Goal: Task Accomplishment & Management: Manage account settings

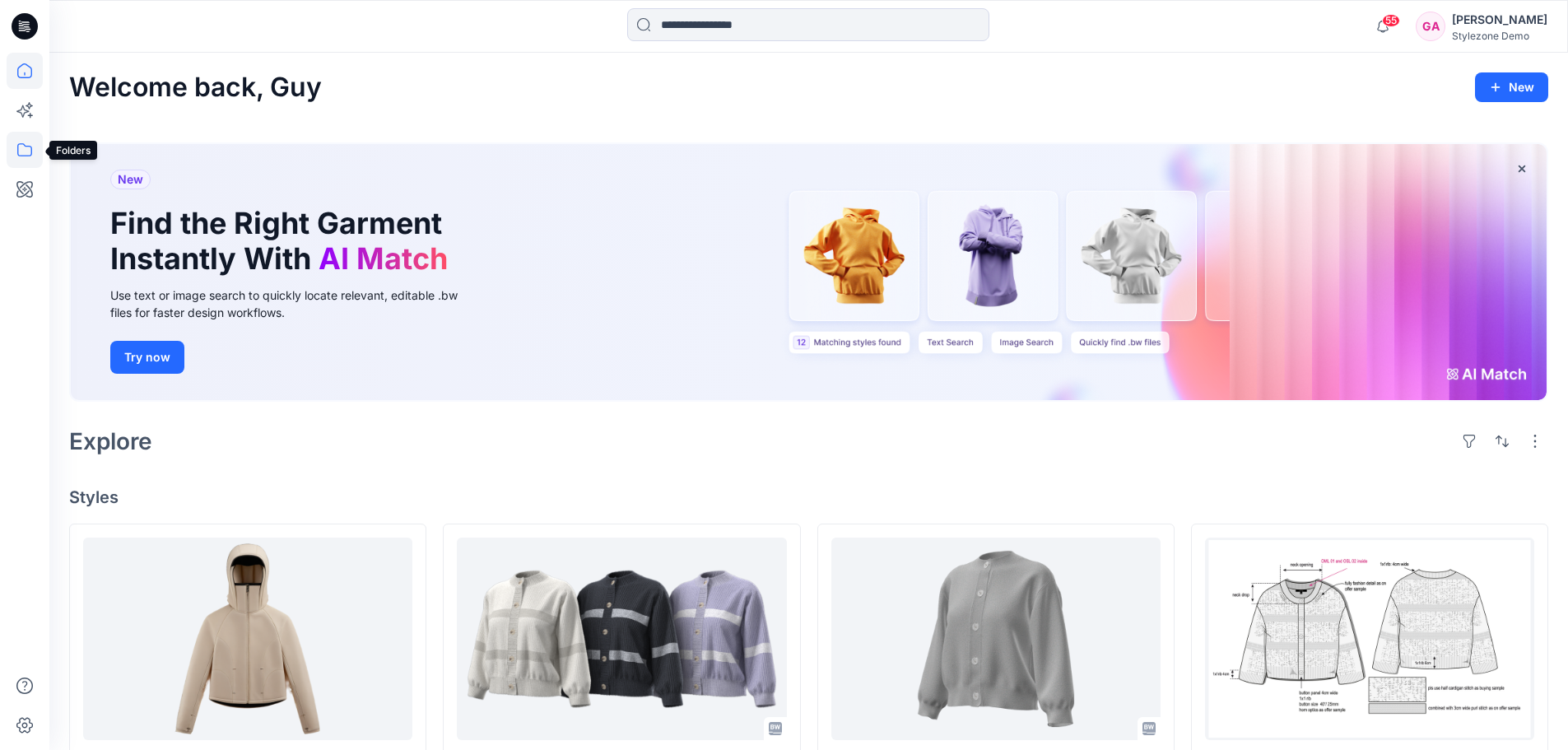
click at [31, 155] on icon at bounding box center [25, 149] width 36 height 36
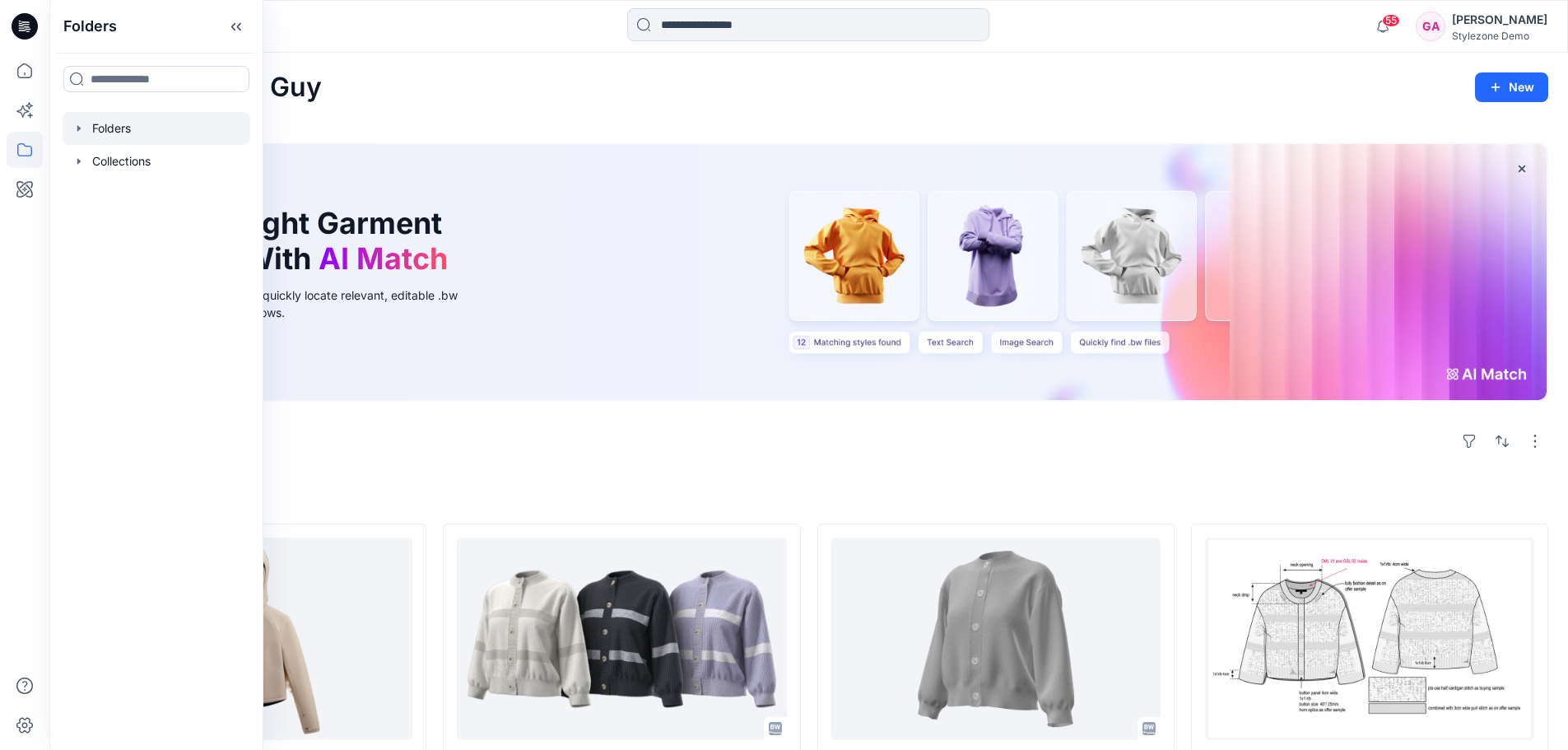
click at [82, 137] on div at bounding box center [156, 128] width 188 height 33
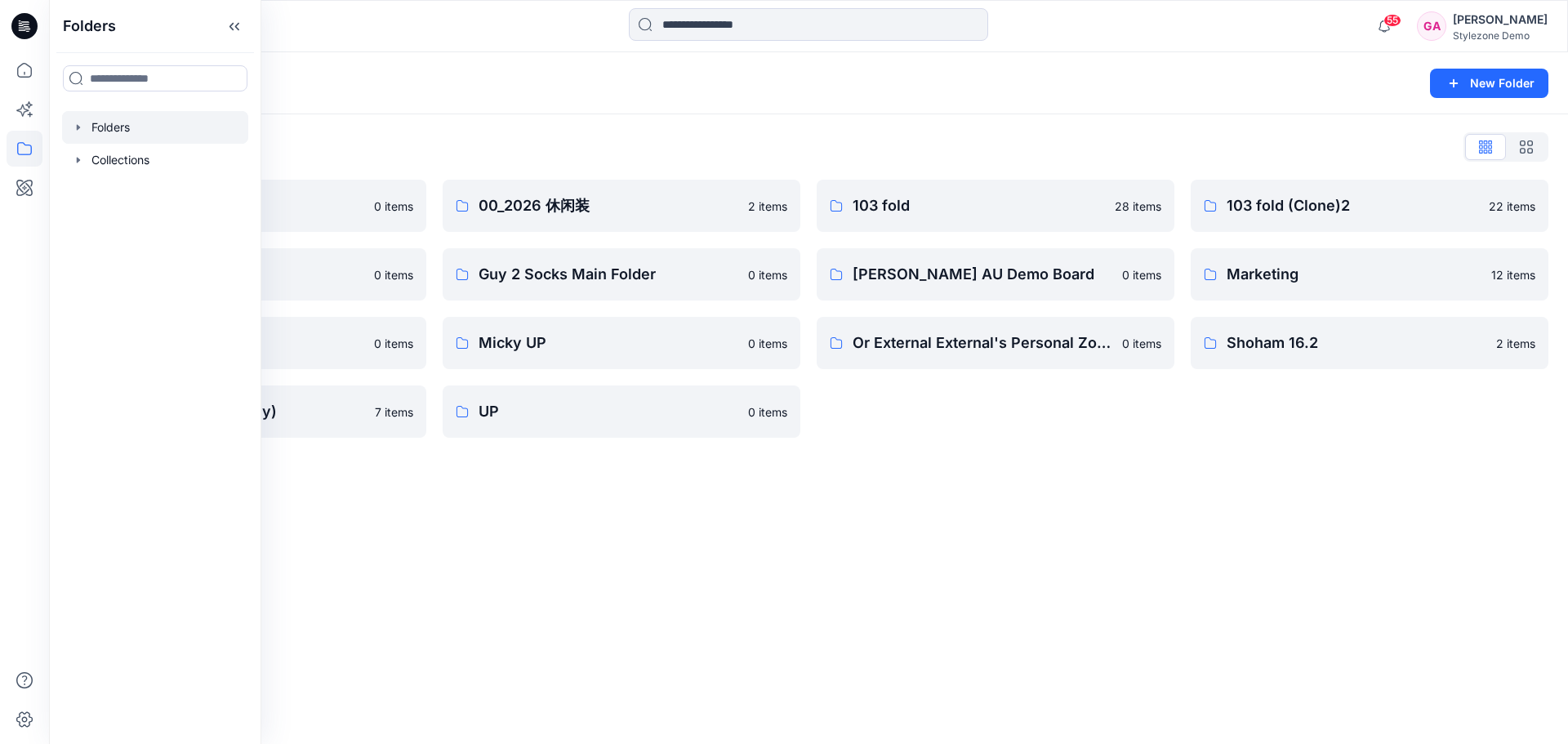
click at [85, 129] on div at bounding box center [155, 127] width 187 height 32
click at [80, 129] on icon "button" at bounding box center [78, 127] width 13 height 13
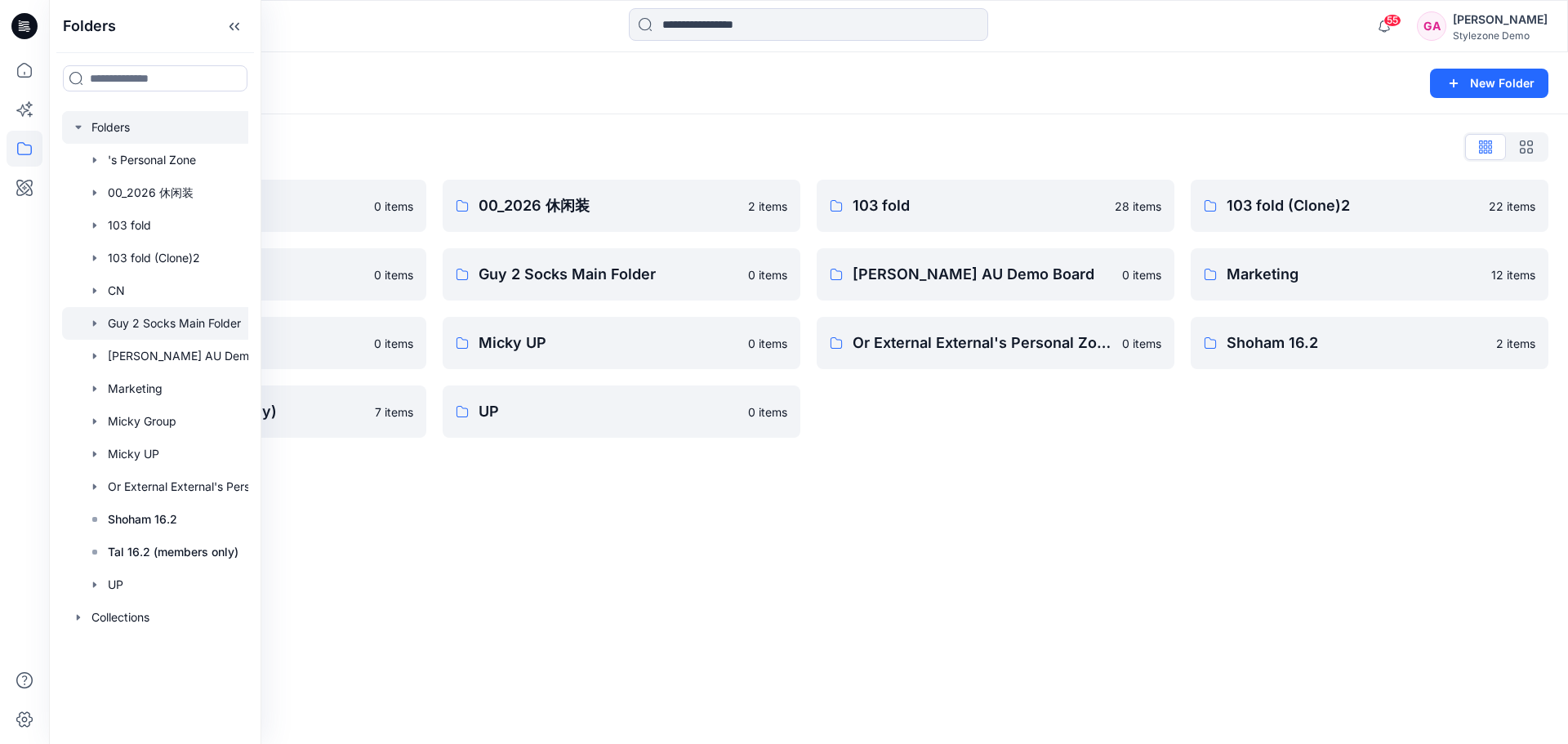
click at [136, 314] on div at bounding box center [176, 323] width 229 height 32
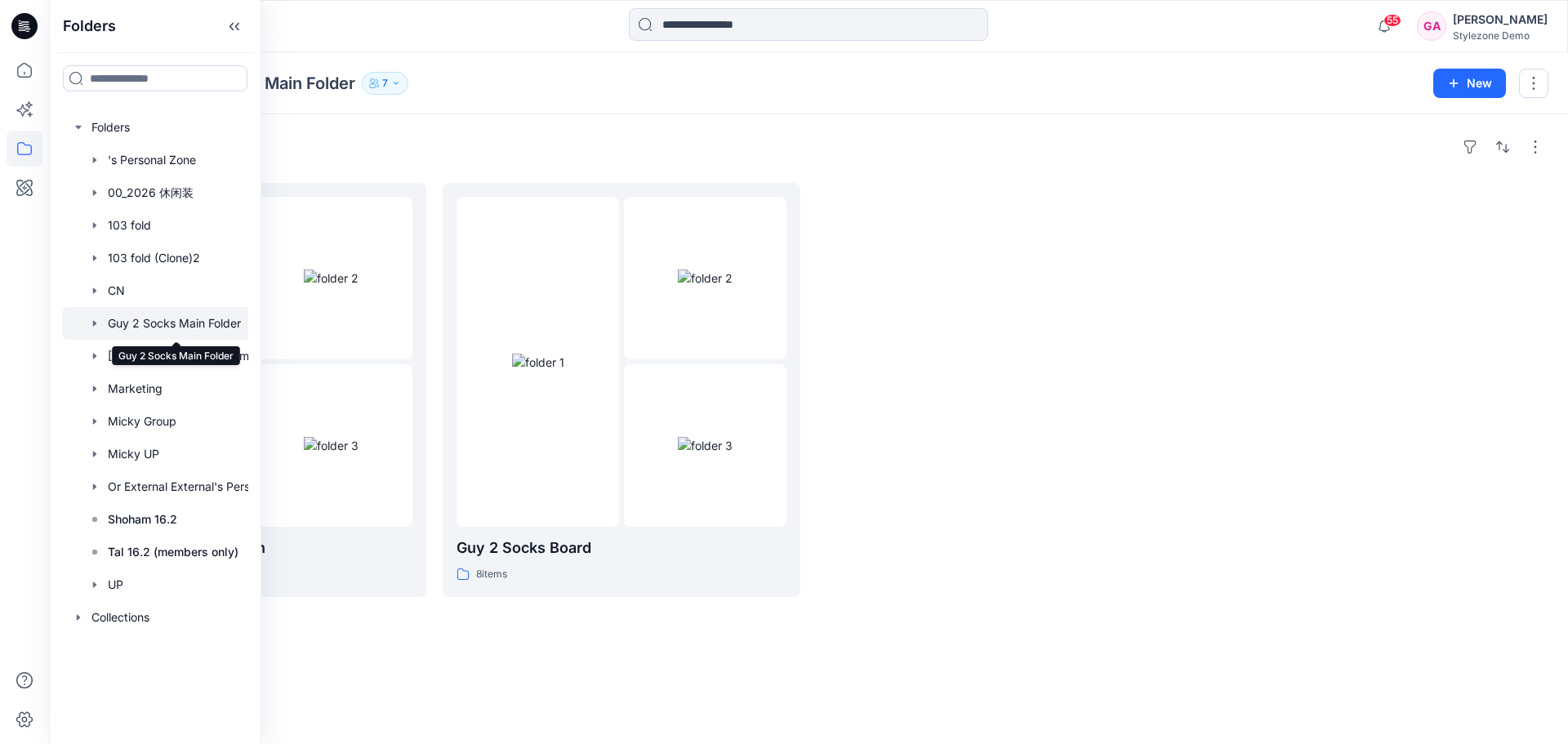
click at [95, 323] on icon "button" at bounding box center [95, 323] width 3 height 6
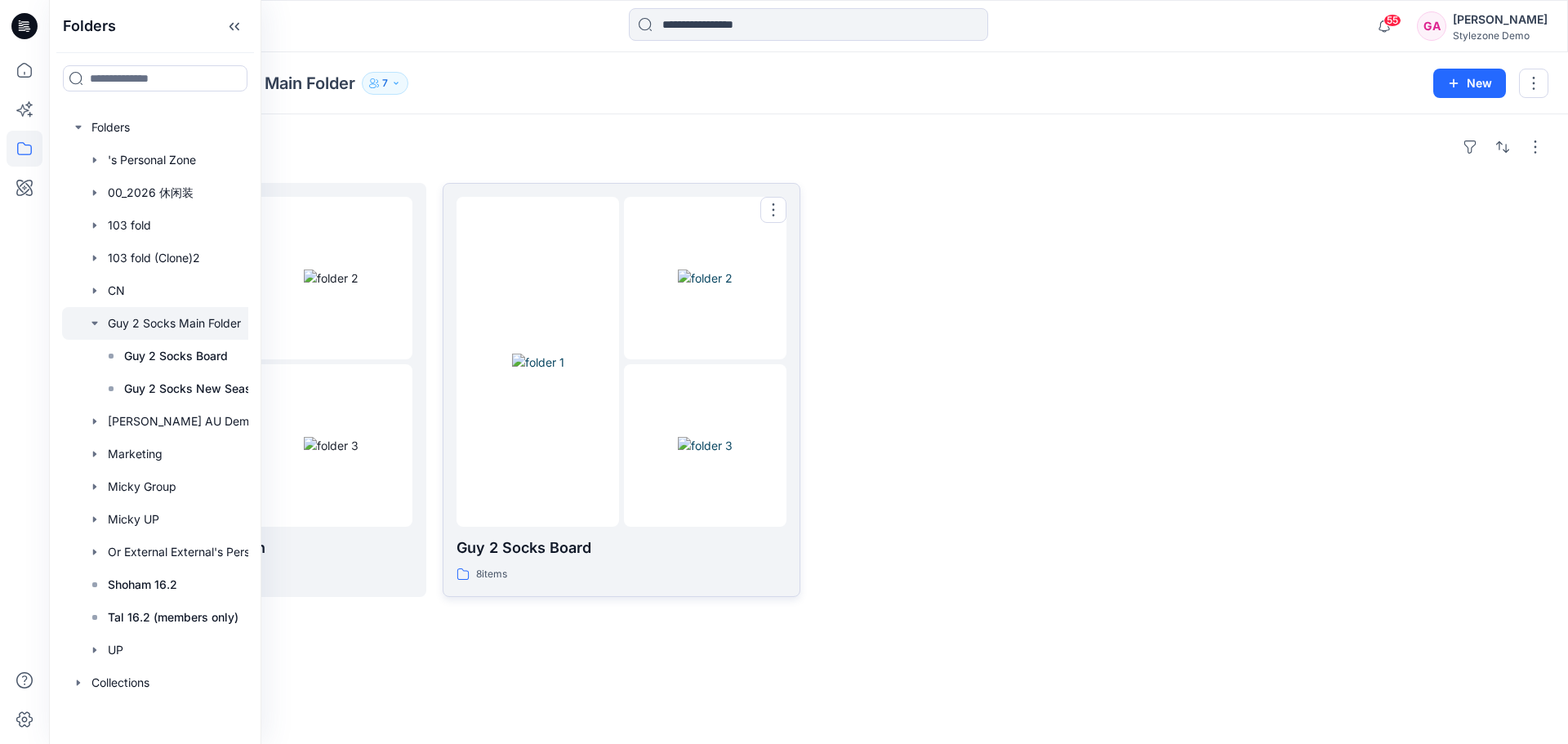
click at [565, 370] on img at bounding box center [537, 362] width 52 height 17
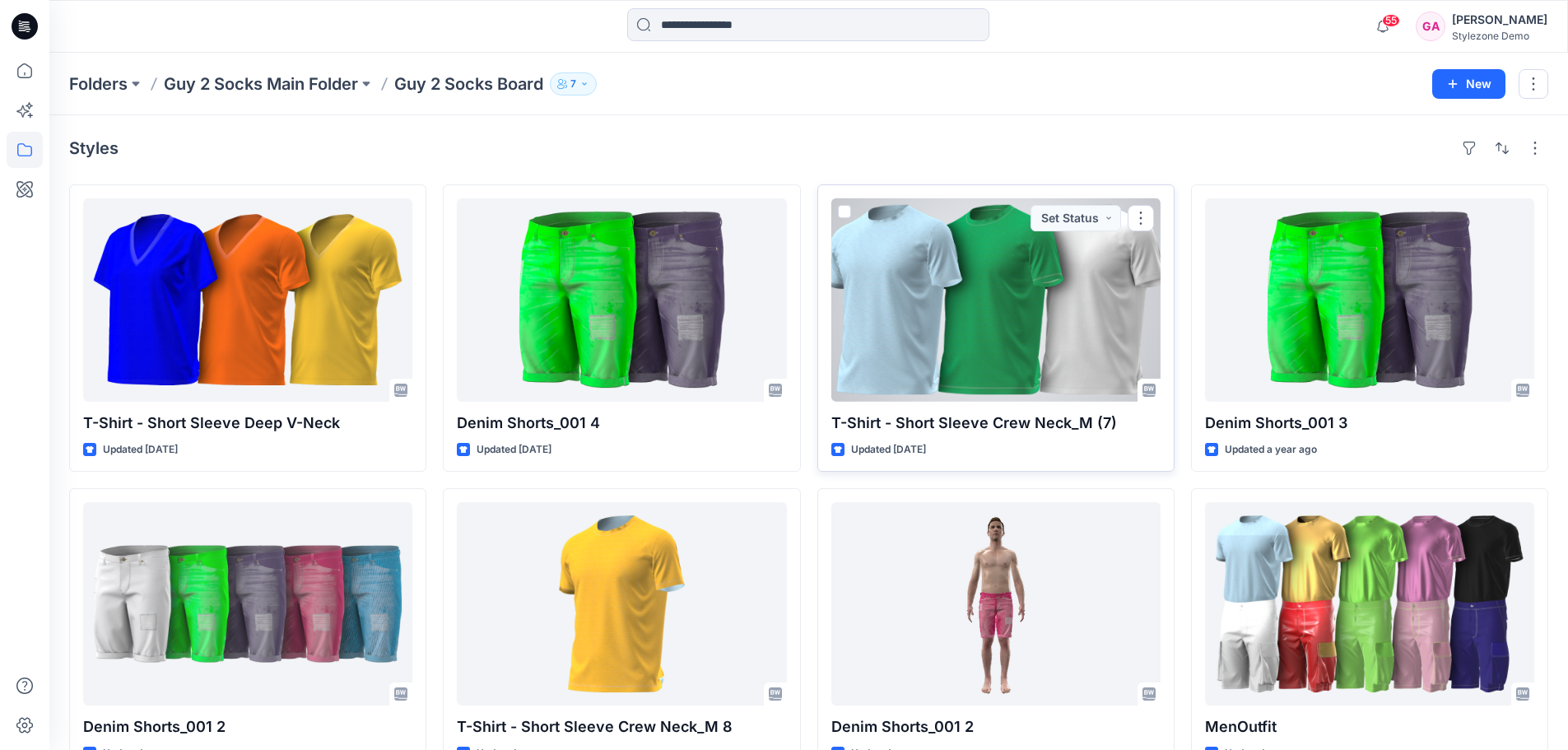
click at [984, 345] on div at bounding box center [996, 299] width 330 height 203
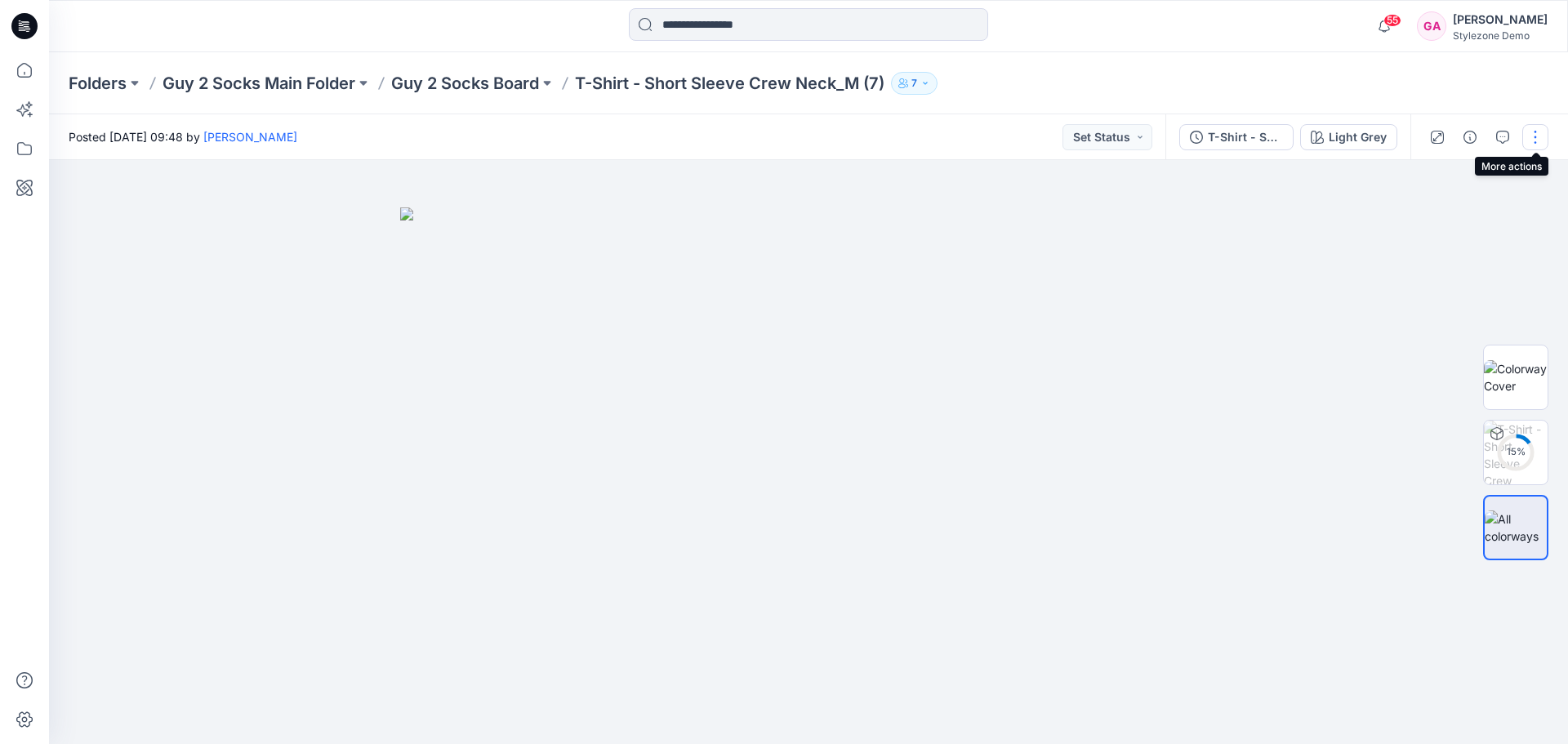
click at [1533, 141] on button "button" at bounding box center [1536, 137] width 26 height 26
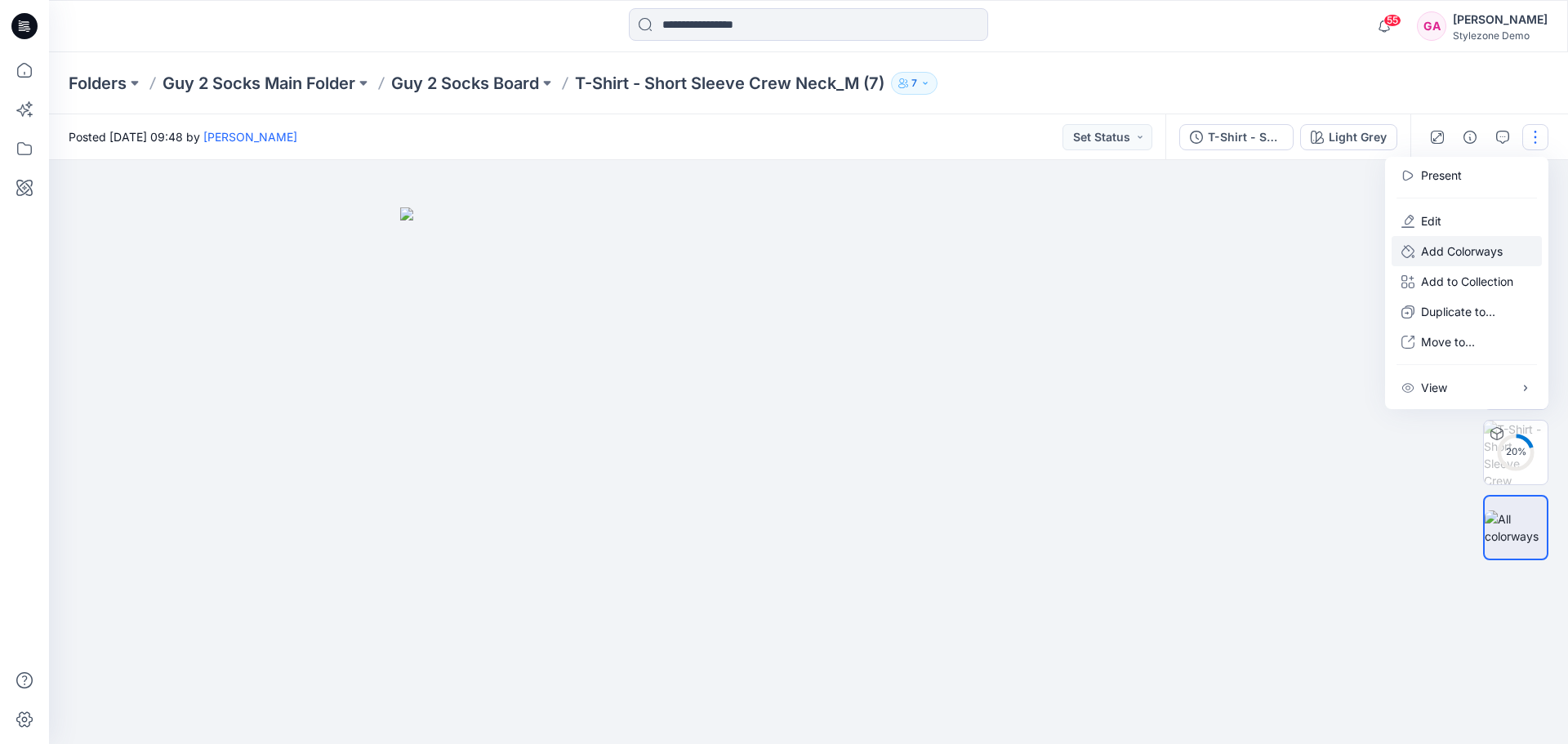
click at [1477, 246] on p "Add Colorways" at bounding box center [1462, 251] width 82 height 17
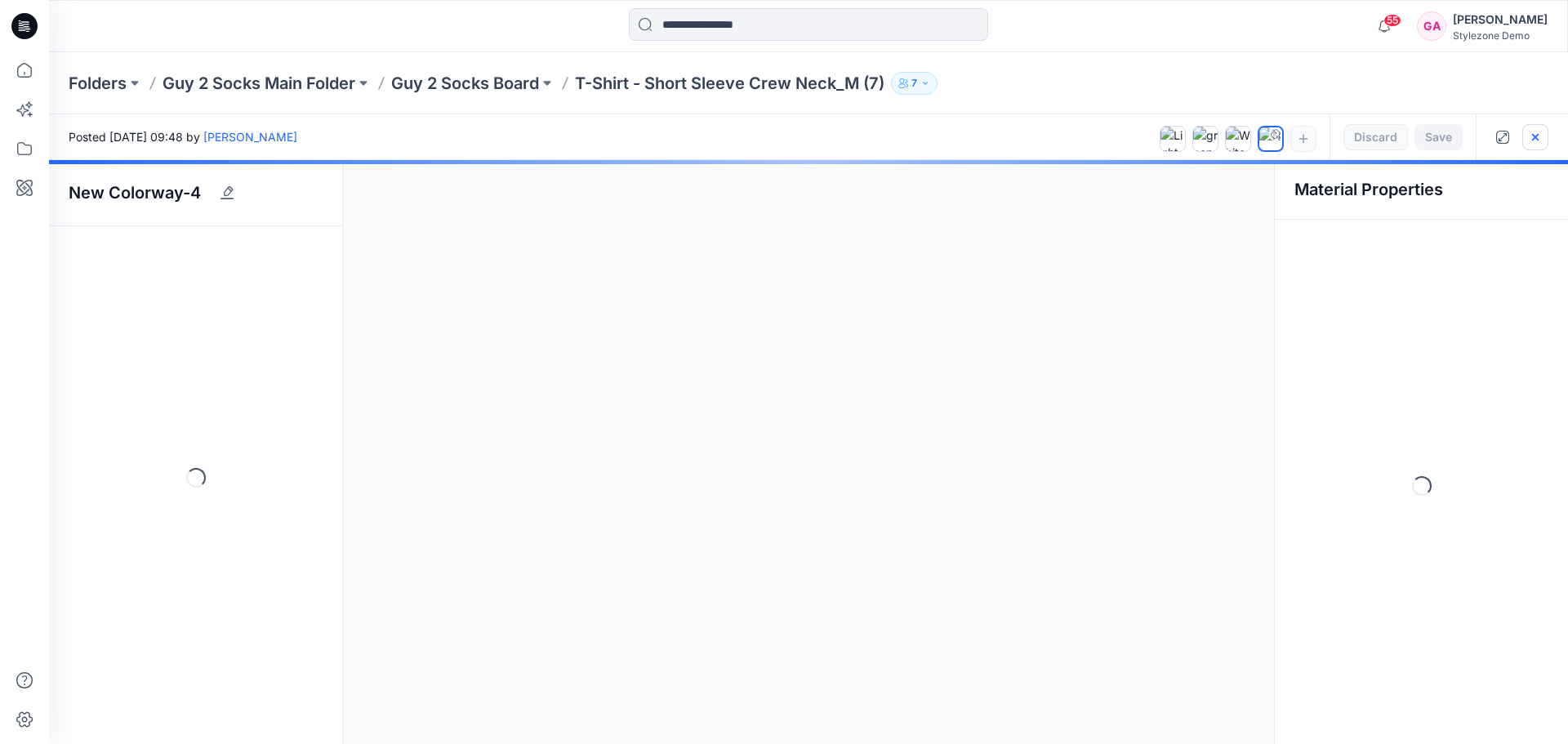
click at [1541, 139] on icon "button" at bounding box center [1535, 136] width 13 height 13
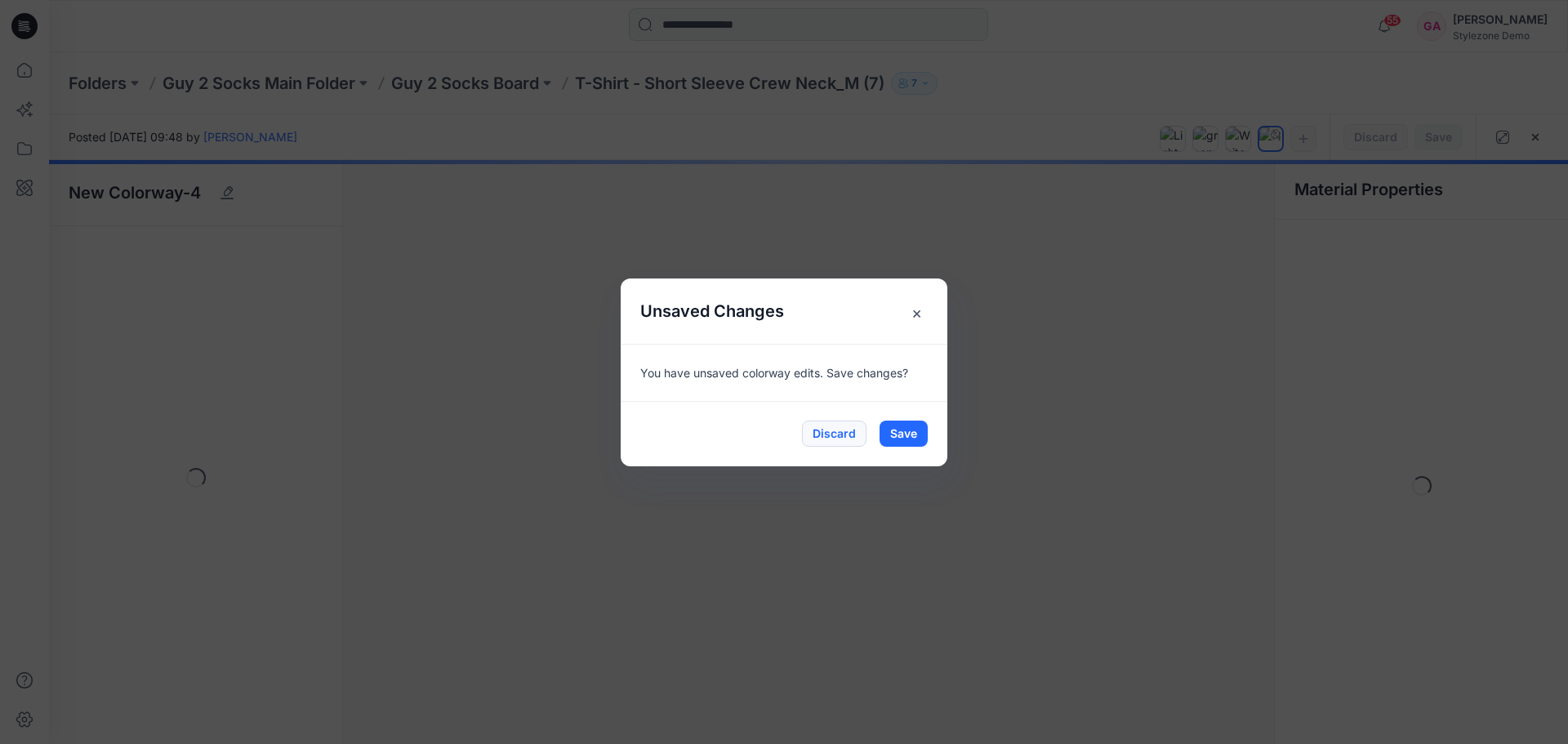
click at [847, 432] on button "Discard" at bounding box center [835, 433] width 65 height 26
click at [825, 437] on button "Discard" at bounding box center [835, 433] width 65 height 26
click at [921, 313] on span "×" at bounding box center [916, 312] width 30 height 30
click at [830, 432] on div at bounding box center [809, 452] width 1519 height 584
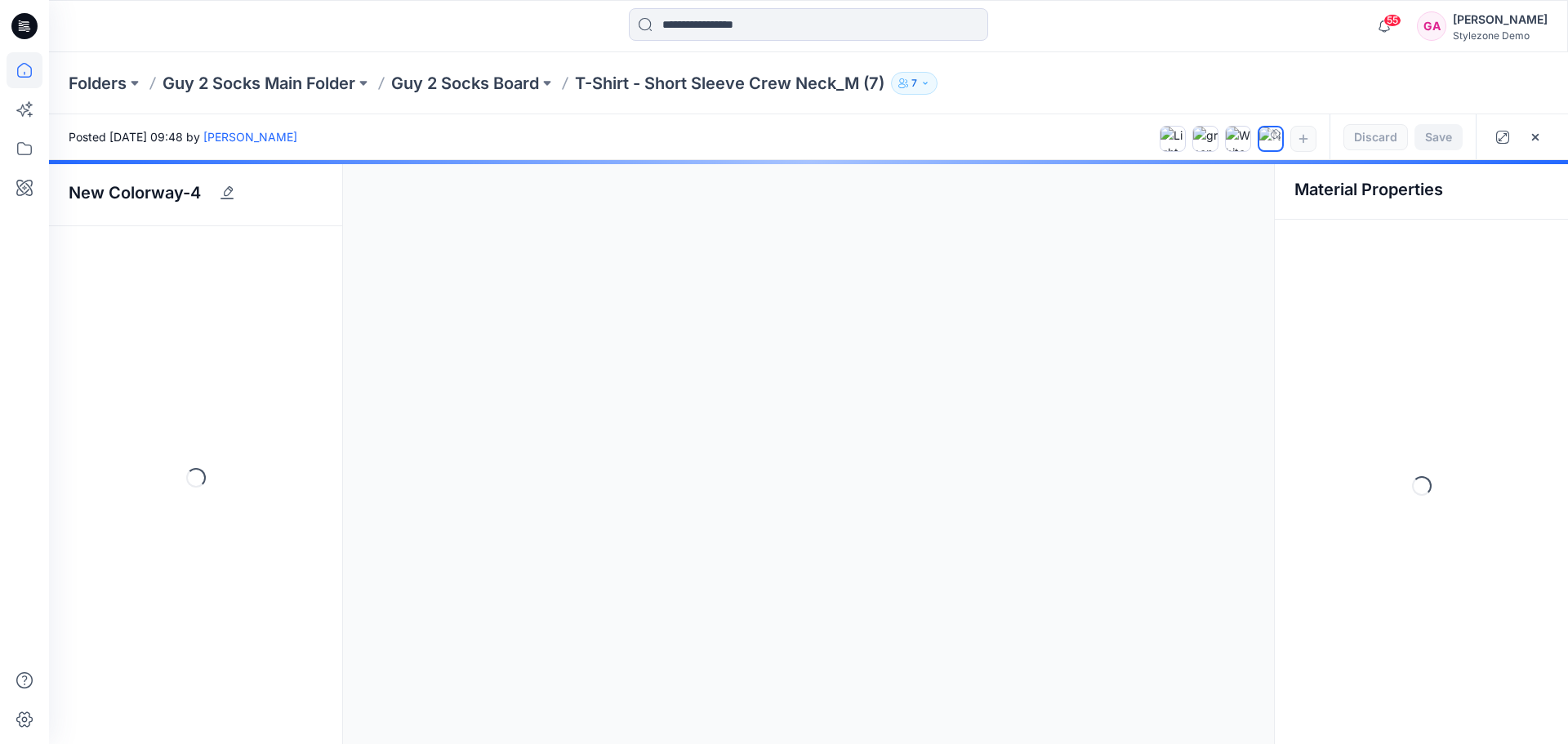
click at [20, 68] on icon at bounding box center [25, 70] width 36 height 36
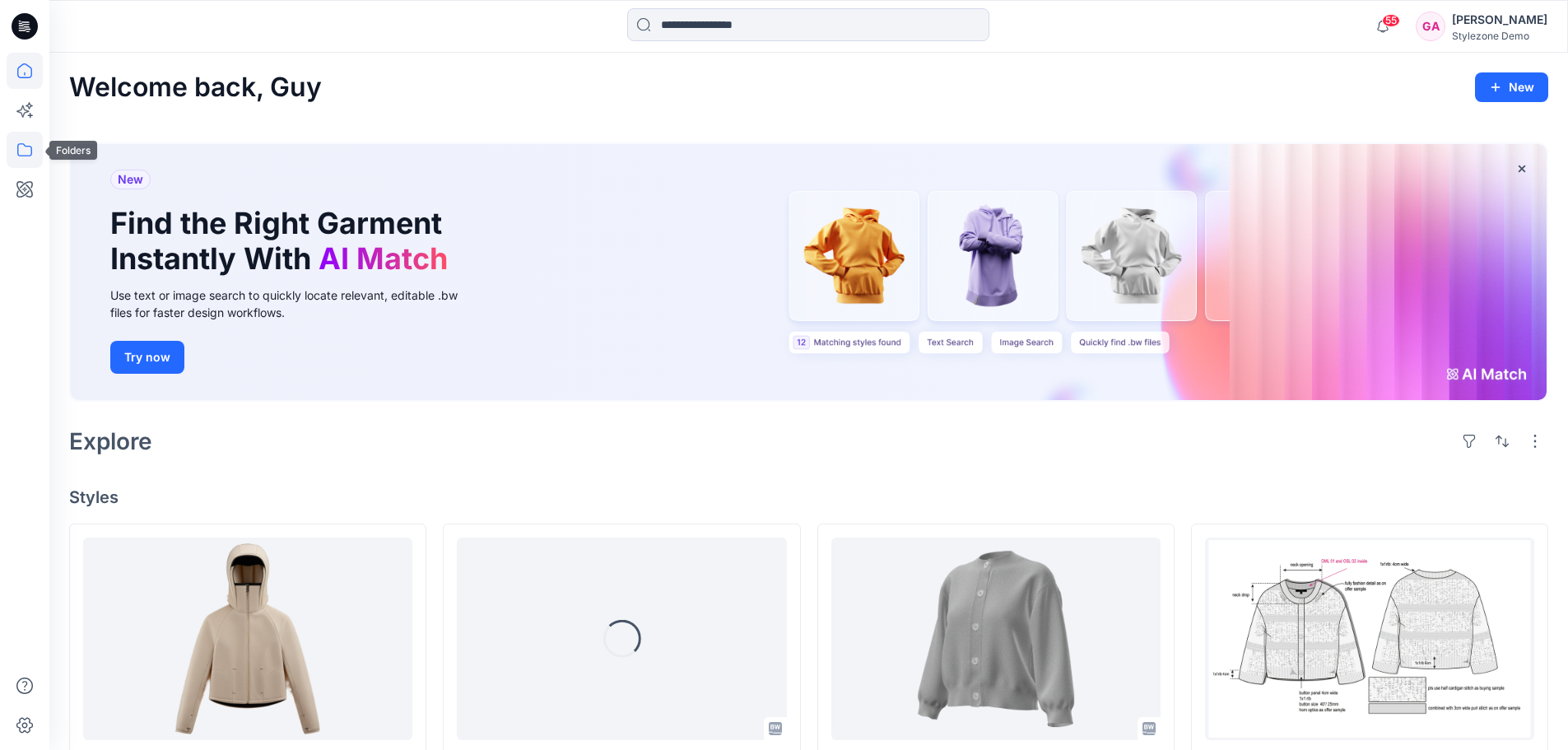
click at [16, 149] on icon at bounding box center [25, 149] width 36 height 36
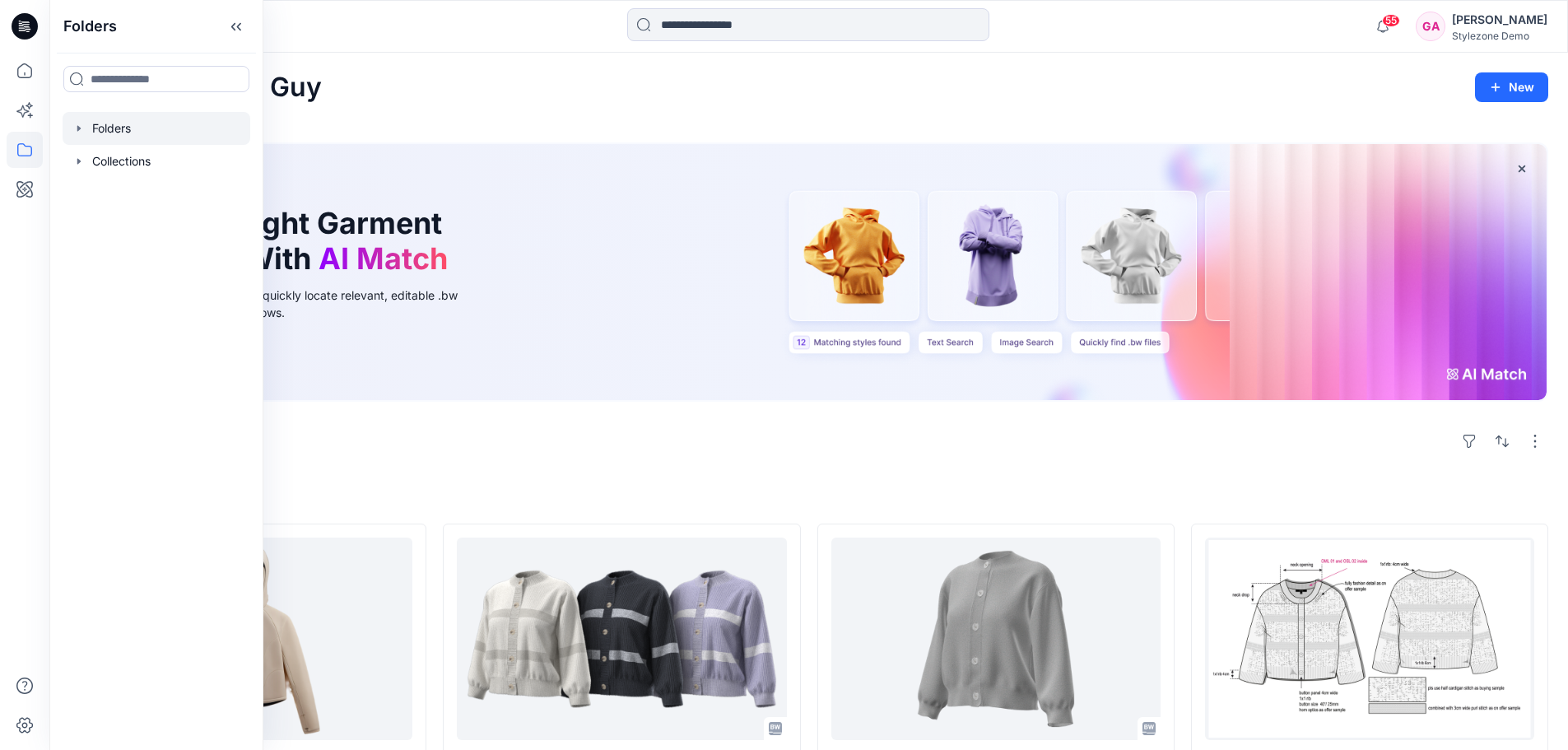
click at [97, 140] on div at bounding box center [156, 128] width 188 height 33
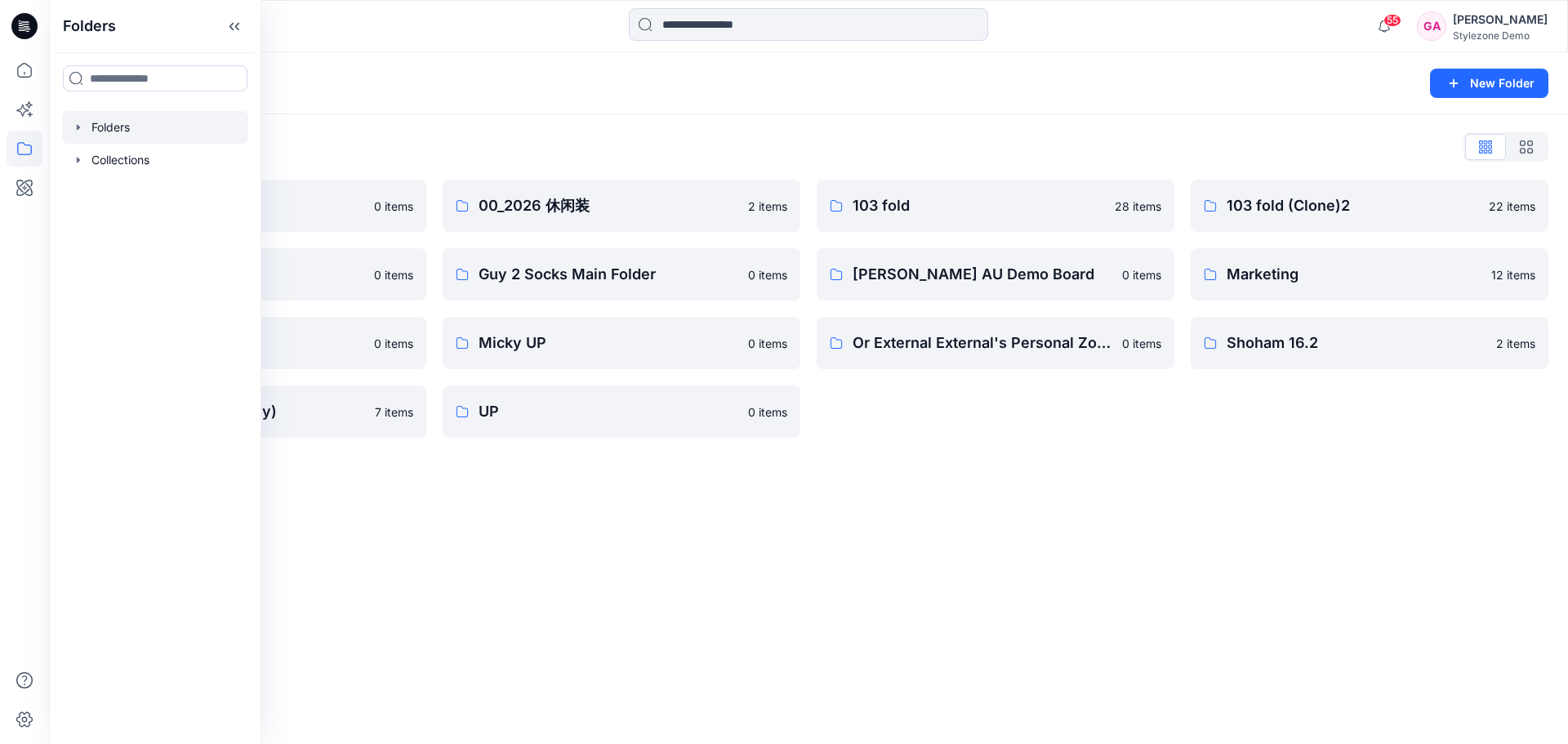
click at [83, 125] on icon "button" at bounding box center [78, 127] width 13 height 13
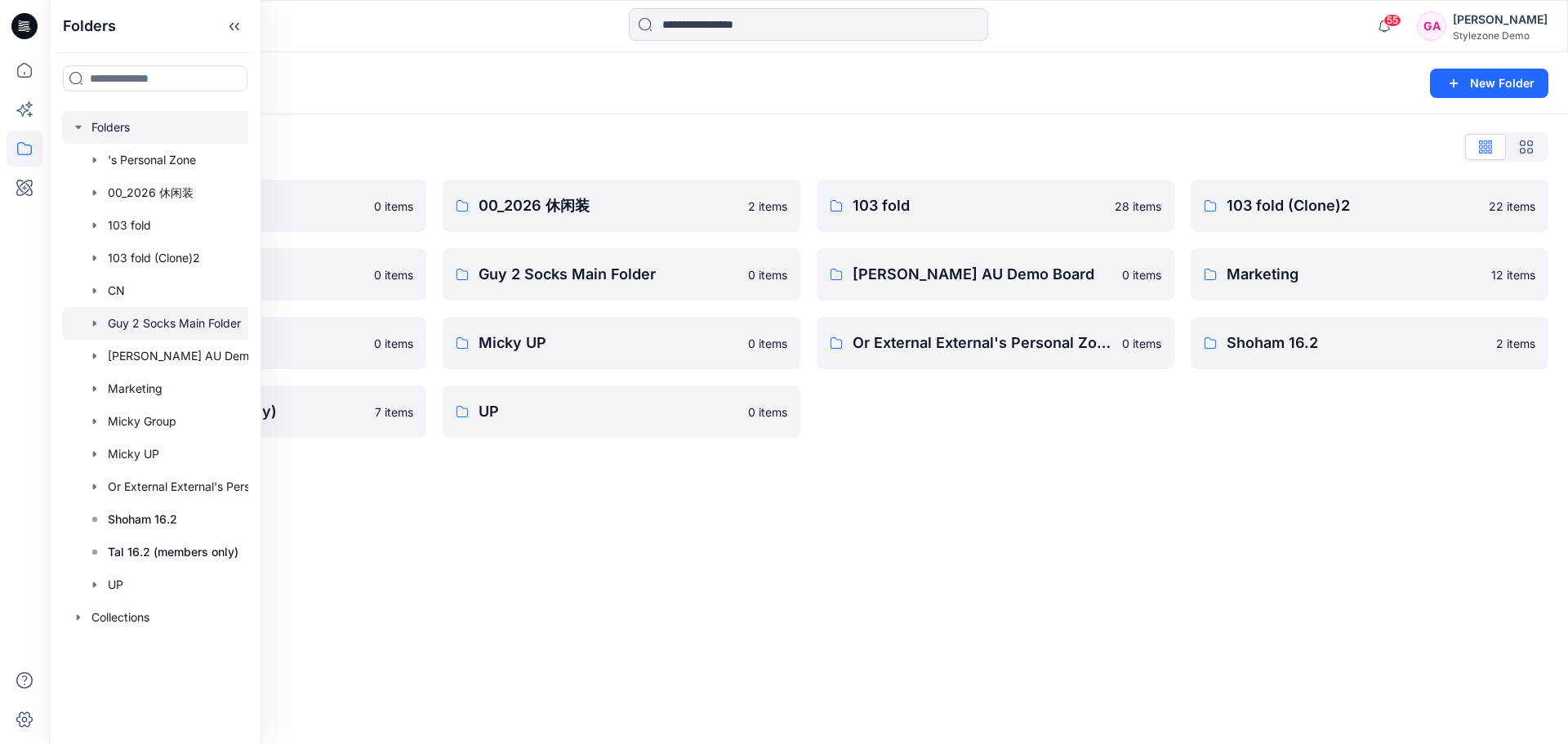
click at [92, 317] on icon "button" at bounding box center [95, 323] width 13 height 13
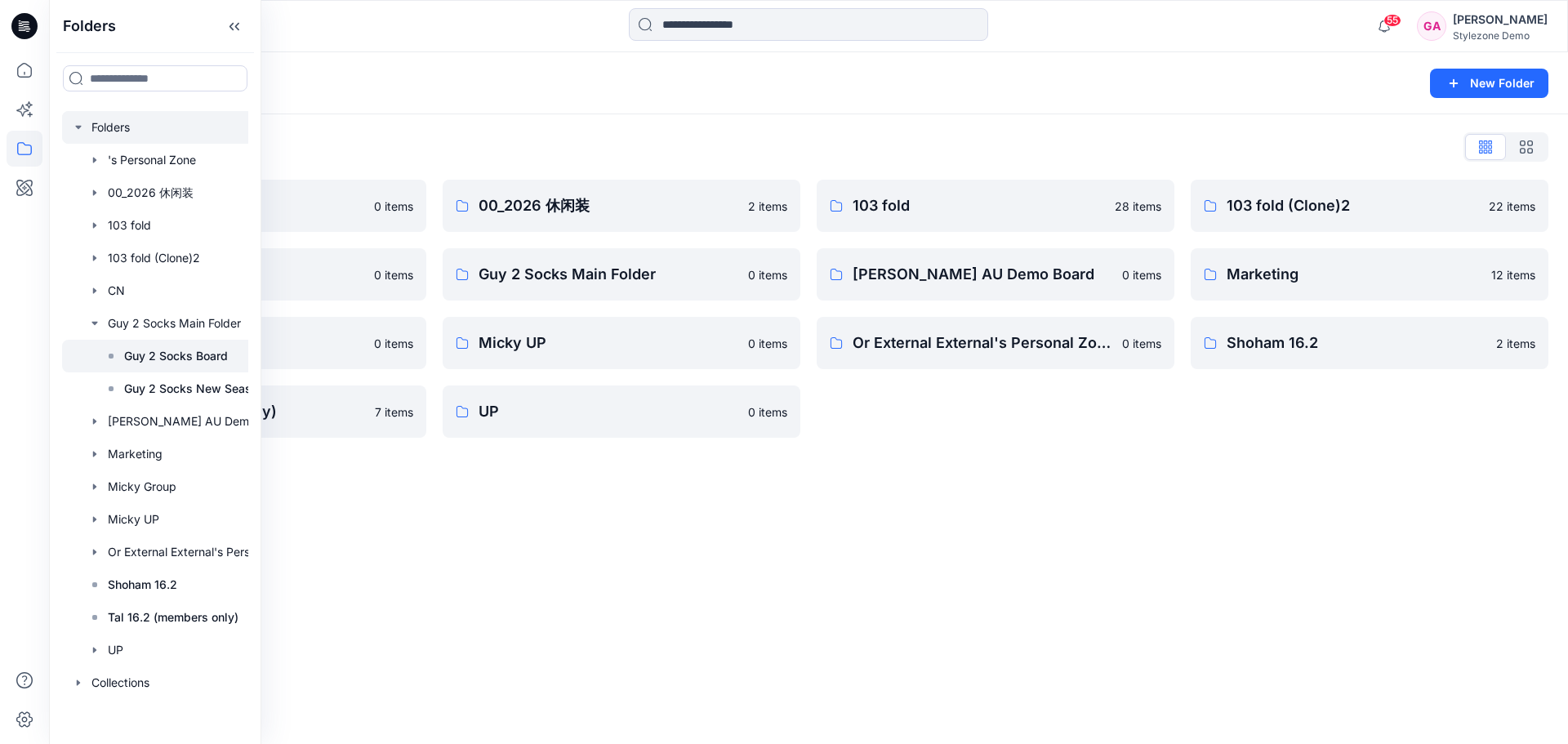
click at [142, 360] on p "Guy 2 Socks Board" at bounding box center [176, 356] width 104 height 20
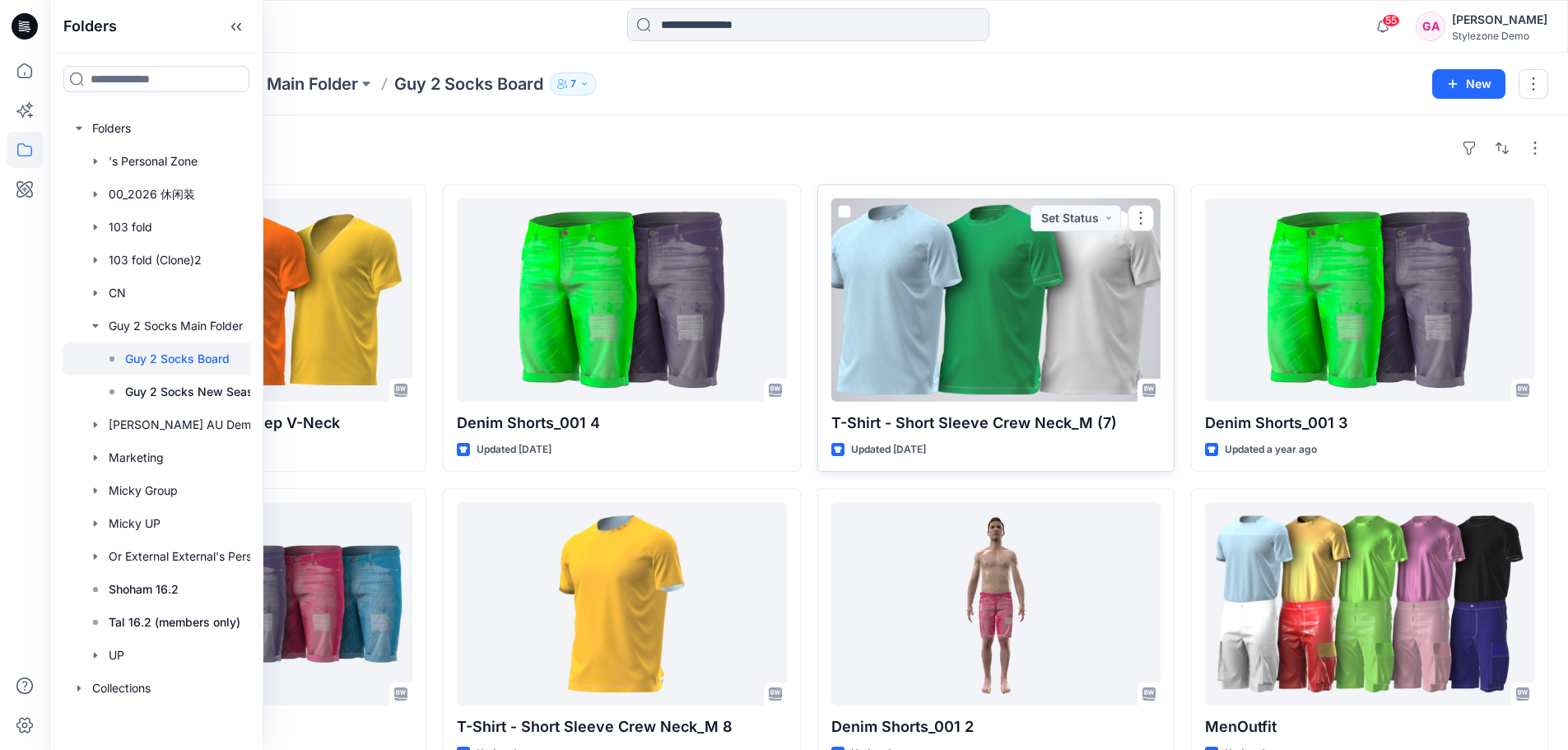
click at [997, 366] on div at bounding box center [996, 299] width 330 height 203
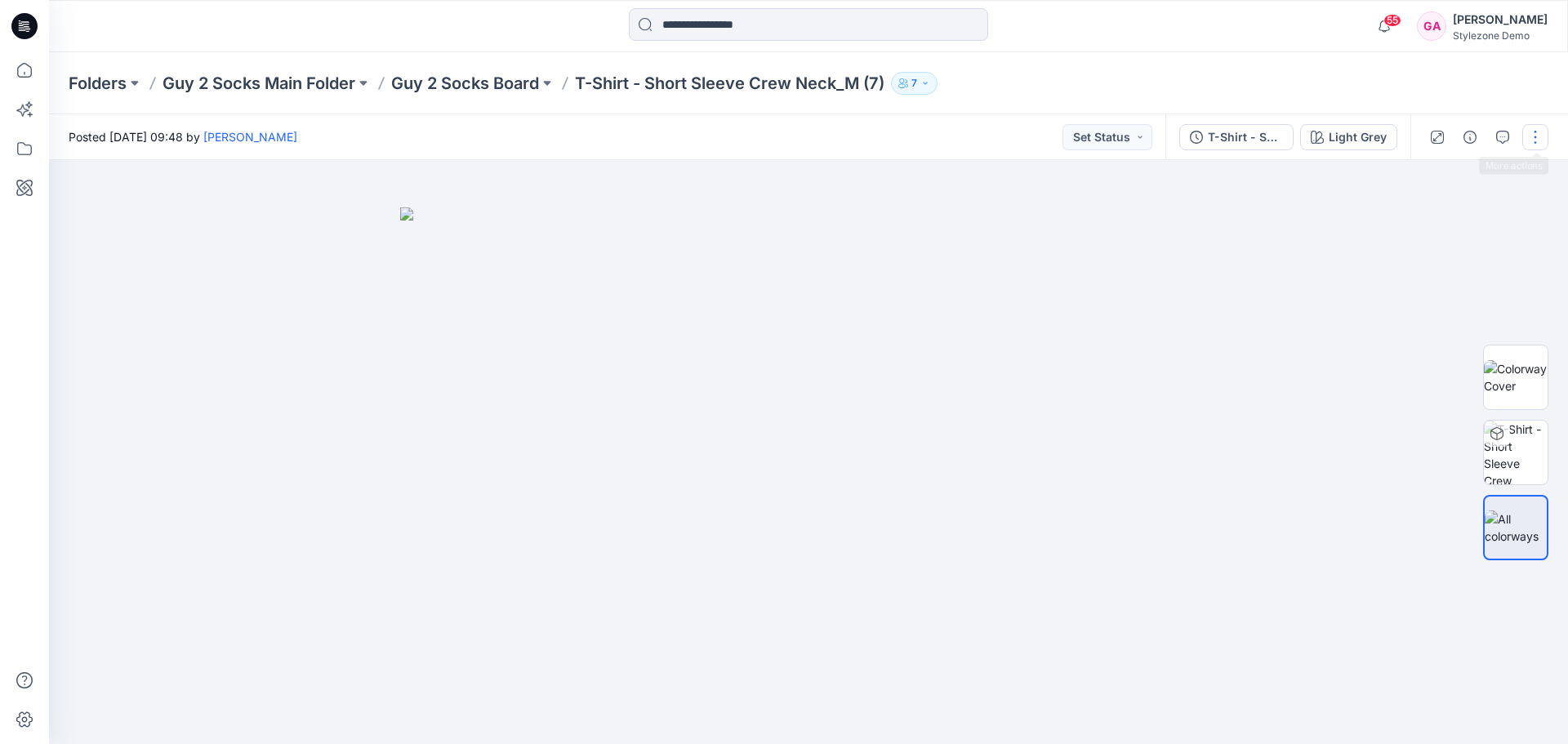
click at [1531, 140] on button "button" at bounding box center [1536, 137] width 26 height 26
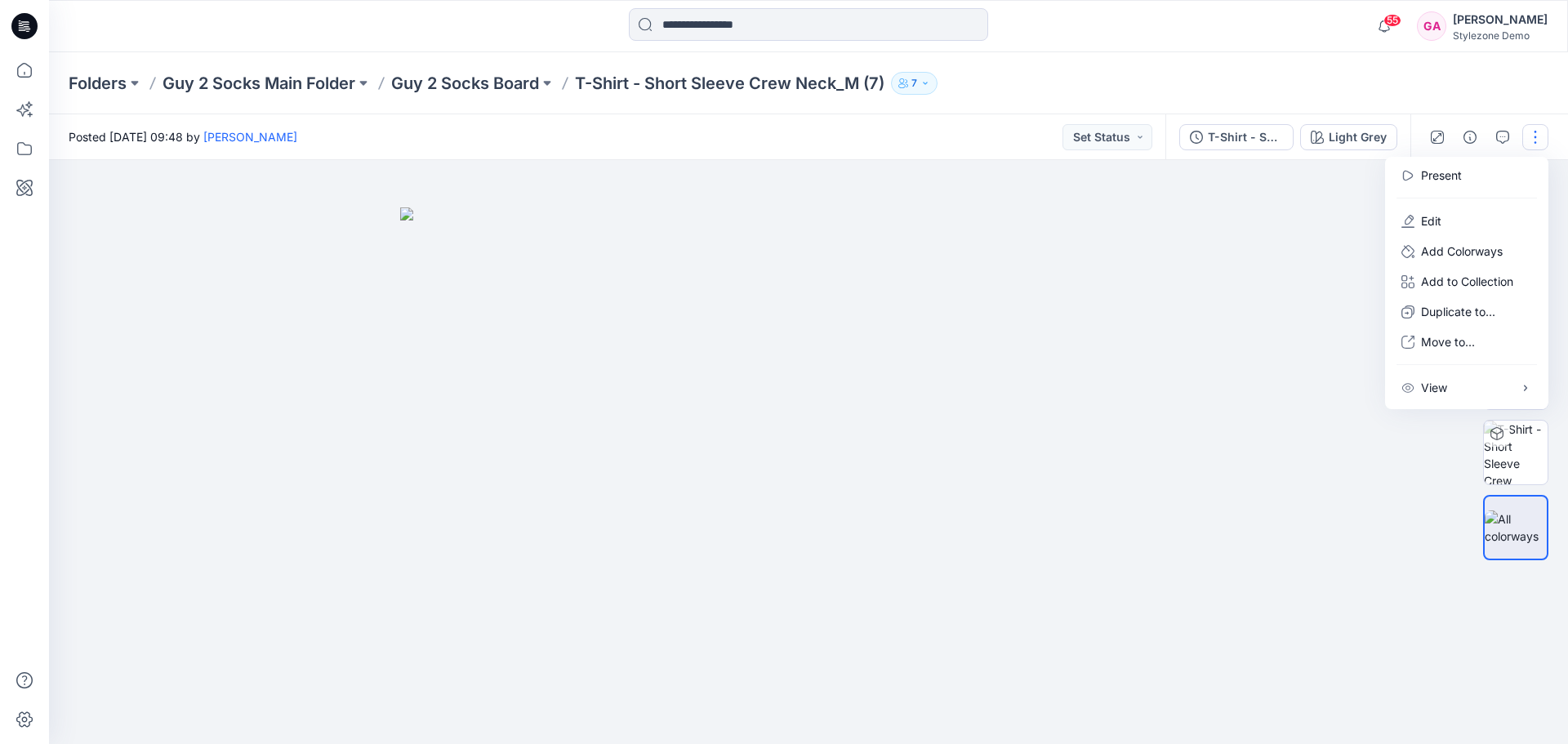
click at [1341, 457] on div at bounding box center [809, 452] width 1519 height 584
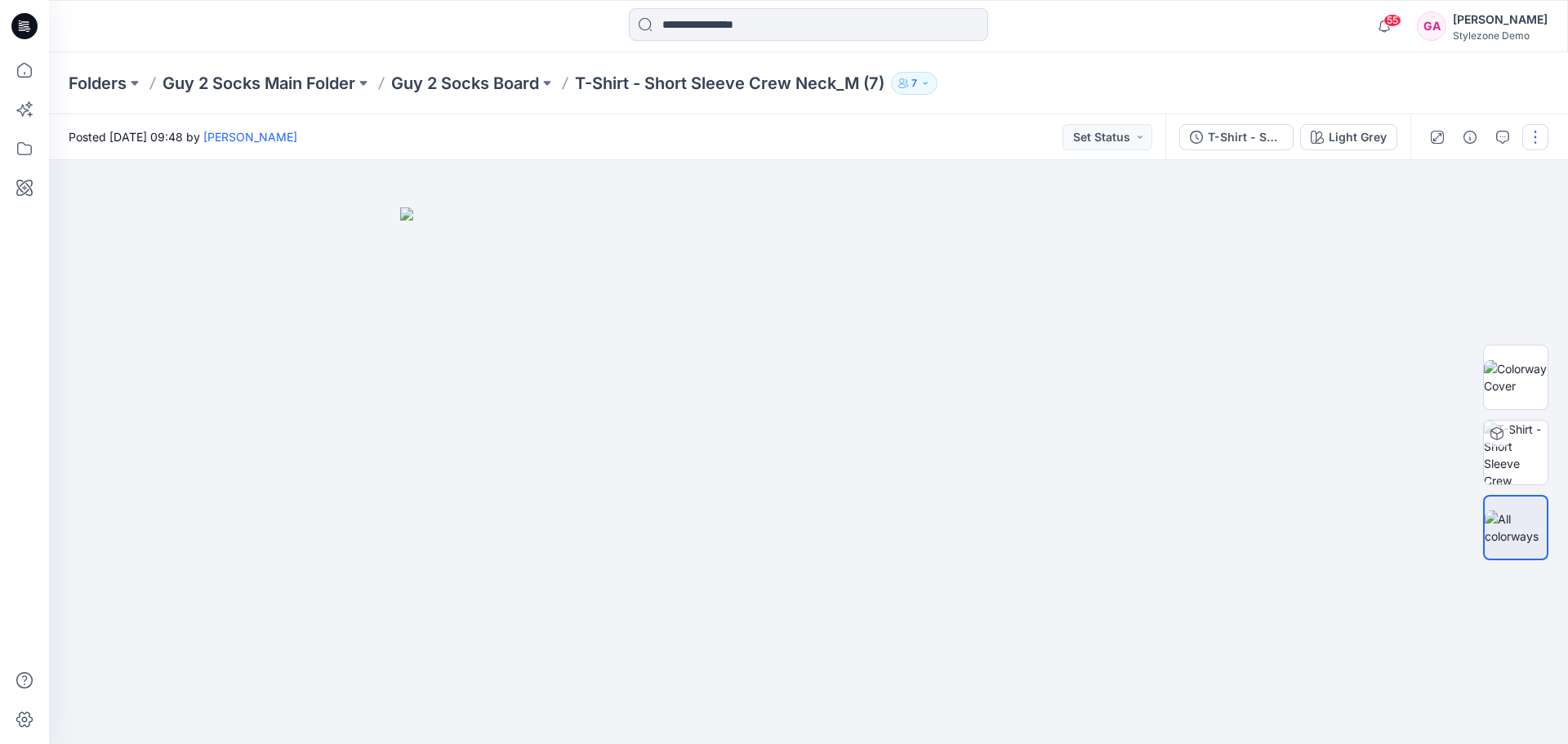
click at [1531, 146] on button "button" at bounding box center [1536, 137] width 26 height 26
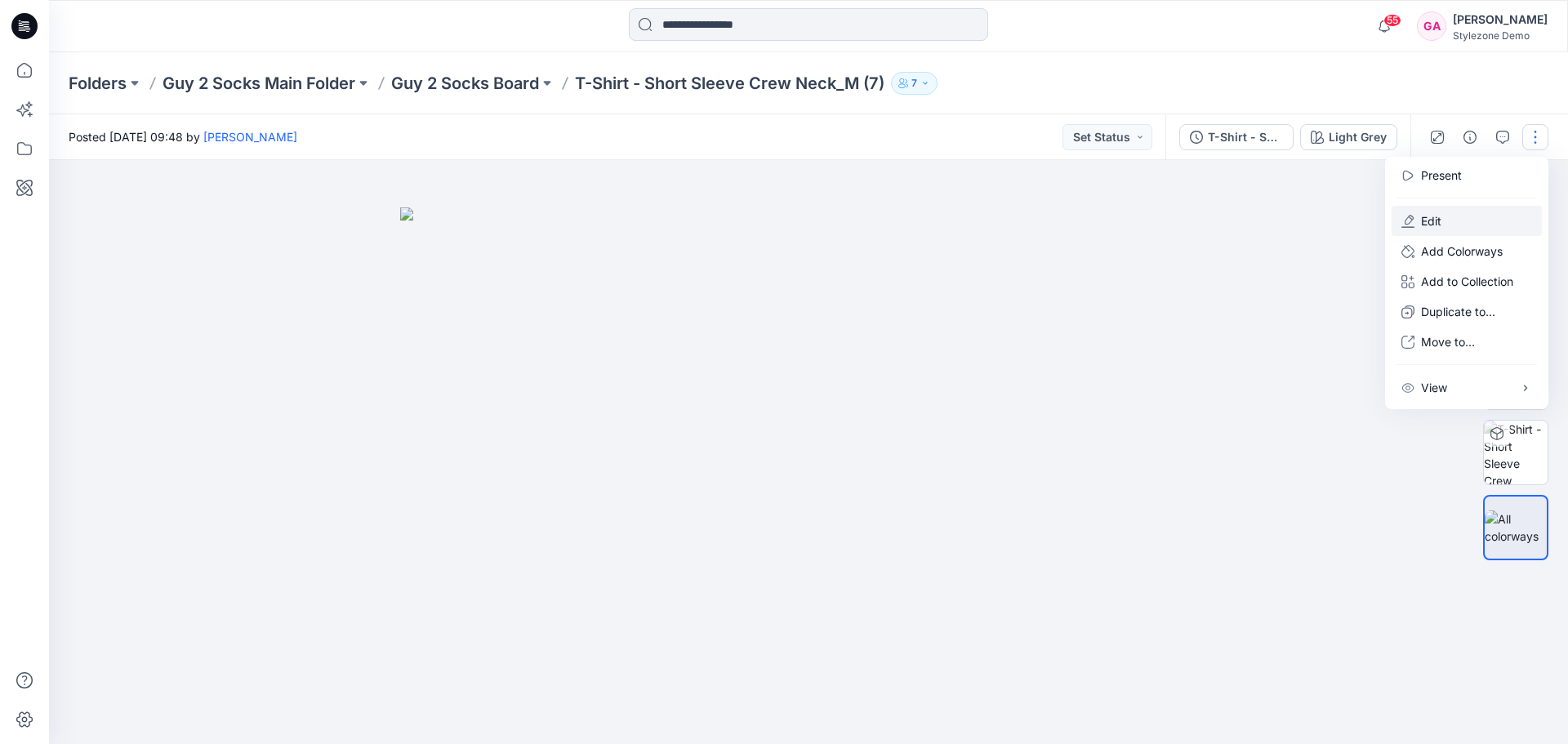
click at [1415, 218] on button "Edit" at bounding box center [1467, 220] width 150 height 30
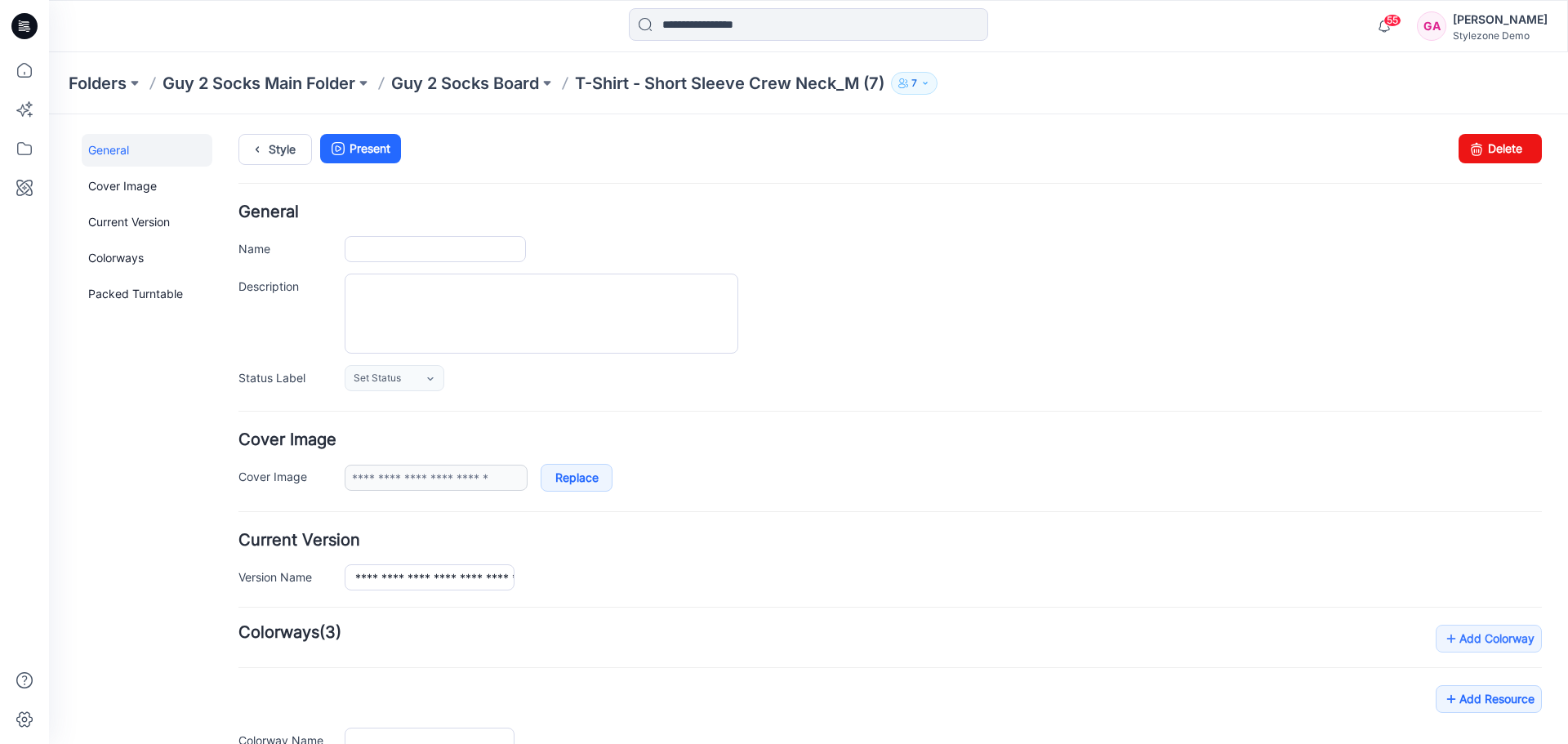
type input "**********"
click at [20, 72] on icon at bounding box center [25, 70] width 36 height 36
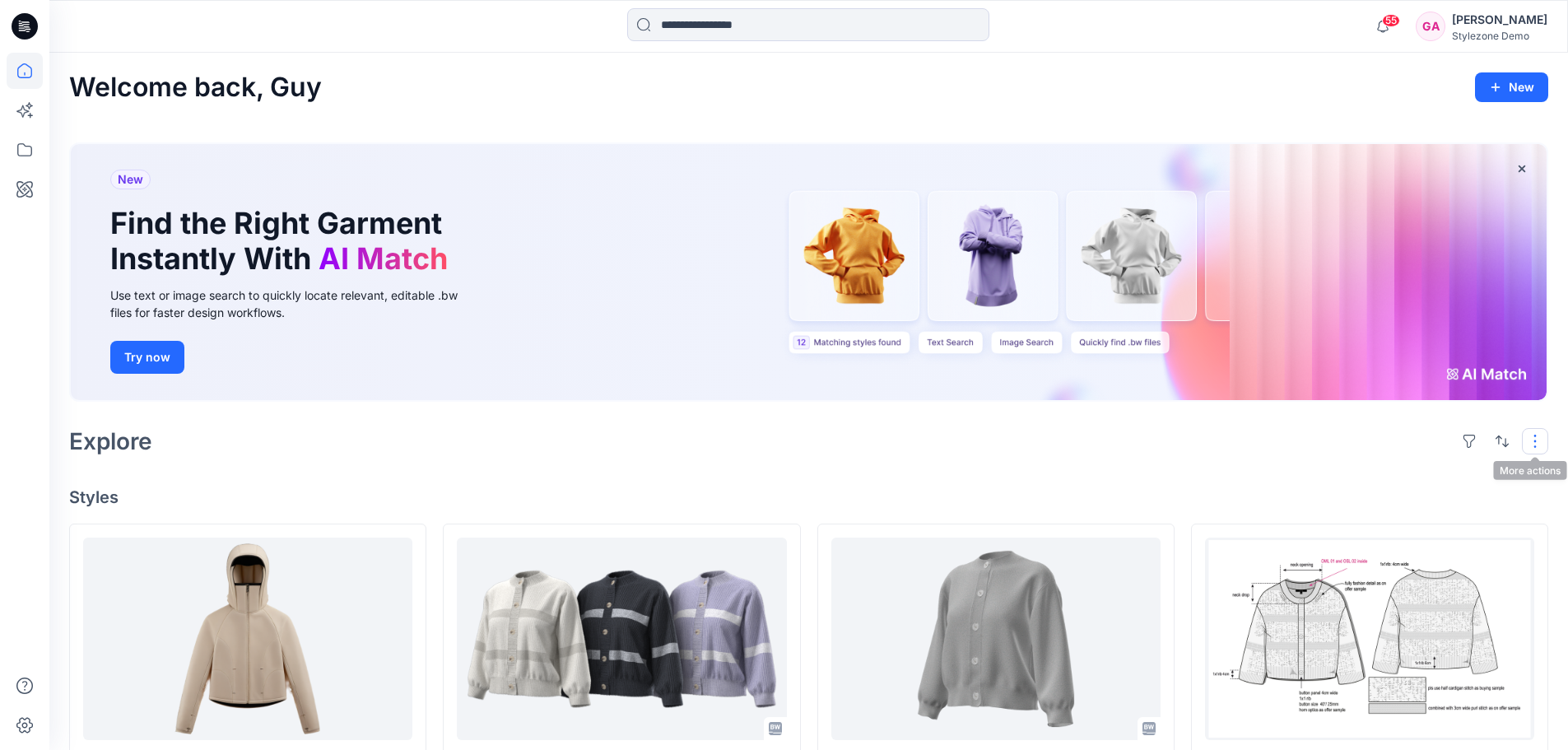
click at [1529, 444] on button "button" at bounding box center [1535, 441] width 27 height 27
click at [1154, 442] on div "Explore Layout Grid Large Grid Folder View Compact Card Card View Card Info Tags" at bounding box center [808, 441] width 1479 height 39
click at [697, 31] on input at bounding box center [808, 25] width 362 height 33
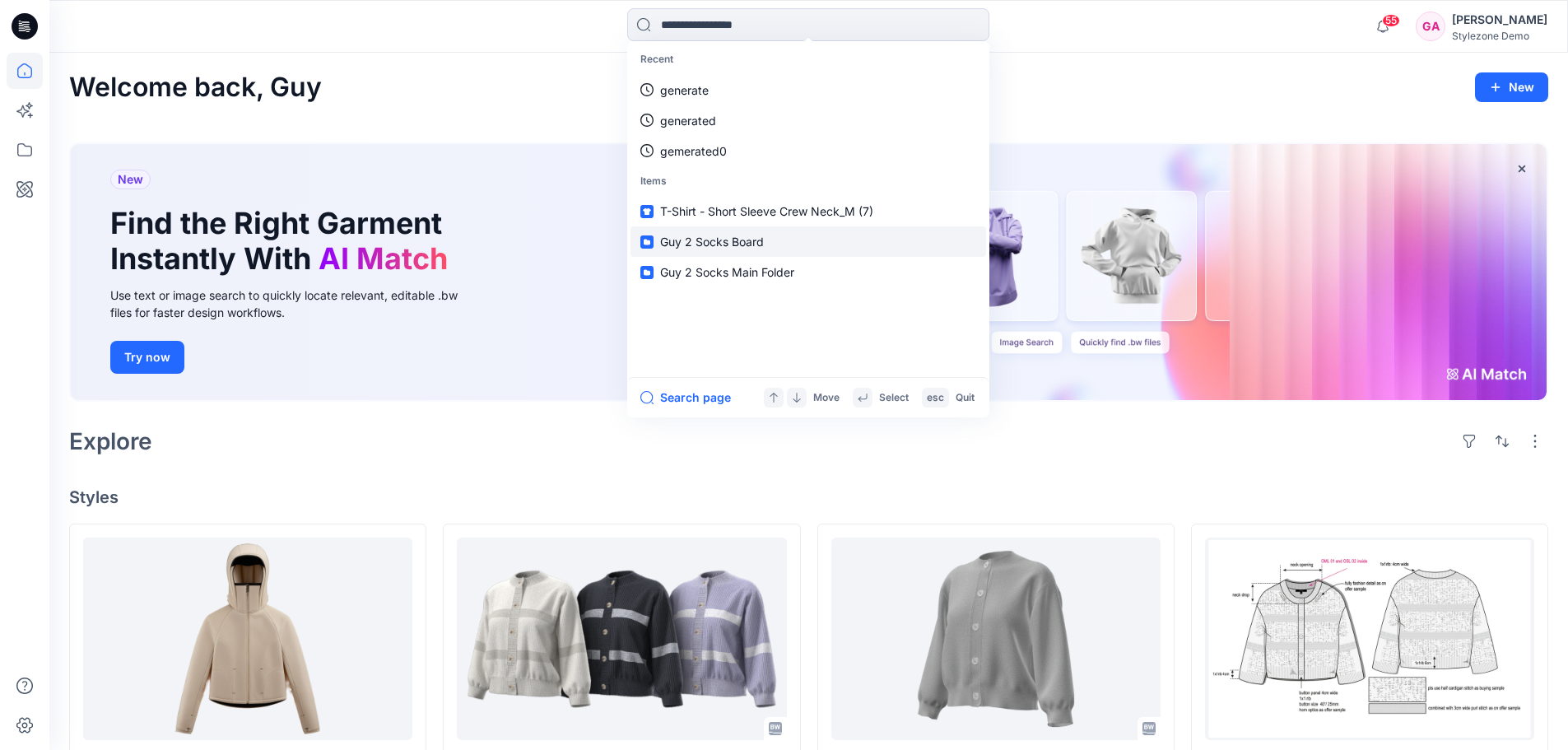
click at [759, 244] on span "Guy 2 Socks Board" at bounding box center [711, 241] width 104 height 14
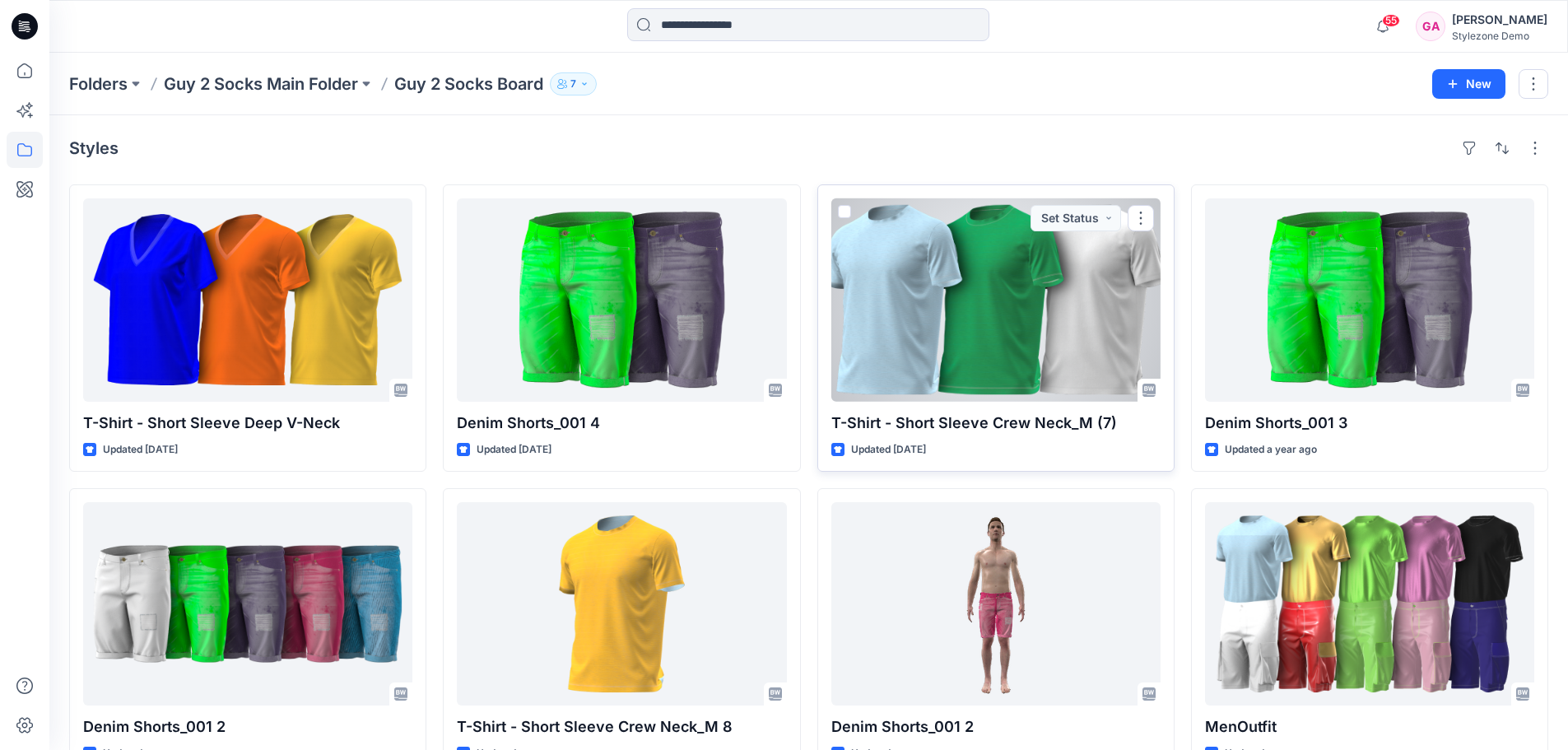
click at [848, 211] on span at bounding box center [844, 211] width 13 height 13
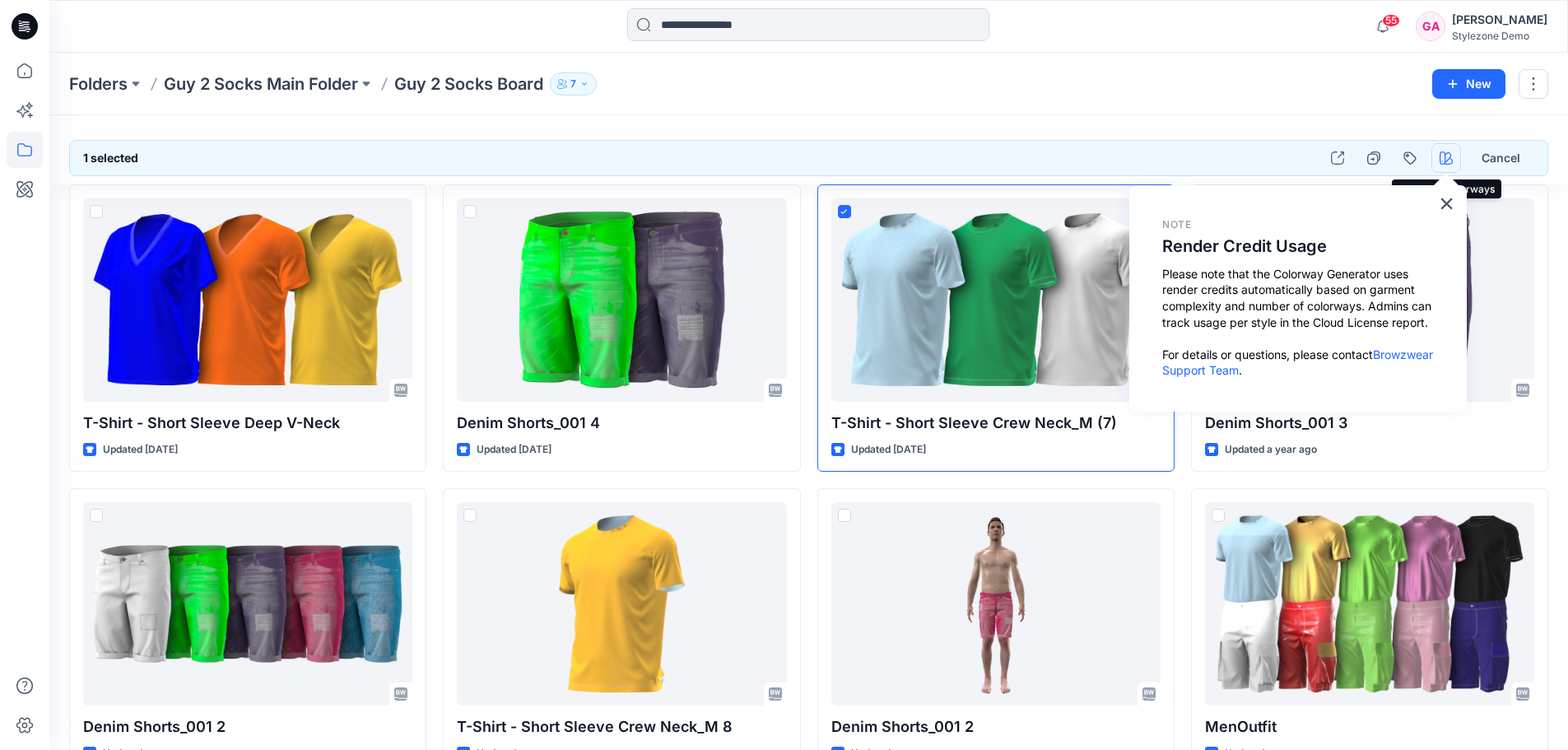
click at [1443, 162] on icon "button" at bounding box center [1445, 157] width 13 height 13
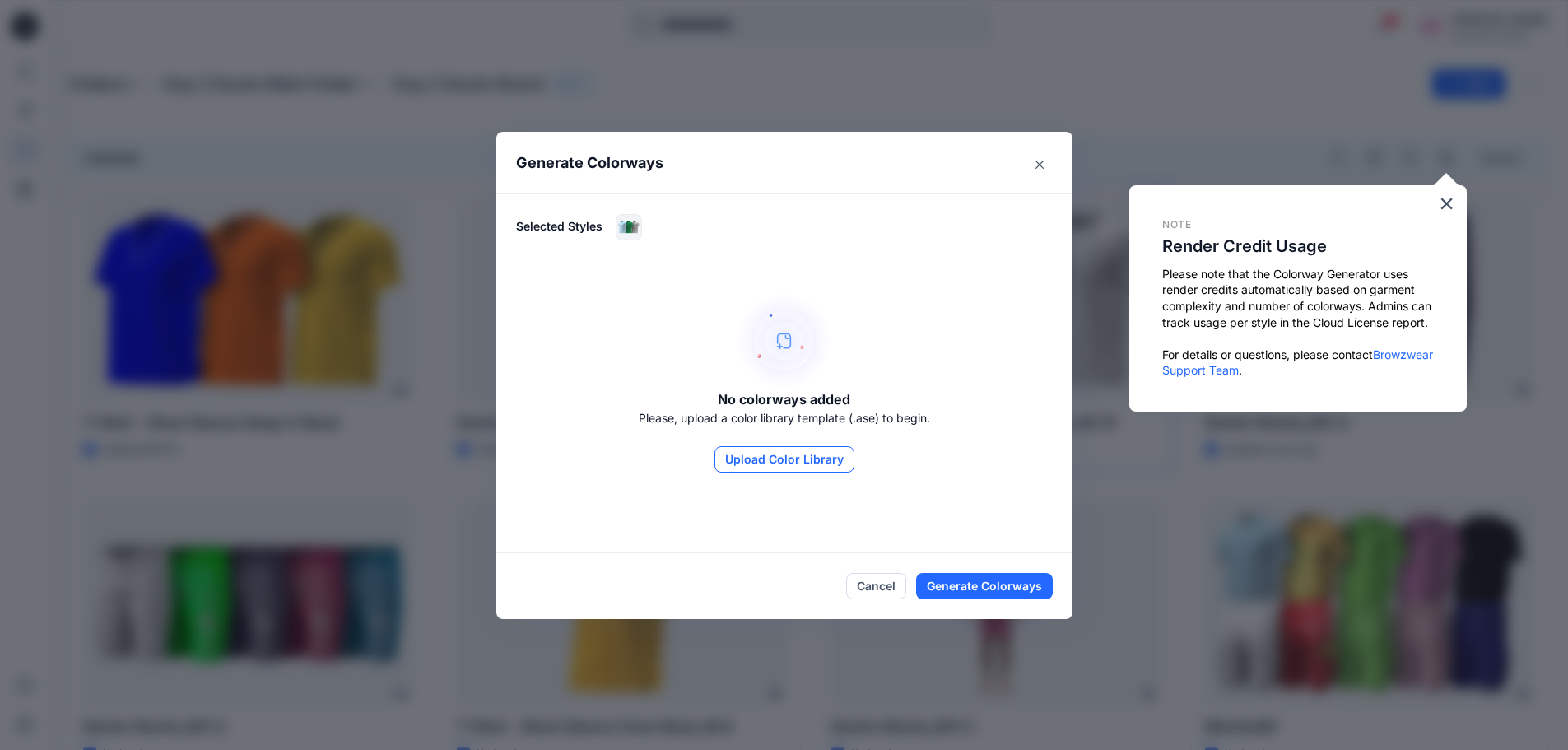
click at [780, 469] on button "Upload Color Library" at bounding box center [784, 459] width 140 height 27
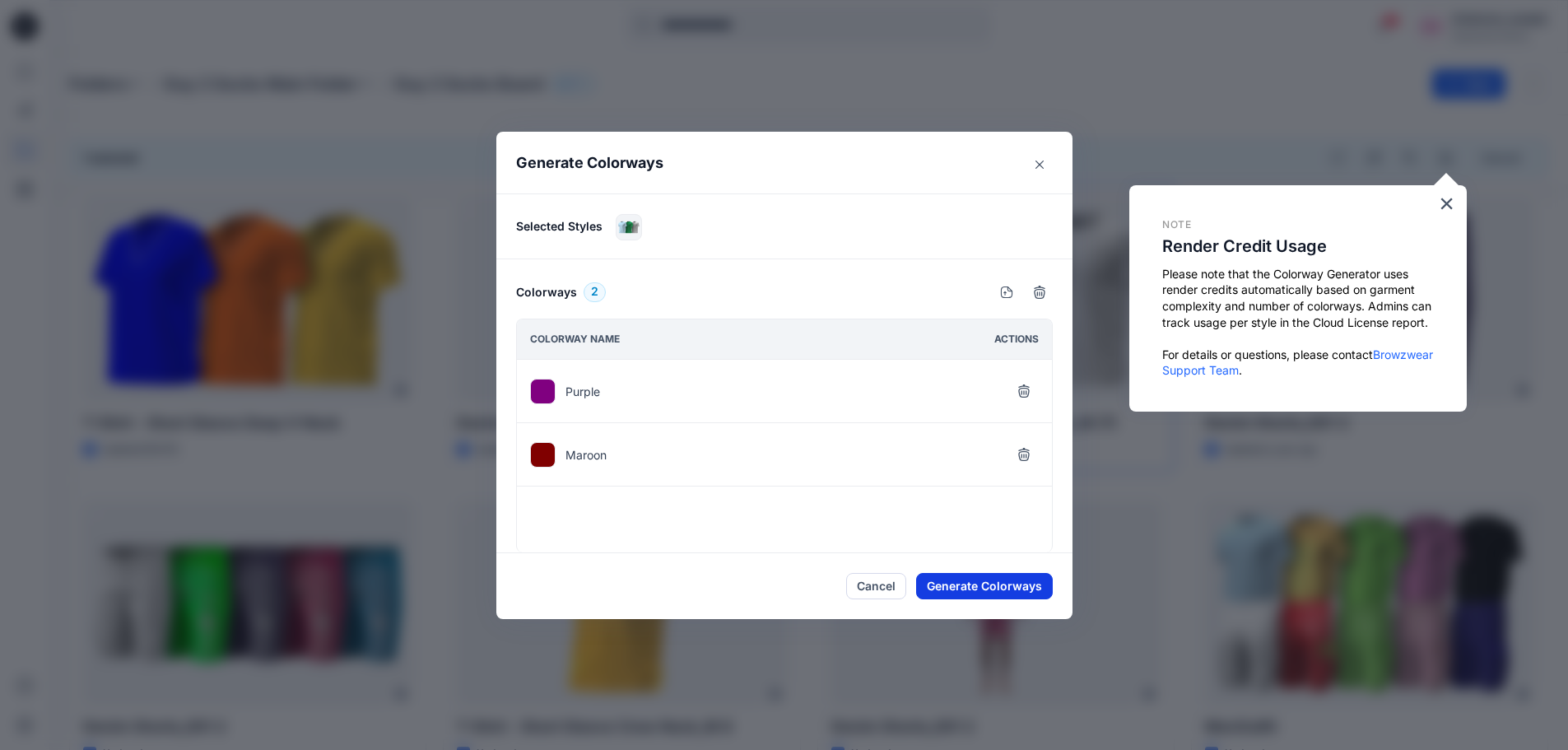
click at [969, 585] on button "Generate Colorways" at bounding box center [984, 585] width 136 height 27
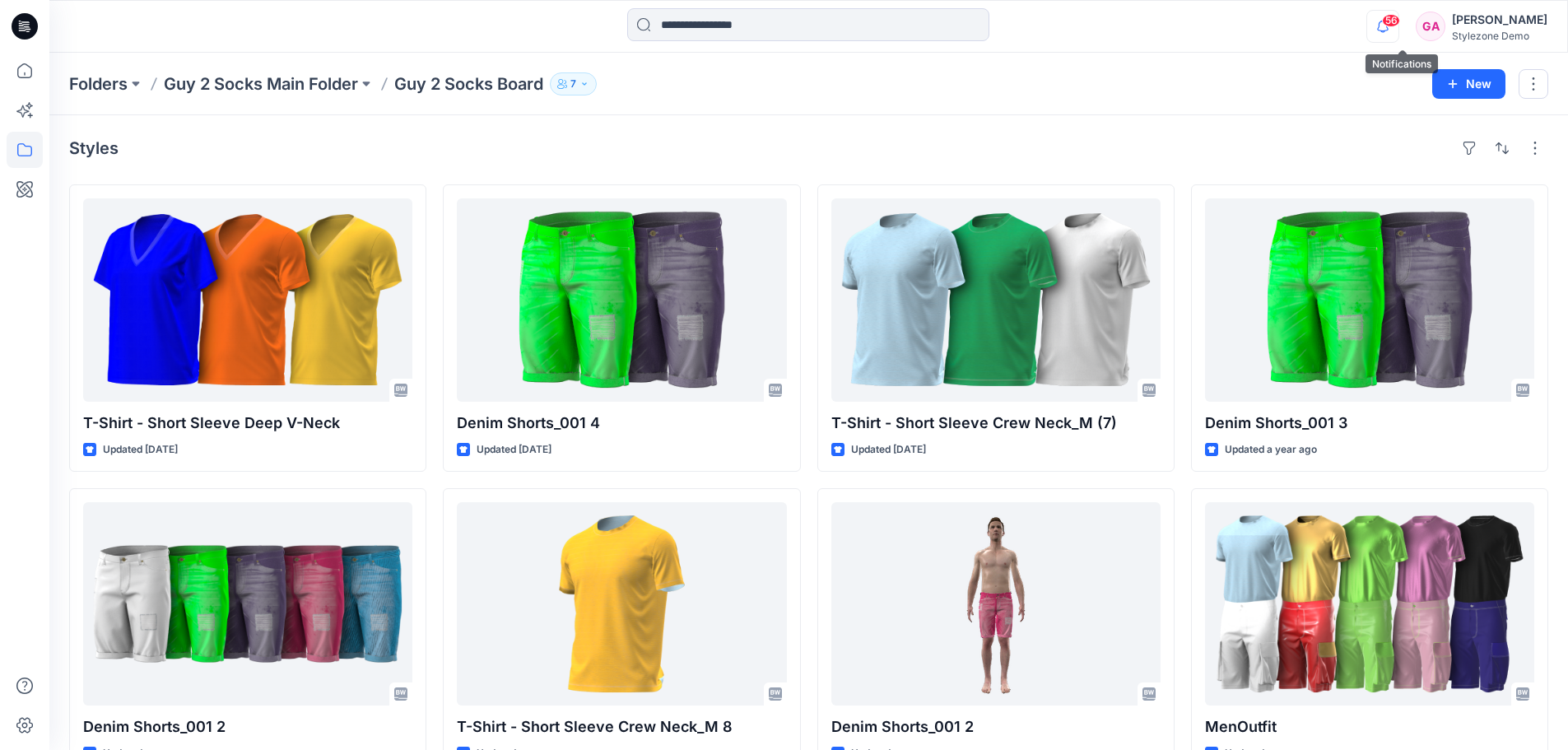
click at [1398, 28] on icon "button" at bounding box center [1383, 27] width 31 height 33
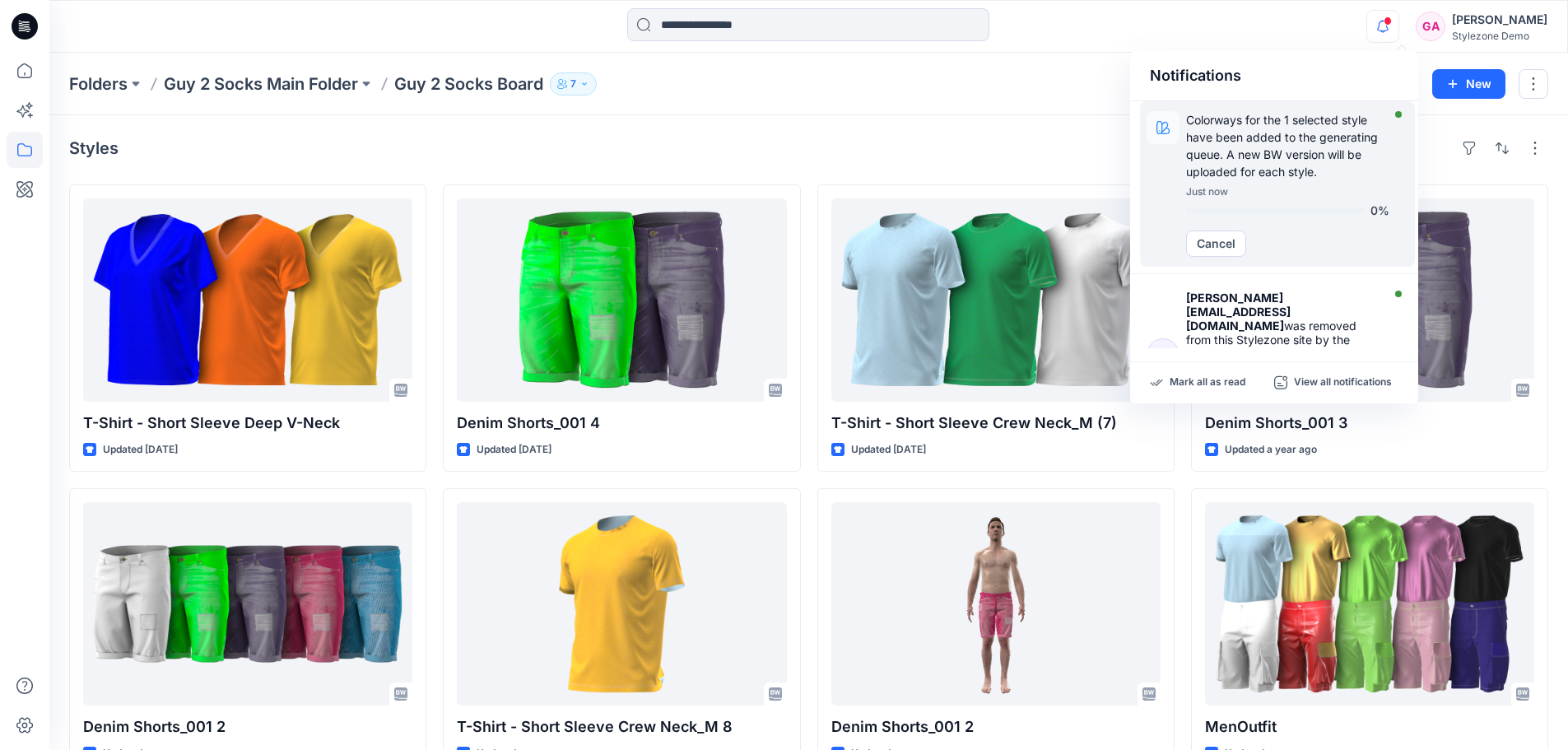
click at [1282, 150] on p "Colorways for the 1 selected style have been added to the generating queue. A n…" at bounding box center [1287, 145] width 203 height 70
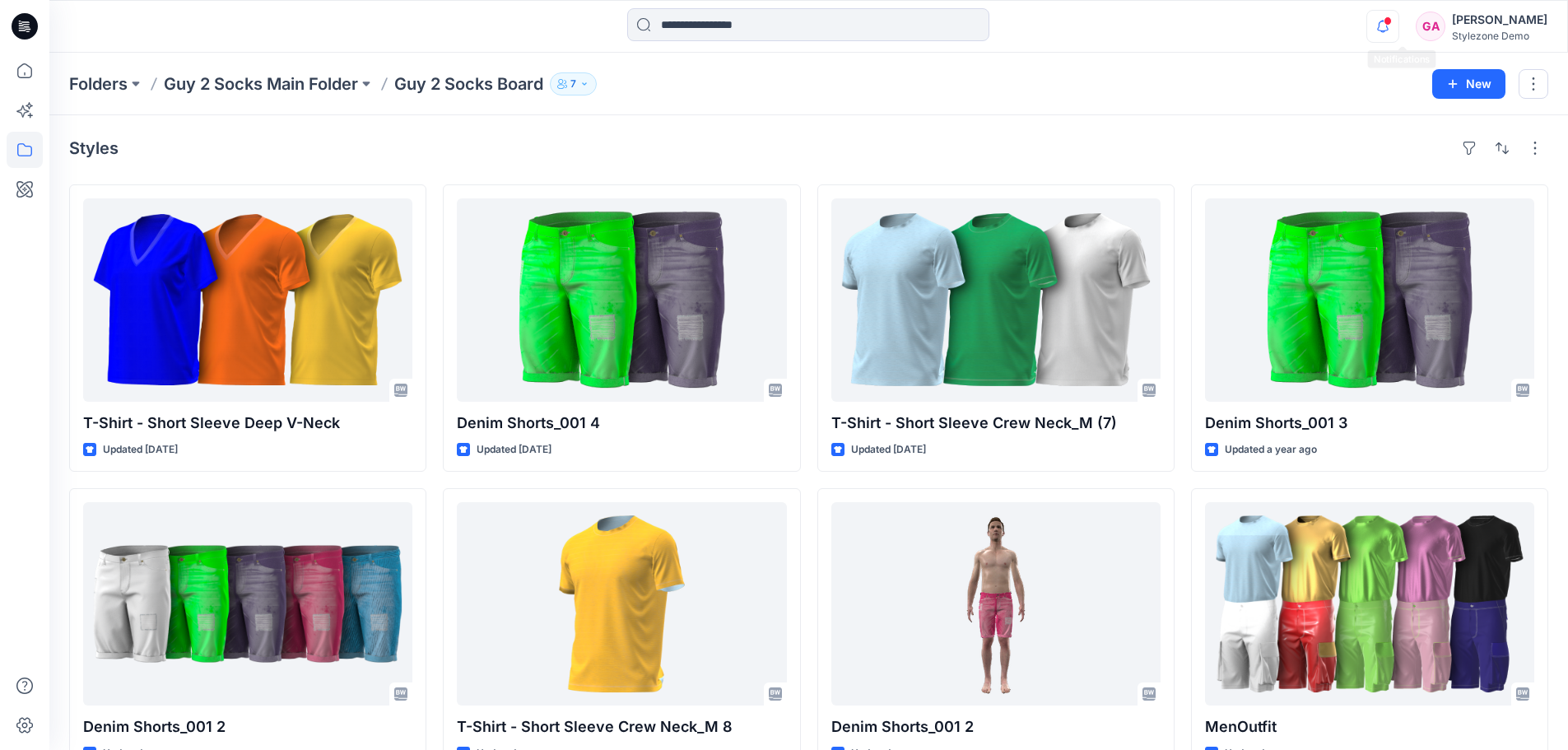
click at [1398, 29] on icon "button" at bounding box center [1383, 27] width 31 height 33
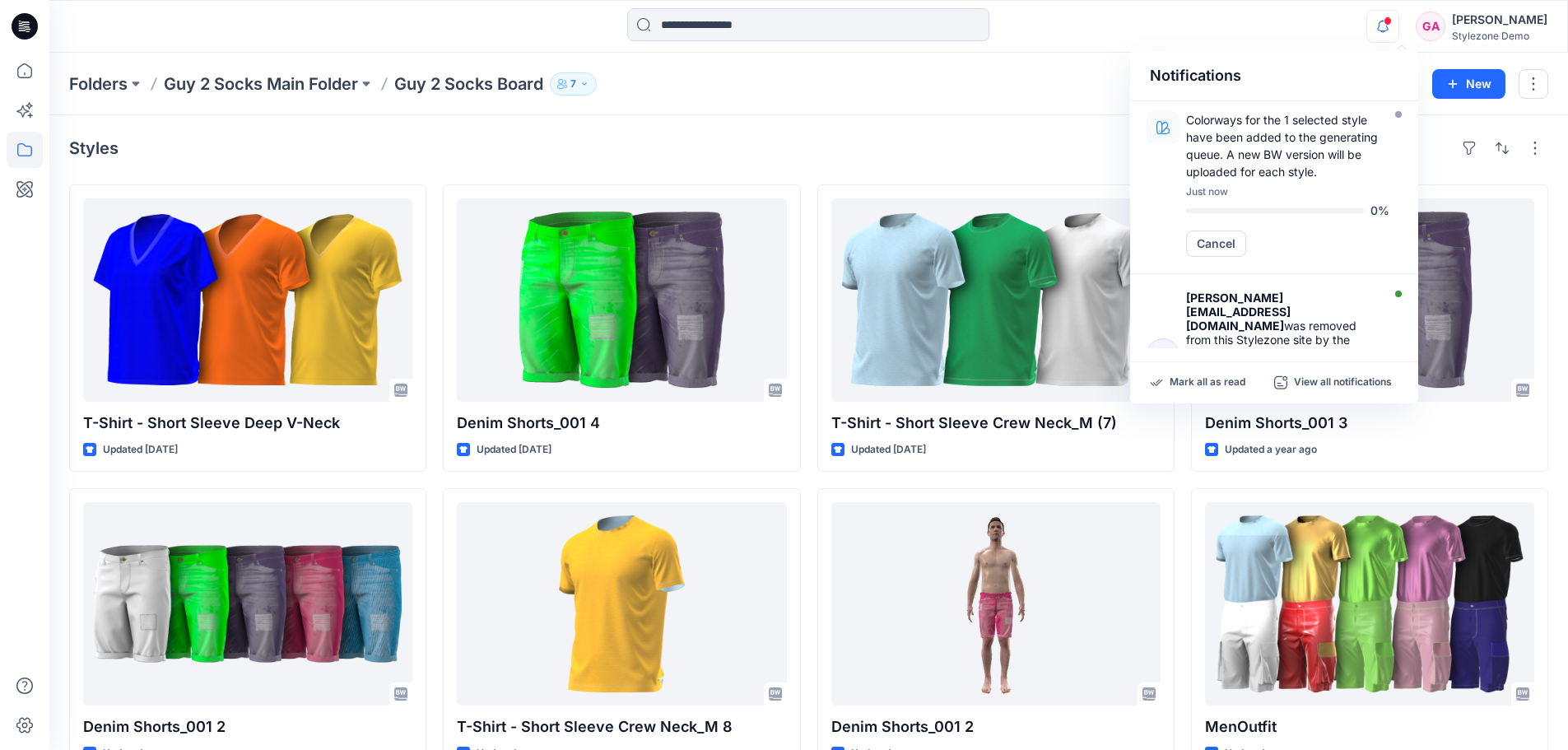
click at [1026, 88] on div "Folders Guy 2 Socks Main Folder Guy 2 Socks Board 7" at bounding box center [745, 83] width 1351 height 23
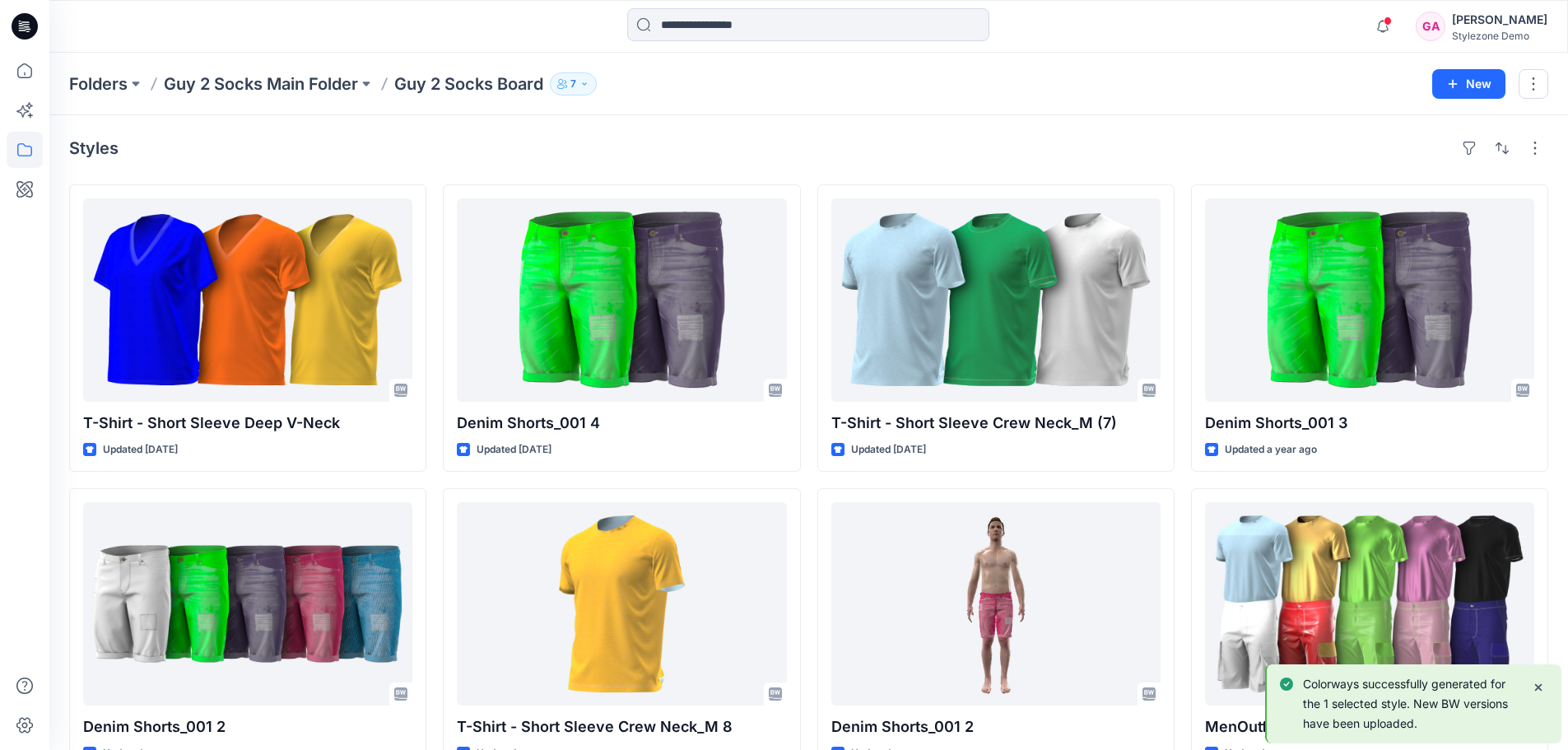
click at [1362, 707] on p "Colorways successfully generated for the 1 selected style. New BW versions have…" at bounding box center [1410, 703] width 215 height 59
click at [1448, 704] on p "Colorways successfully generated for the 1 selected style. New BW versions have…" at bounding box center [1410, 703] width 215 height 59
click at [1392, 22] on span at bounding box center [1388, 21] width 9 height 9
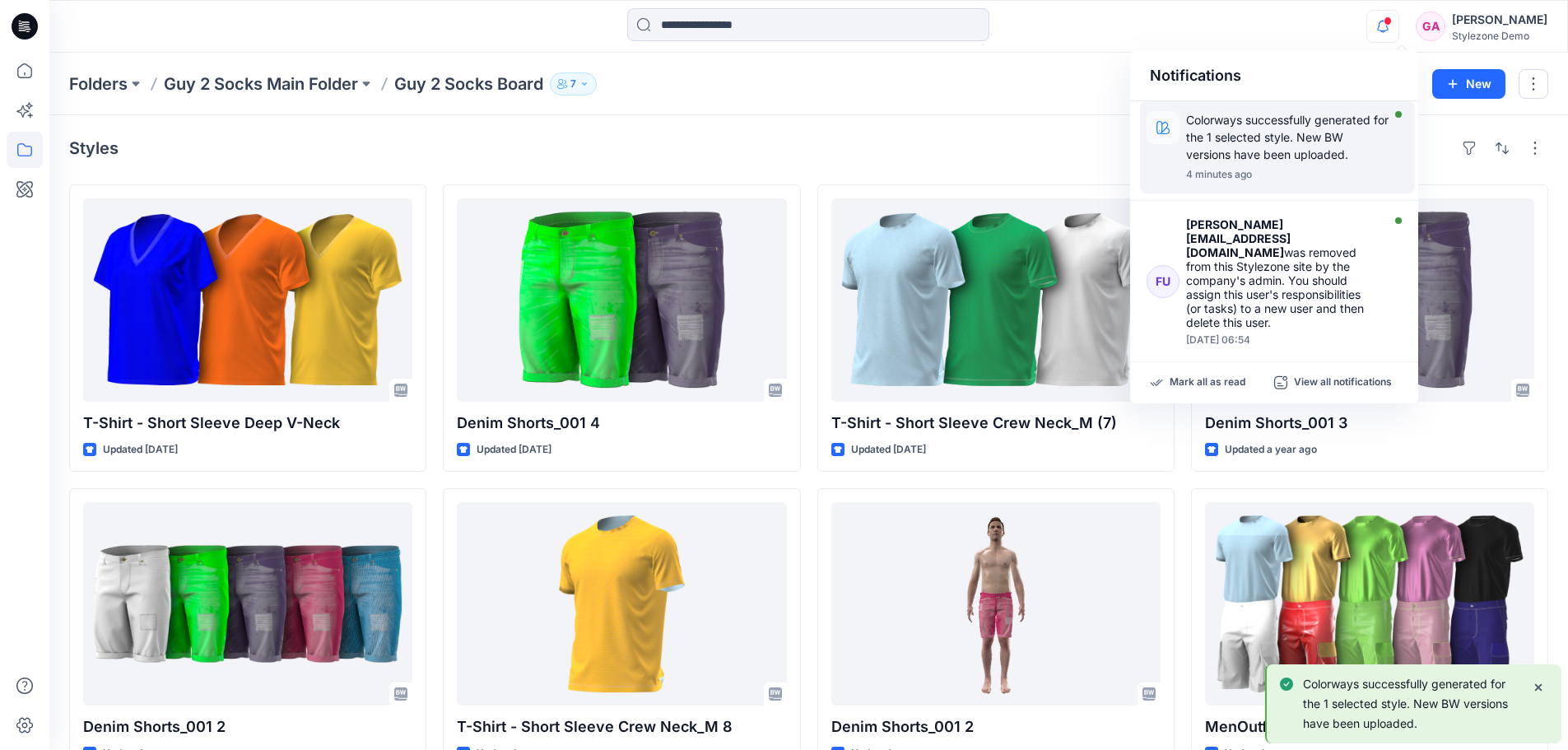
click at [1275, 140] on p "Colorways successfully generated for the 1 selected style. New BW versions have…" at bounding box center [1287, 136] width 203 height 51
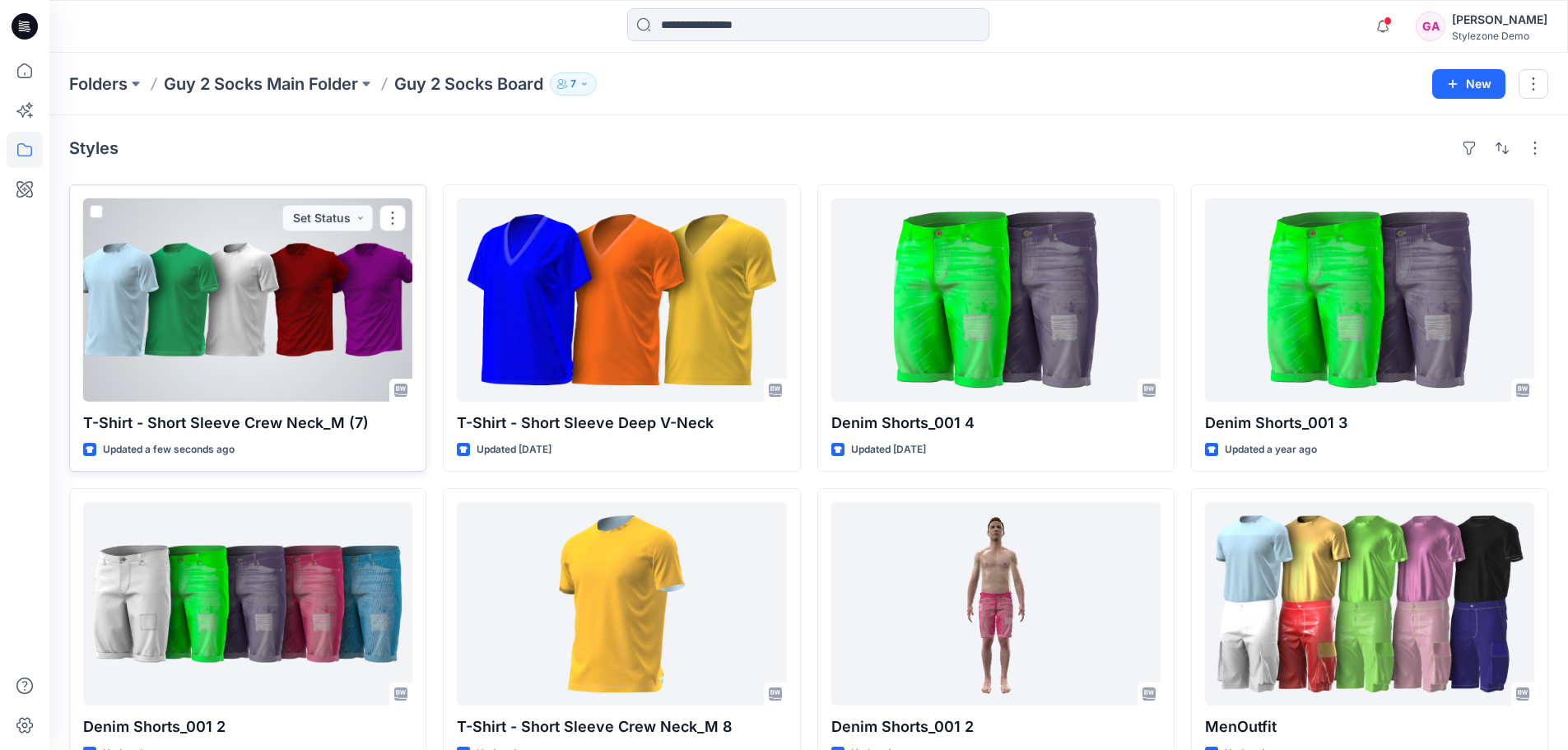
click at [281, 336] on div at bounding box center [248, 299] width 330 height 203
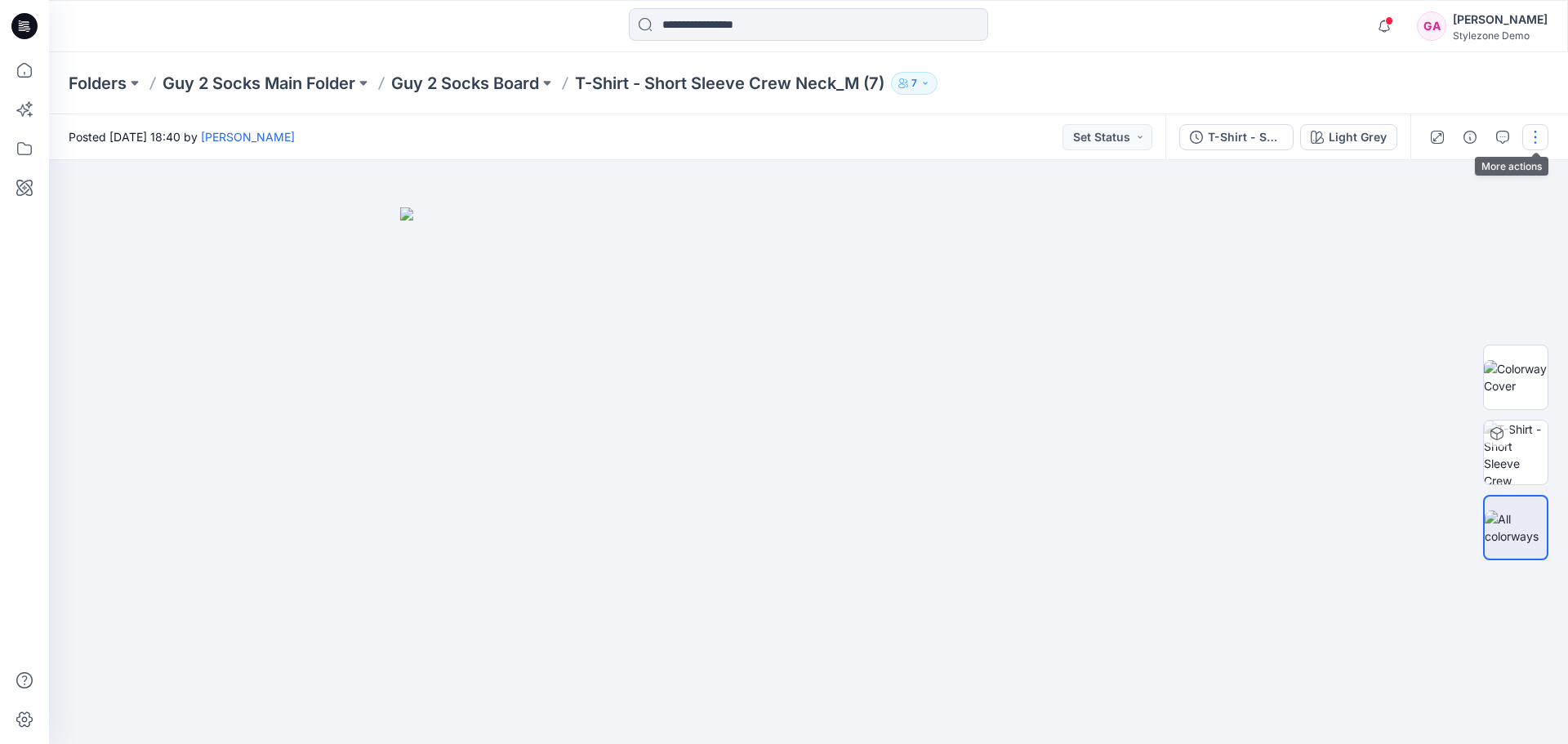
click at [1539, 132] on button "button" at bounding box center [1536, 137] width 26 height 26
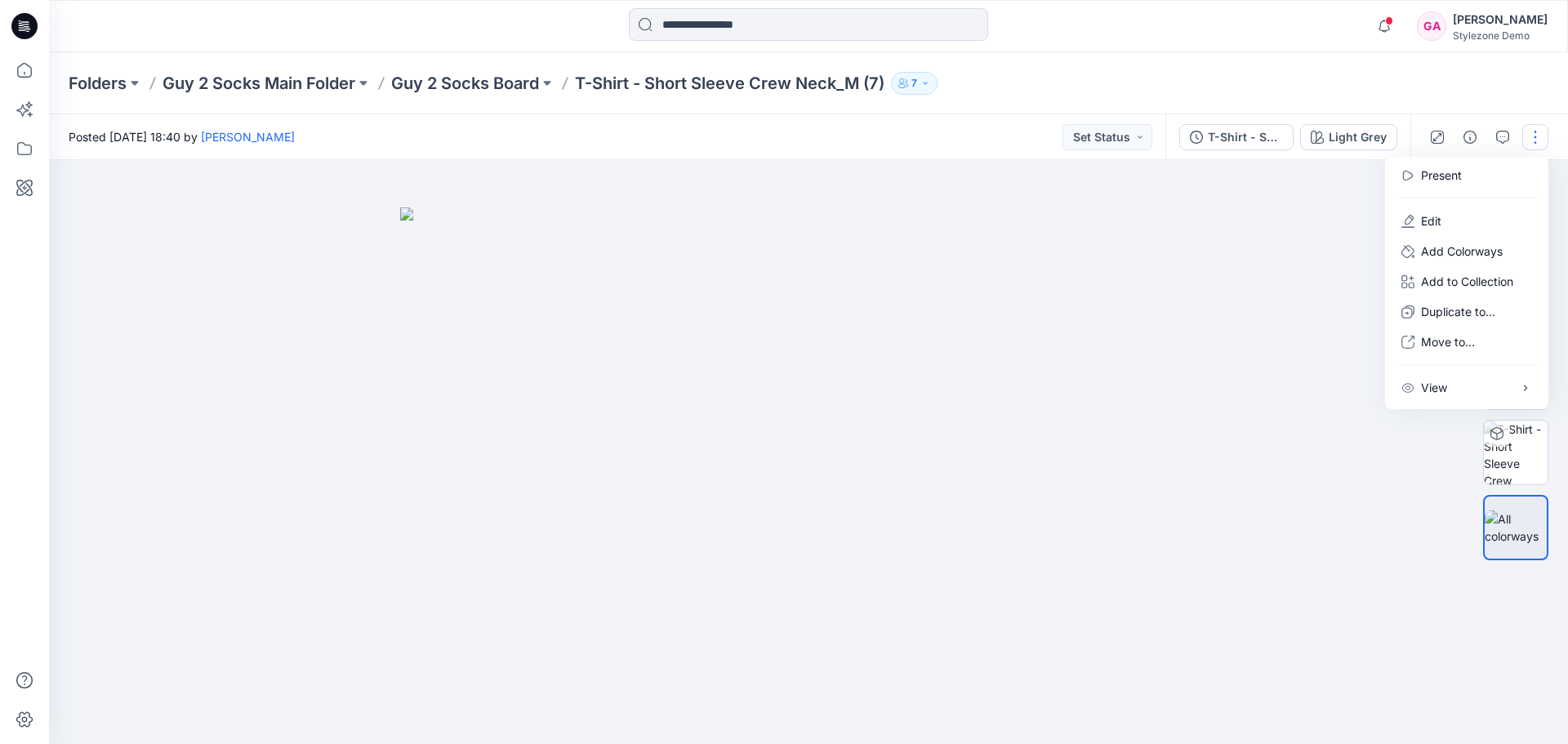
click at [1324, 77] on div "Folders Guy 2 Socks Main Folder Guy 2 Socks Board T-Shirt - Short Sleeve Crew N…" at bounding box center [745, 83] width 1353 height 23
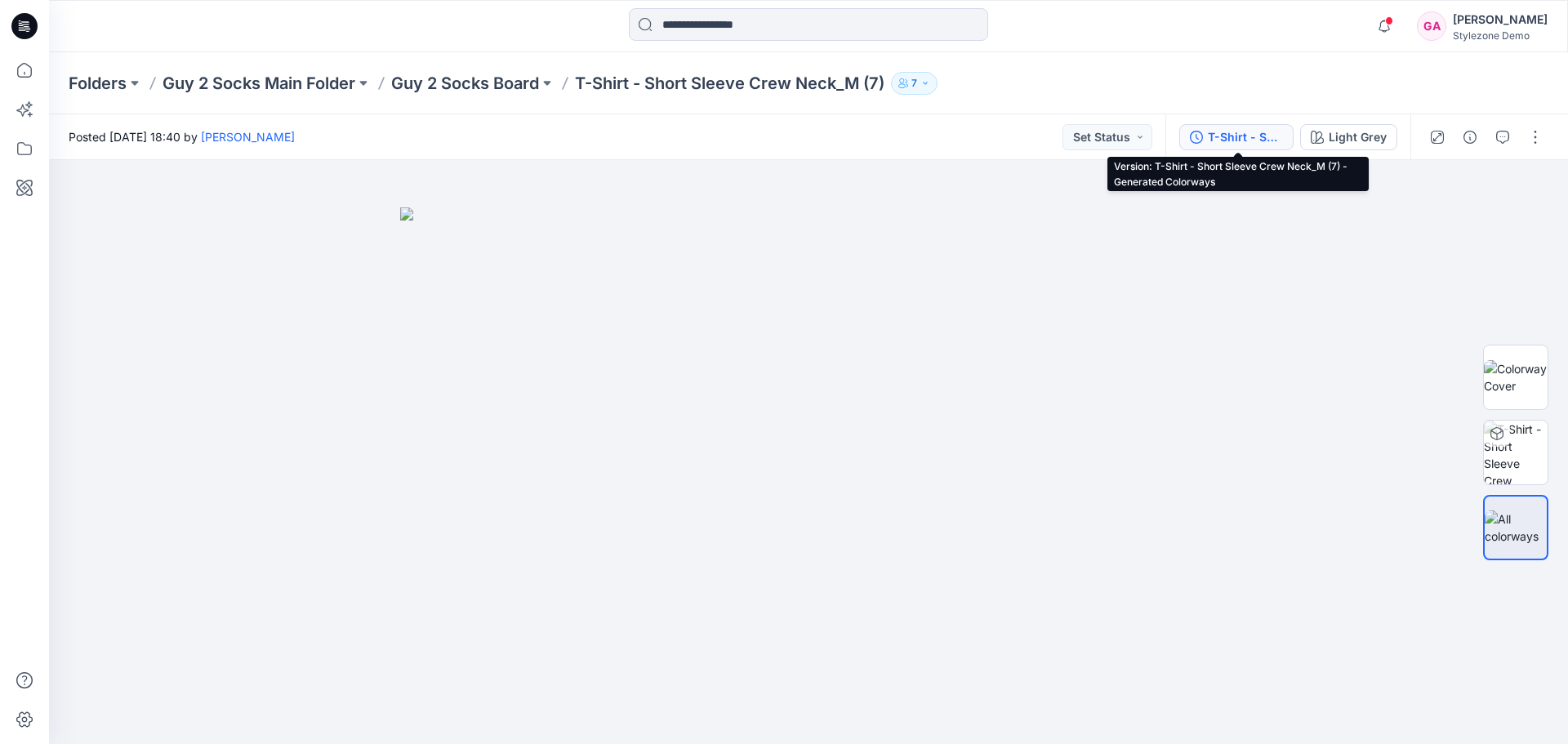
click at [1249, 136] on div "T-Shirt - Short Sleeve Crew Neck_M (7) - Generated Colorways" at bounding box center [1245, 137] width 75 height 18
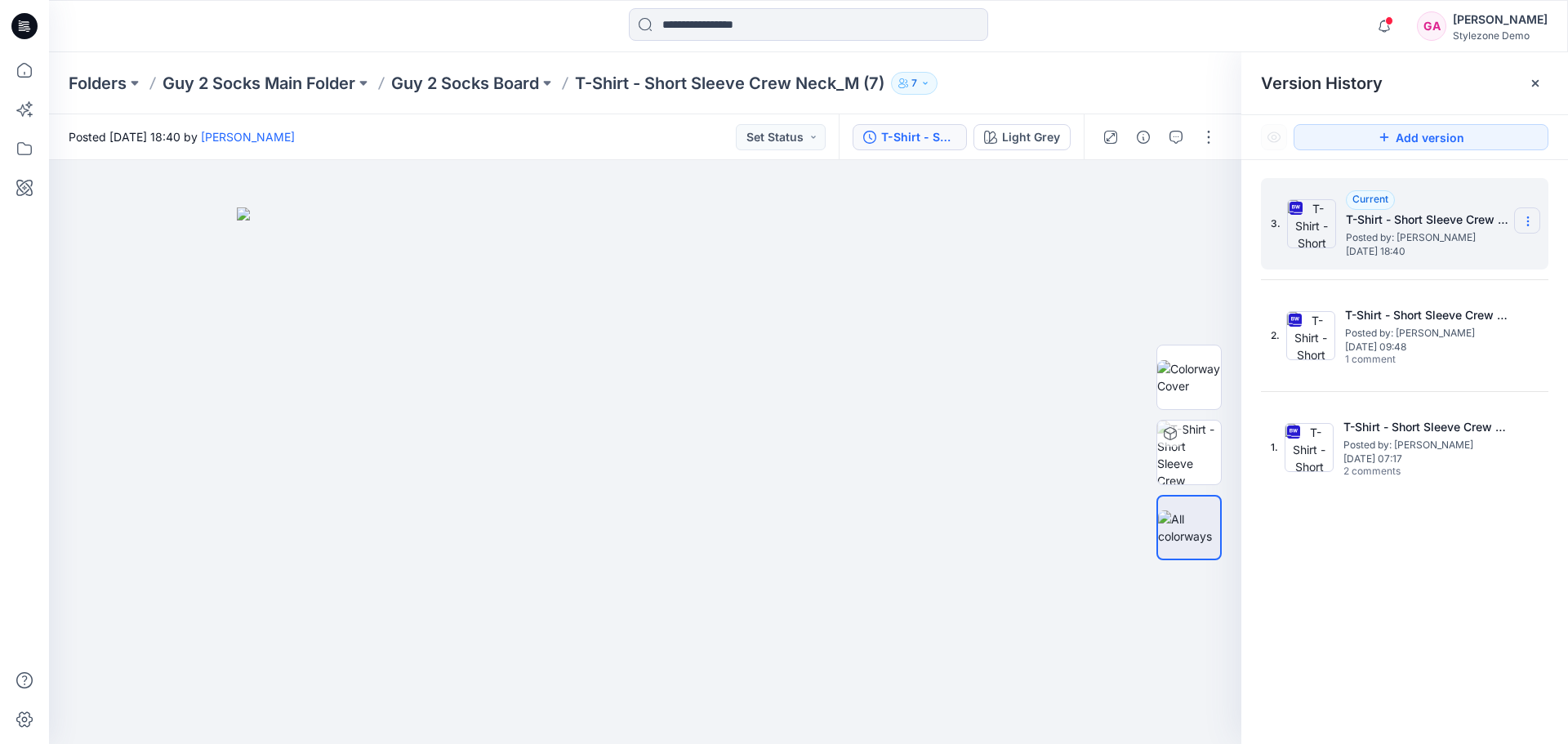
click at [1527, 225] on icon at bounding box center [1528, 220] width 13 height 13
click at [1443, 249] on span "Download Source BW File" at bounding box center [1445, 253] width 137 height 20
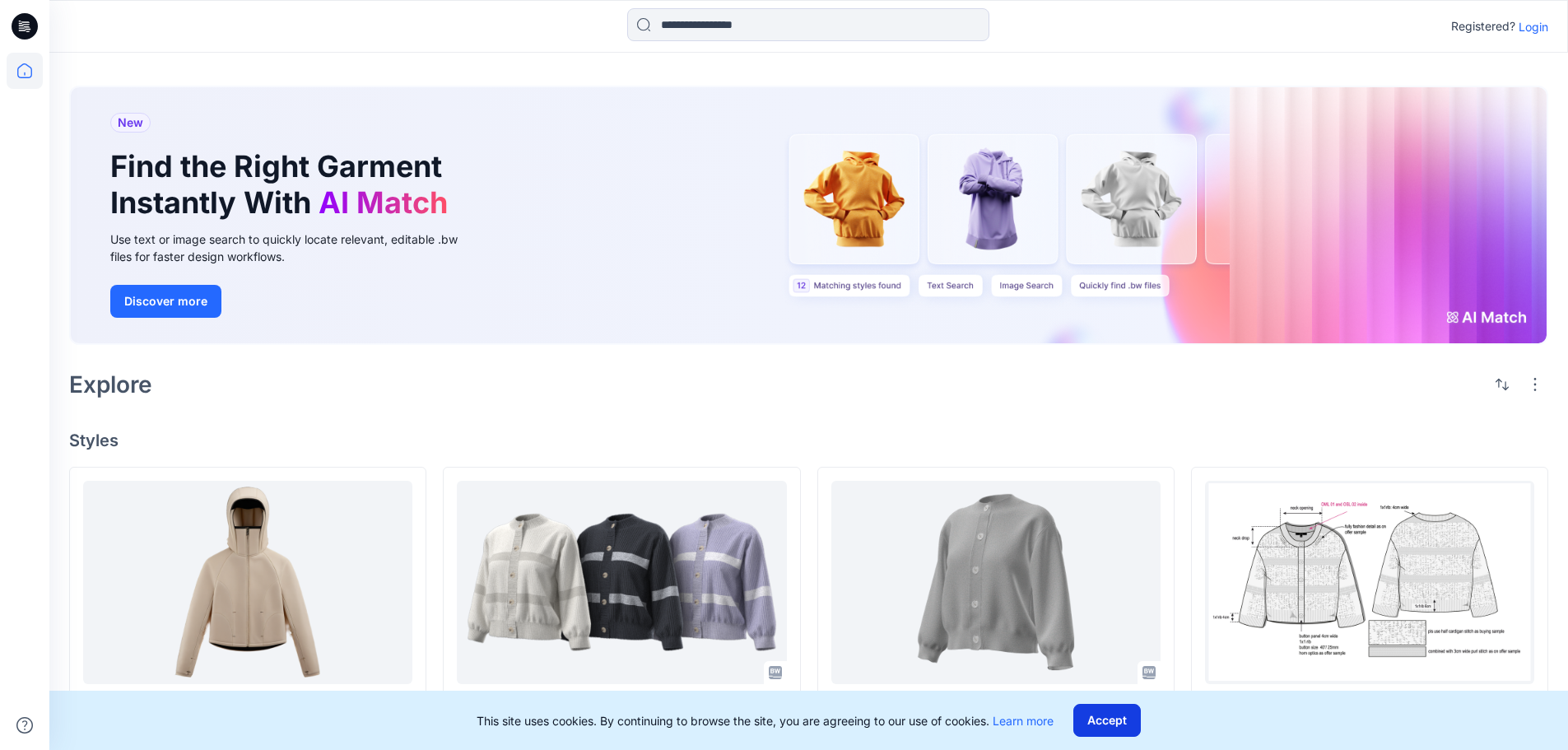
click at [1113, 727] on button "Accept" at bounding box center [1107, 720] width 68 height 33
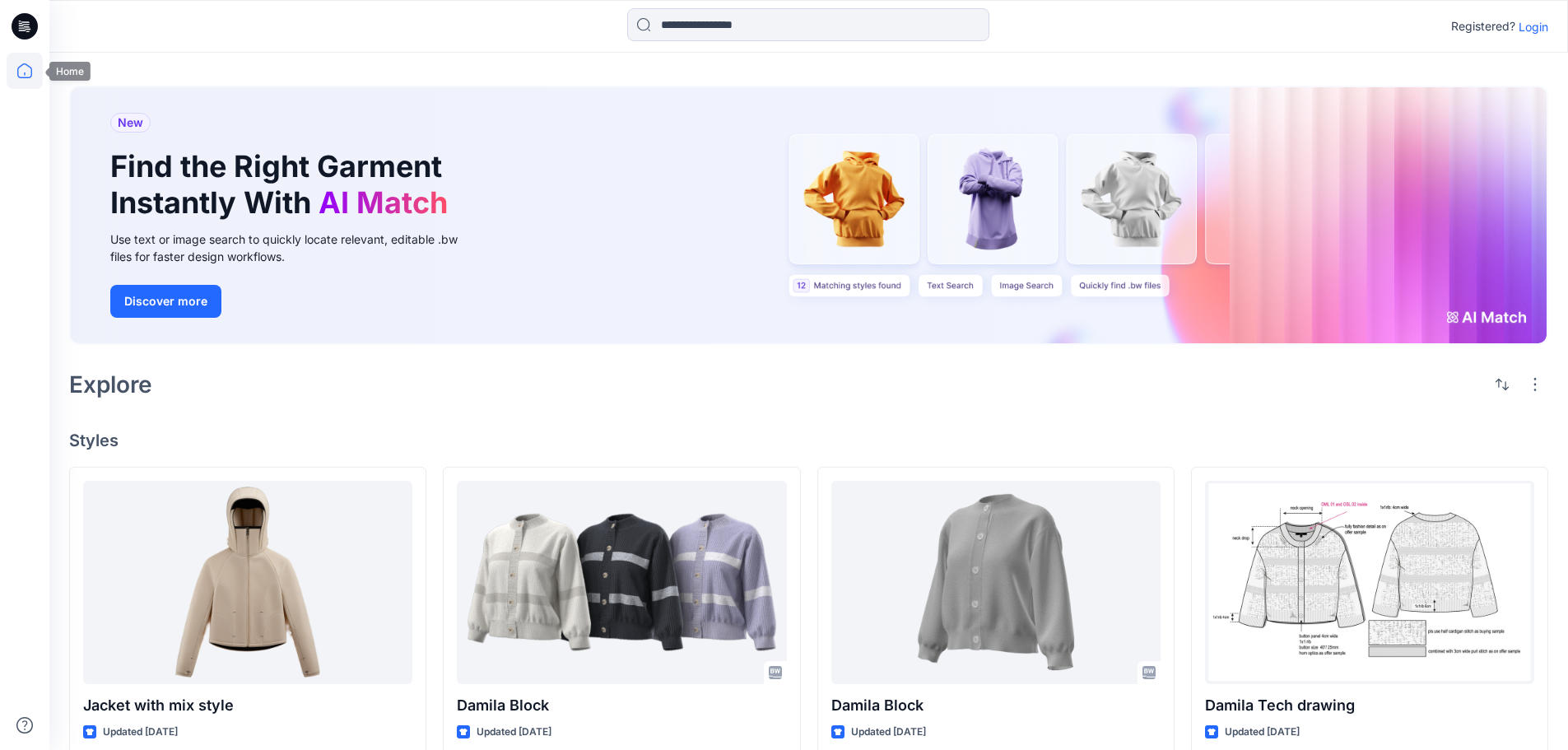
click at [21, 77] on icon at bounding box center [24, 70] width 15 height 15
click at [1535, 30] on p "Login" at bounding box center [1533, 27] width 30 height 17
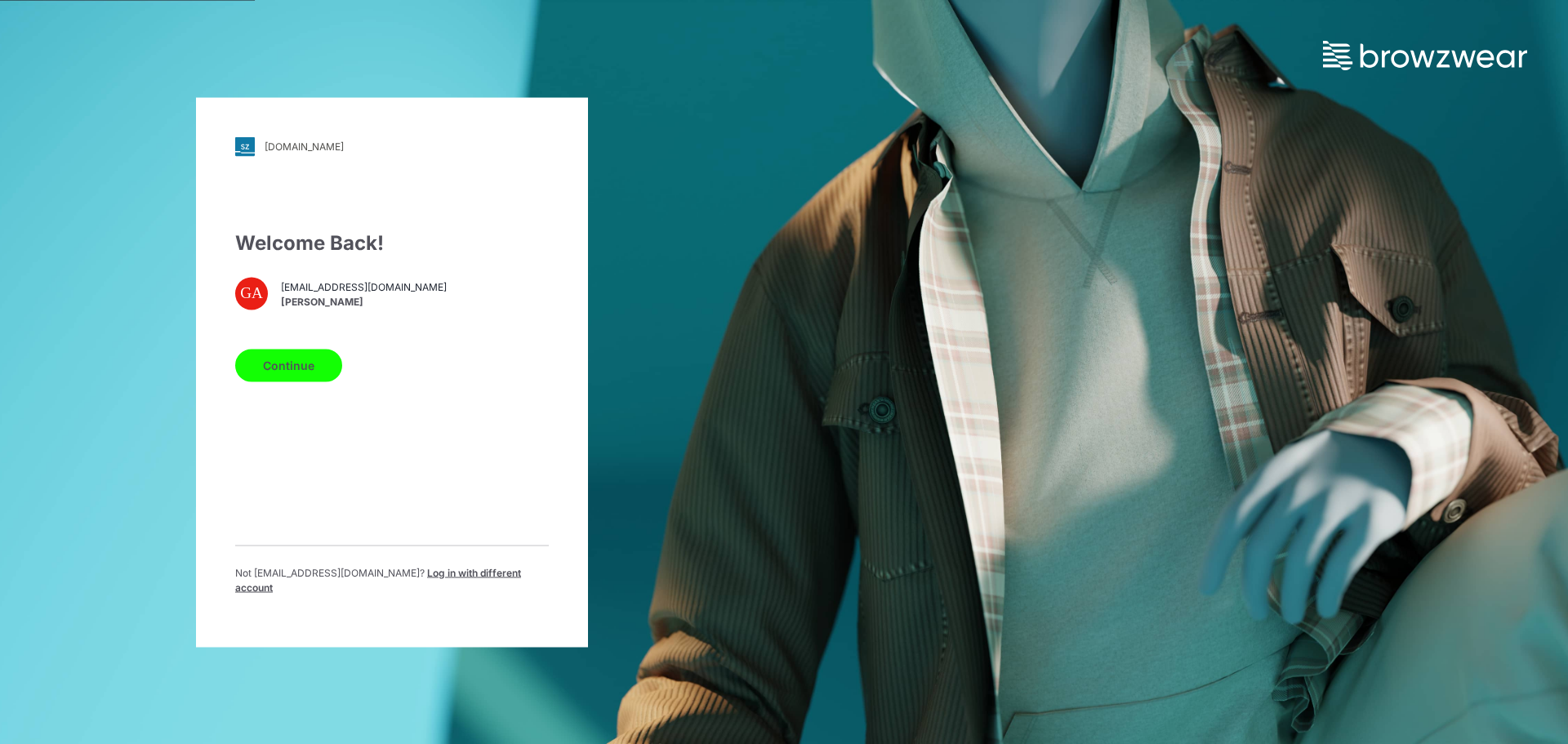
click at [321, 367] on button "Continue" at bounding box center [289, 364] width 107 height 32
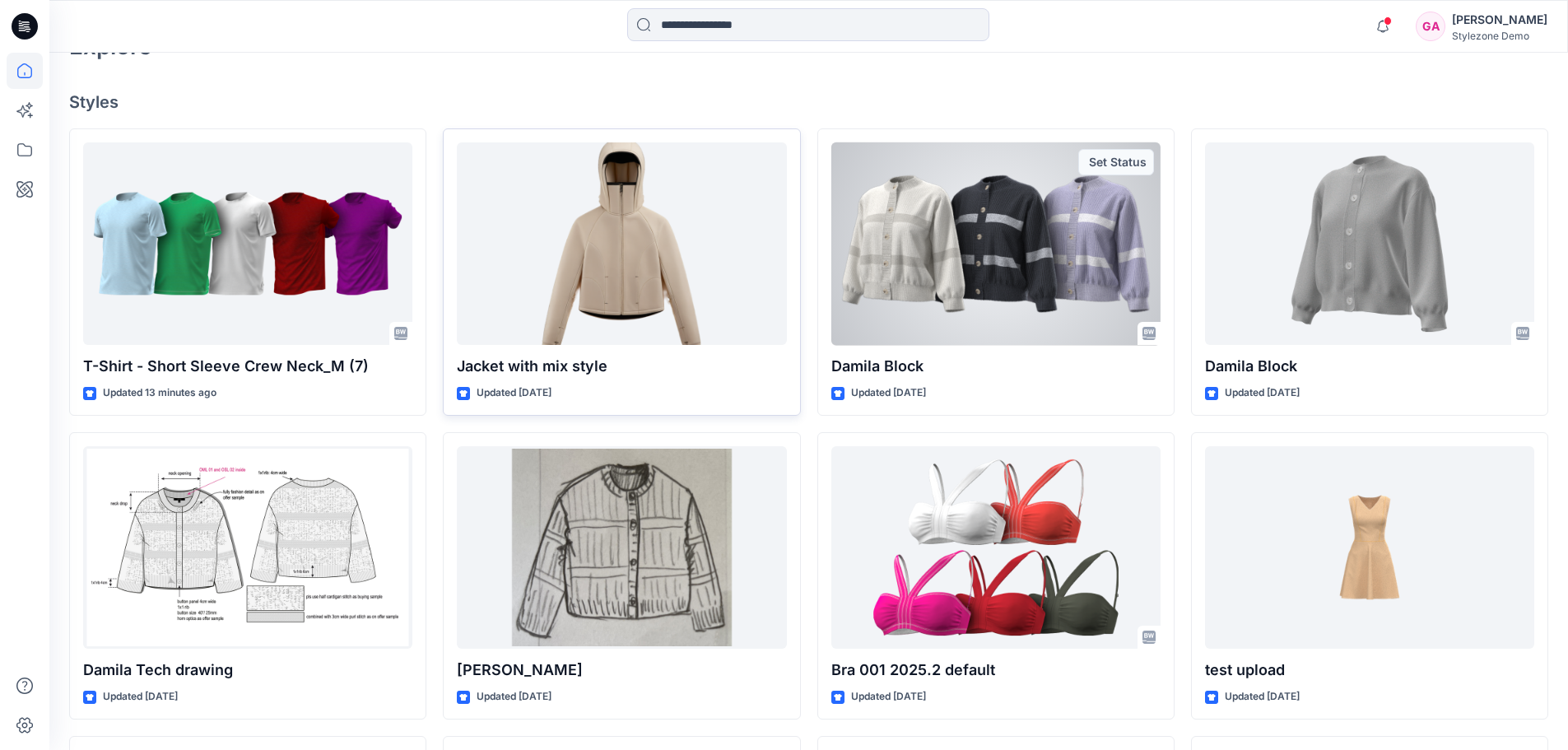
scroll to position [391, 0]
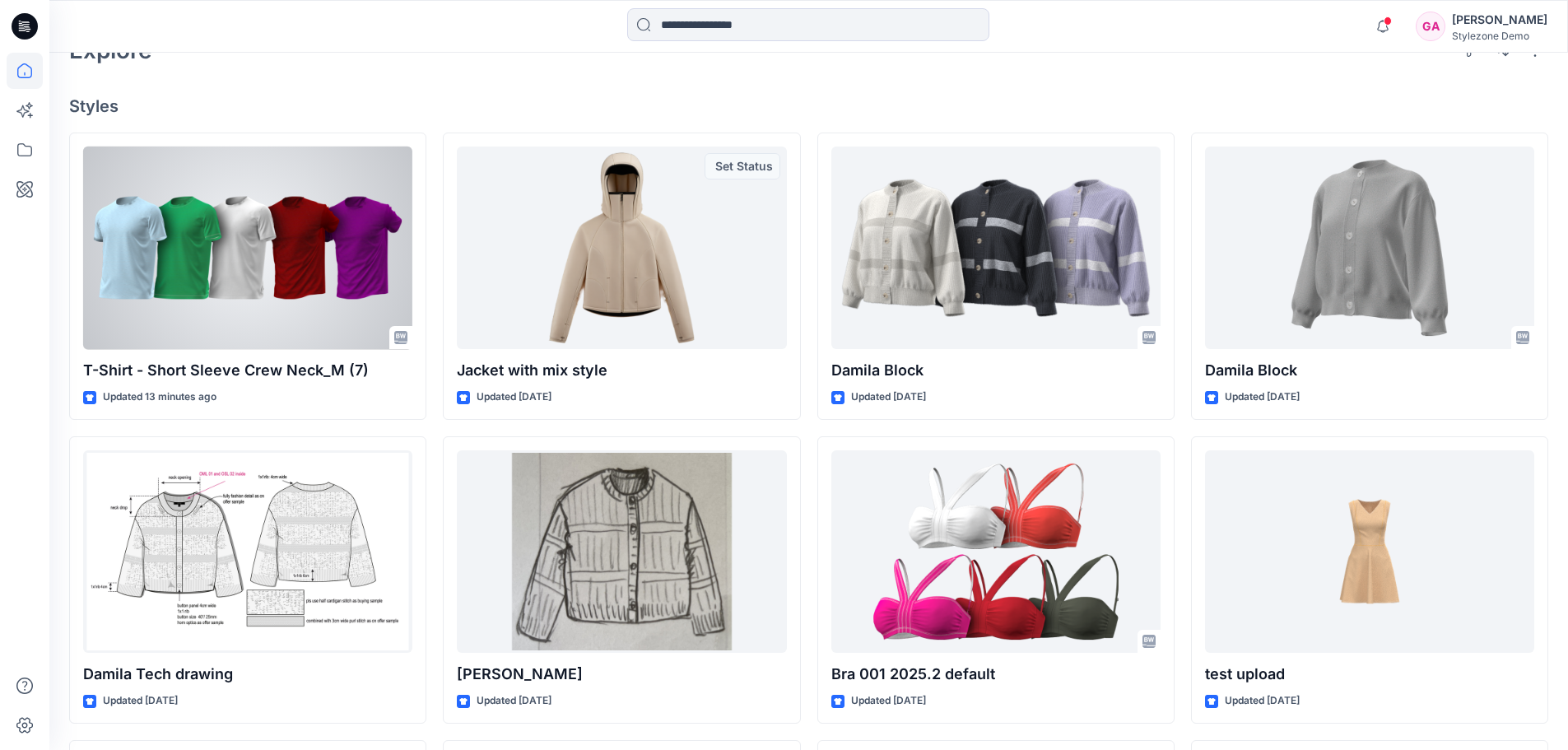
click at [338, 244] on div at bounding box center [248, 248] width 330 height 203
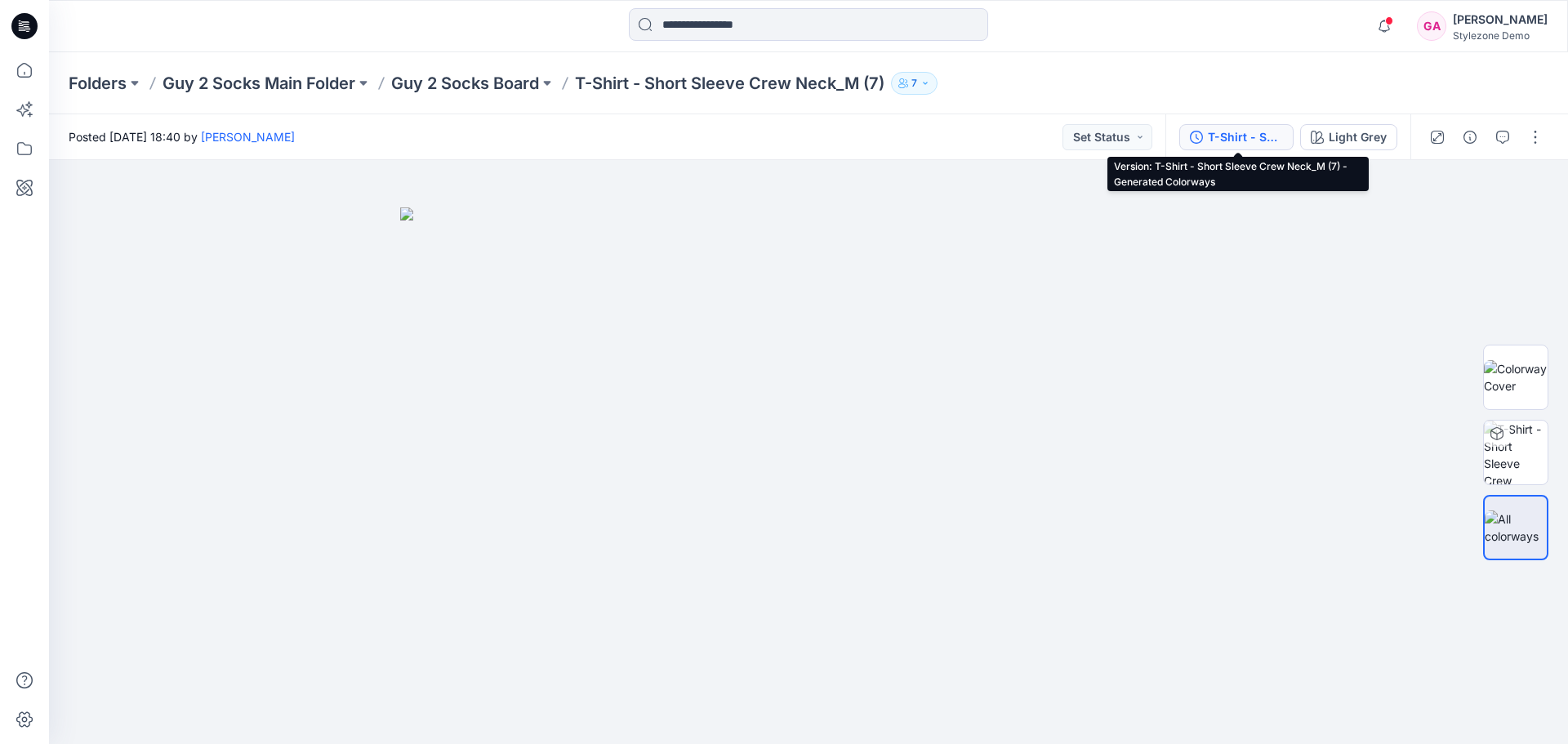
click at [1263, 137] on div "T-Shirt - Short Sleeve Crew Neck_M (7) - Generated Colorways" at bounding box center [1245, 137] width 75 height 18
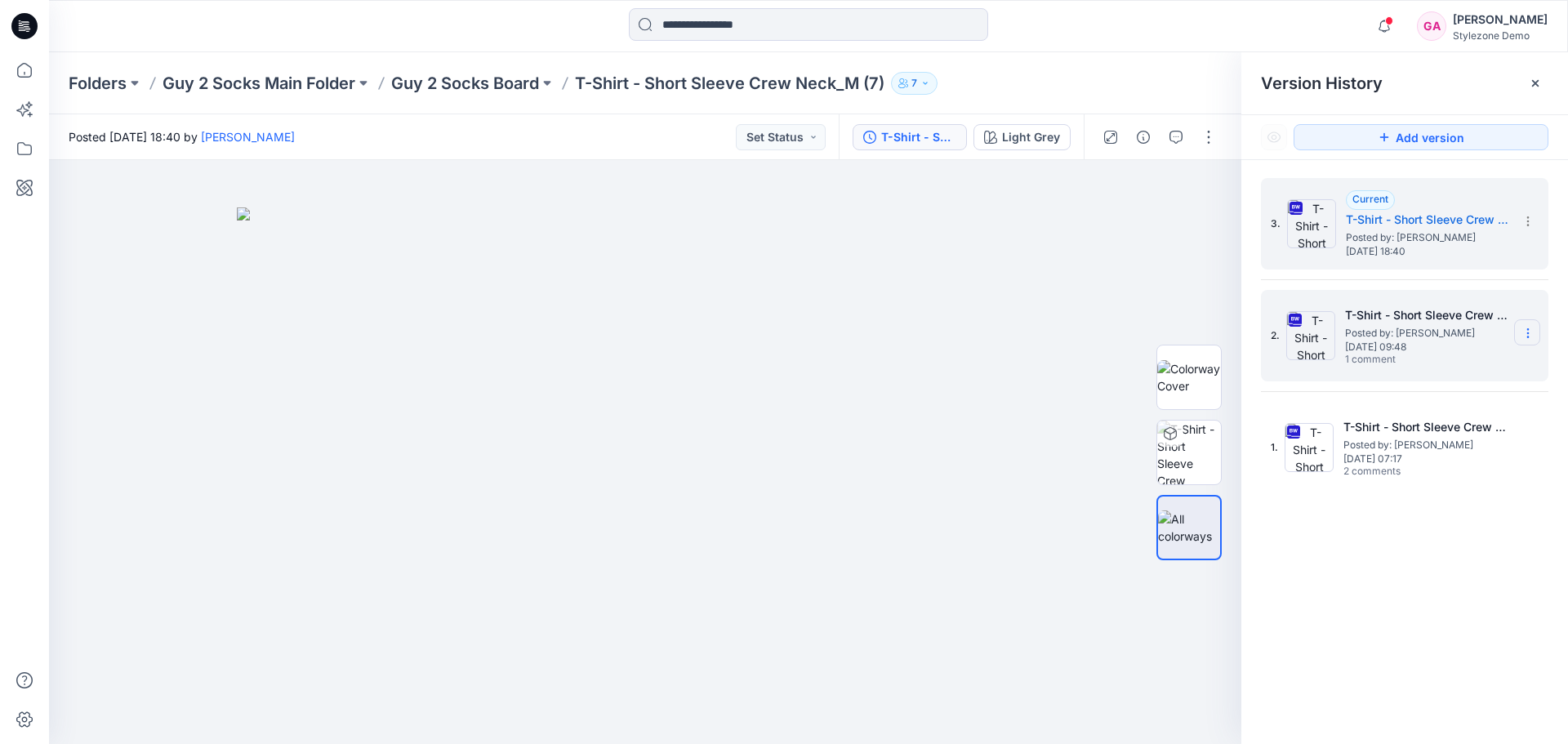
click at [1525, 332] on icon at bounding box center [1528, 333] width 13 height 13
click at [1495, 363] on span "Download Source BW File" at bounding box center [1445, 364] width 137 height 20
drag, startPoint x: 1339, startPoint y: 564, endPoint x: 1339, endPoint y: 547, distance: 17.0
click at [1339, 564] on div "3. Current T-Shirt - Short Sleeve Crew Neck_M (7) - Generated Colorways Posted …" at bounding box center [1405, 464] width 327 height 608
click at [1531, 89] on icon at bounding box center [1535, 83] width 13 height 13
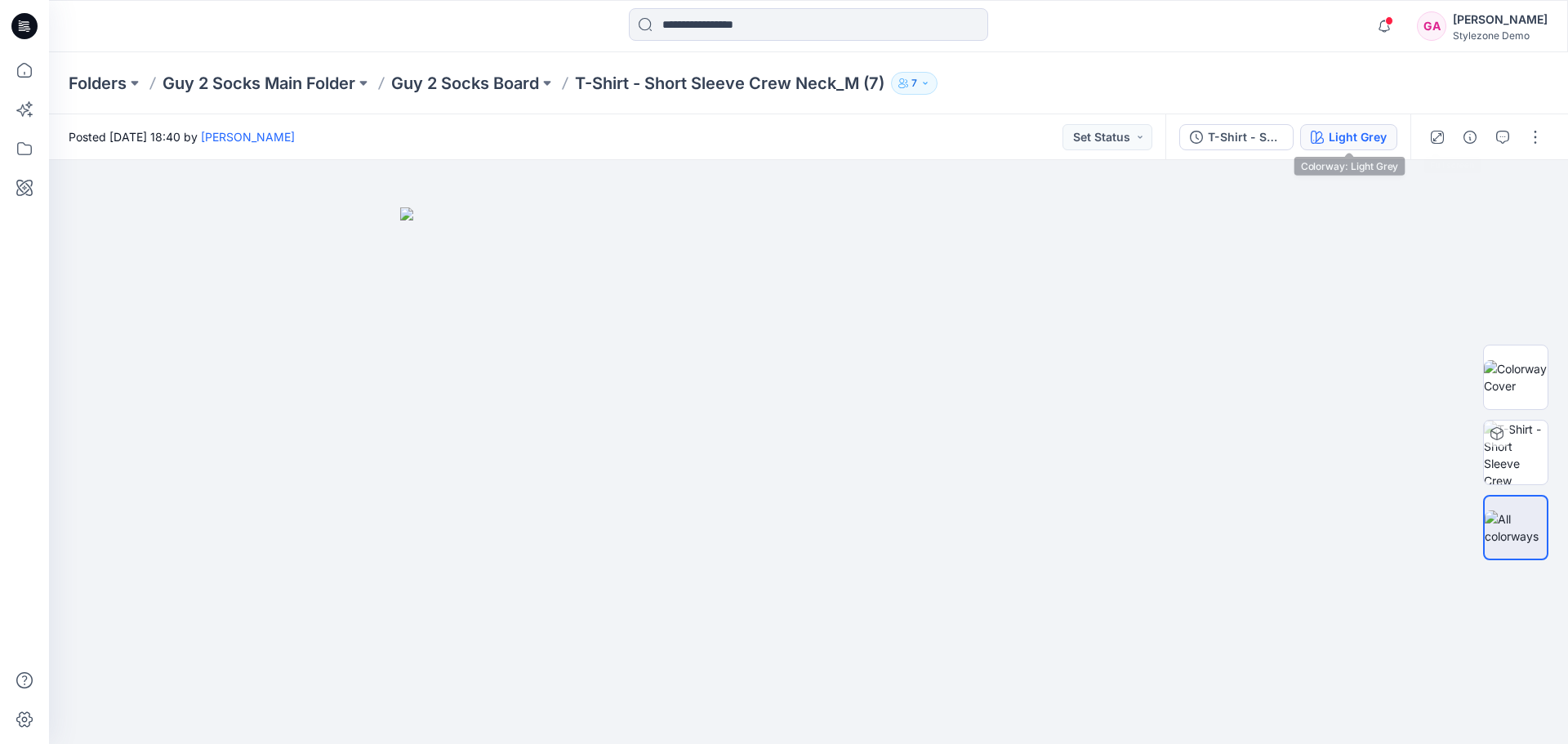
click at [1360, 139] on div "Light Grey" at bounding box center [1358, 137] width 58 height 18
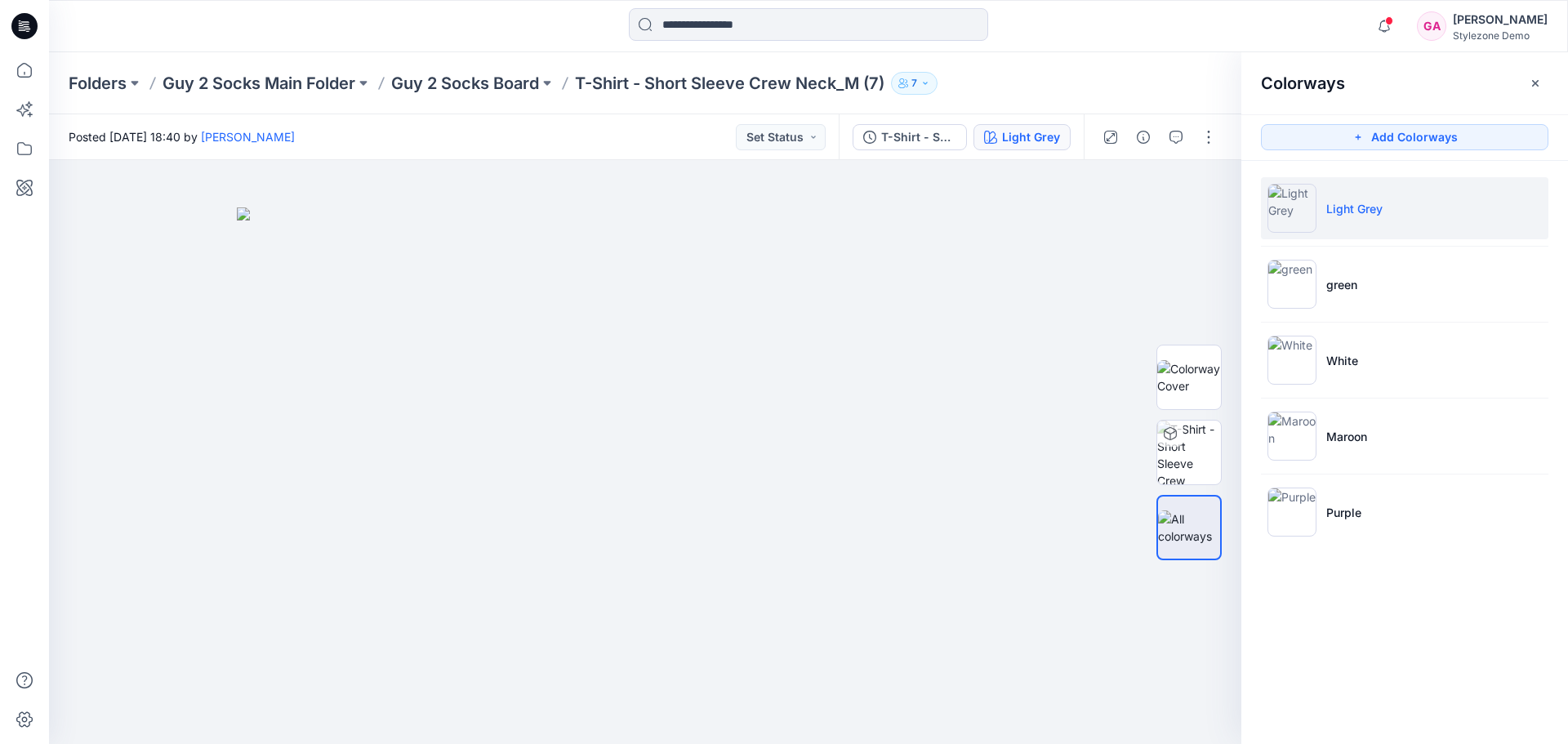
click at [892, 83] on div "Folders Guy 2 Socks Main Folder Guy 2 Socks Board T-Shirt - Short Sleeve Crew N…" at bounding box center [745, 83] width 1353 height 23
click at [907, 87] on icon "button" at bounding box center [904, 83] width 10 height 10
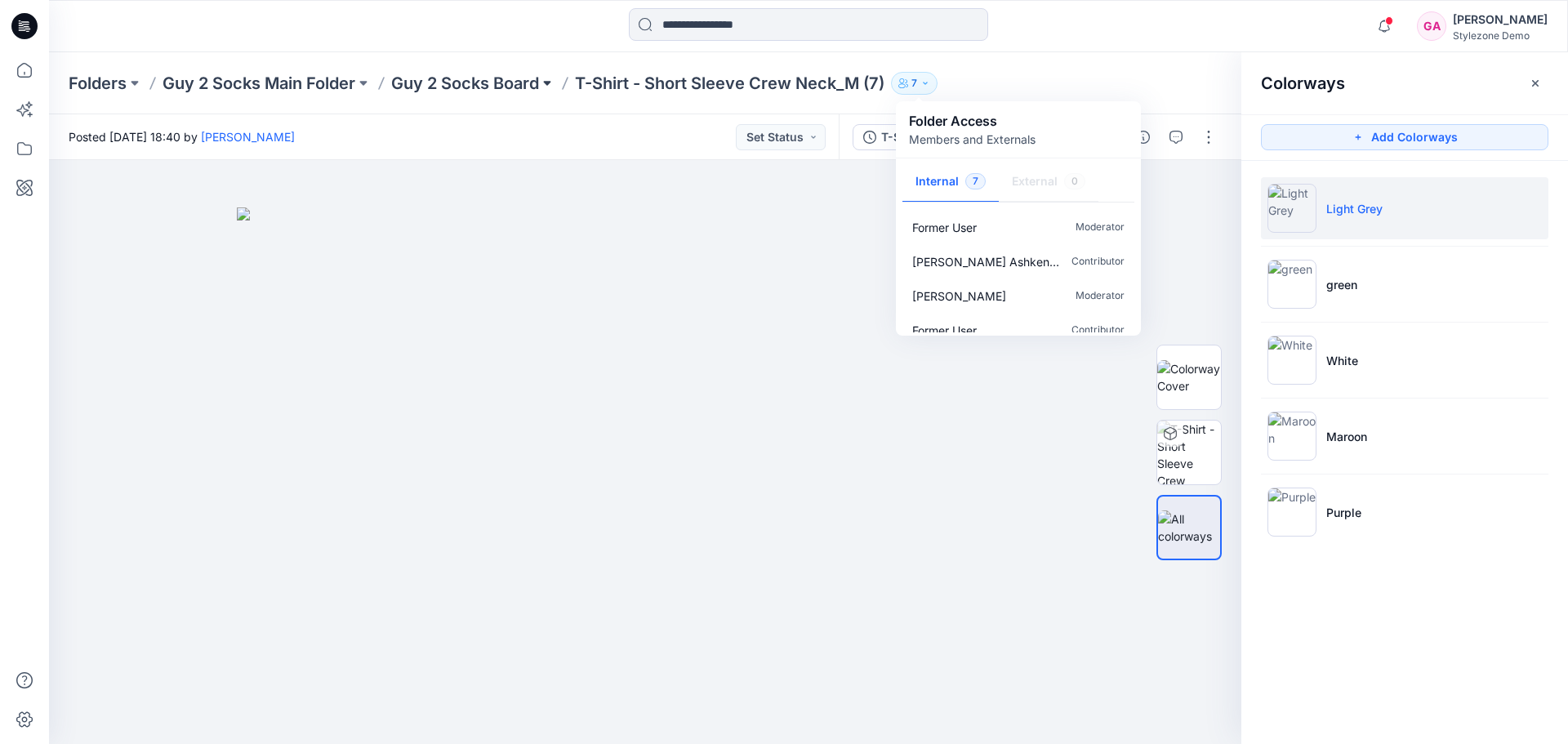
click at [549, 82] on button at bounding box center [547, 83] width 16 height 23
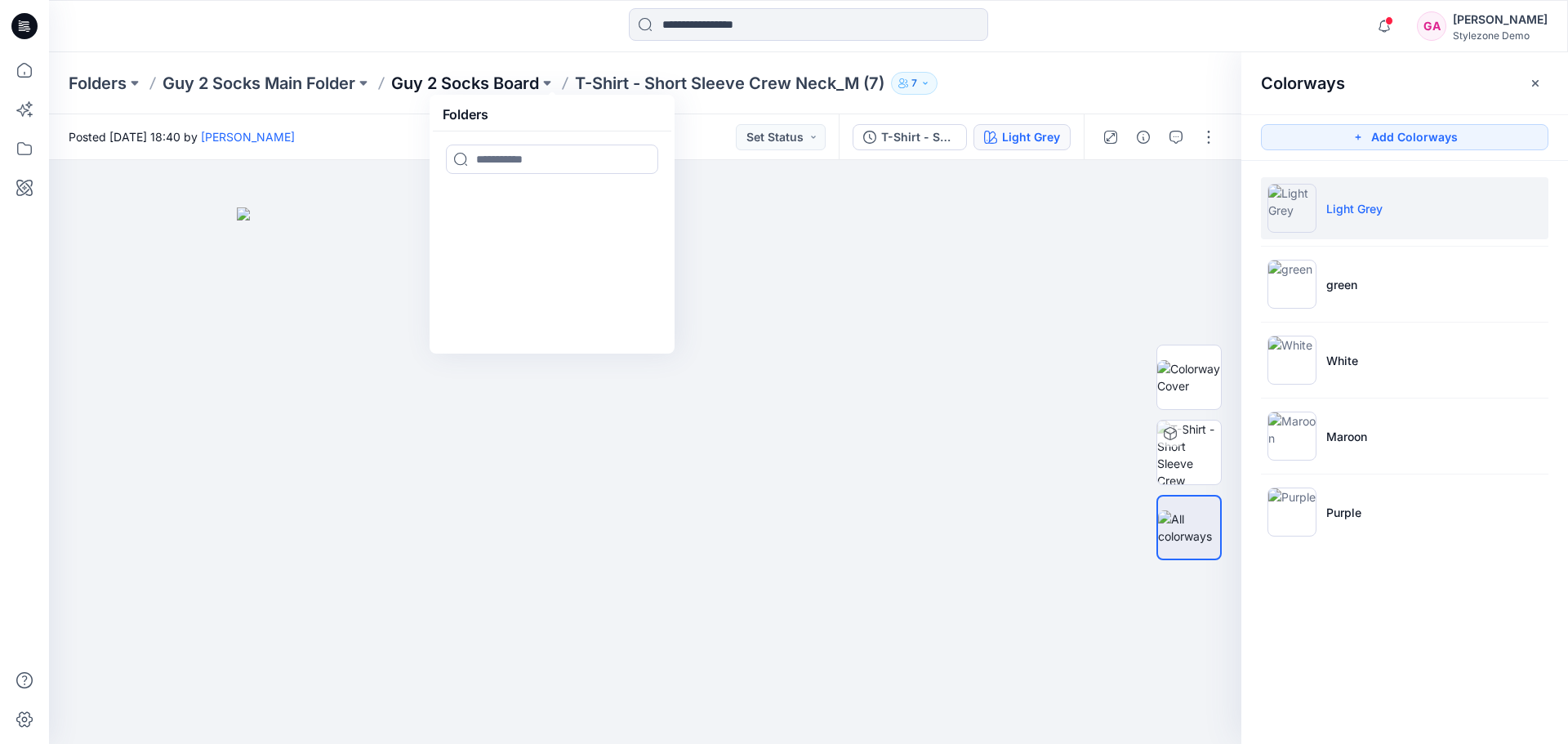
click at [509, 89] on p "Guy 2 Socks Board" at bounding box center [465, 83] width 148 height 23
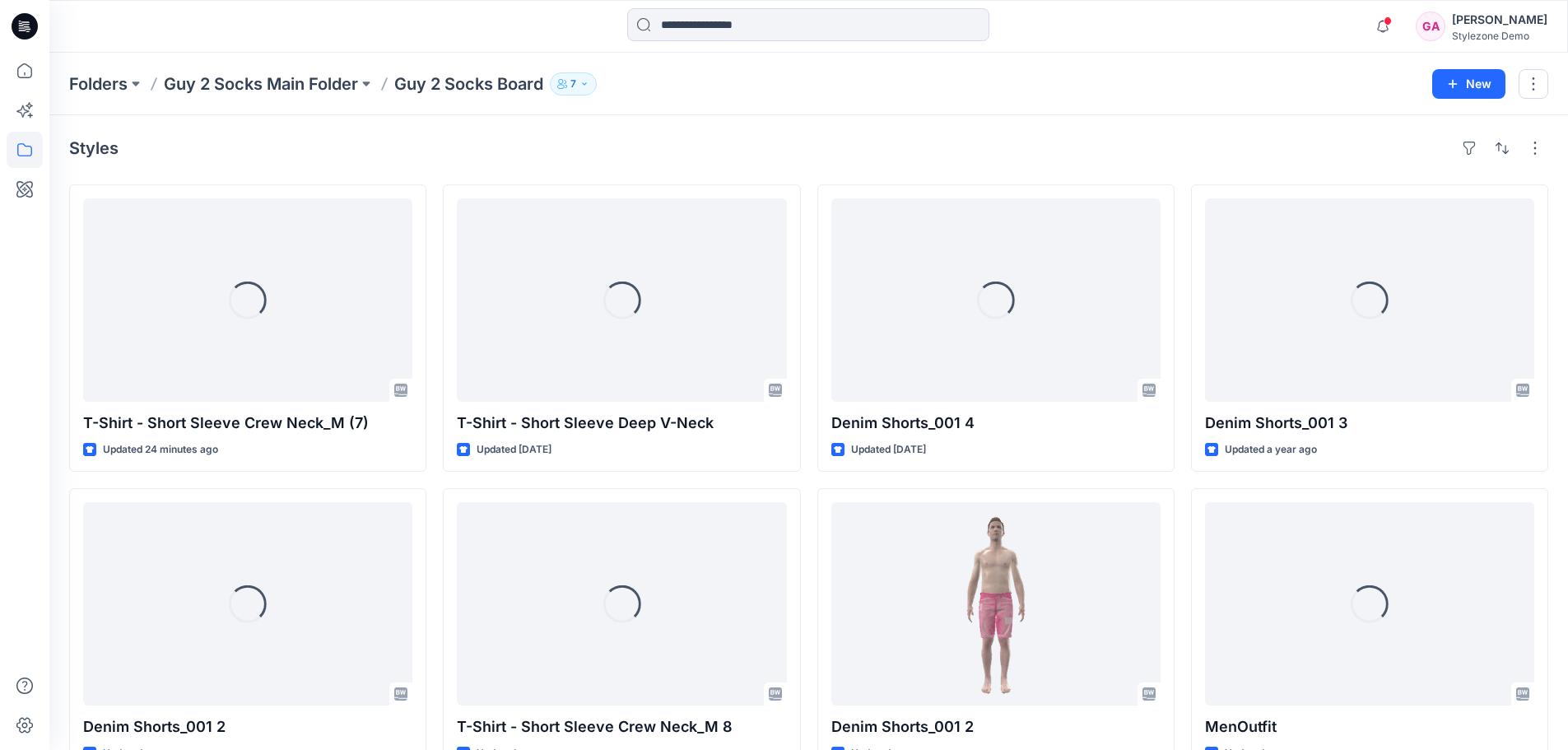
click at [590, 86] on icon "button" at bounding box center [584, 84] width 10 height 10
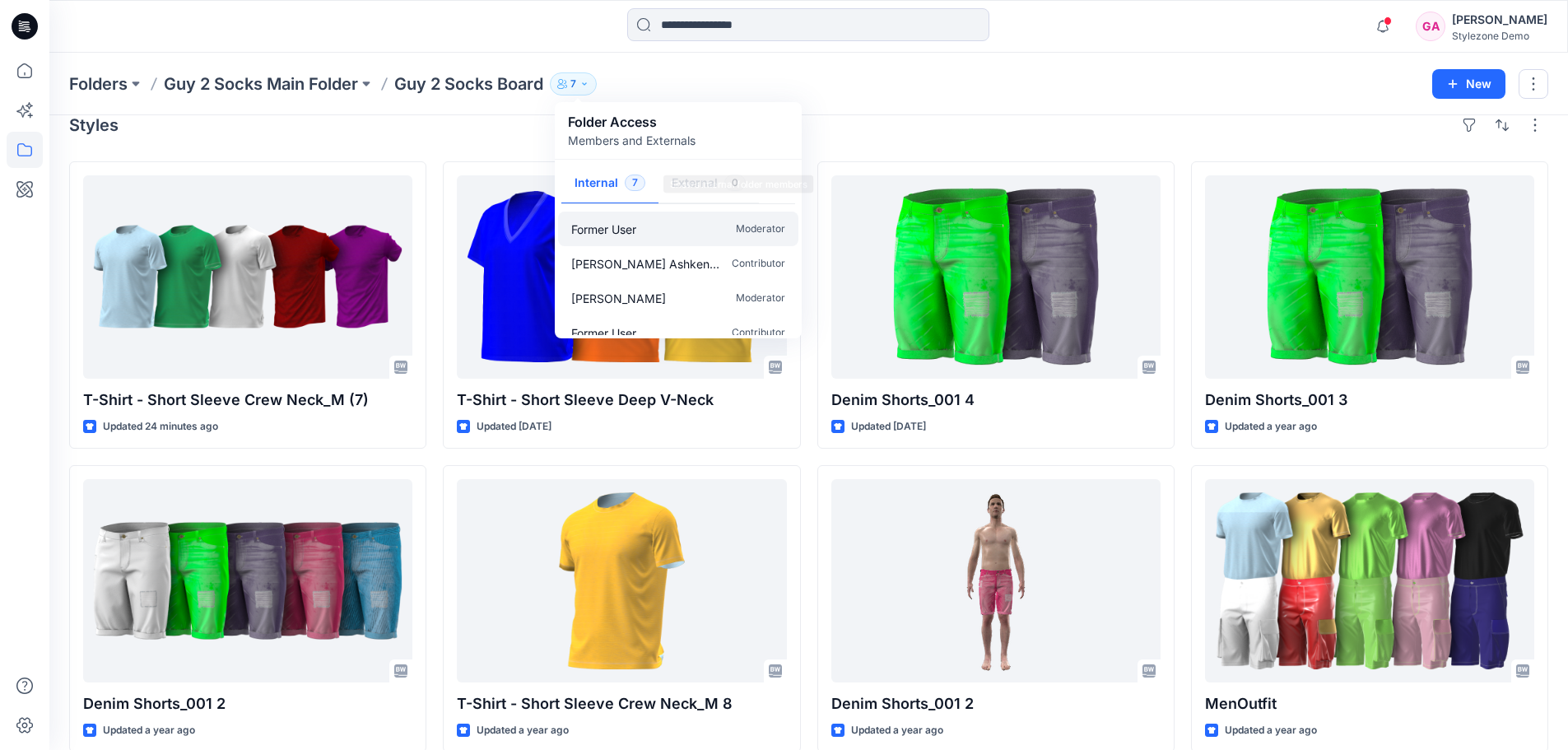
scroll to position [45, 0]
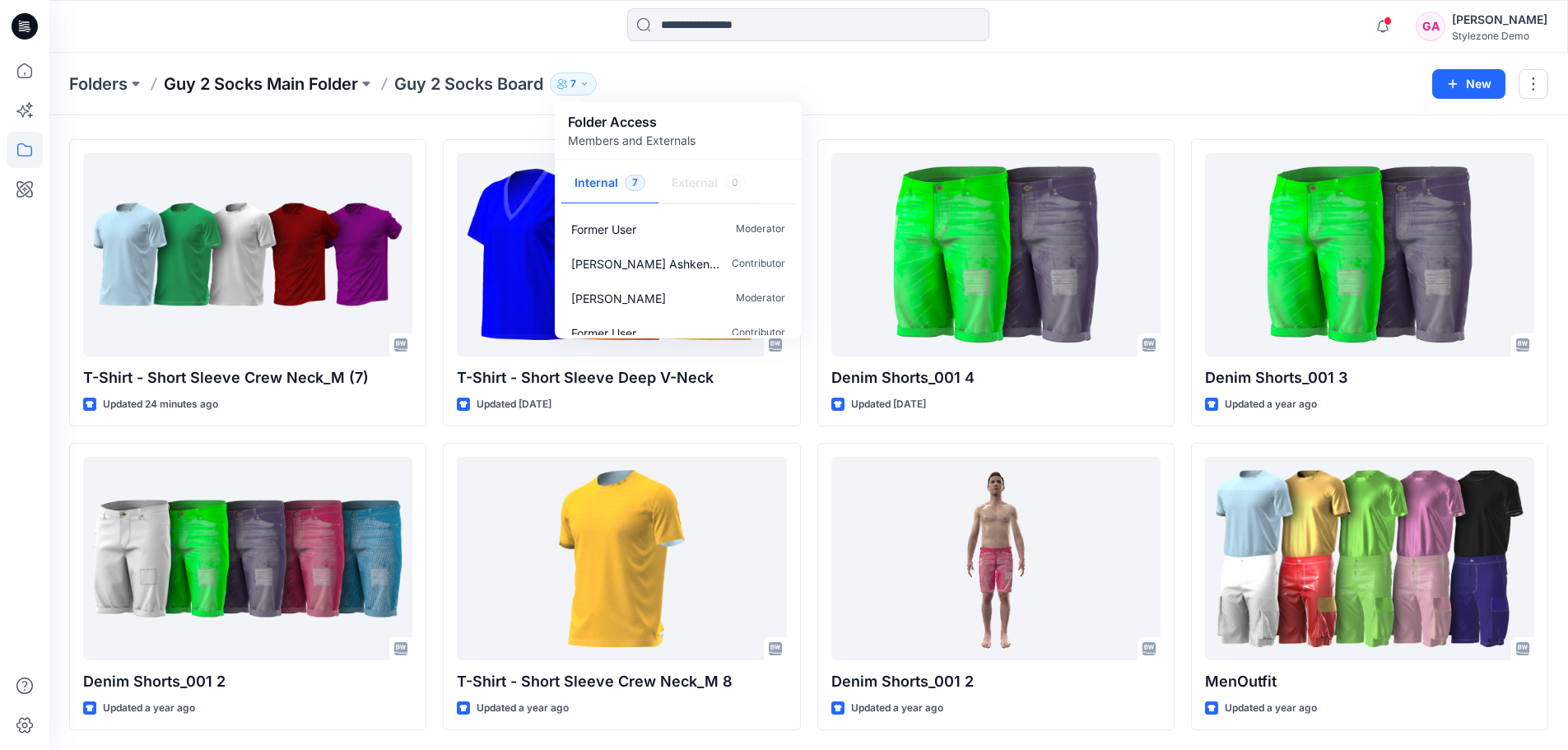
click at [296, 91] on p "Guy 2 Socks Main Folder" at bounding box center [261, 83] width 194 height 23
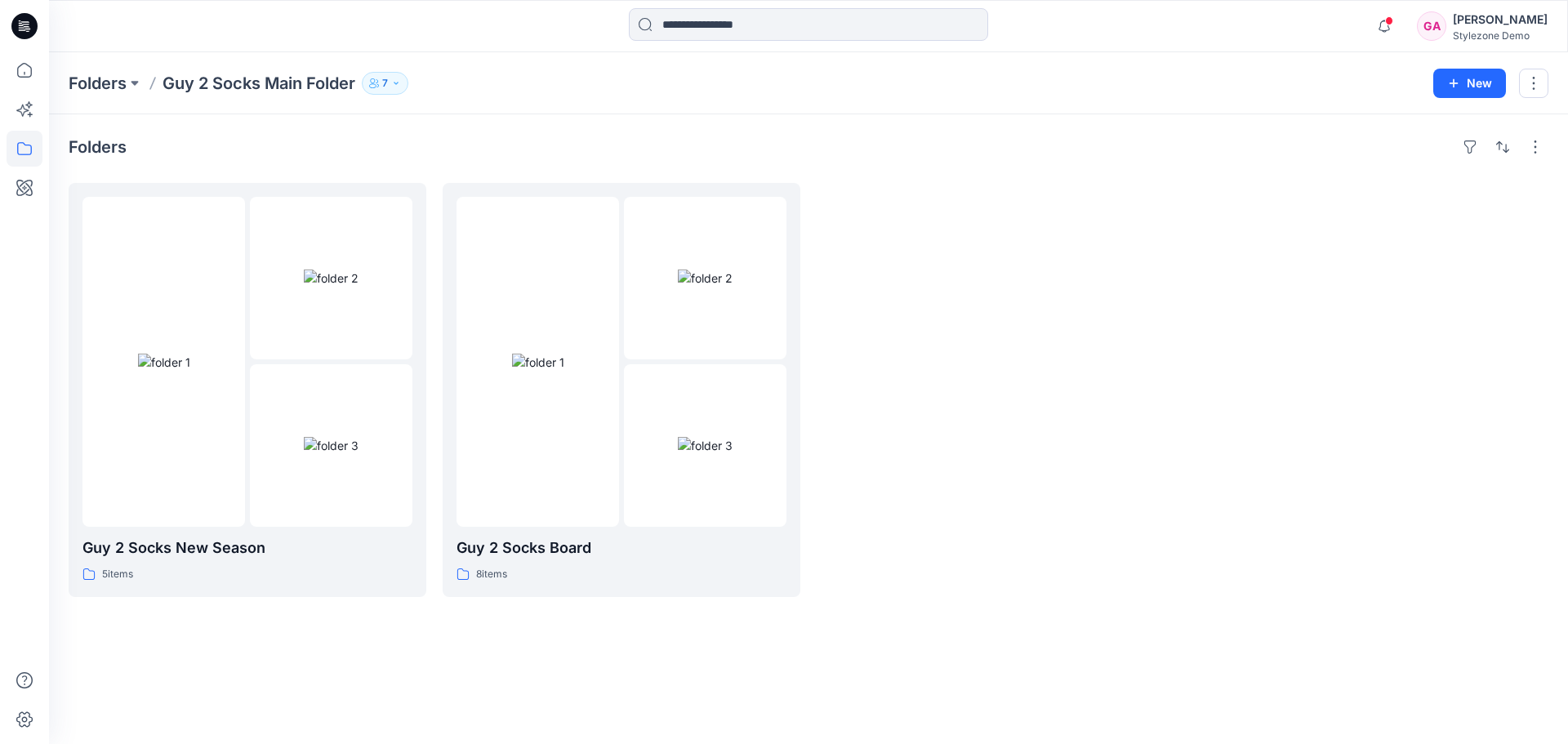
click at [402, 89] on button "7" at bounding box center [385, 83] width 47 height 23
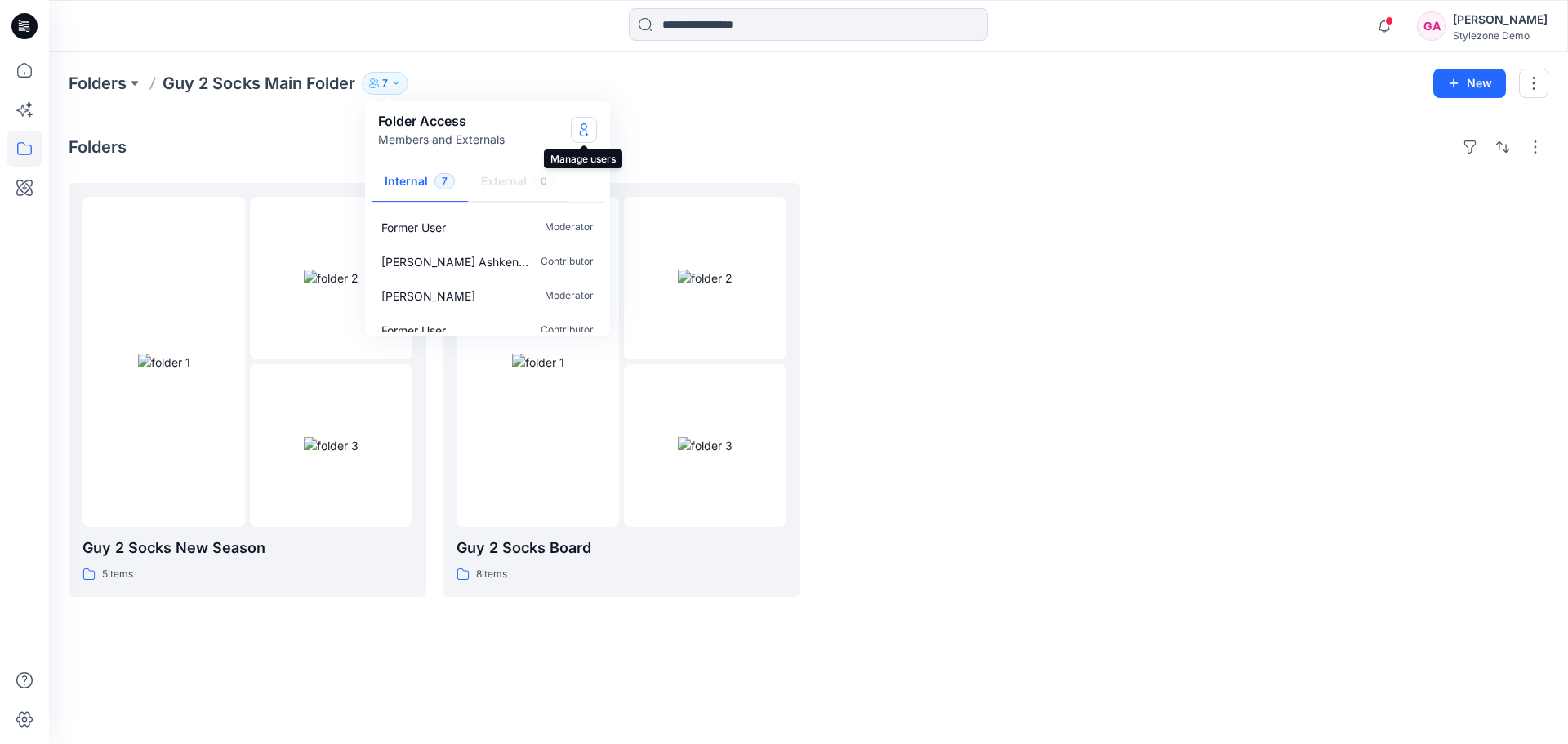
click at [582, 140] on button "Manage Users" at bounding box center [583, 129] width 26 height 26
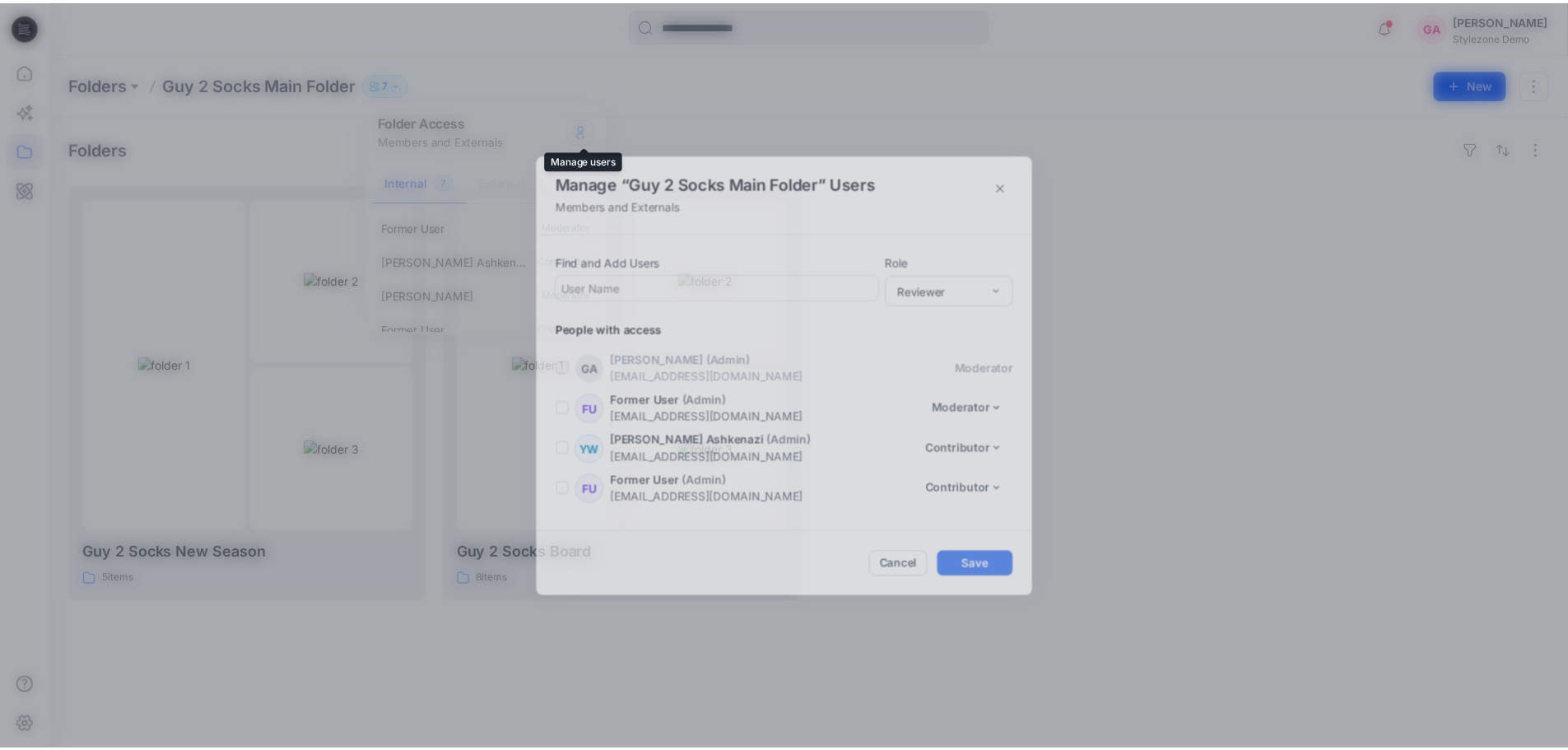
scroll to position [117, 0]
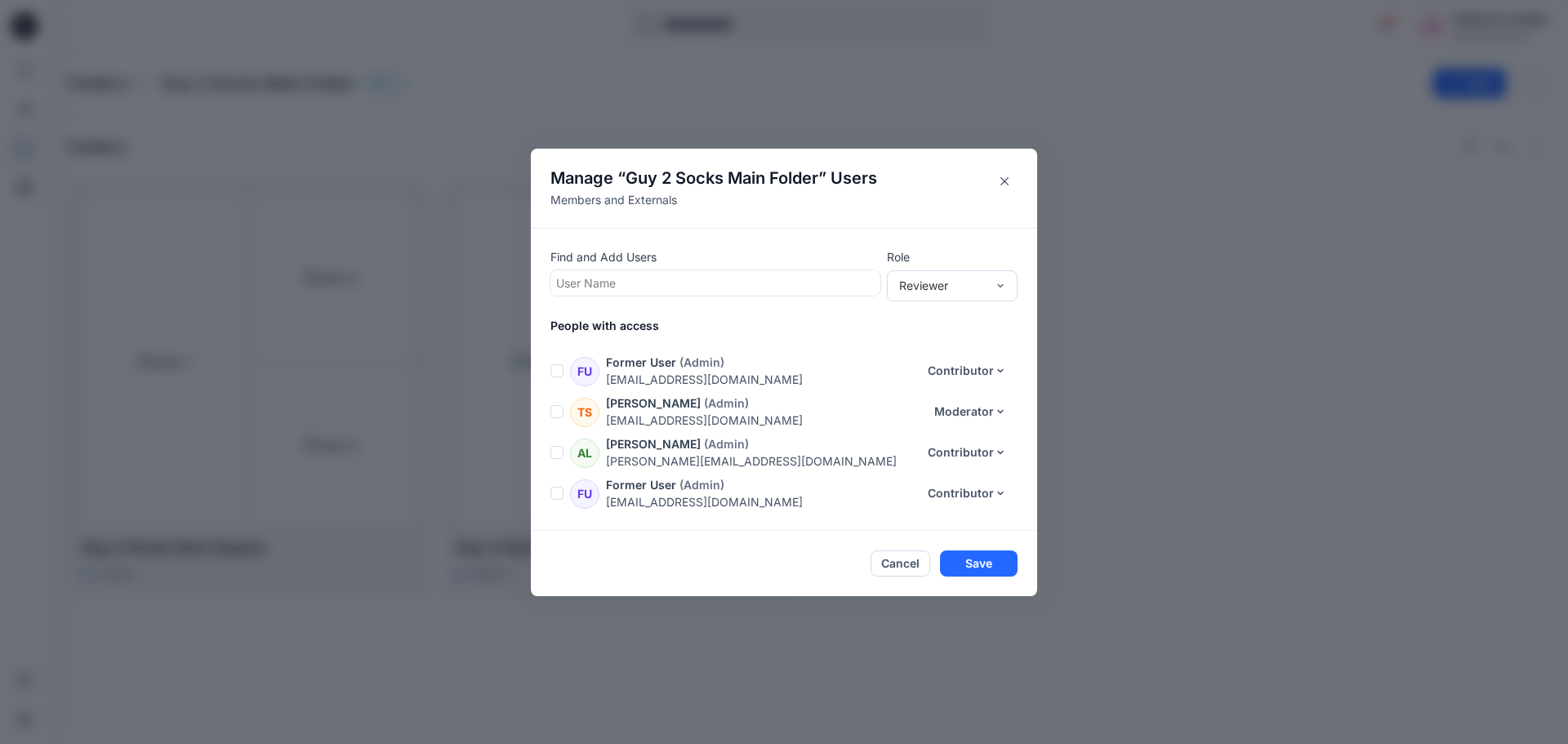
click at [627, 283] on div at bounding box center [715, 283] width 319 height 20
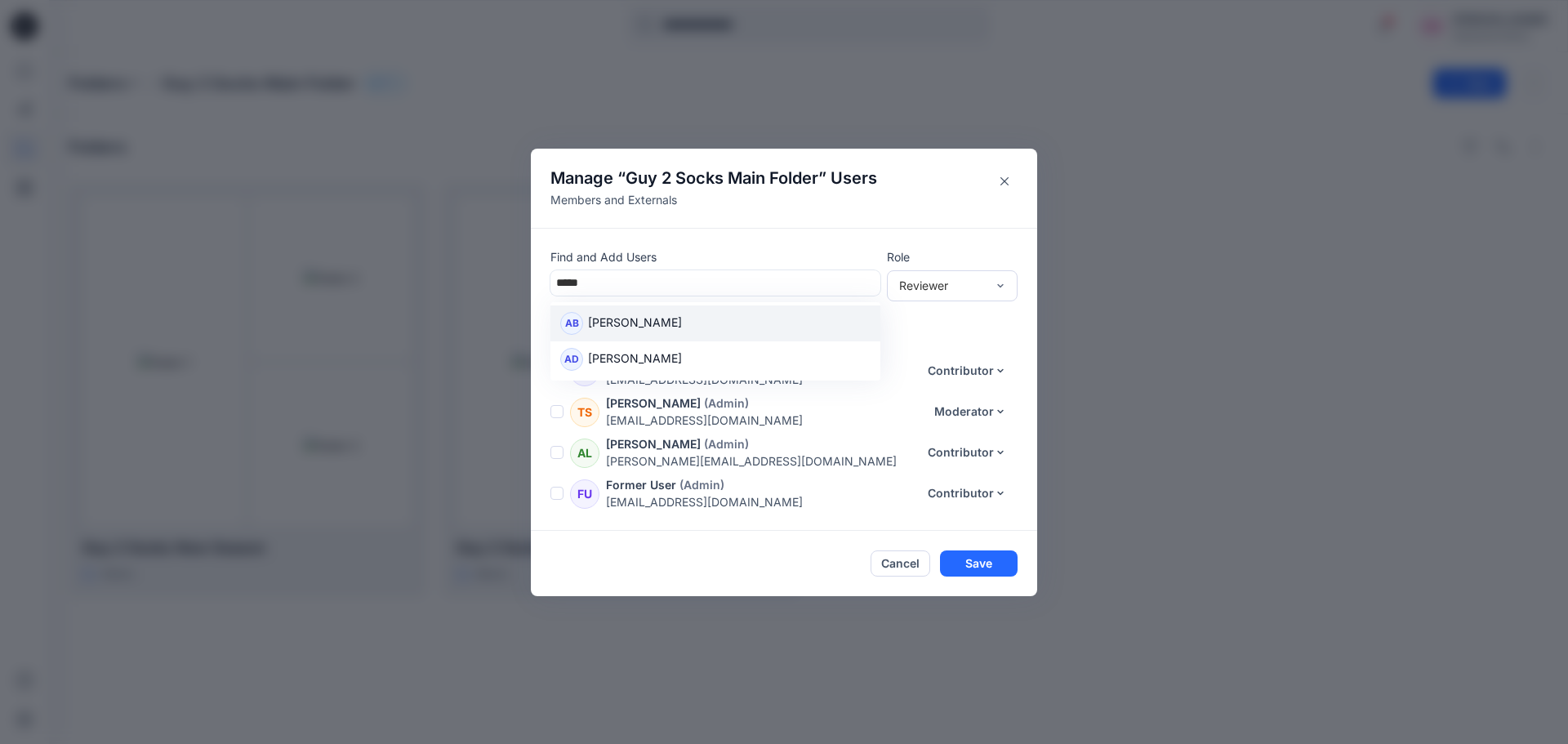
type input "******"
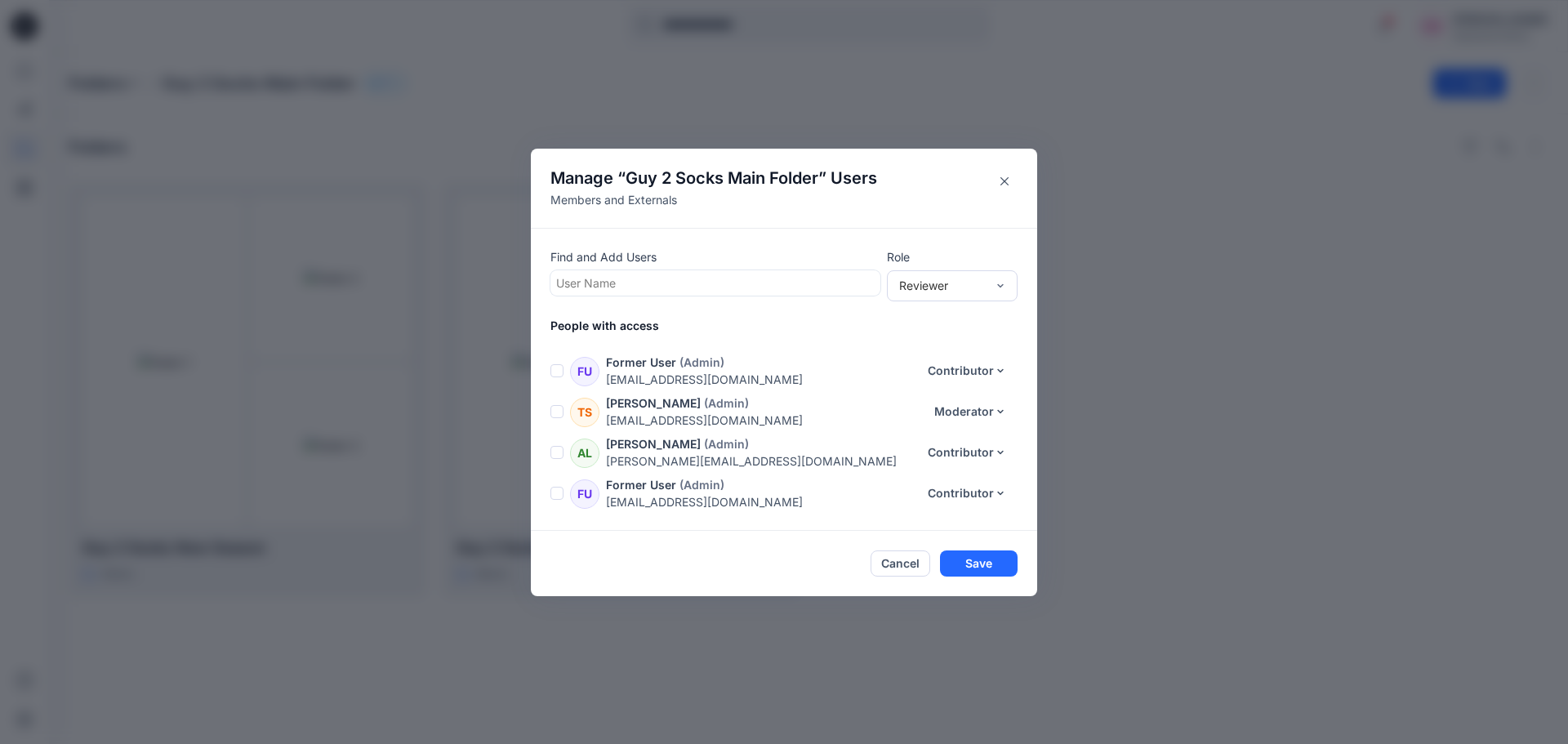
click at [626, 280] on div at bounding box center [715, 283] width 319 height 20
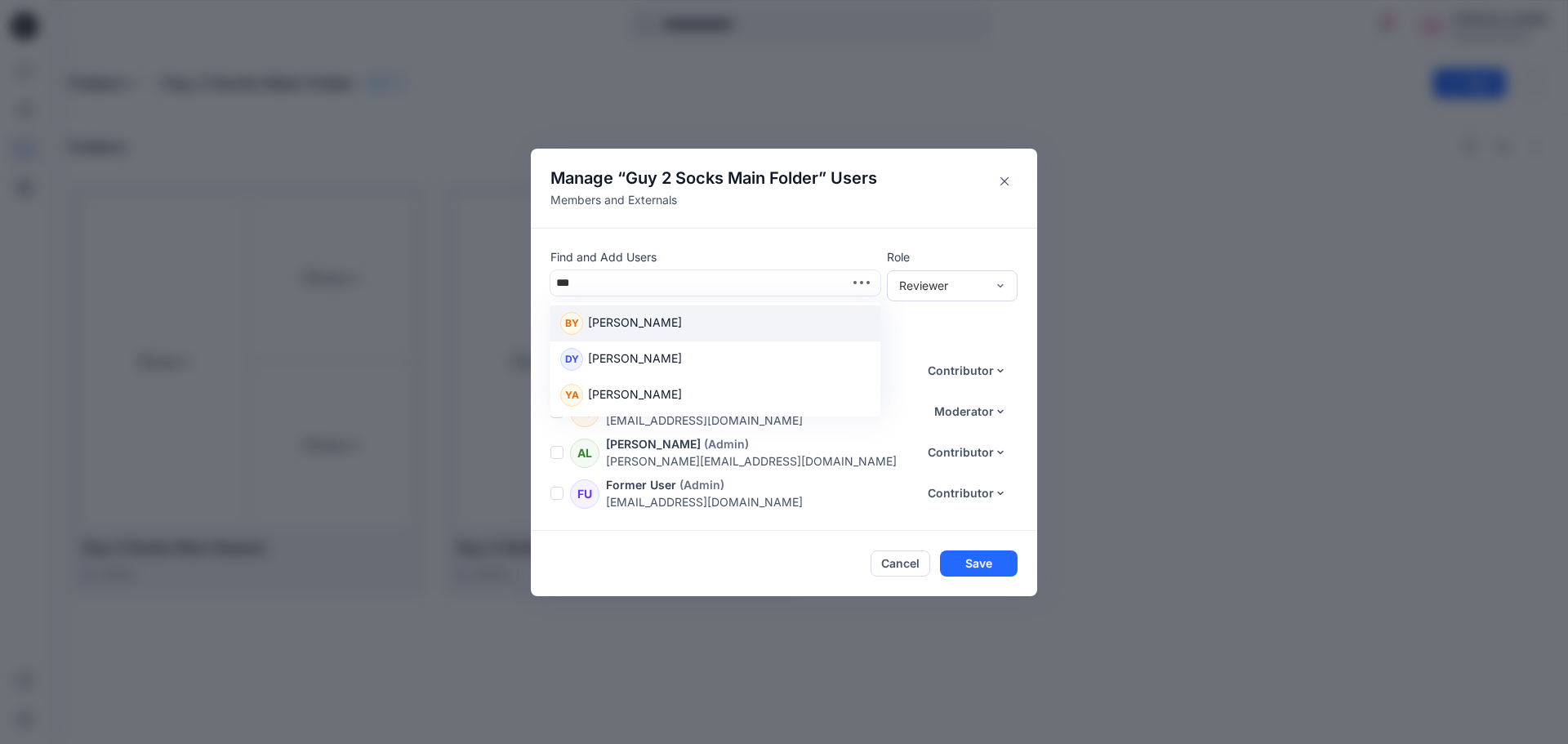
type input "****"
click at [644, 316] on p "Yotam Akunis" at bounding box center [635, 323] width 94 height 21
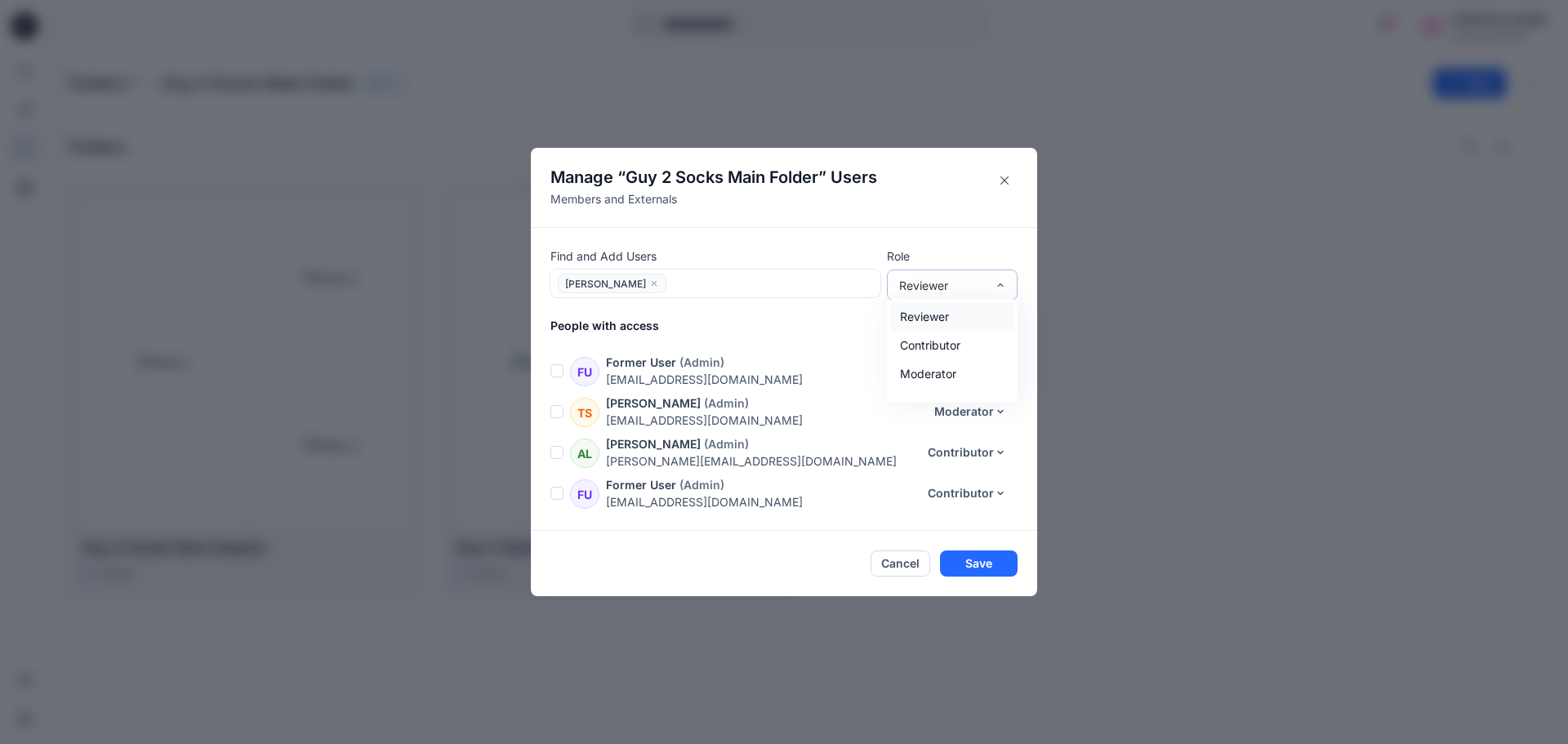
click at [941, 288] on div "Reviewer" at bounding box center [943, 285] width 87 height 17
click at [935, 351] on div "Contributor" at bounding box center [952, 345] width 124 height 29
click at [967, 556] on button "Save" at bounding box center [979, 563] width 78 height 26
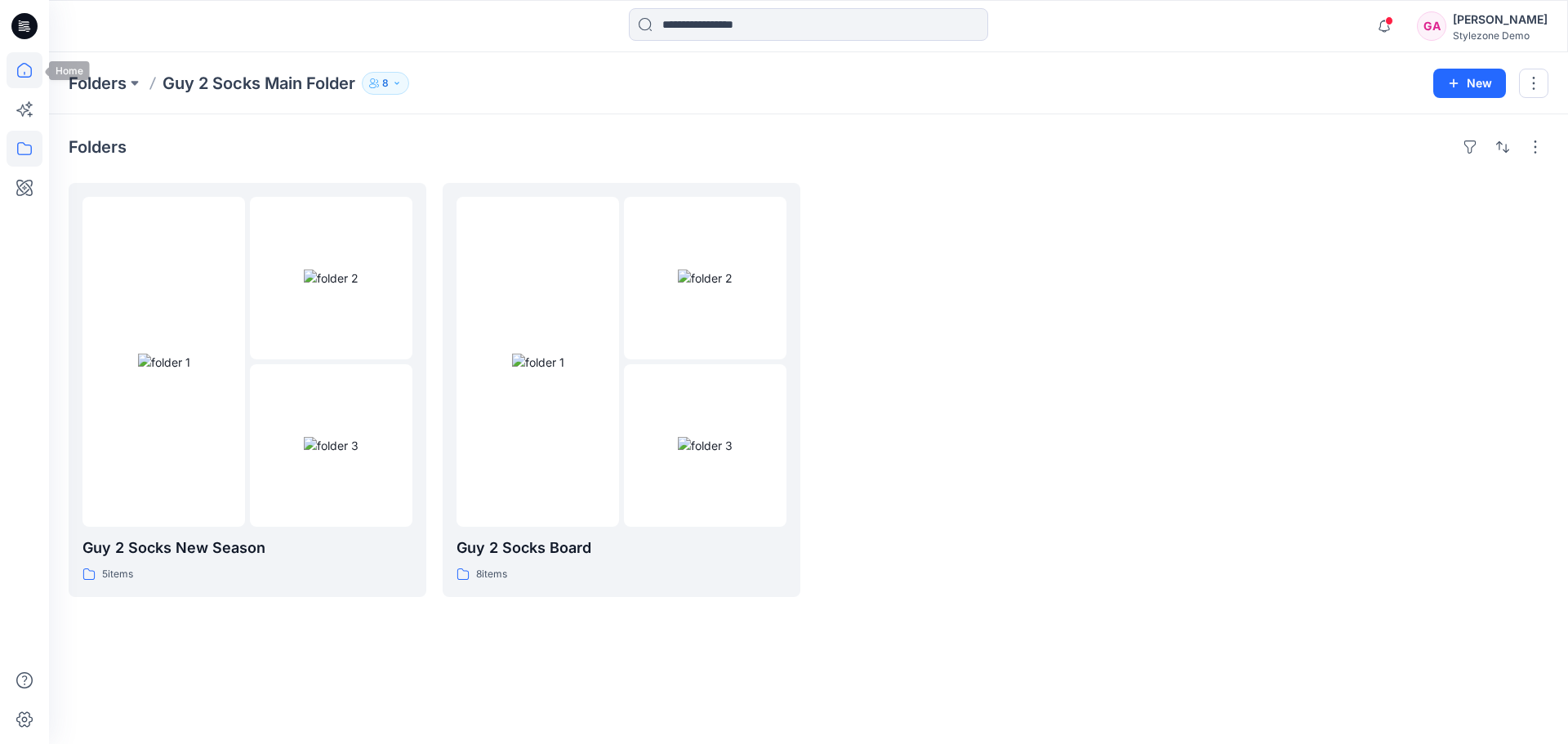
click at [35, 72] on icon at bounding box center [25, 70] width 36 height 36
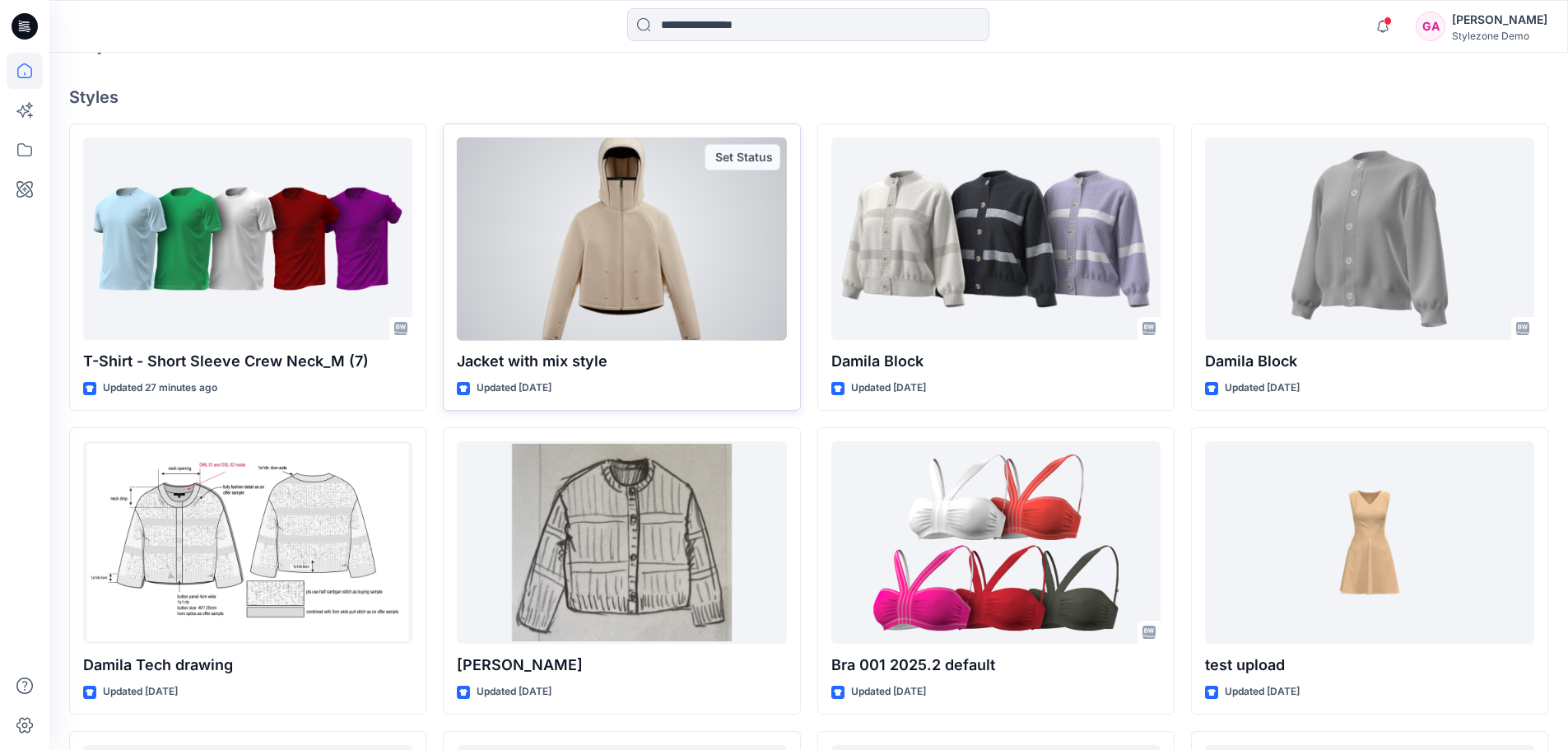
scroll to position [452, 0]
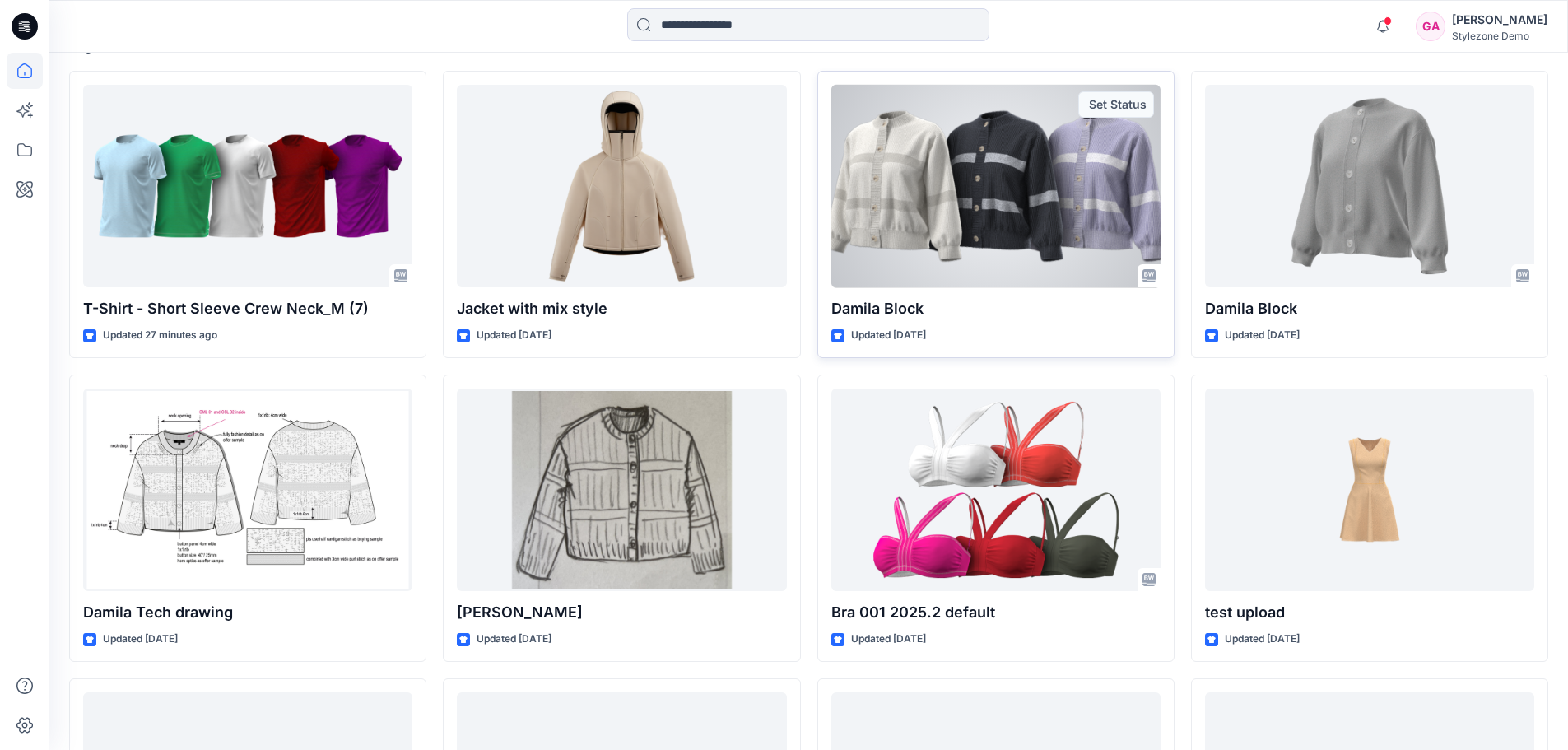
click at [978, 221] on div at bounding box center [996, 186] width 330 height 203
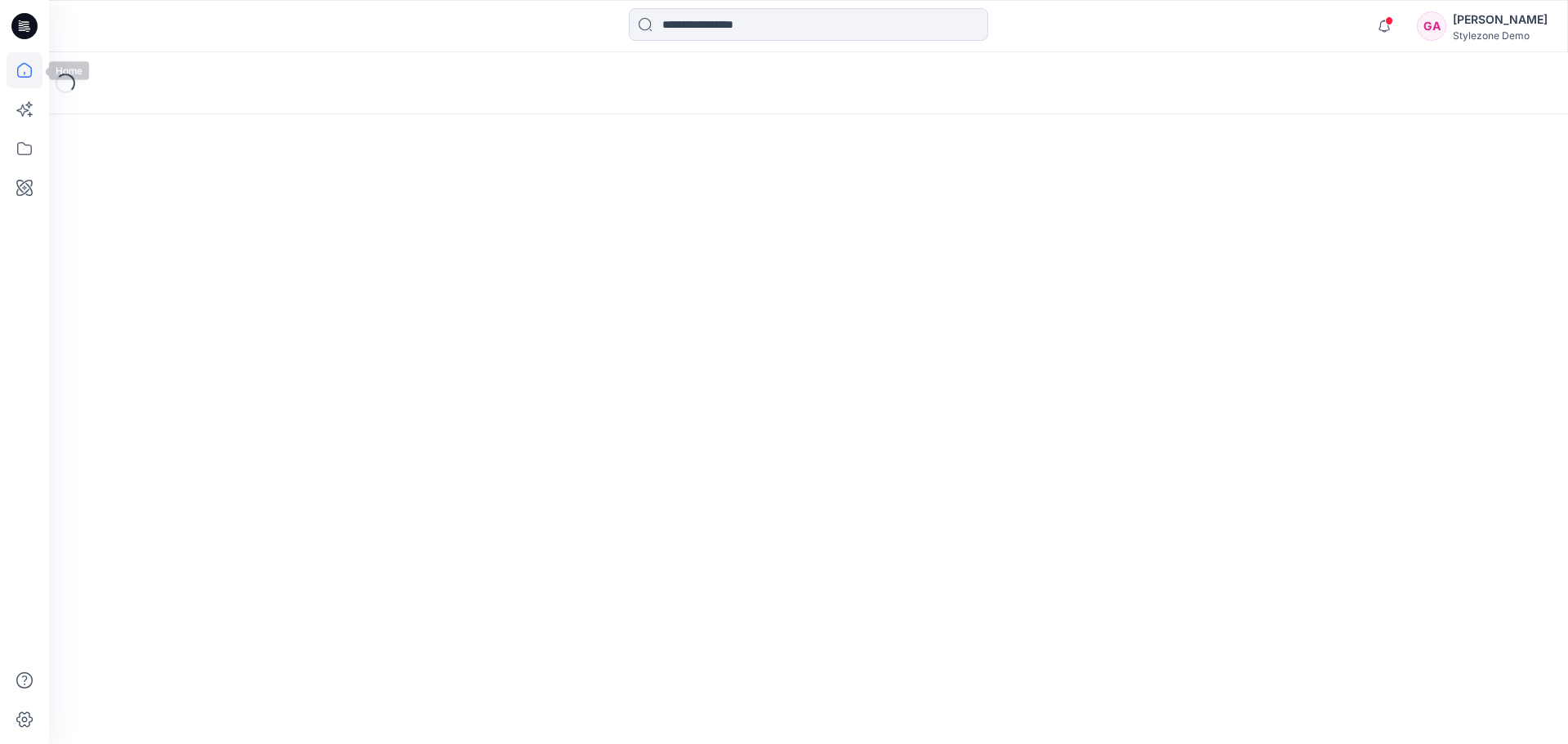
click at [26, 70] on icon at bounding box center [25, 70] width 36 height 36
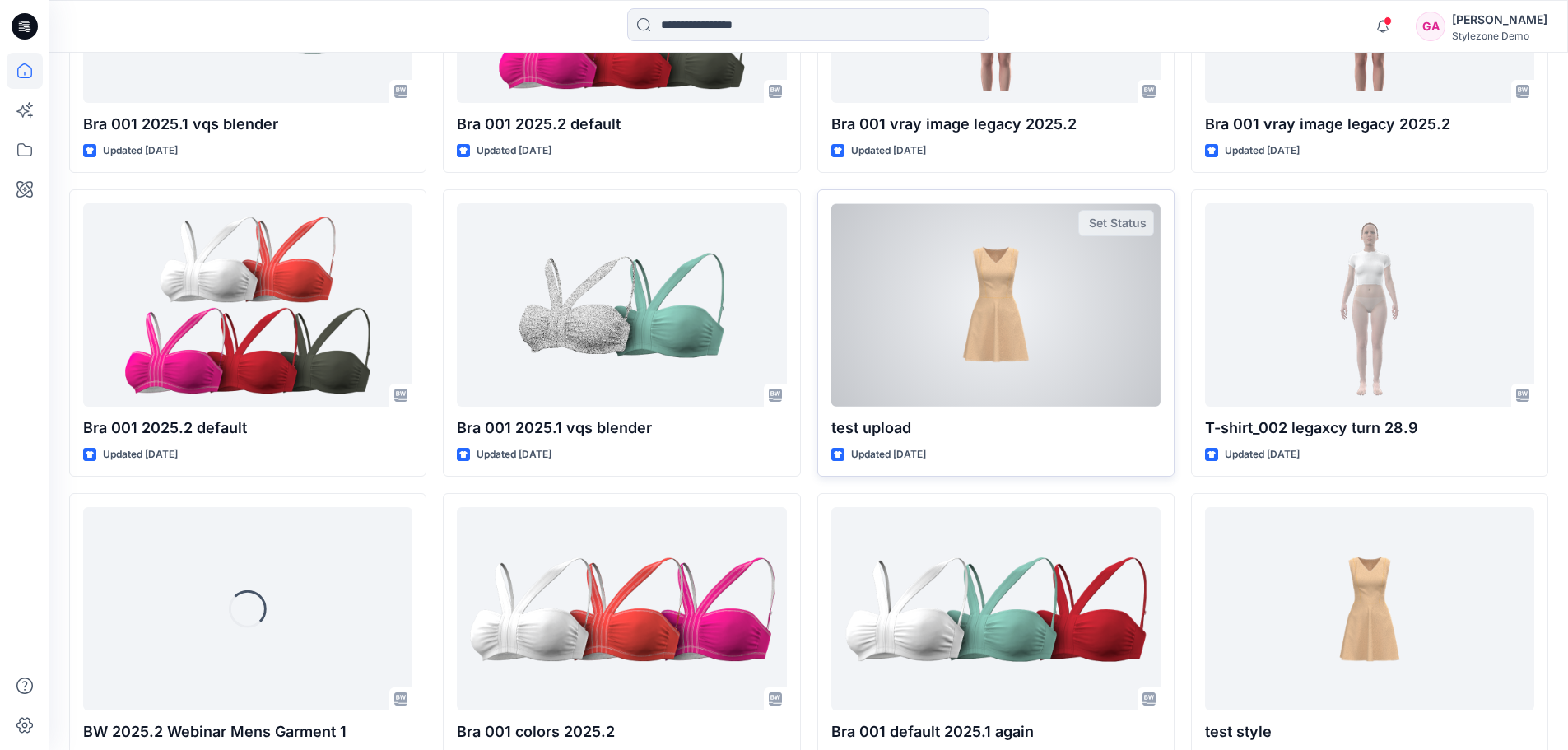
scroll to position [1261, 0]
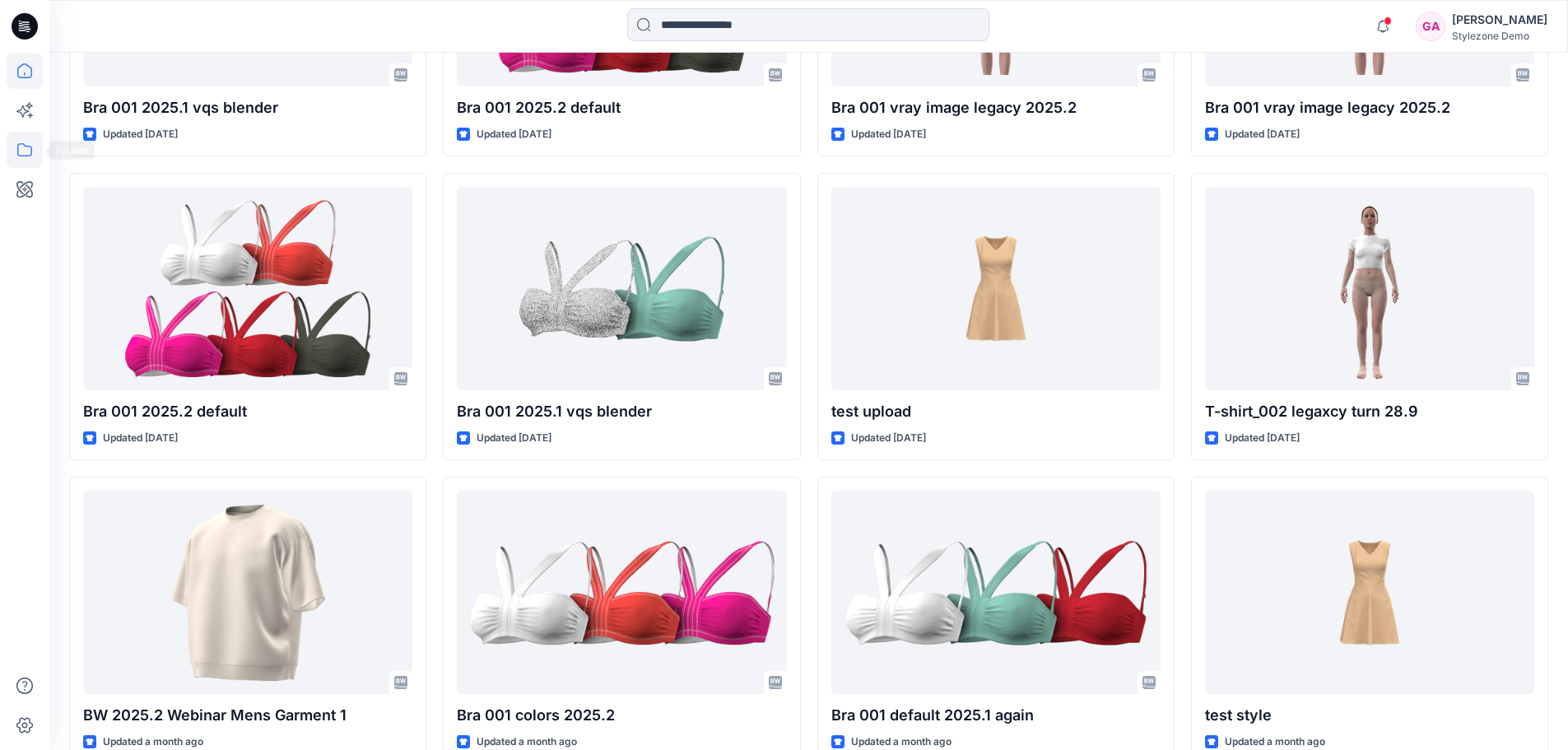
click at [32, 158] on icon at bounding box center [25, 149] width 36 height 36
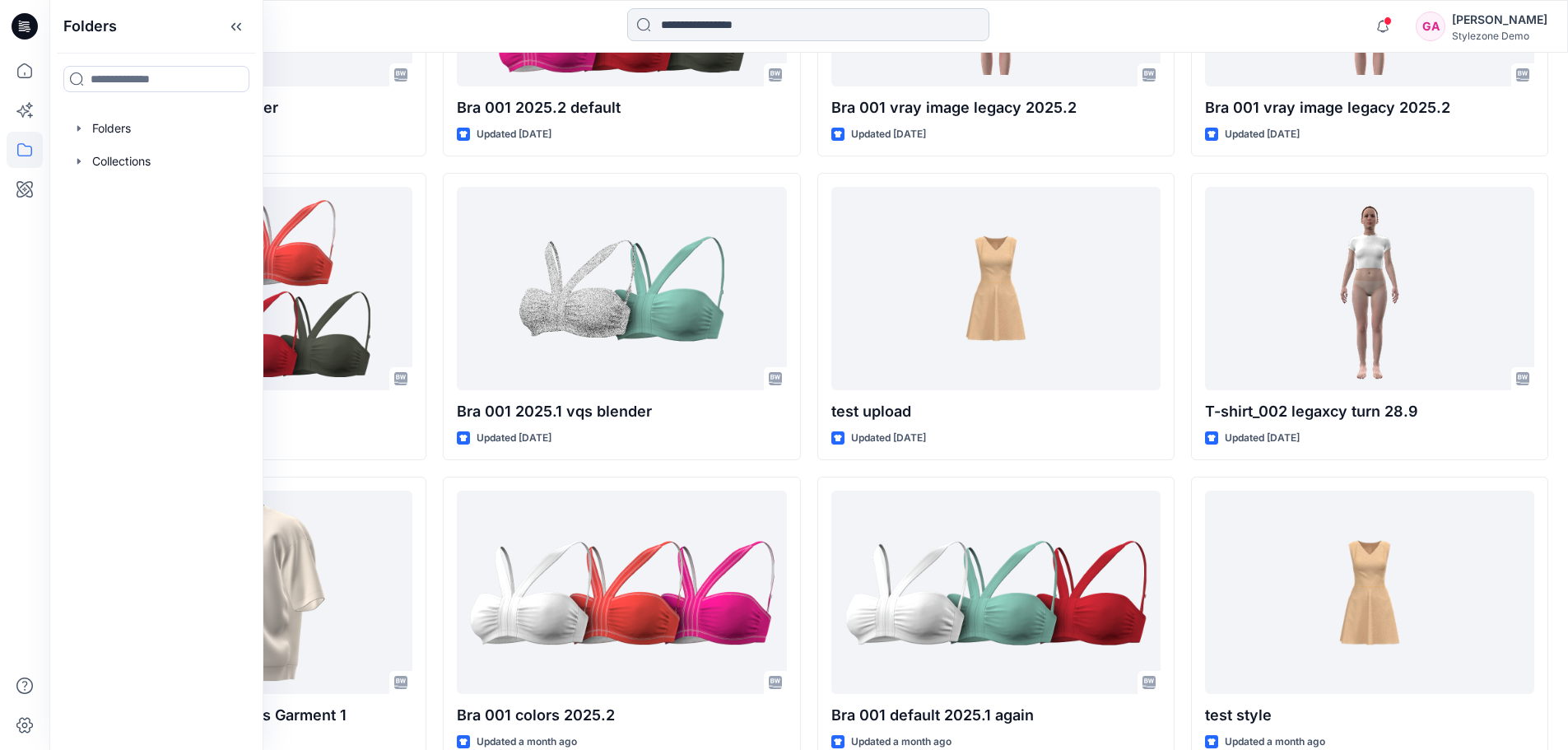
click at [684, 22] on input at bounding box center [808, 25] width 362 height 33
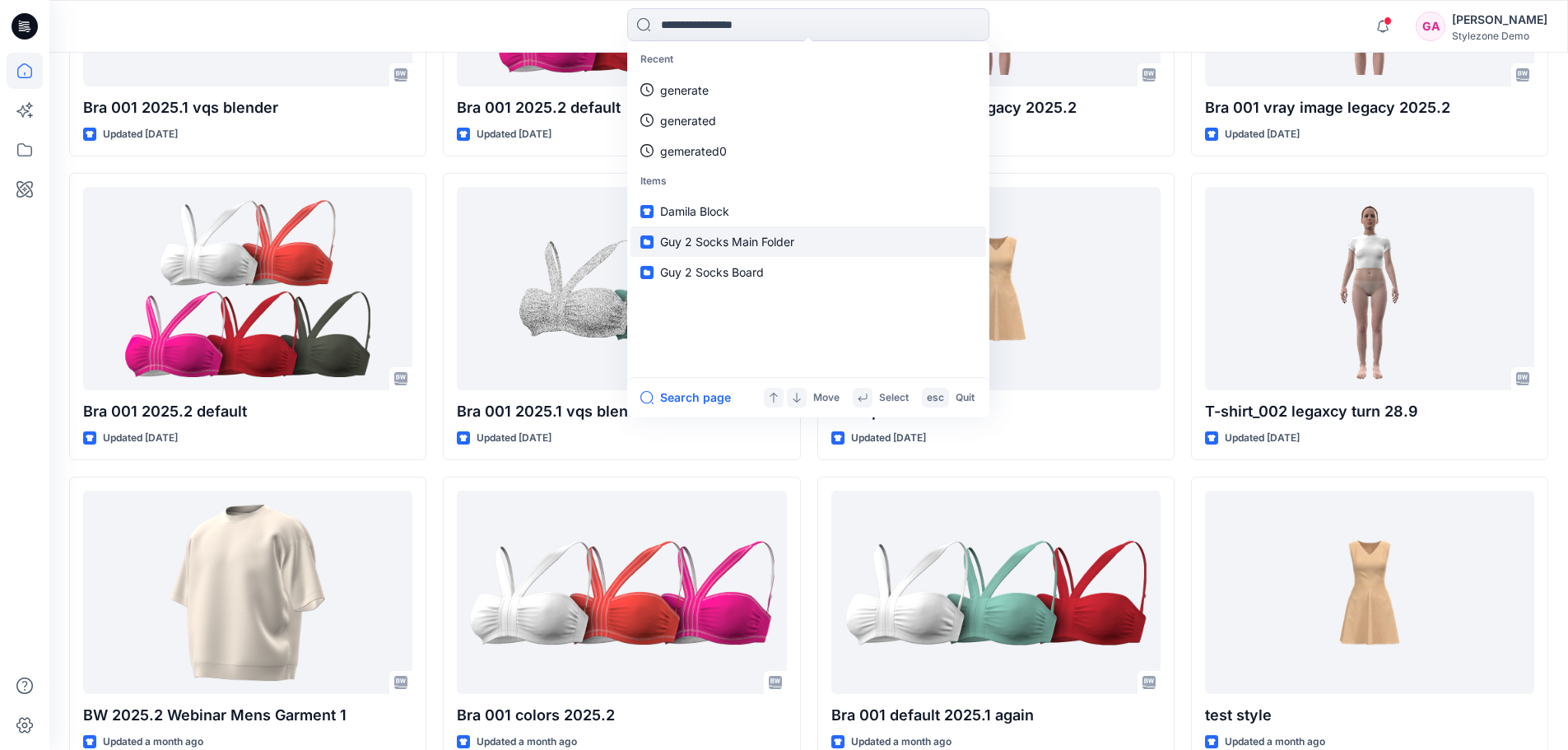
click at [706, 245] on span "Guy 2 Socks Main Folder" at bounding box center [727, 241] width 134 height 14
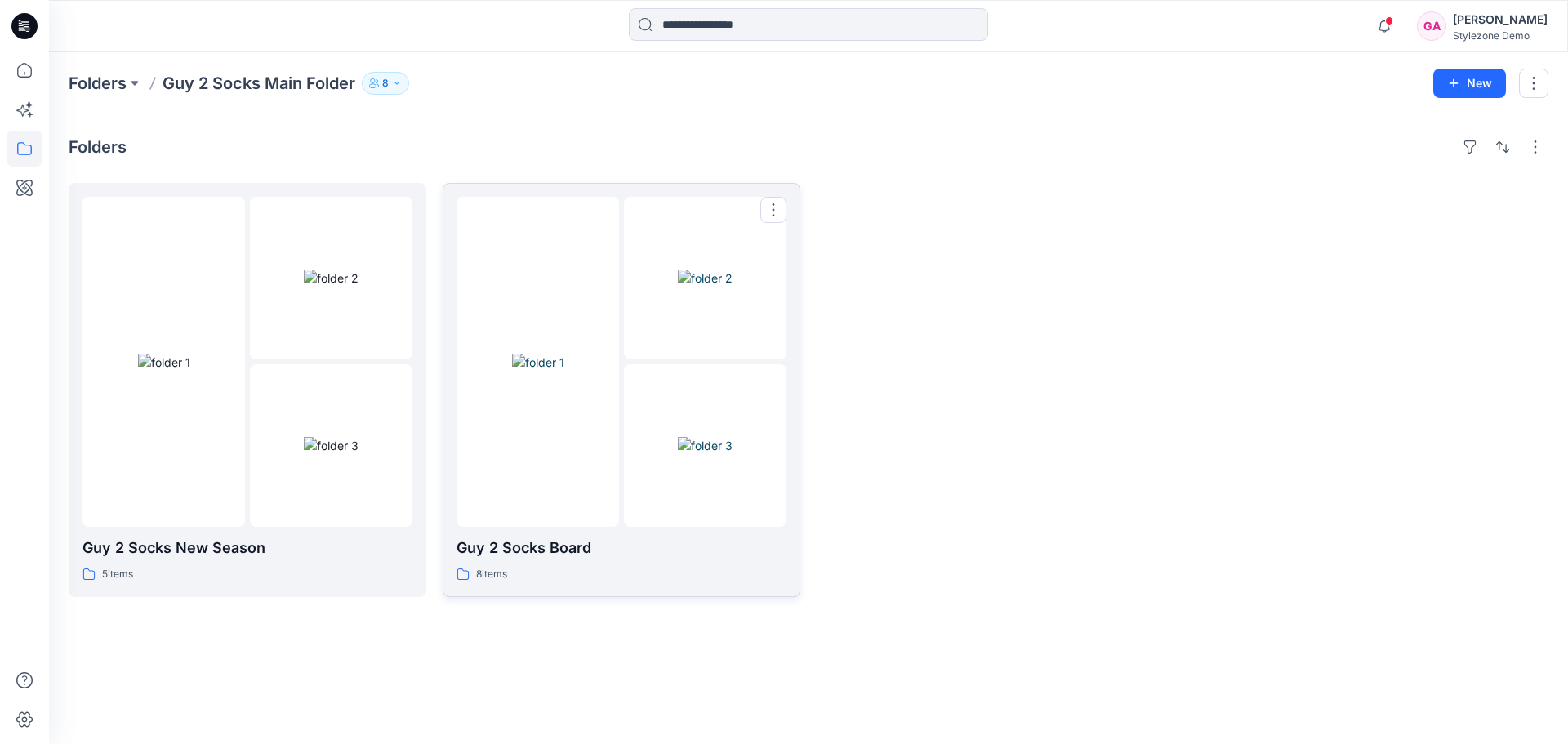
click at [704, 271] on img at bounding box center [705, 278] width 55 height 17
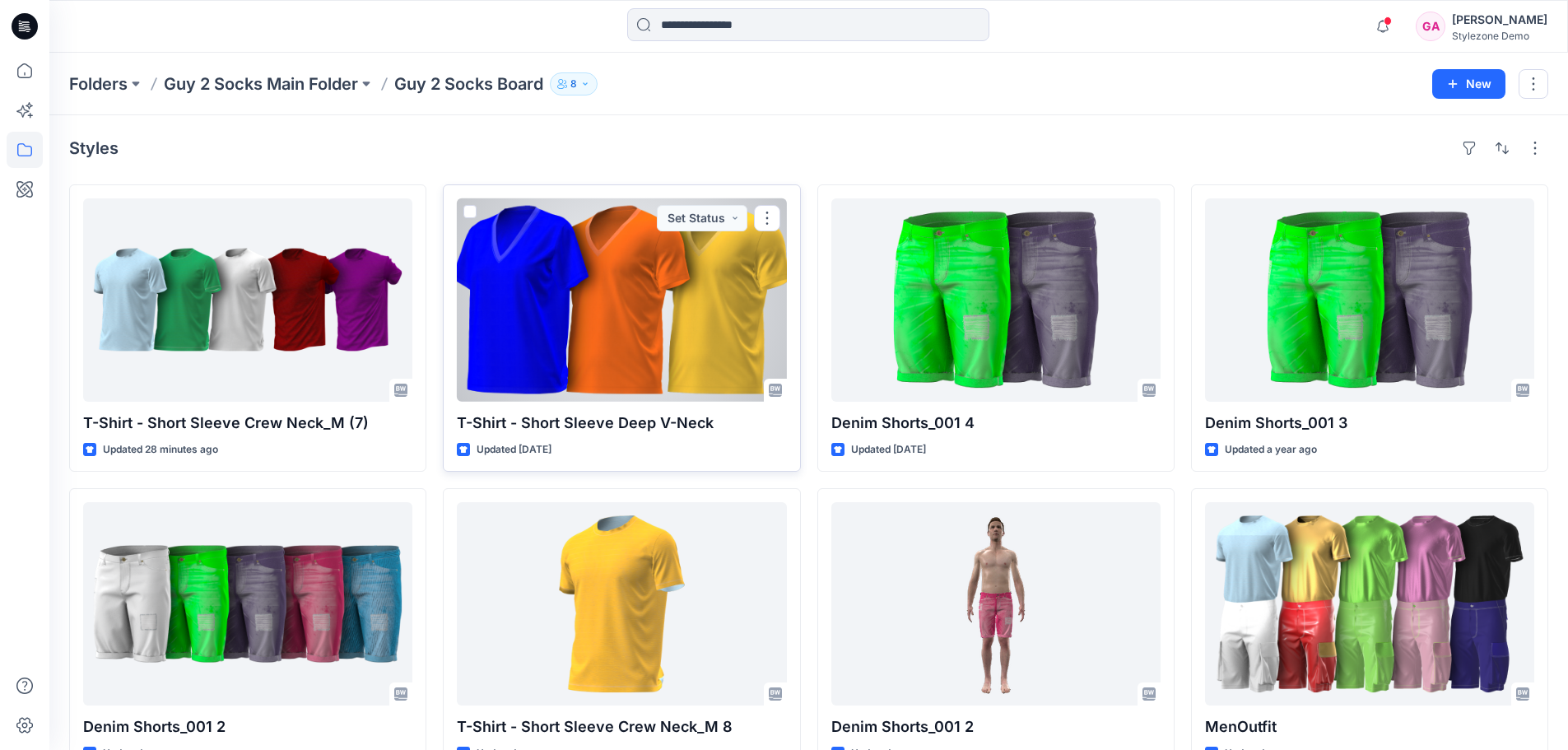
click at [687, 335] on div at bounding box center [621, 299] width 330 height 203
click at [472, 207] on span at bounding box center [469, 211] width 13 height 13
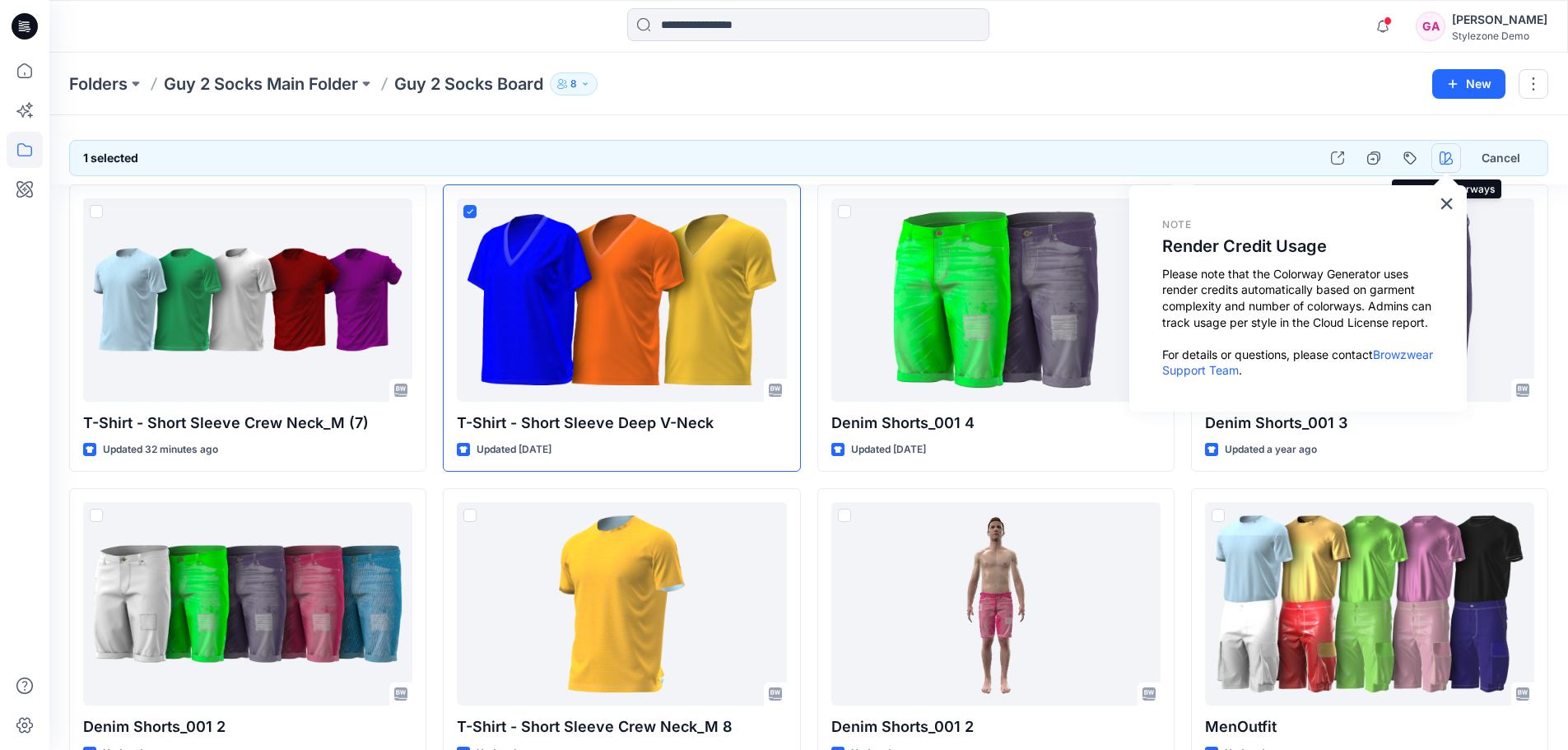
click at [1442, 163] on icon "button" at bounding box center [1445, 157] width 13 height 13
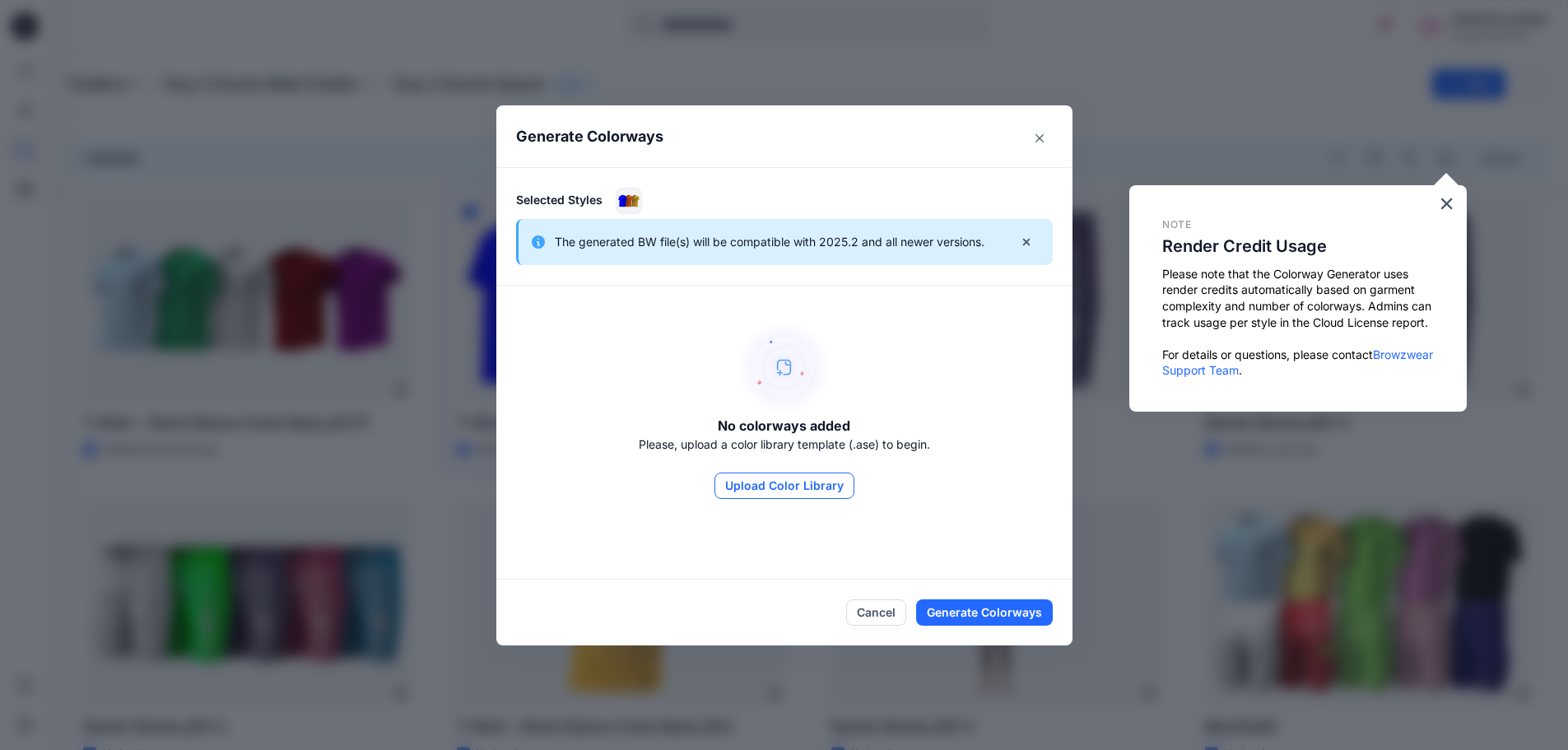
click at [784, 482] on button "Upload Color Library" at bounding box center [784, 485] width 140 height 27
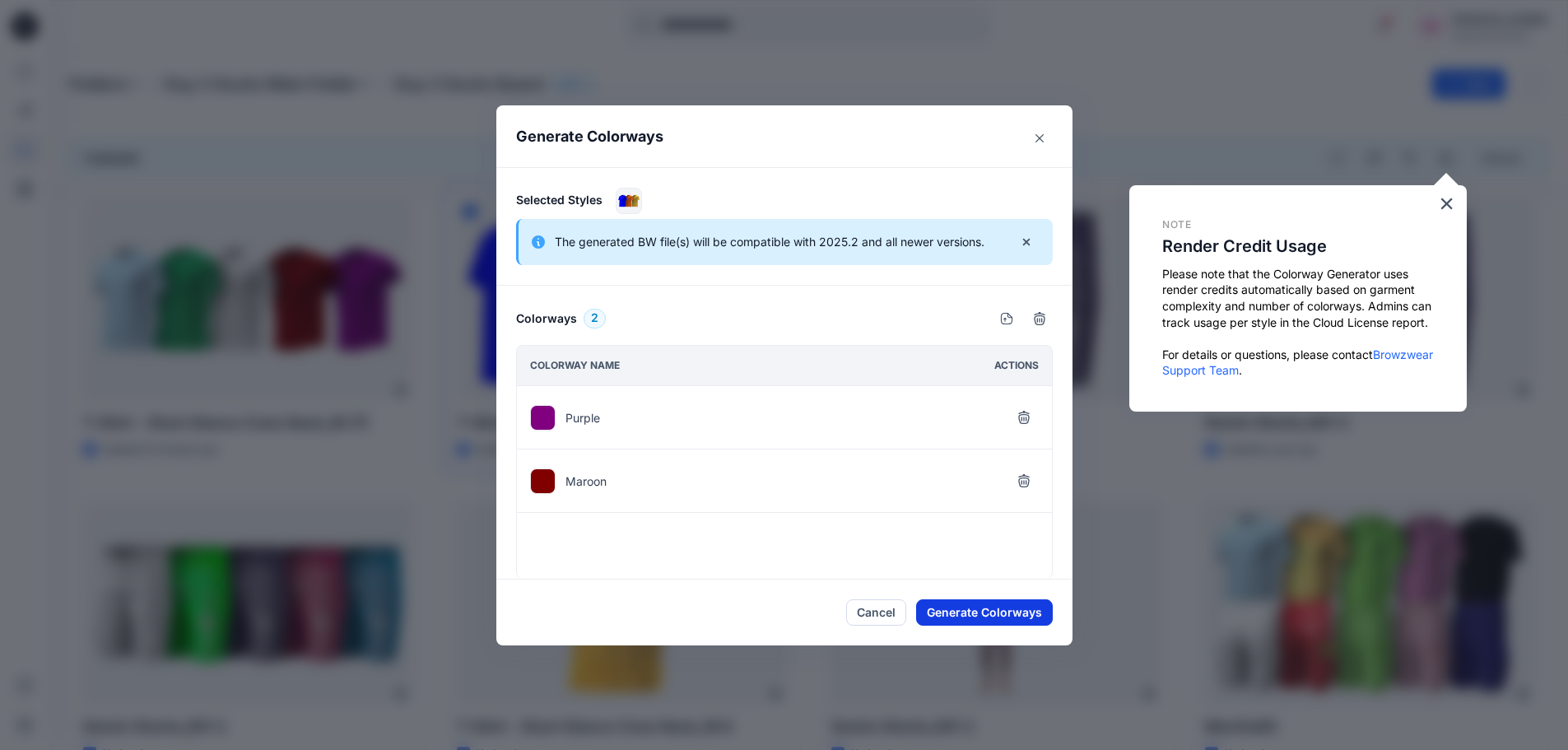
click at [984, 621] on button "Generate Colorways" at bounding box center [984, 612] width 136 height 27
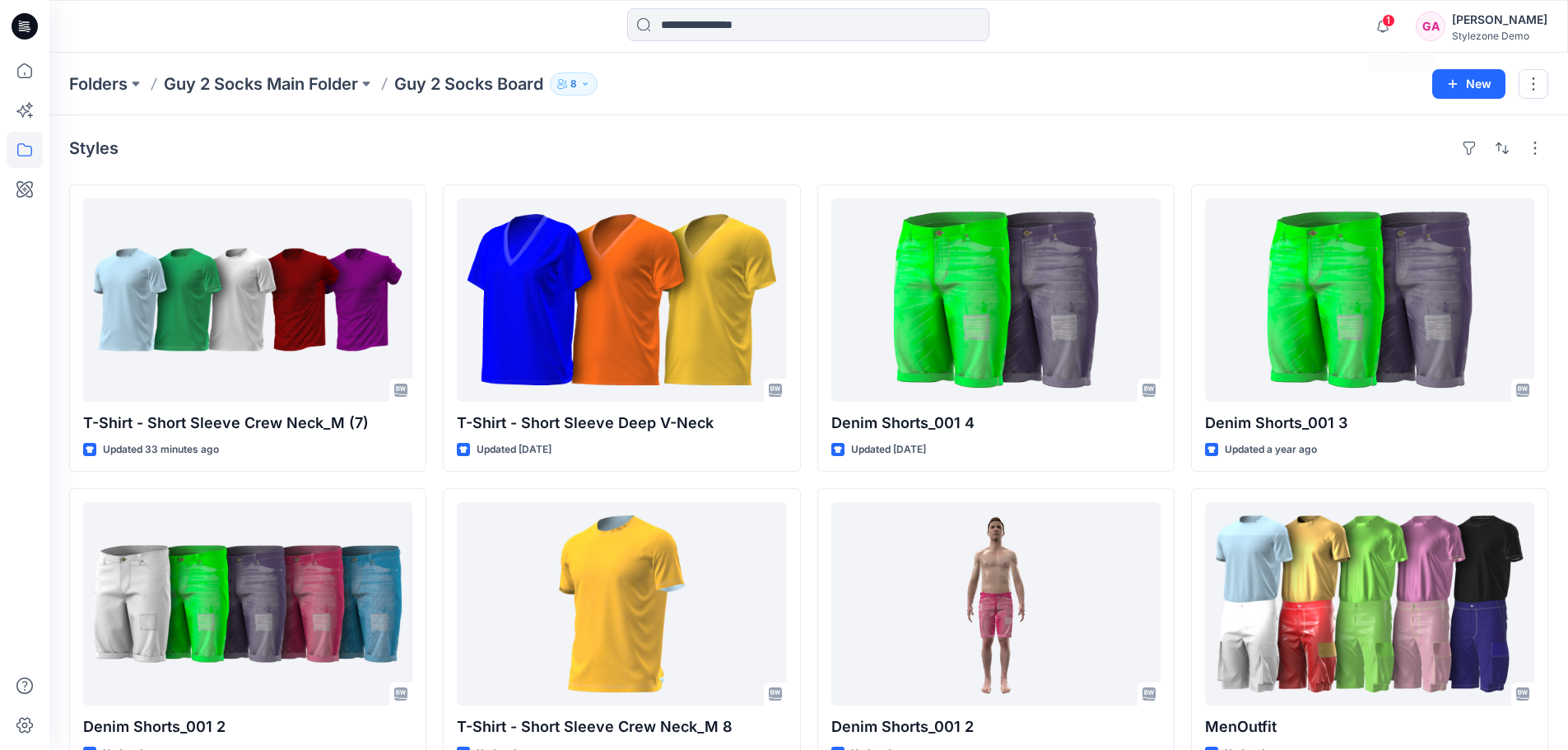
click at [1395, 19] on span "1" at bounding box center [1388, 20] width 13 height 13
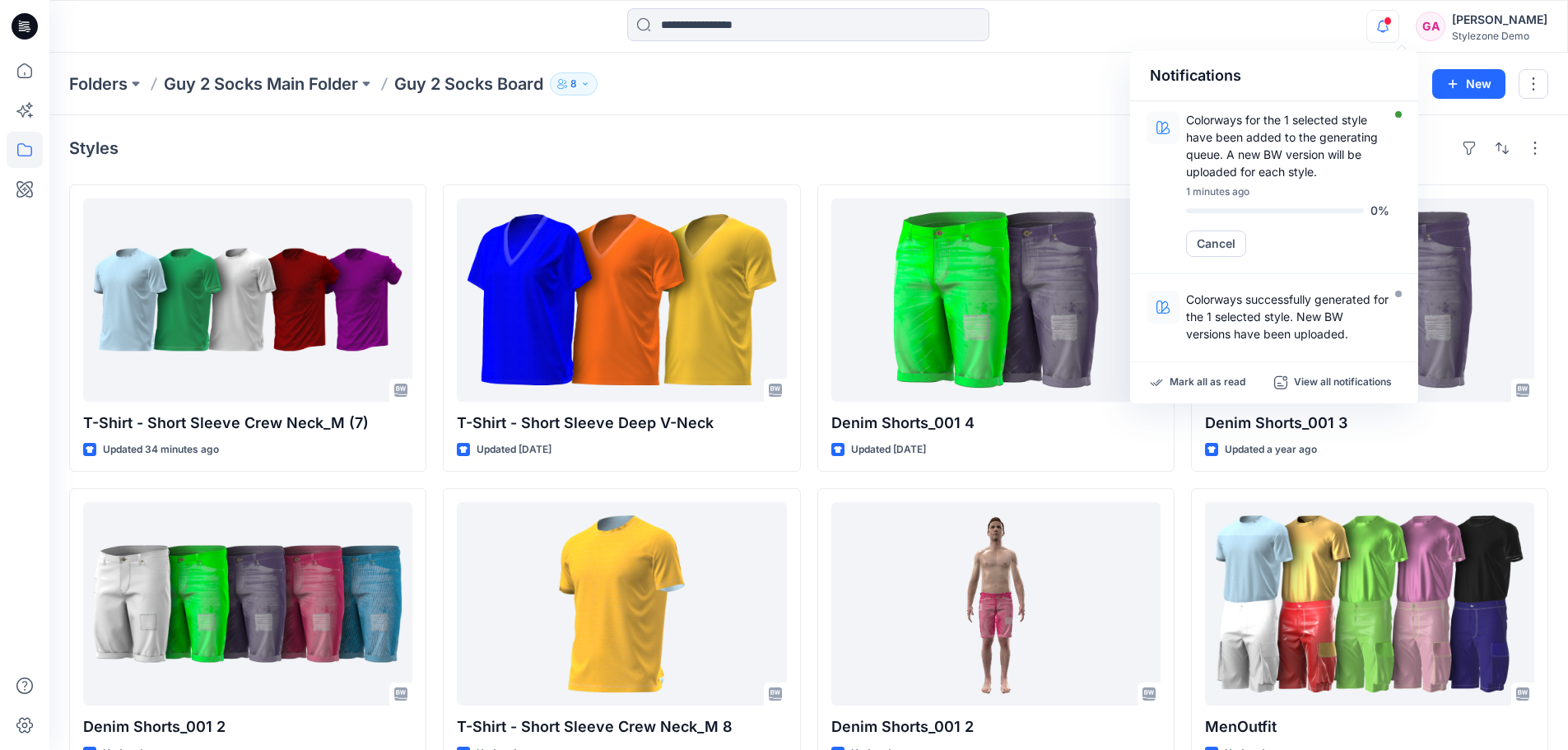
click at [1004, 146] on div "Styles" at bounding box center [808, 148] width 1479 height 27
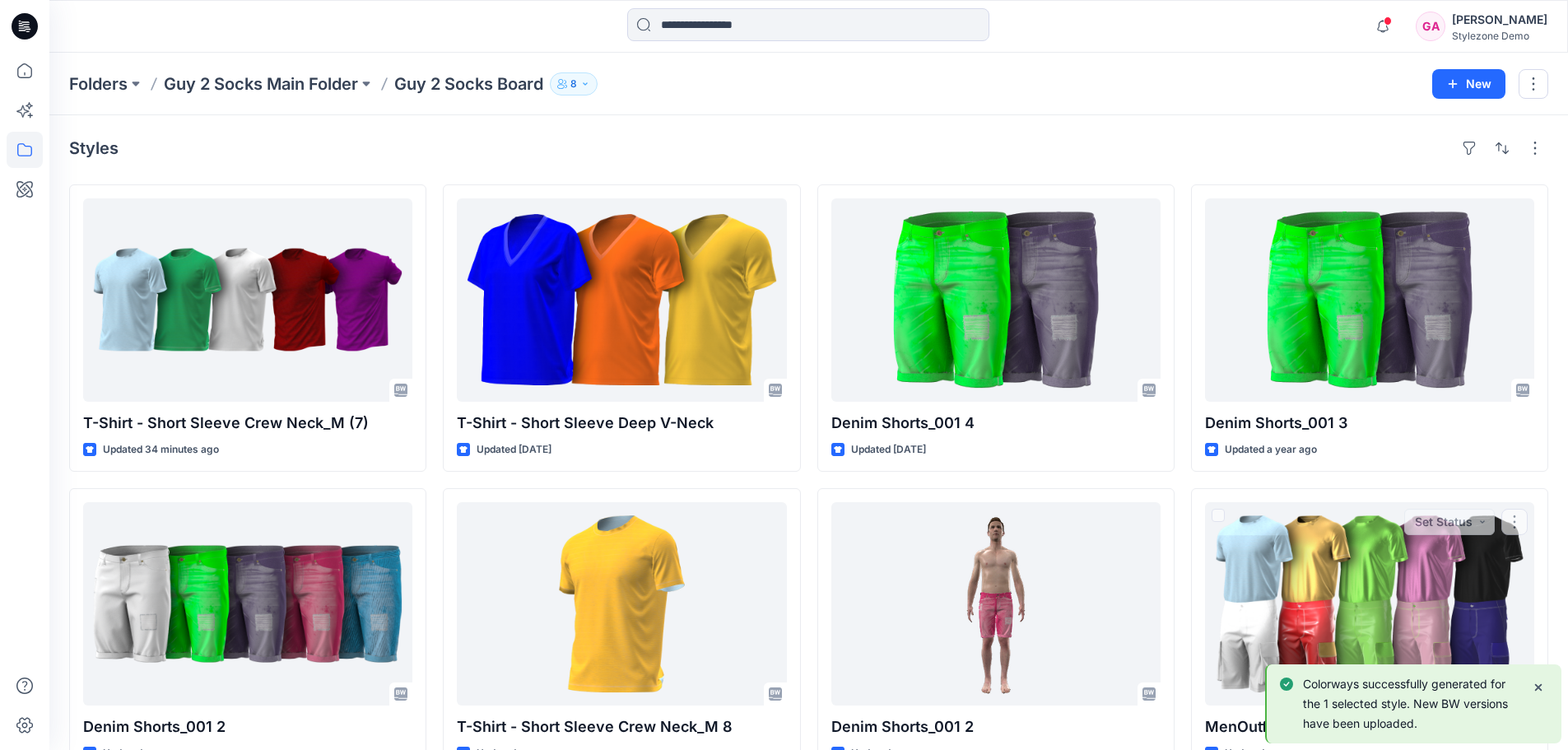
click at [1395, 714] on p "Colorways successfully generated for the 1 selected style. New BW versions have…" at bounding box center [1410, 703] width 215 height 59
click at [1389, 22] on icon "button" at bounding box center [1382, 26] width 11 height 10
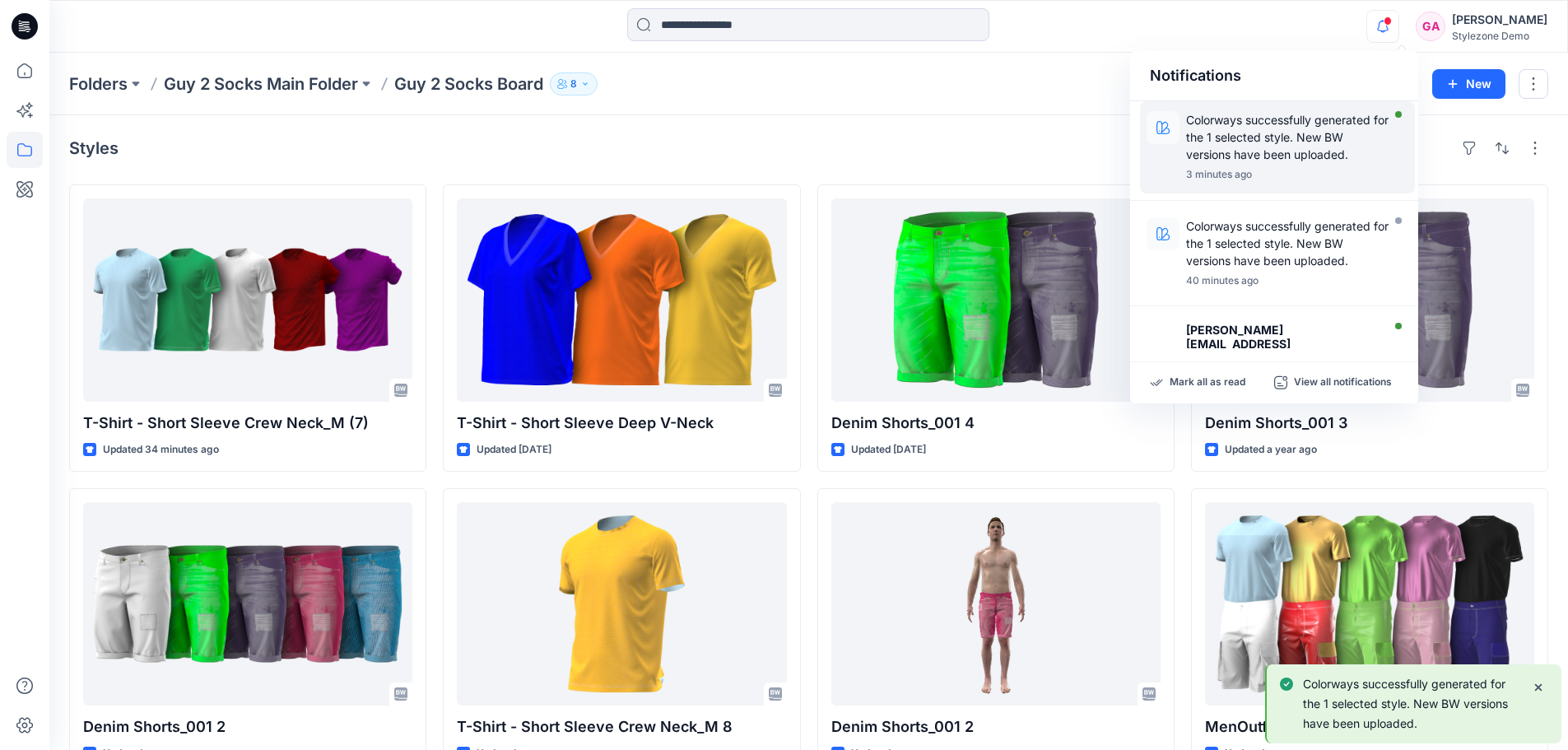
click at [1304, 142] on p "Colorways successfully generated for the 1 selected style. New BW versions have…" at bounding box center [1287, 136] width 203 height 51
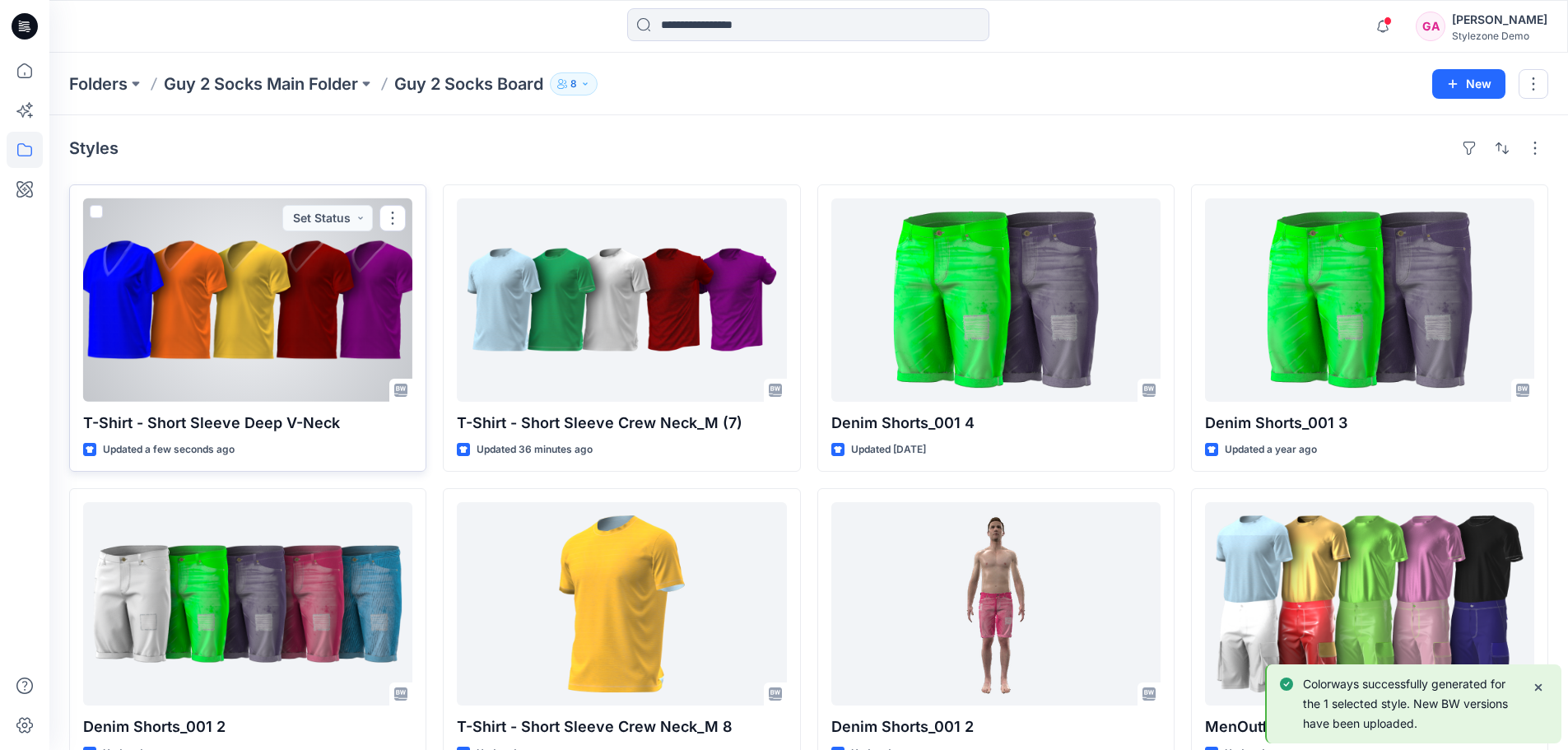
click at [291, 275] on div at bounding box center [248, 299] width 330 height 203
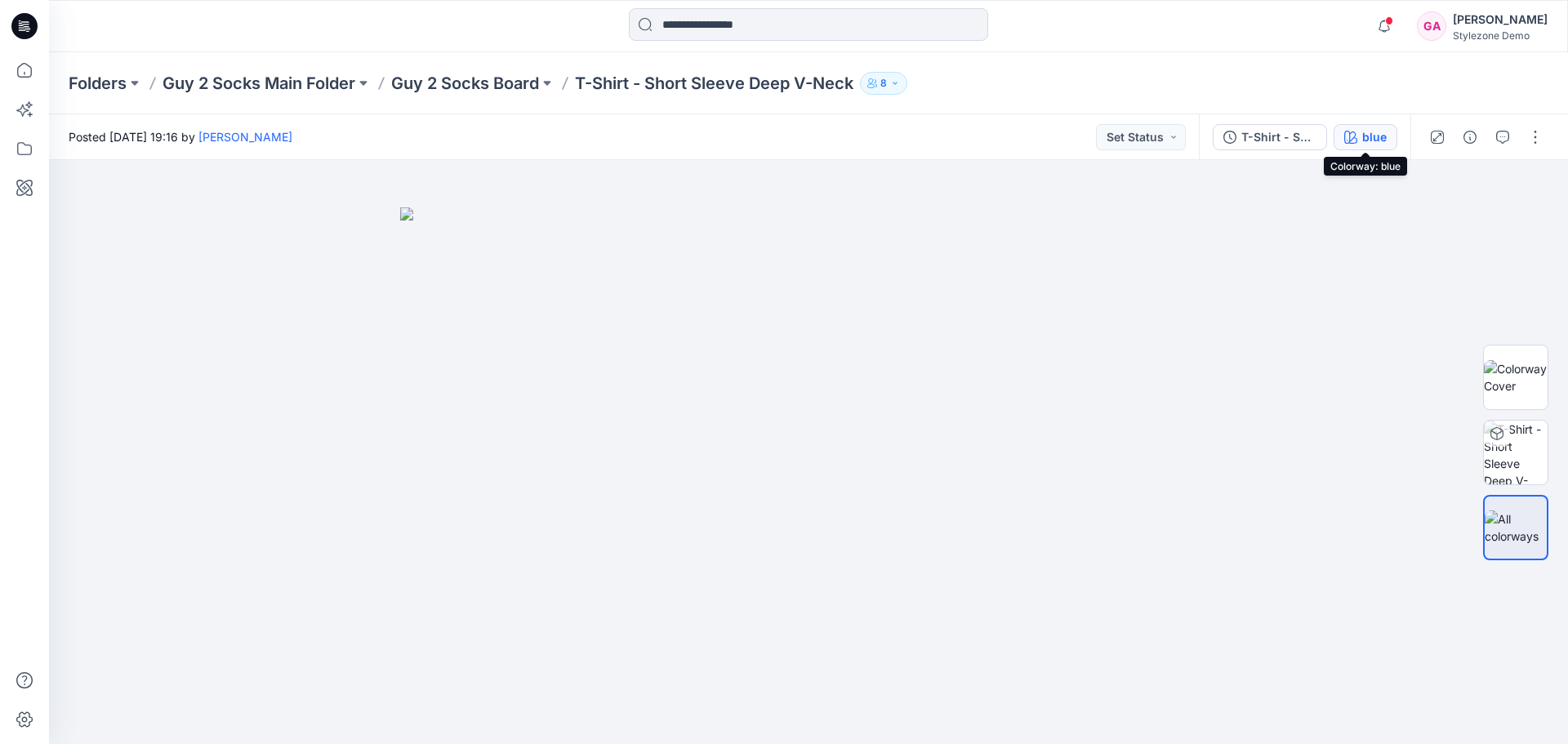
click at [1363, 140] on div "blue" at bounding box center [1375, 137] width 25 height 18
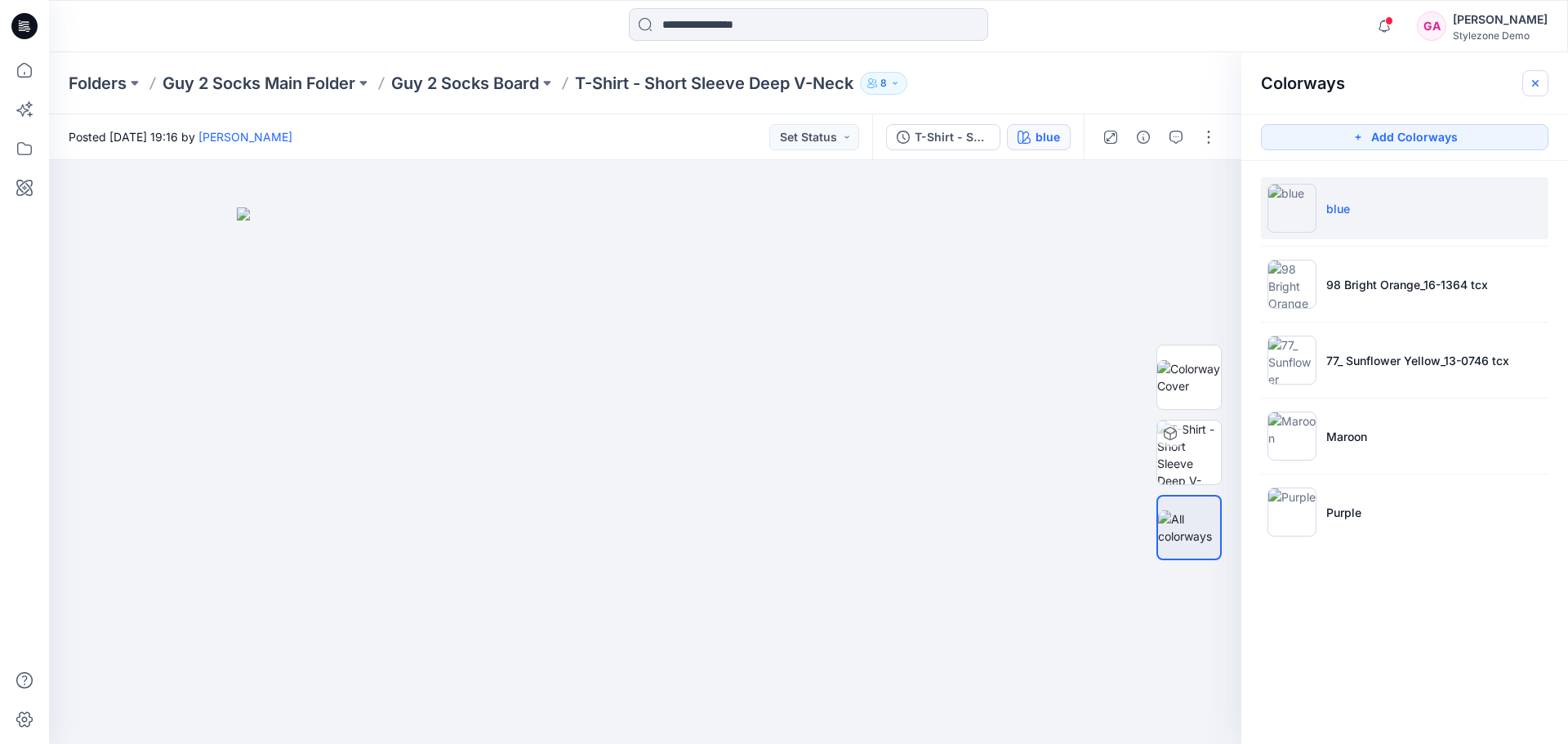
click at [1541, 85] on icon "button" at bounding box center [1535, 83] width 13 height 13
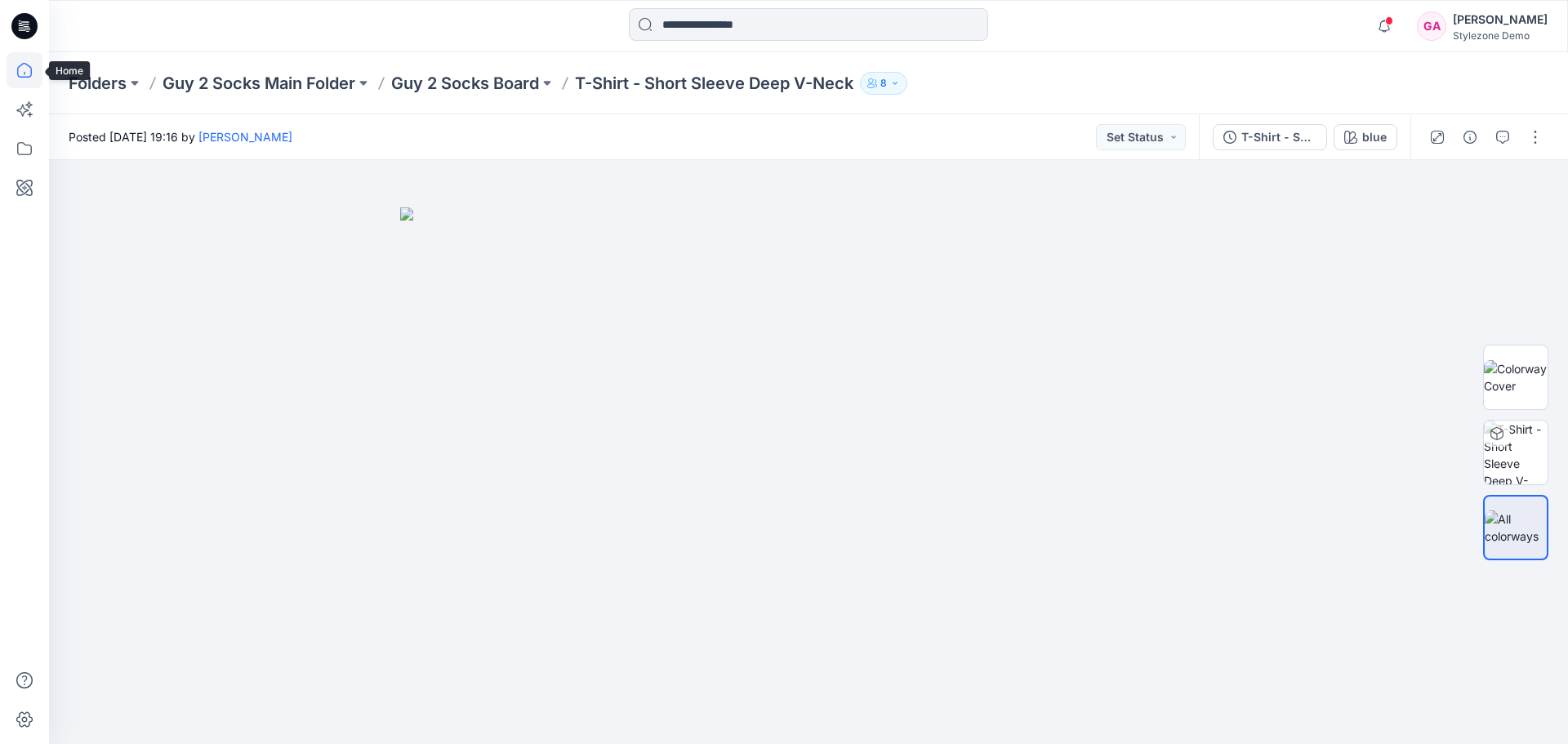
click at [30, 74] on icon at bounding box center [25, 70] width 36 height 36
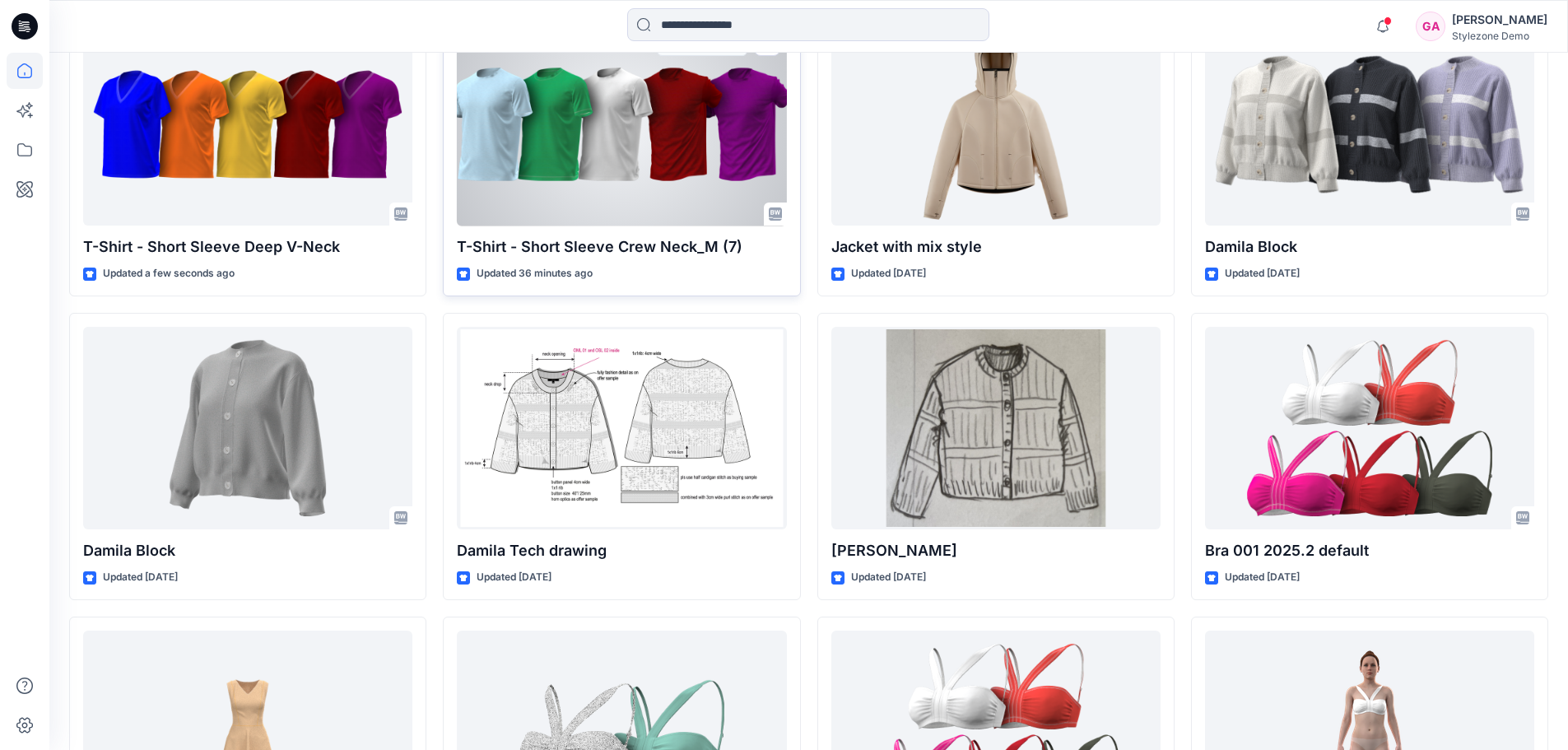
scroll to position [82, 0]
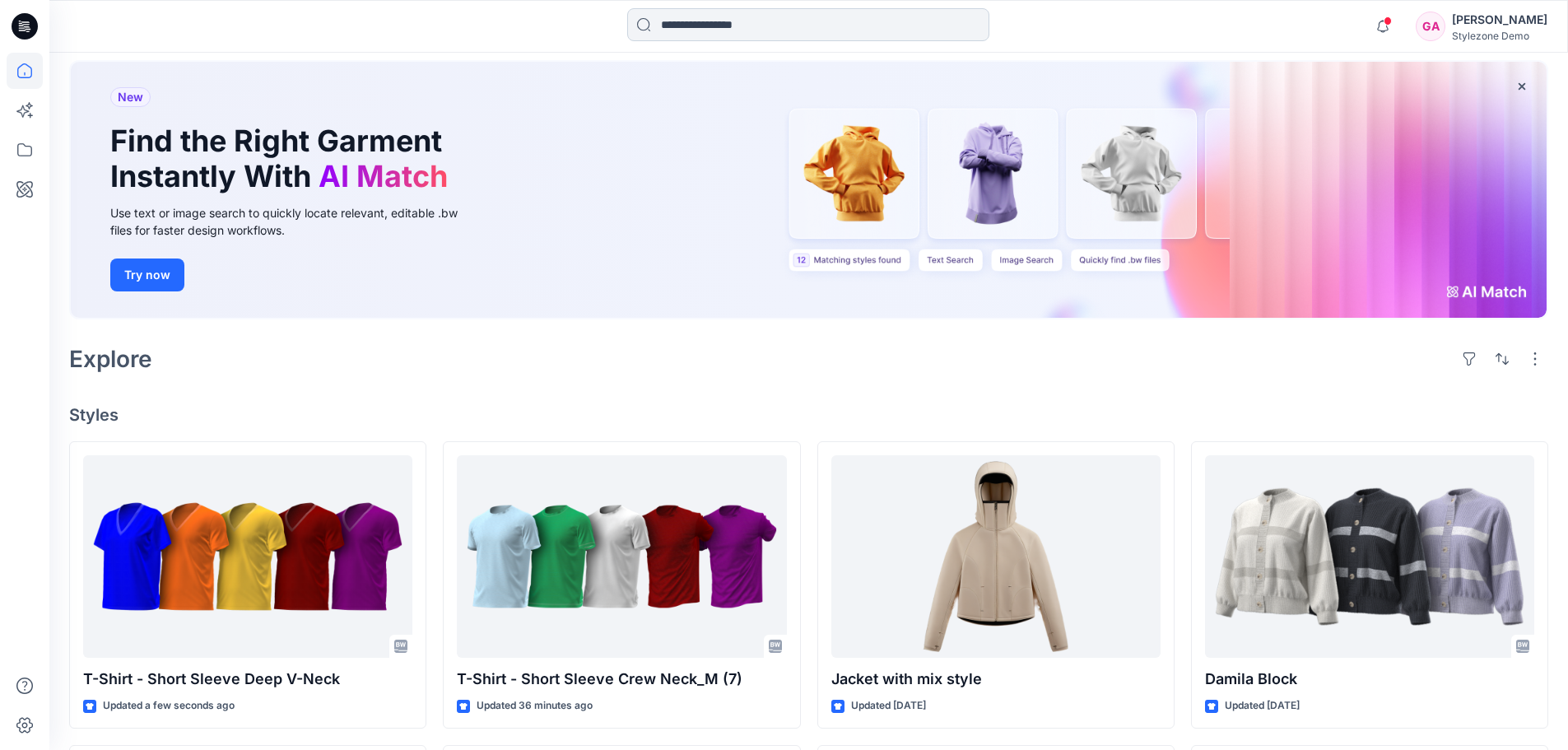
click at [676, 37] on input at bounding box center [808, 25] width 362 height 33
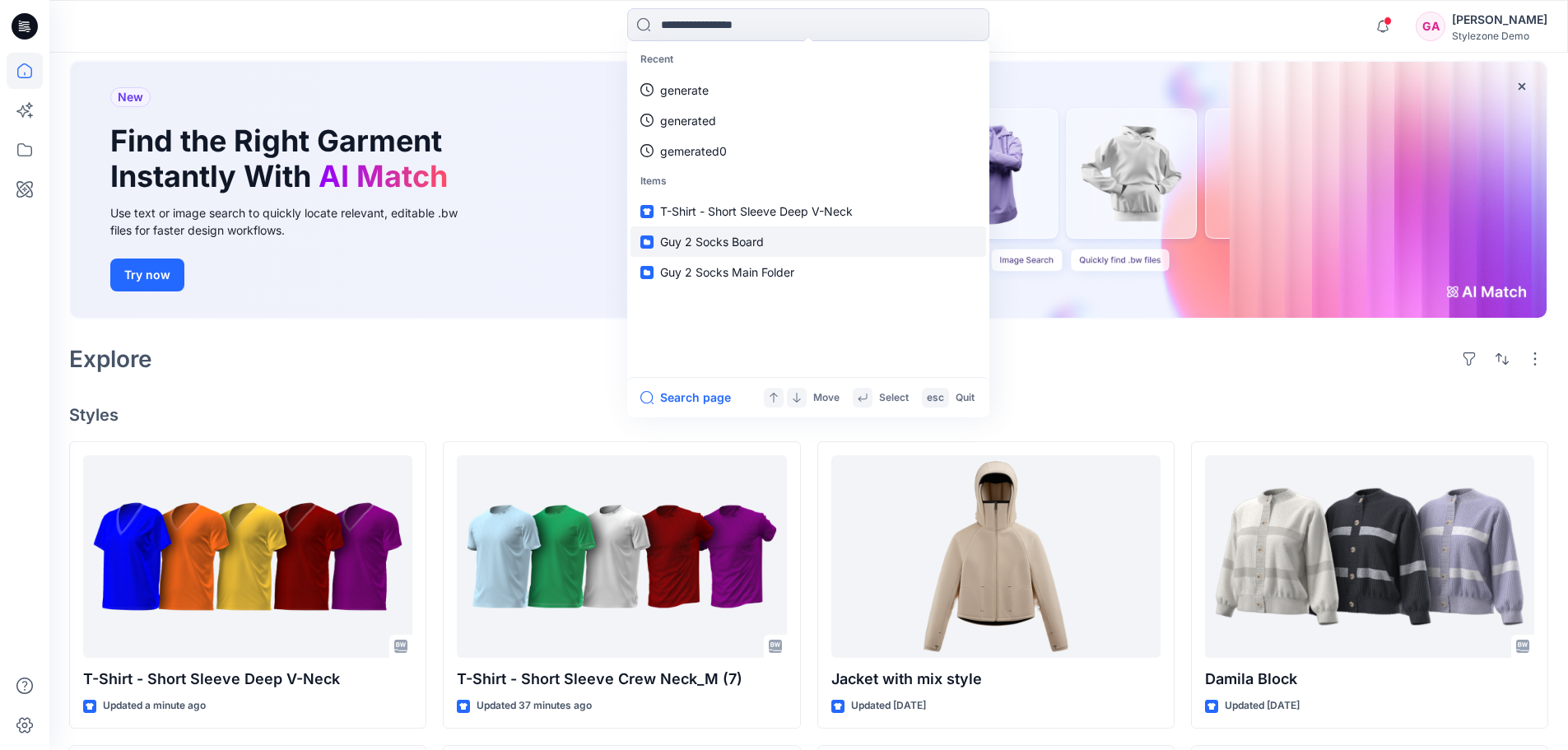
click at [716, 236] on span "Guy 2 Socks Board" at bounding box center [711, 241] width 104 height 14
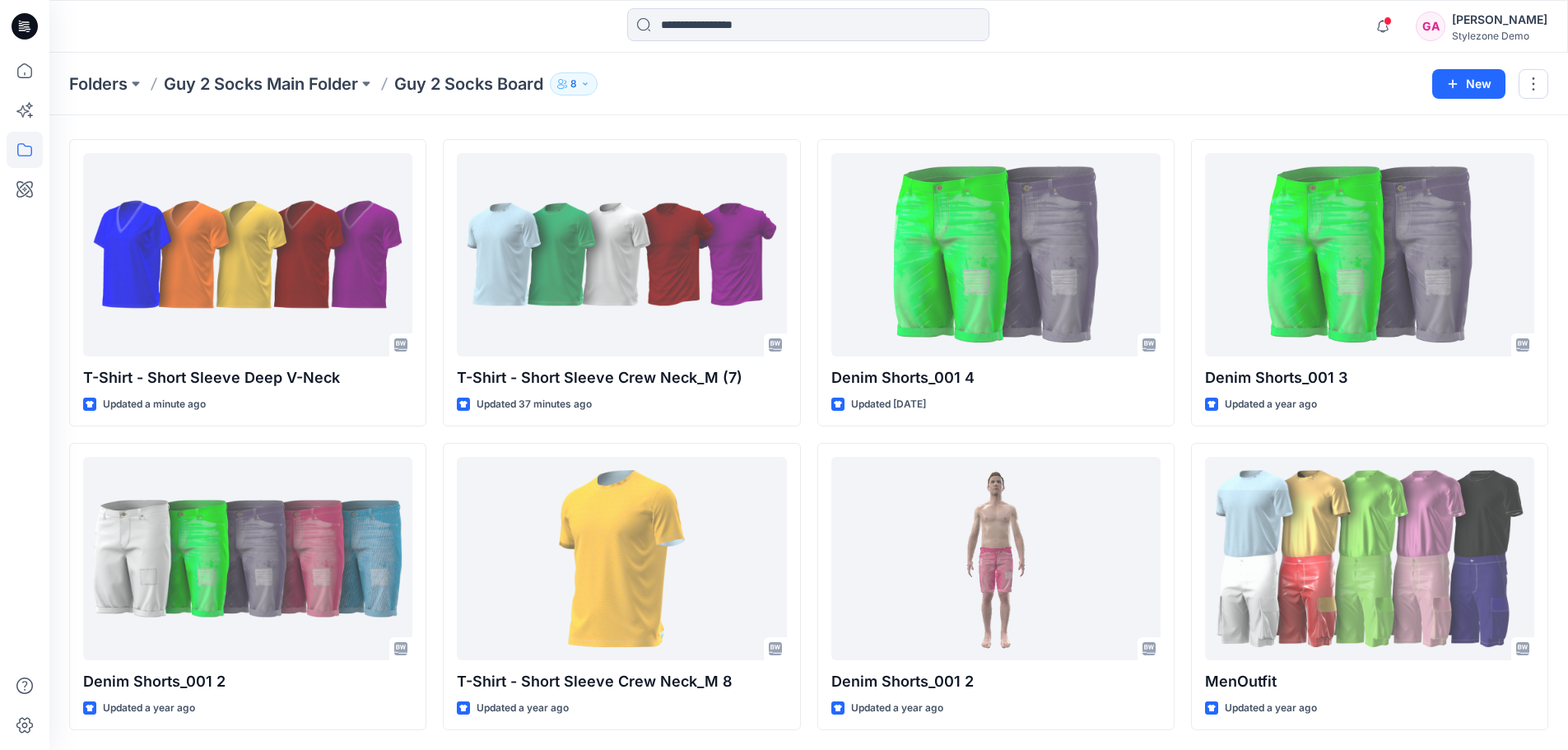
scroll to position [45, 0]
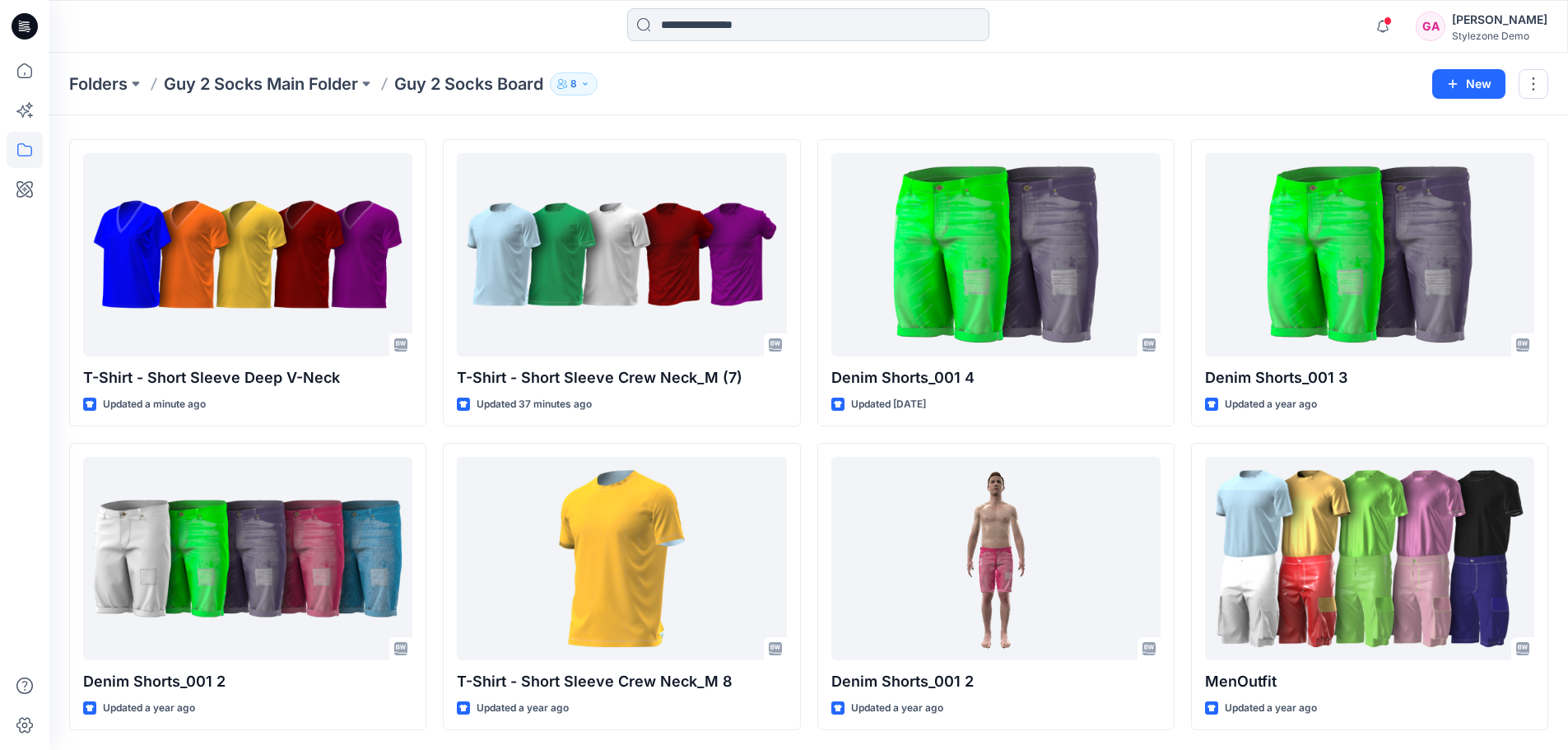
click at [709, 27] on input at bounding box center [808, 25] width 362 height 33
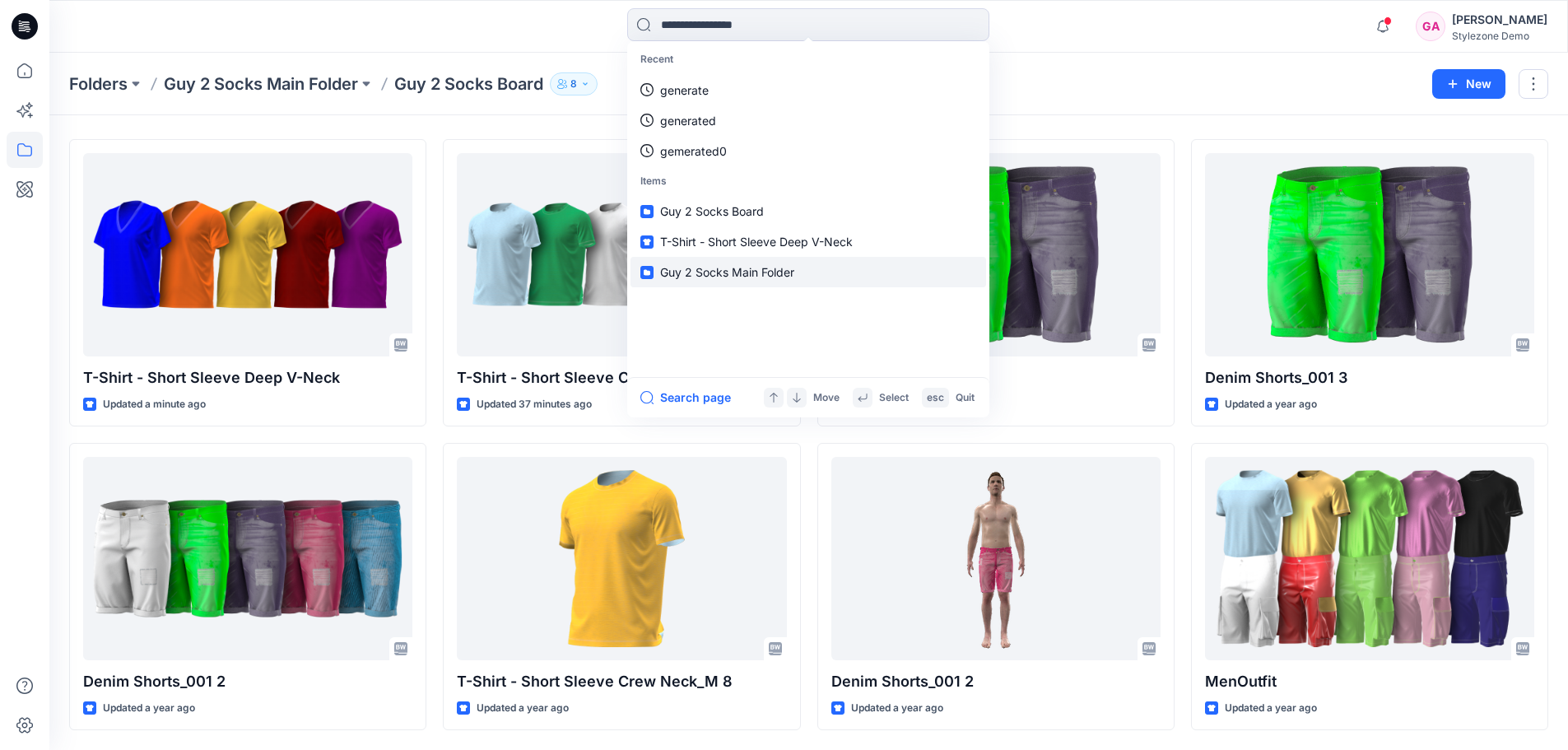
click at [736, 263] on p "Guy 2 Socks Main Folder" at bounding box center [727, 272] width 134 height 17
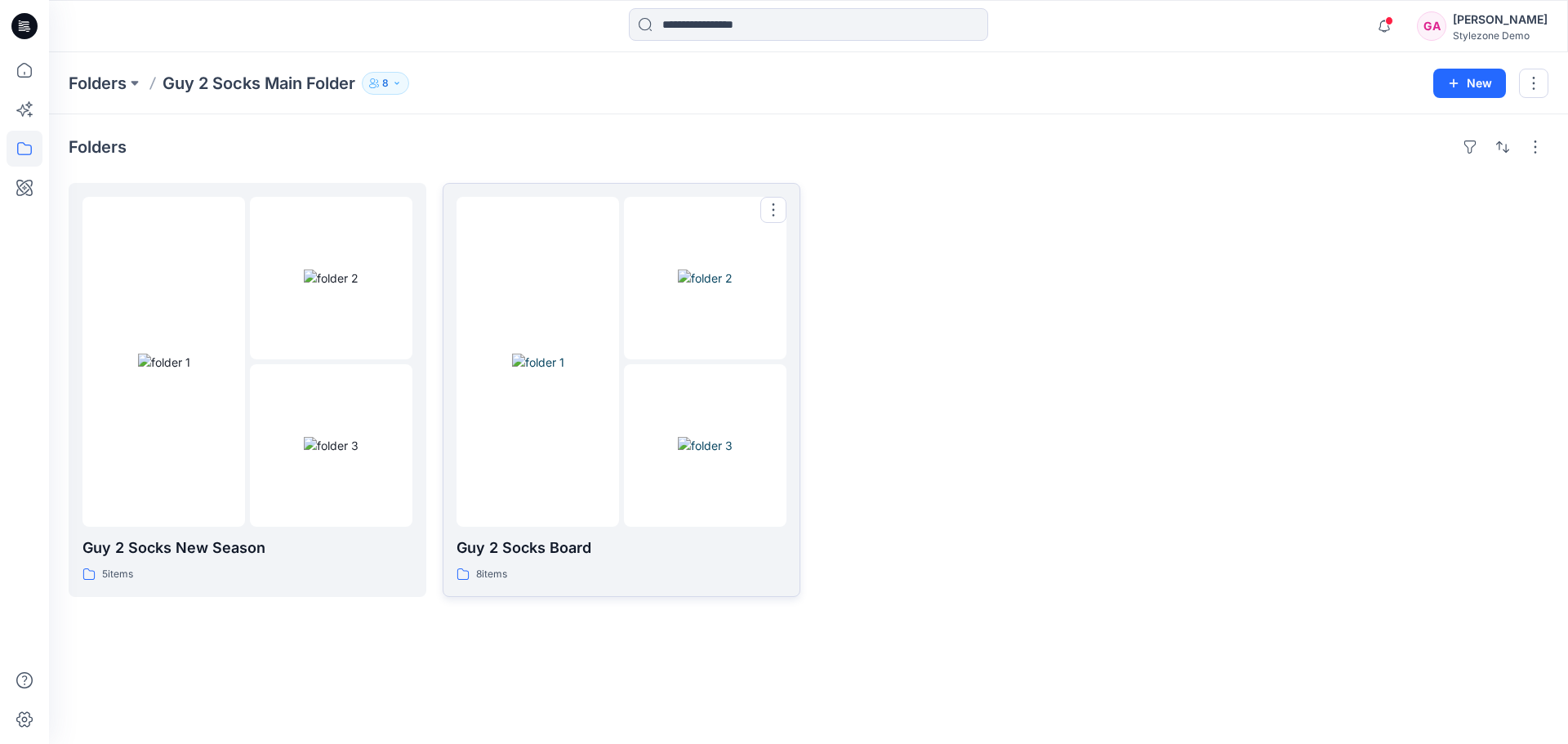
click at [732, 442] on img at bounding box center [705, 445] width 55 height 17
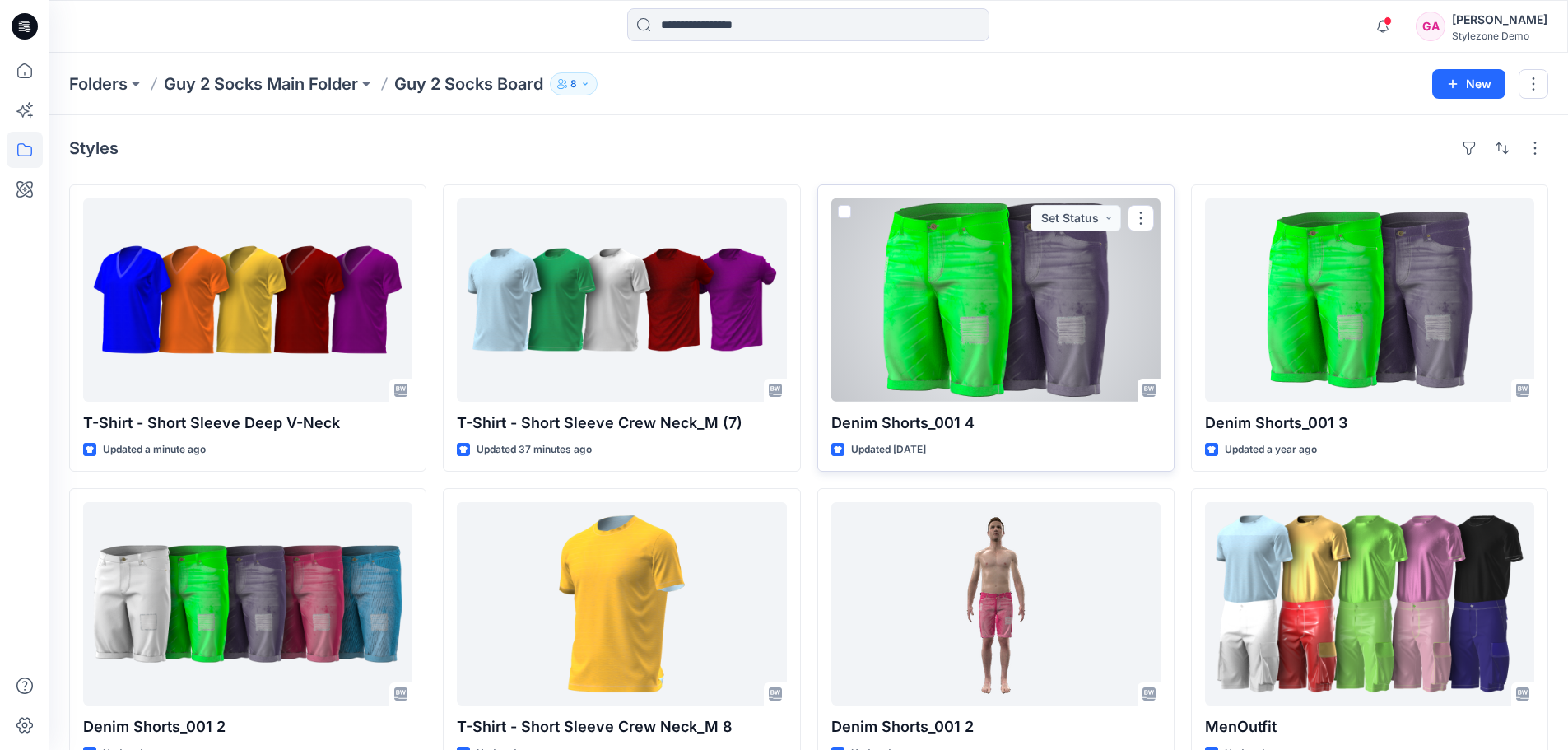
click at [844, 210] on span at bounding box center [844, 211] width 13 height 13
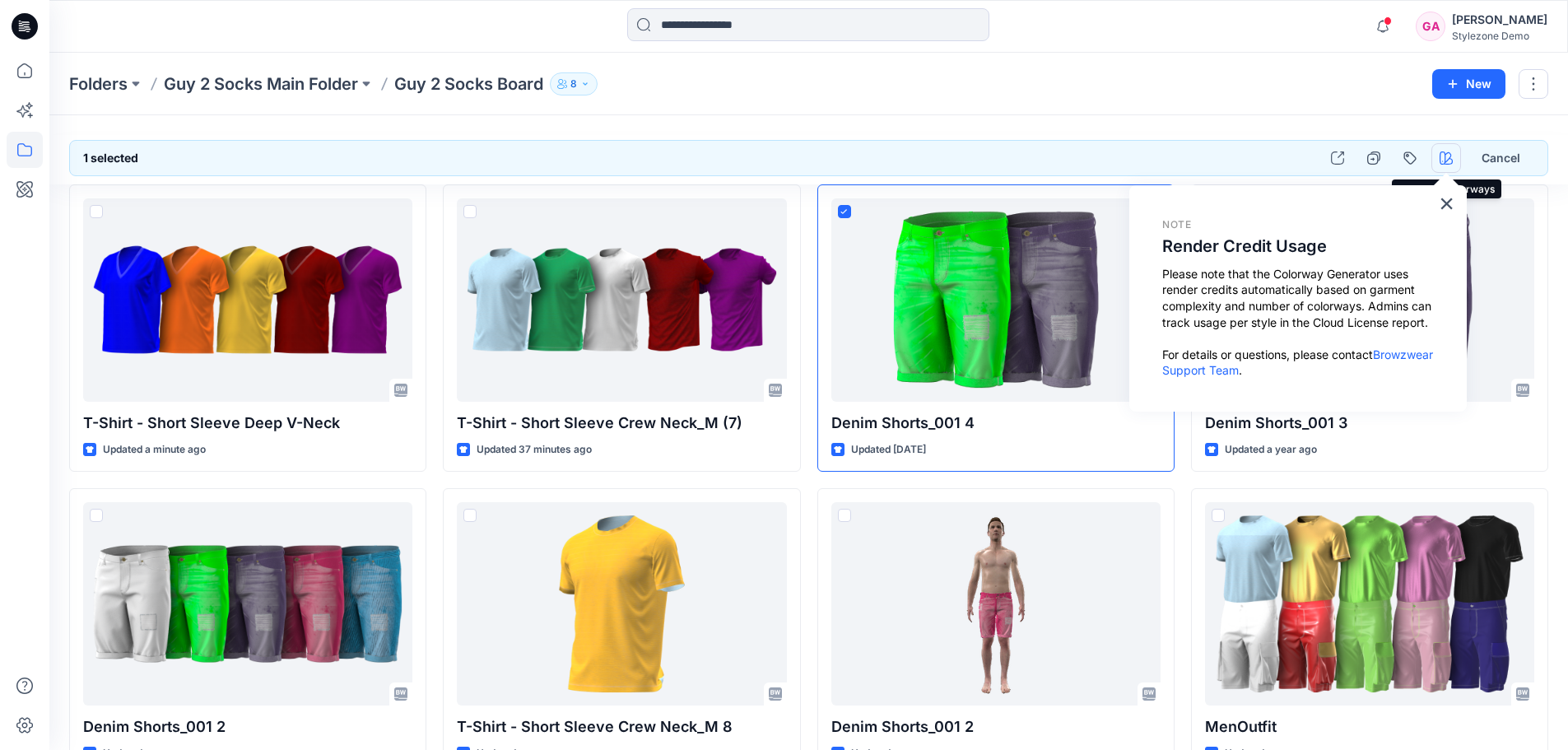
click at [1446, 163] on icon "button" at bounding box center [1445, 157] width 13 height 13
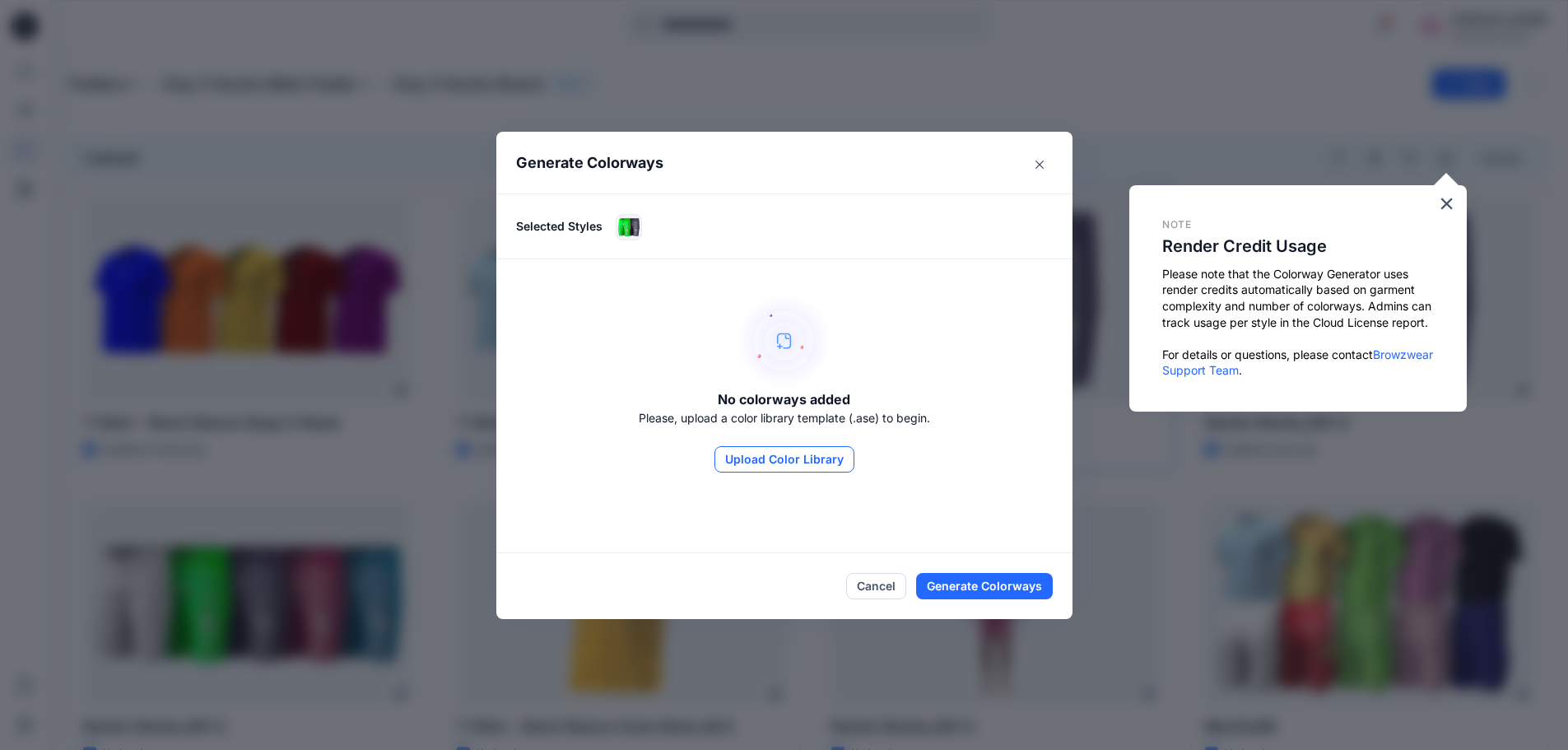
click at [818, 451] on button "Upload Color Library" at bounding box center [784, 459] width 140 height 27
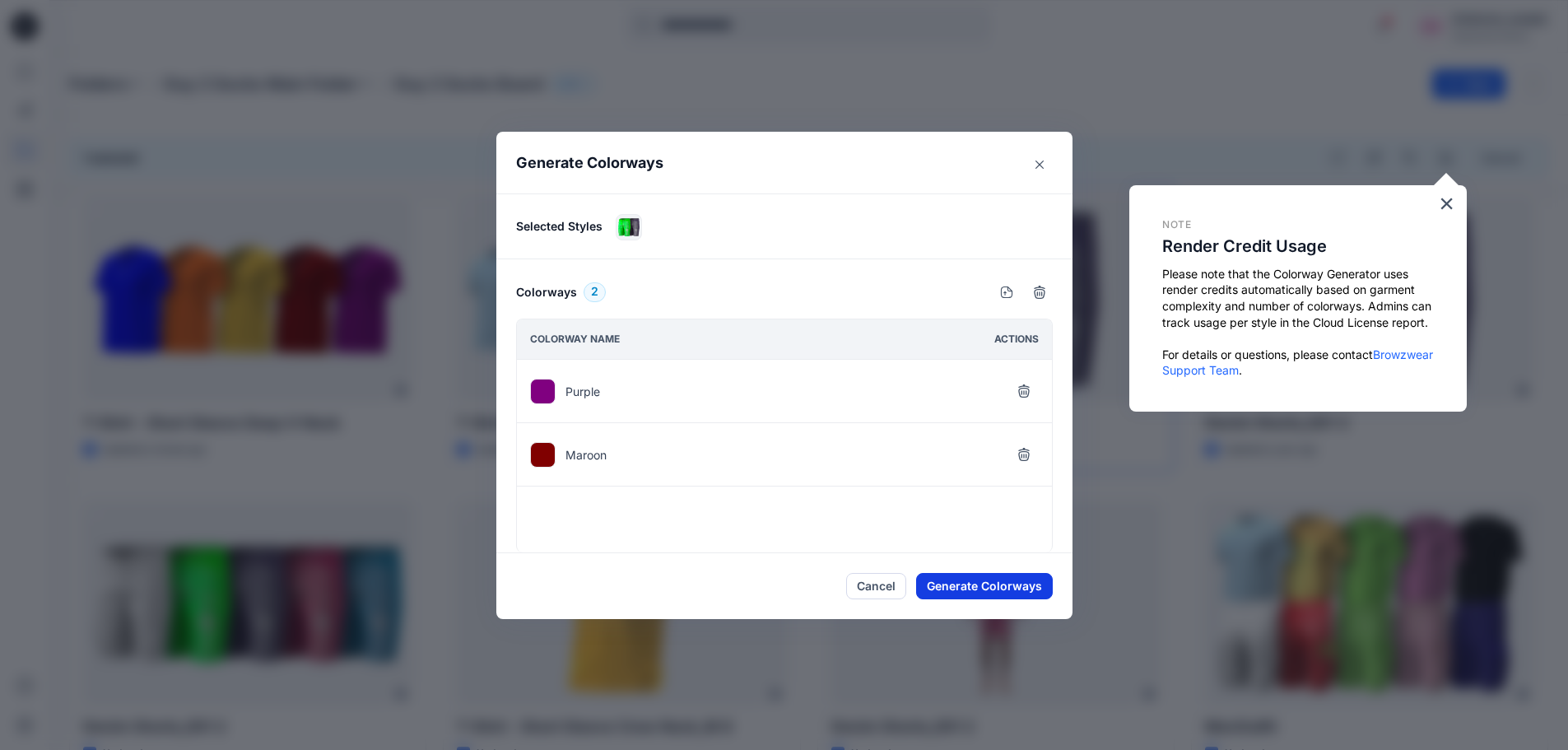
click at [966, 592] on button "Generate Colorways" at bounding box center [984, 585] width 136 height 27
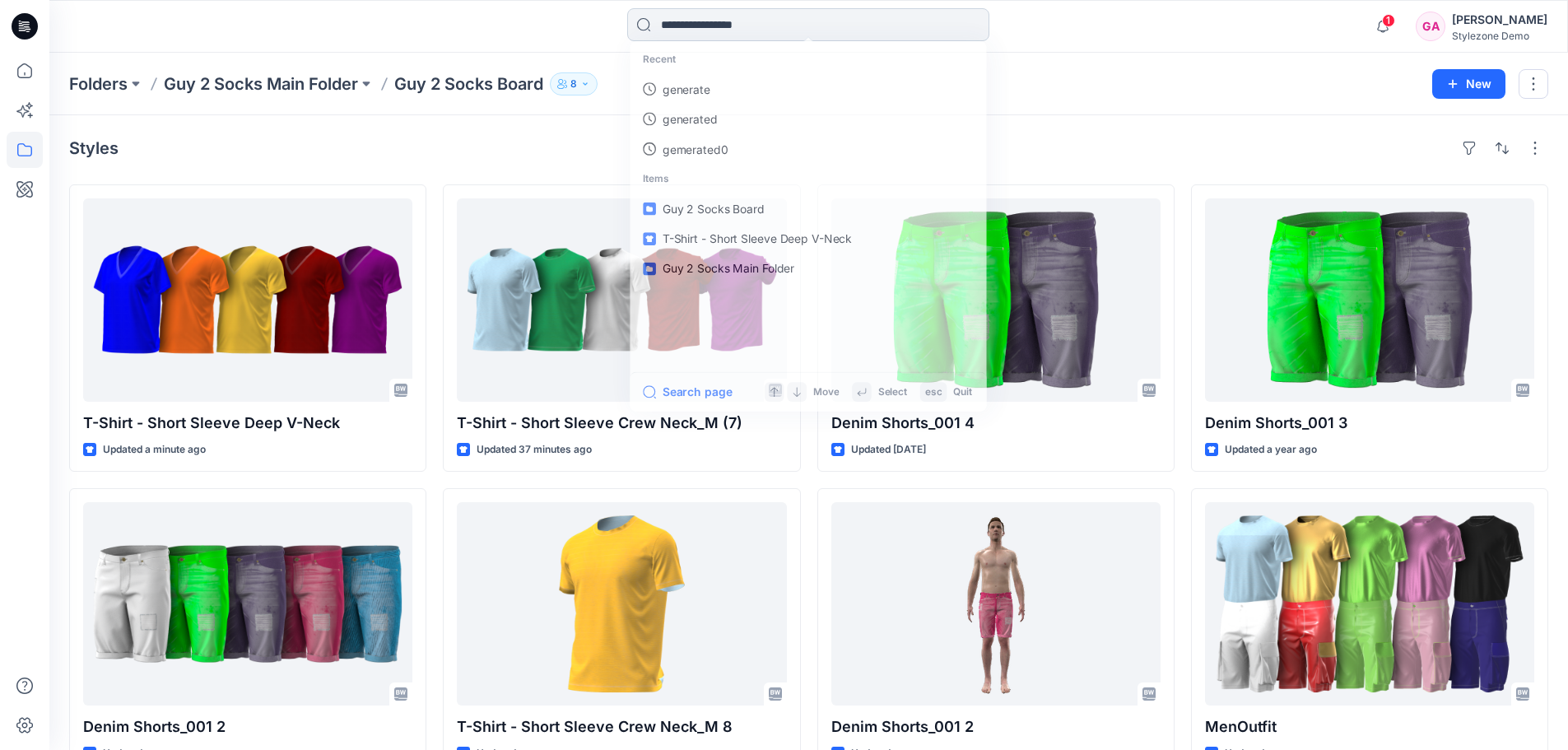
click at [713, 27] on input at bounding box center [808, 25] width 362 height 33
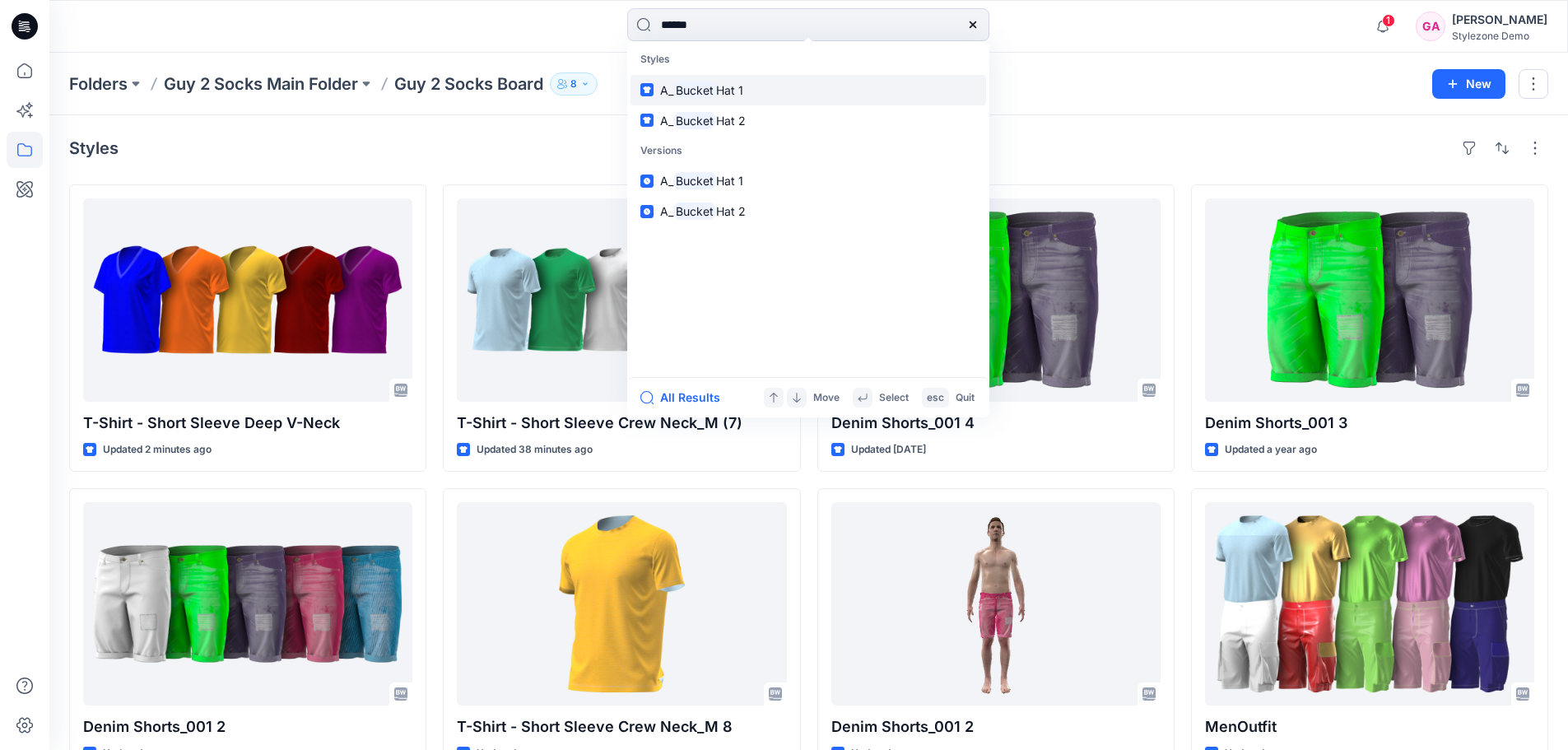
type input "******"
click at [738, 97] on p "A_ Bucket Hat 1" at bounding box center [701, 90] width 83 height 17
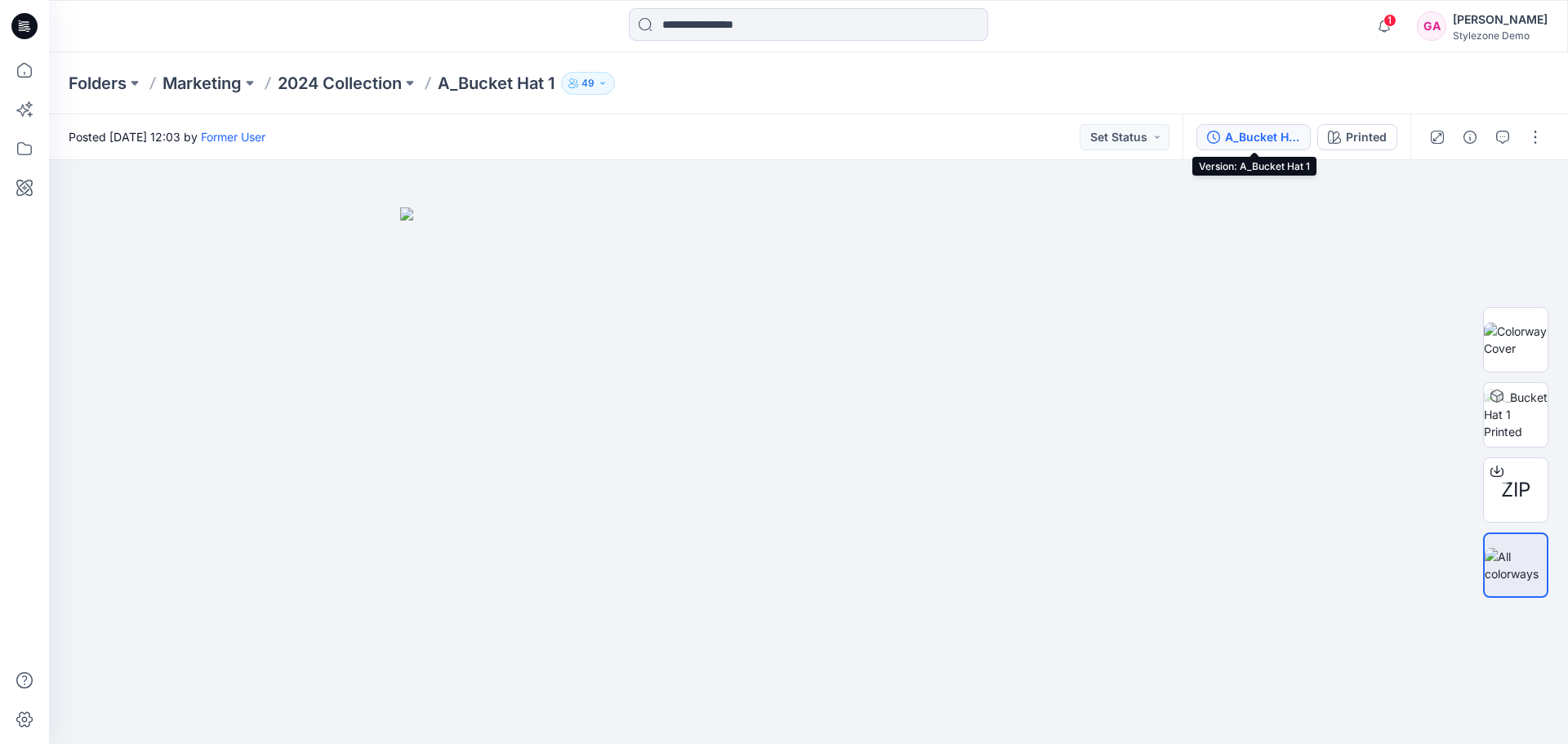
click at [1262, 137] on div "A_Bucket Hat 1" at bounding box center [1263, 137] width 75 height 18
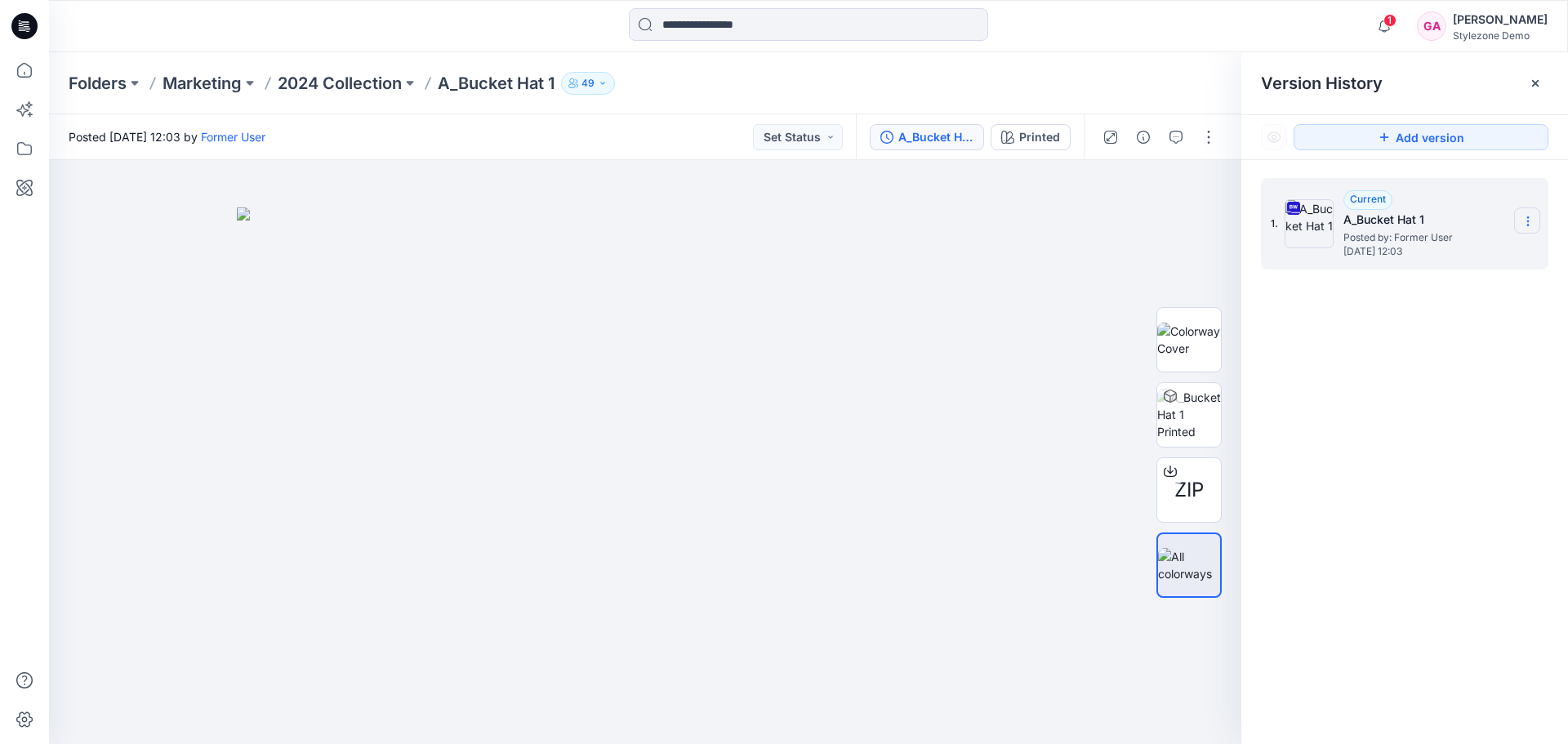
click at [1531, 223] on icon at bounding box center [1528, 220] width 13 height 13
click at [1427, 255] on span "Download Source BW File" at bounding box center [1445, 253] width 137 height 20
click at [20, 68] on icon at bounding box center [25, 70] width 36 height 36
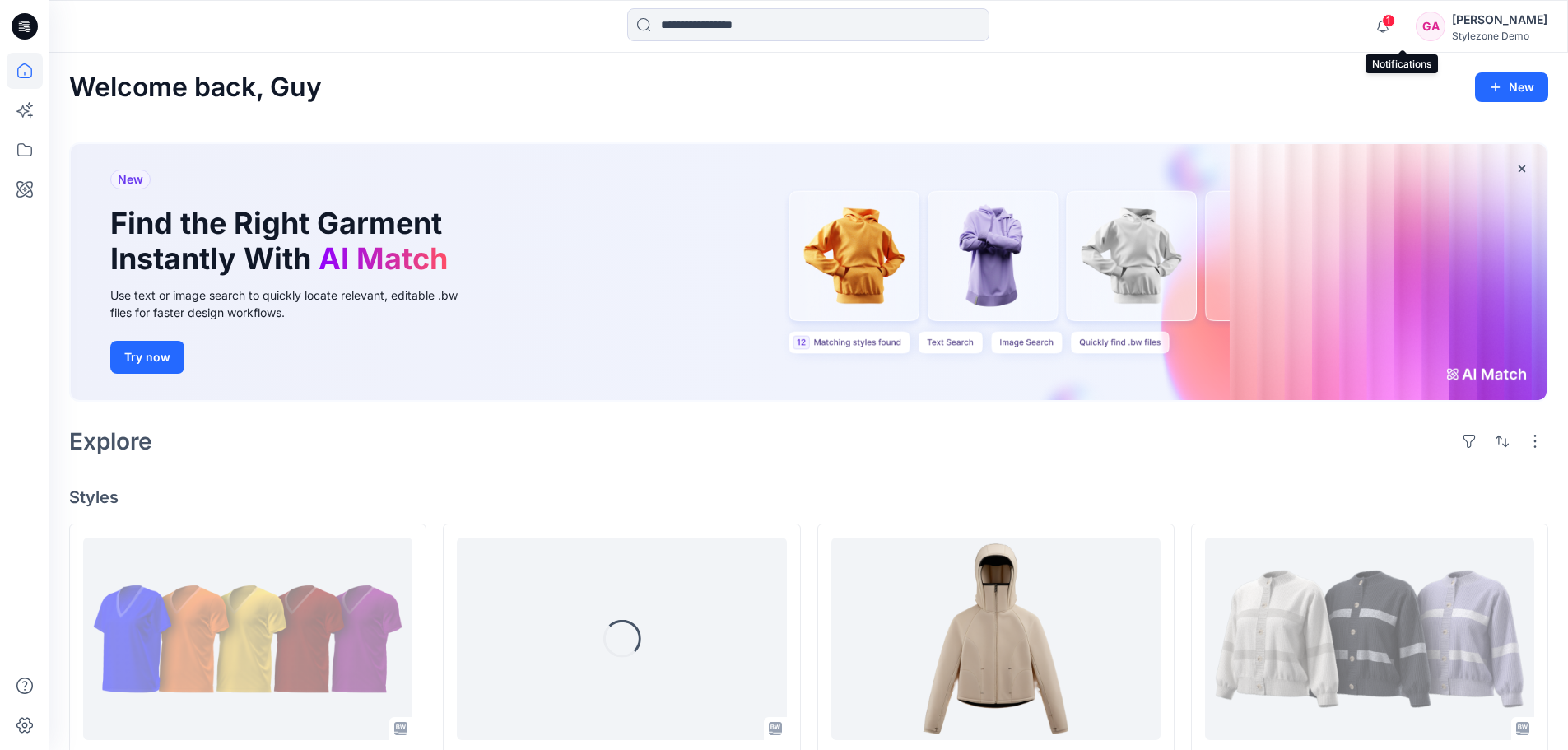
click at [1395, 19] on span "1" at bounding box center [1388, 20] width 13 height 13
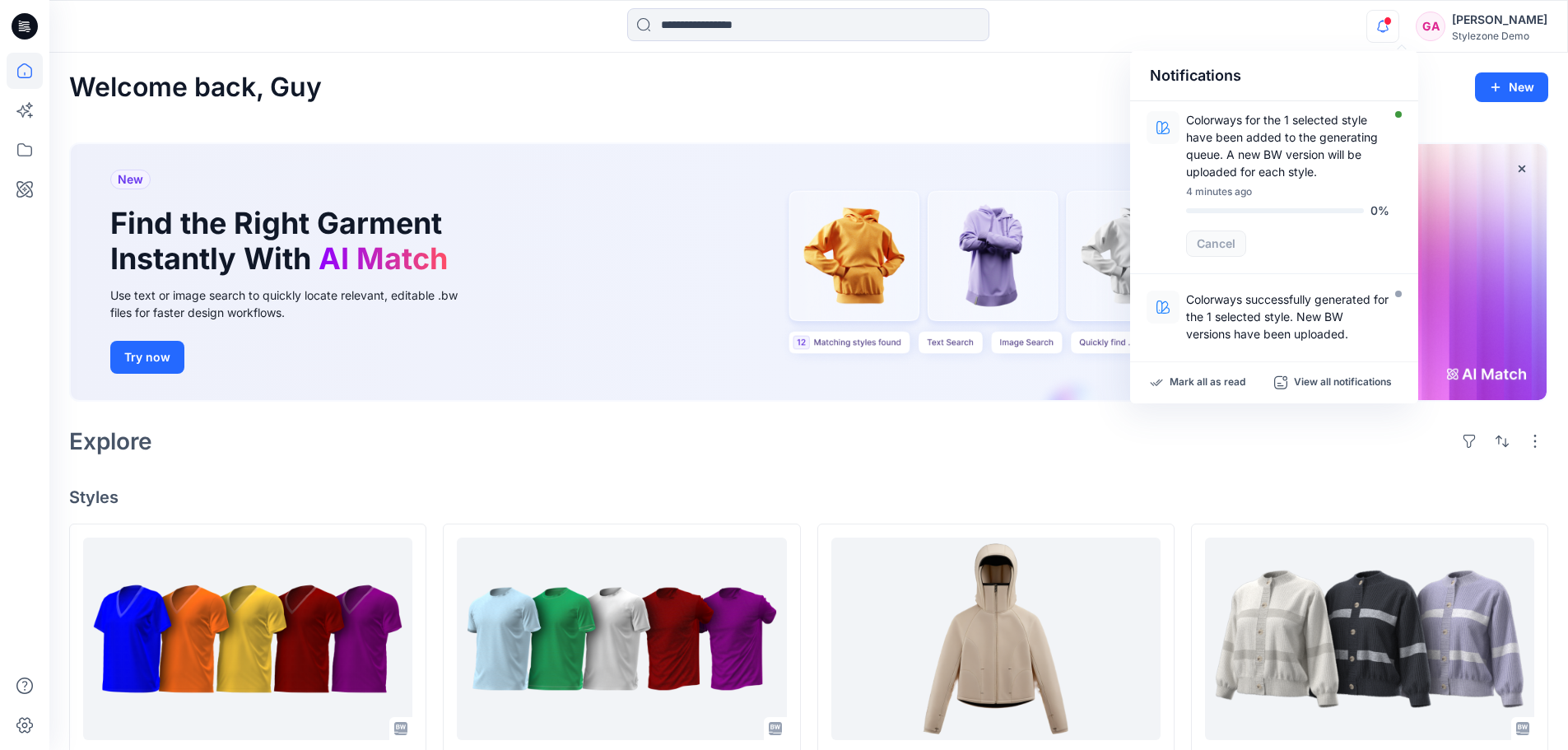
click at [1398, 31] on icon "button" at bounding box center [1383, 27] width 31 height 33
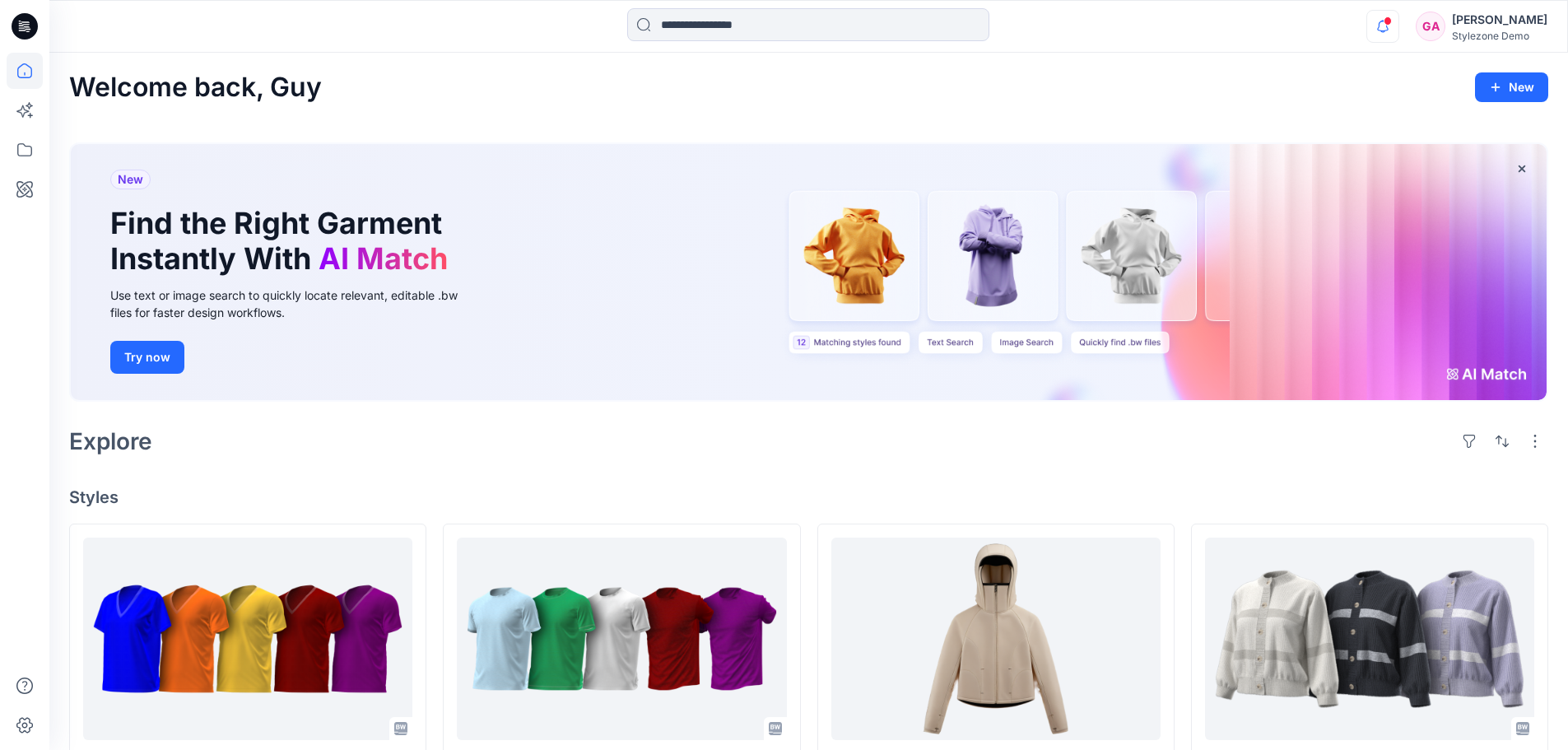
click at [1398, 30] on icon "button" at bounding box center [1383, 27] width 31 height 33
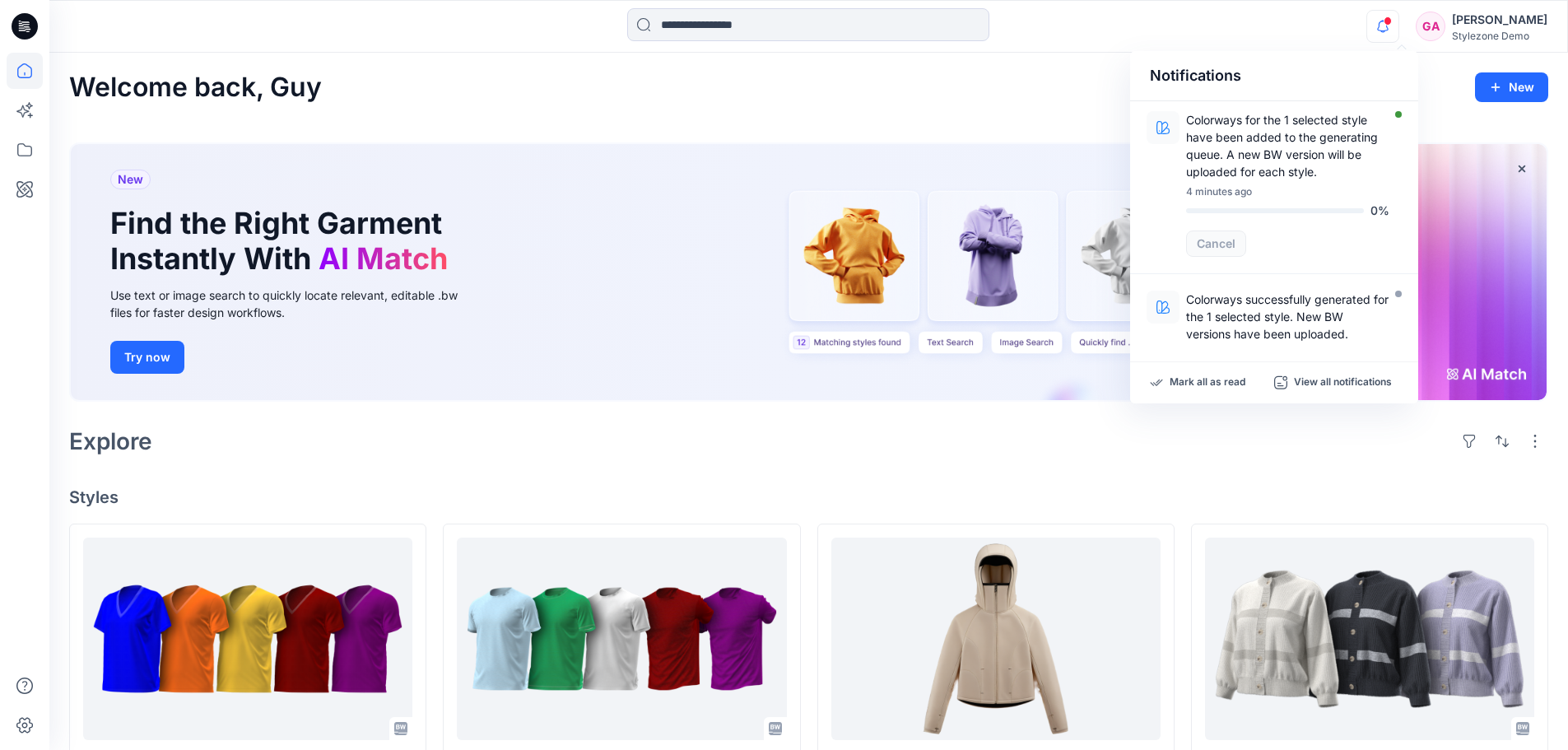
click at [1008, 432] on div "Explore" at bounding box center [808, 441] width 1479 height 39
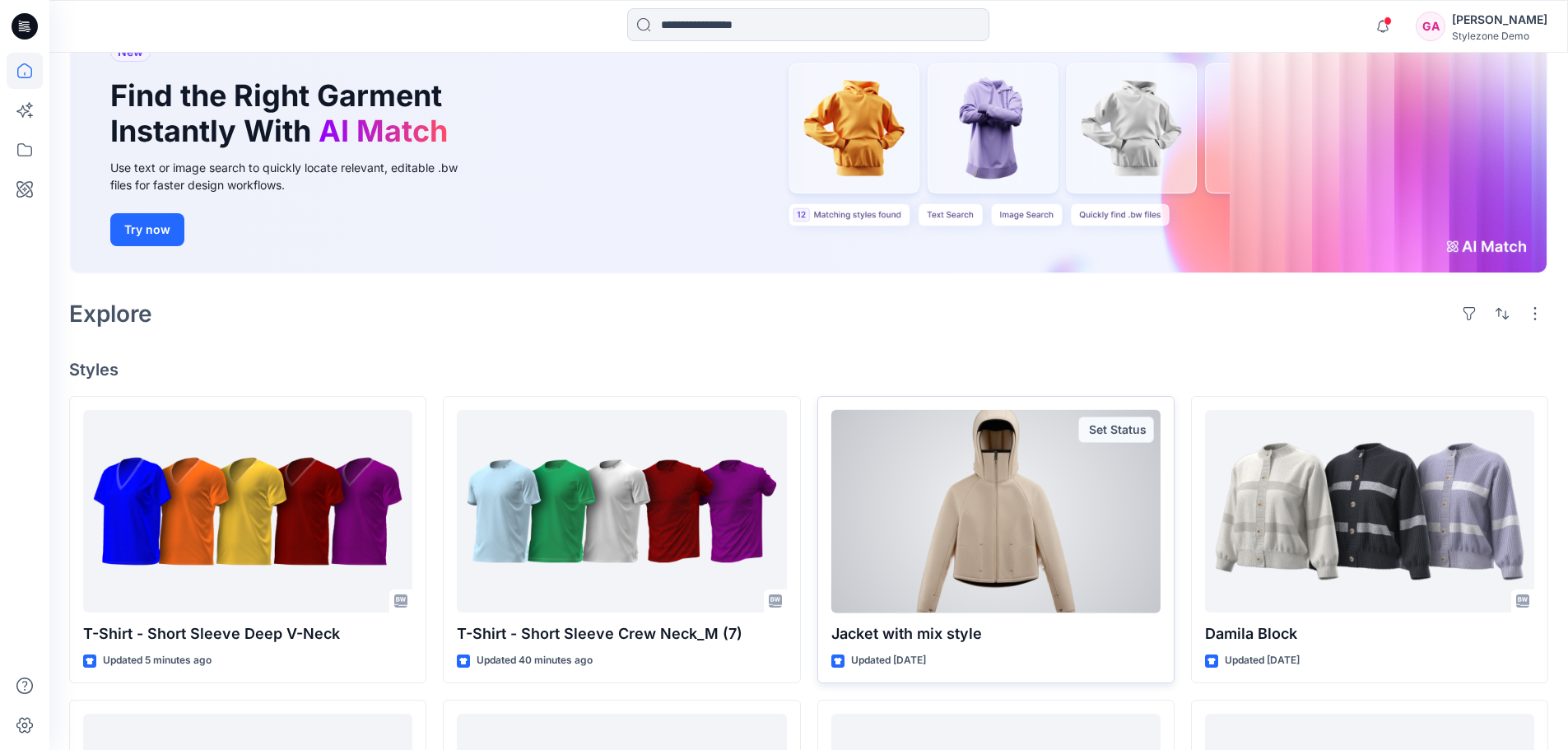
scroll to position [124, 0]
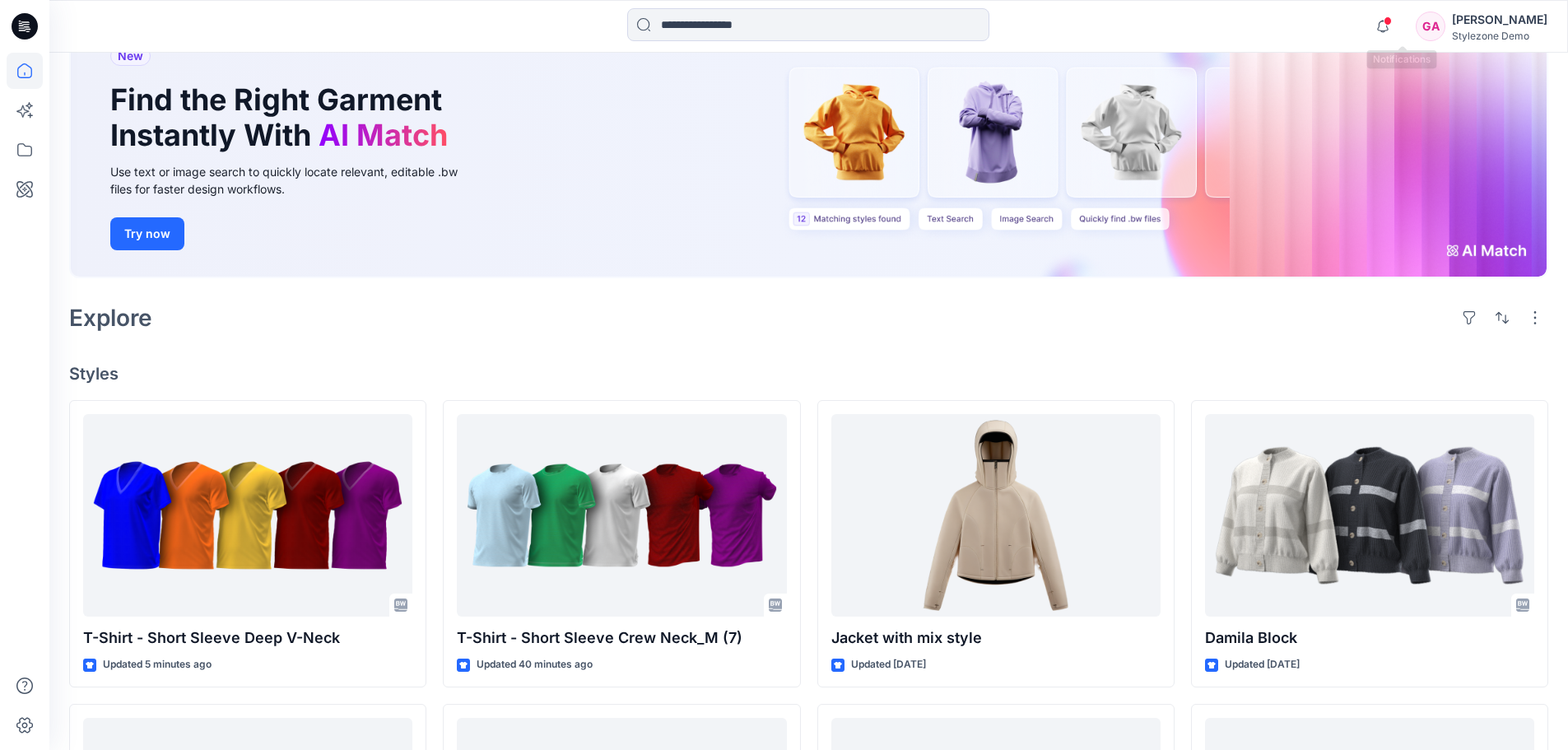
click at [1392, 23] on span at bounding box center [1388, 21] width 9 height 9
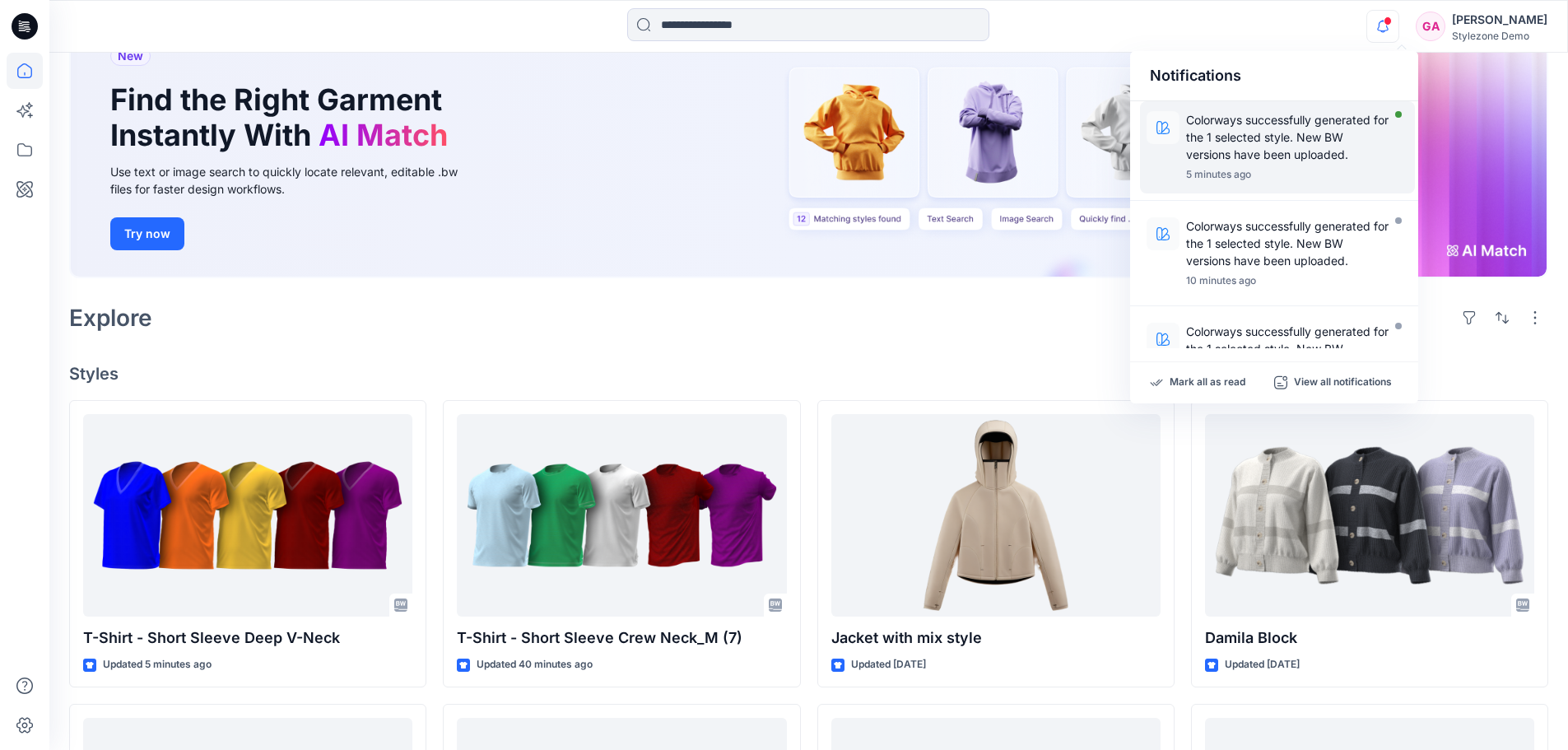
click at [1309, 140] on p "Colorways successfully generated for the 1 selected style. New BW versions have…" at bounding box center [1287, 136] width 203 height 51
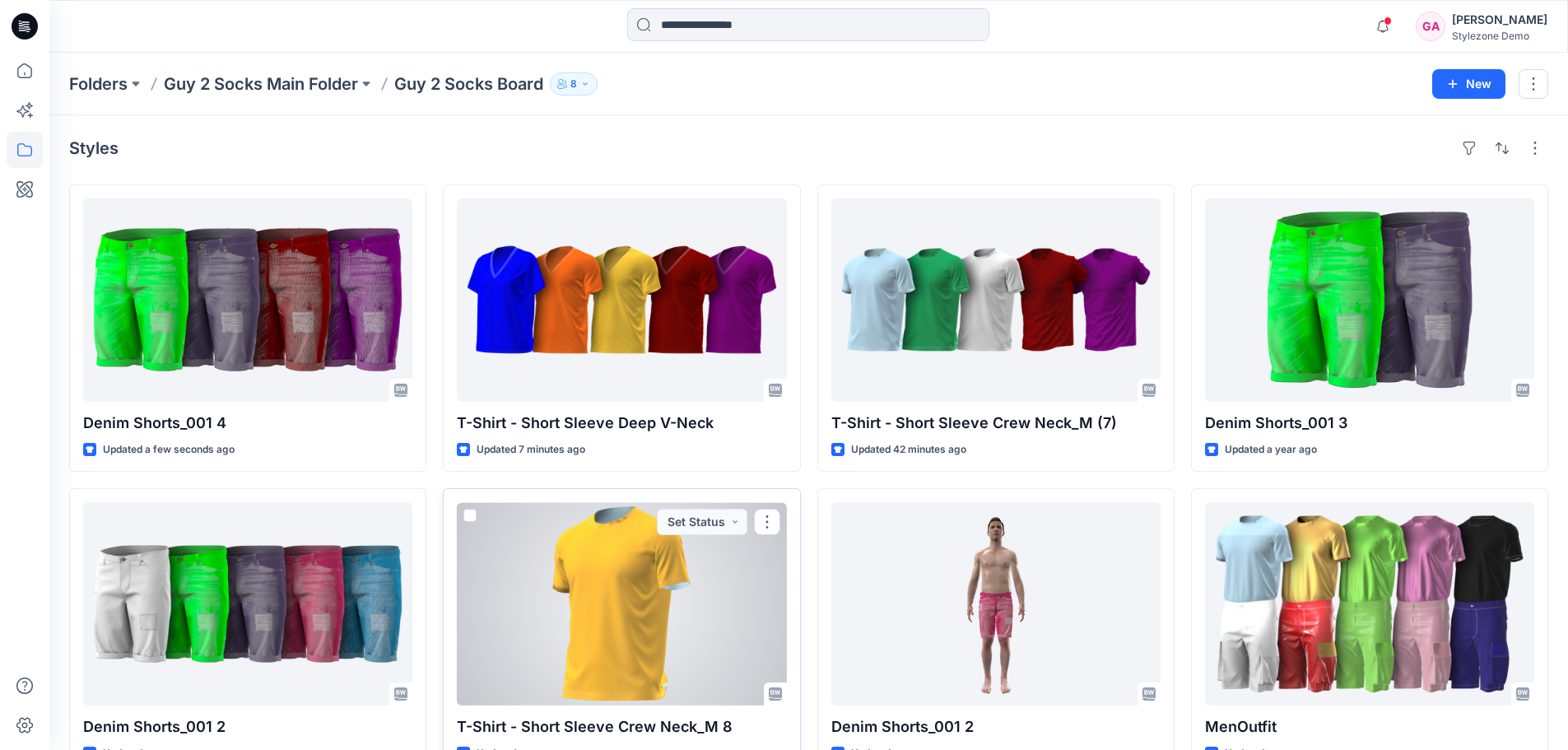
click at [473, 515] on span at bounding box center [469, 515] width 13 height 13
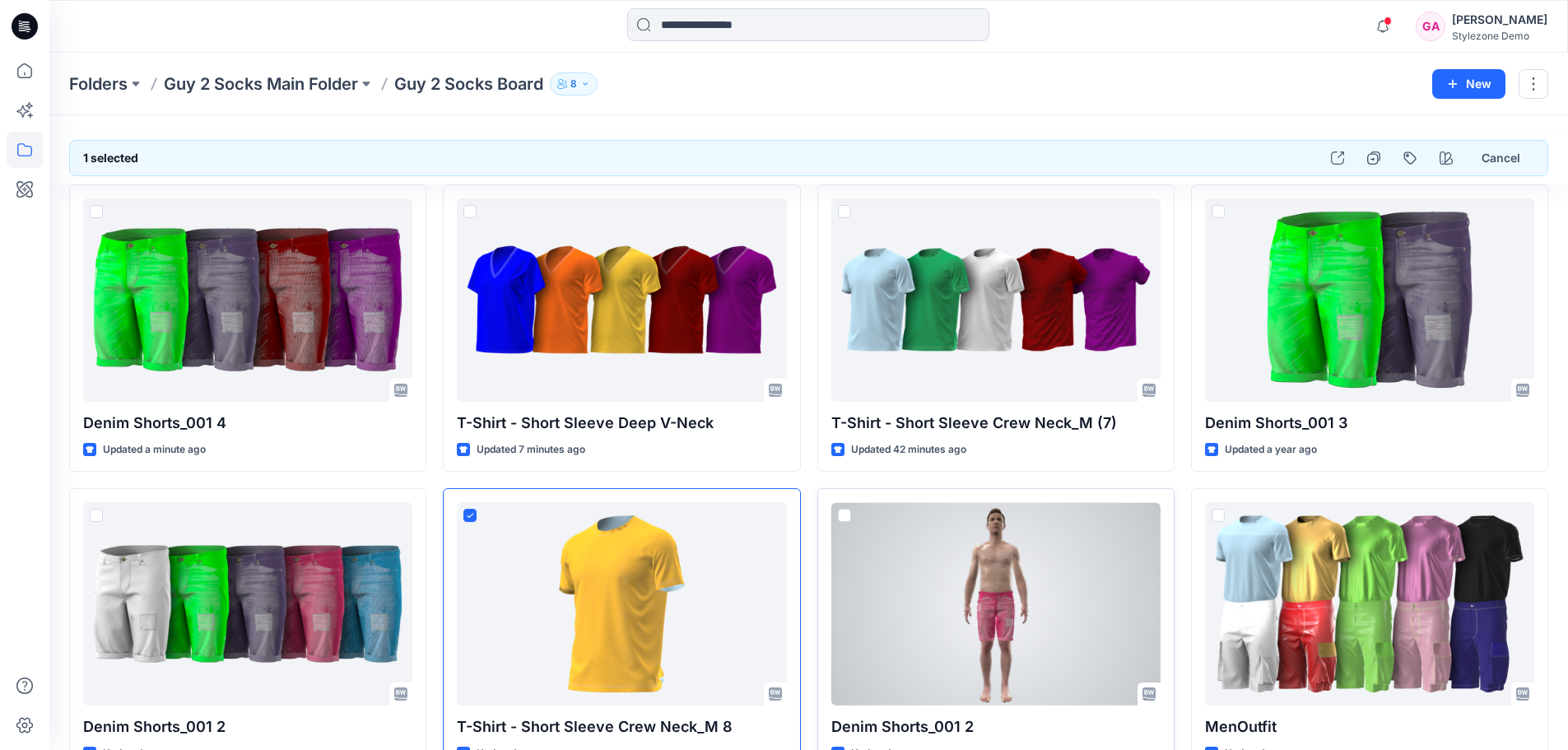
click at [849, 516] on span at bounding box center [844, 515] width 13 height 13
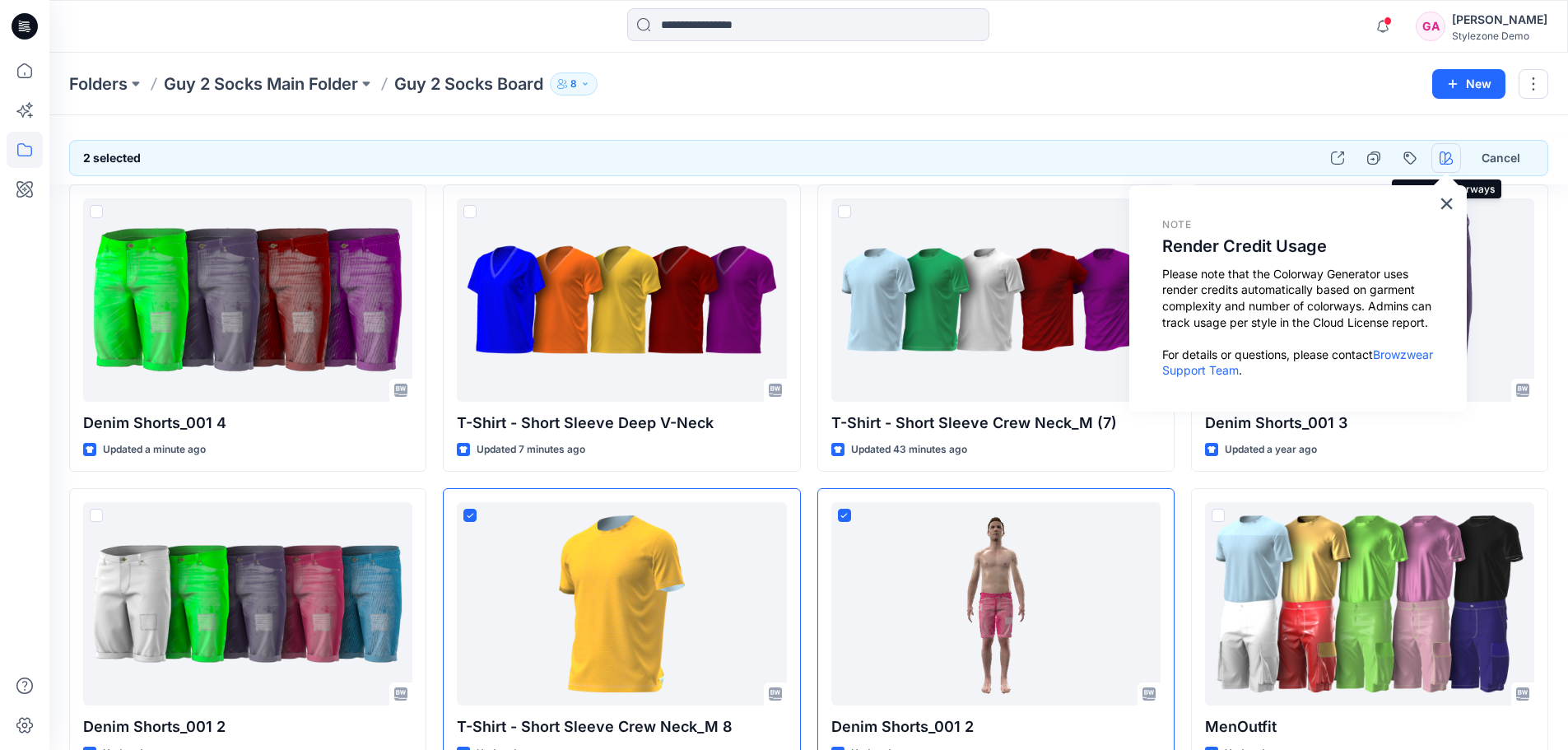
click at [1449, 160] on icon "button" at bounding box center [1445, 157] width 13 height 13
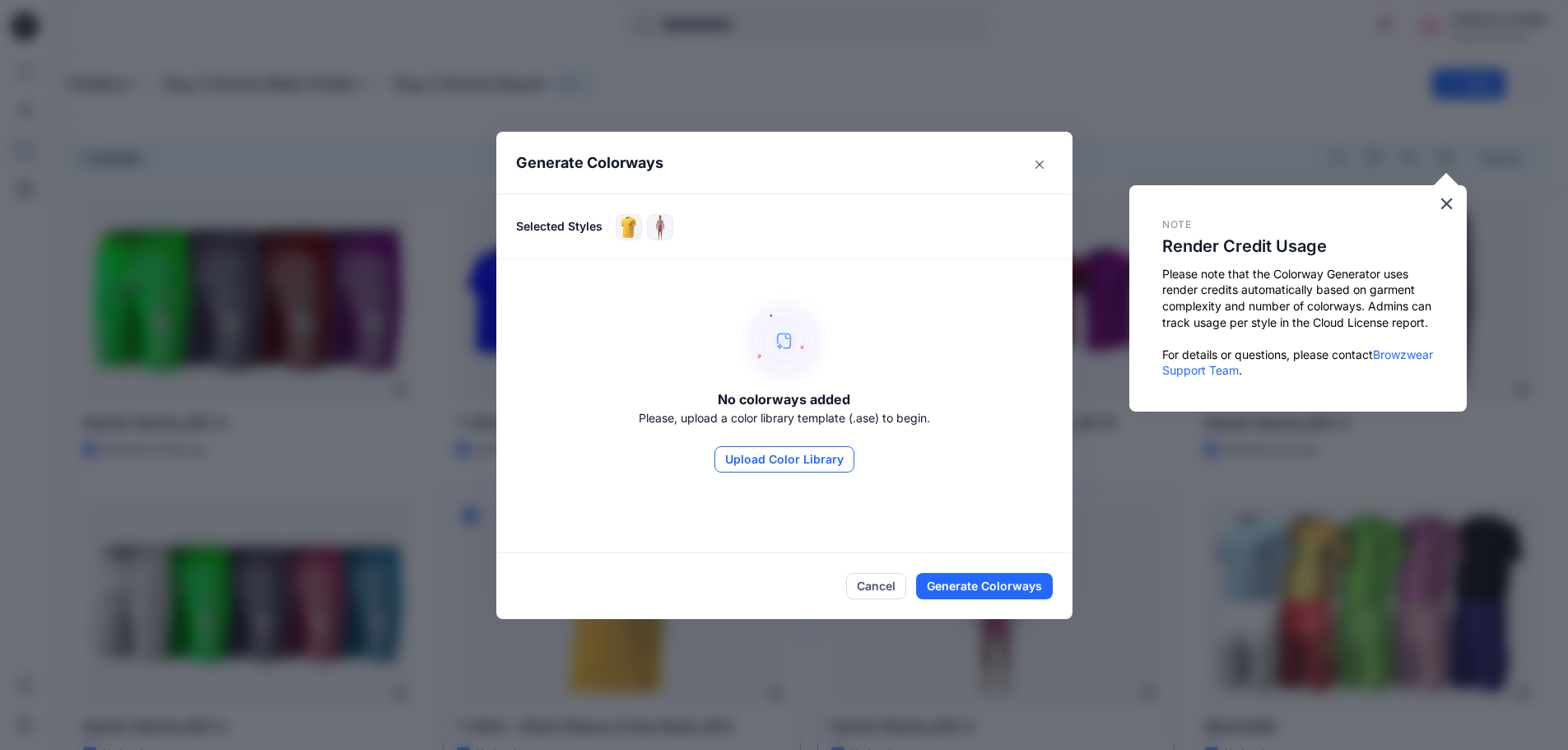
click at [810, 457] on button "Upload Color Library" at bounding box center [784, 459] width 140 height 27
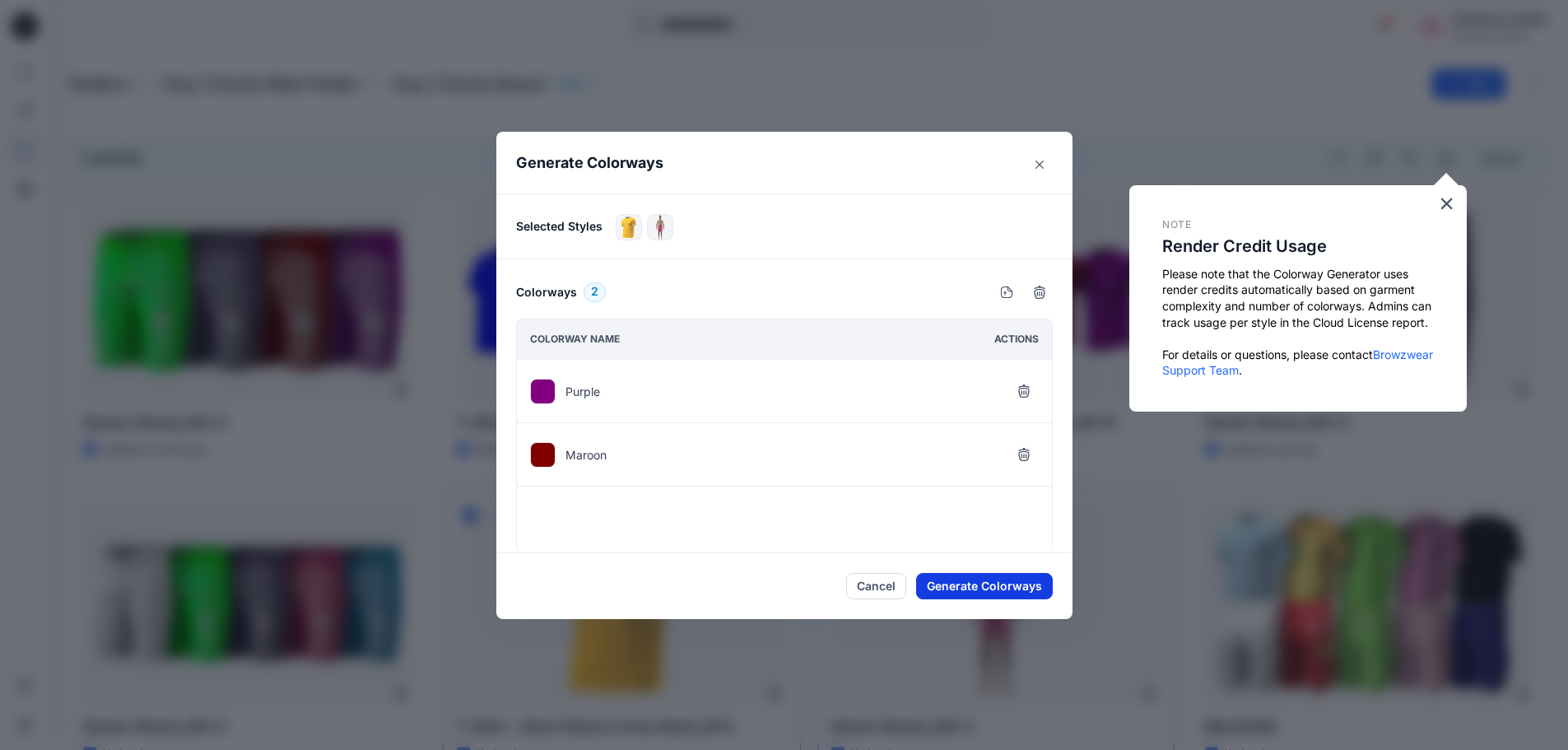
click at [957, 590] on button "Generate Colorways" at bounding box center [984, 585] width 136 height 27
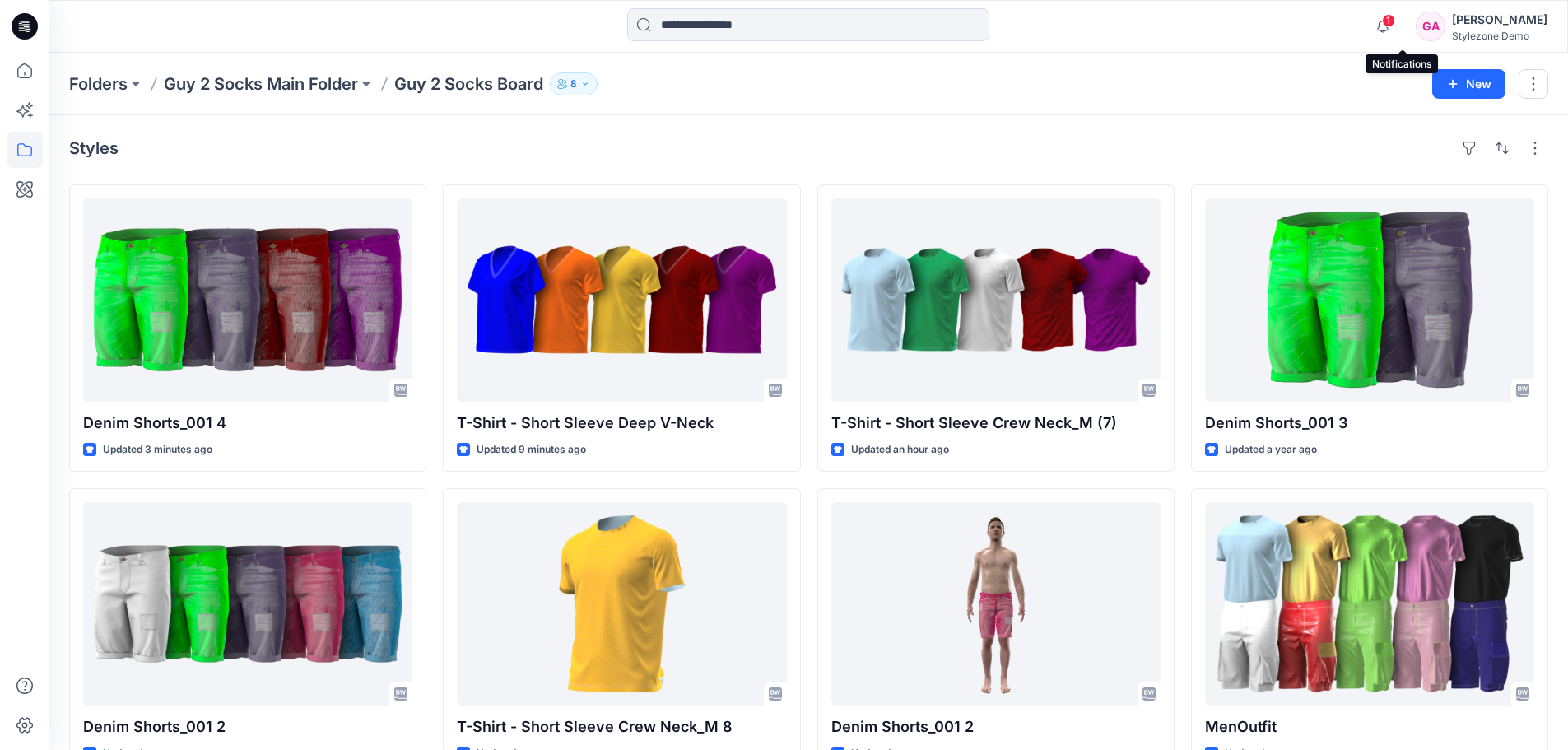
click at [1395, 22] on span "1" at bounding box center [1388, 20] width 13 height 13
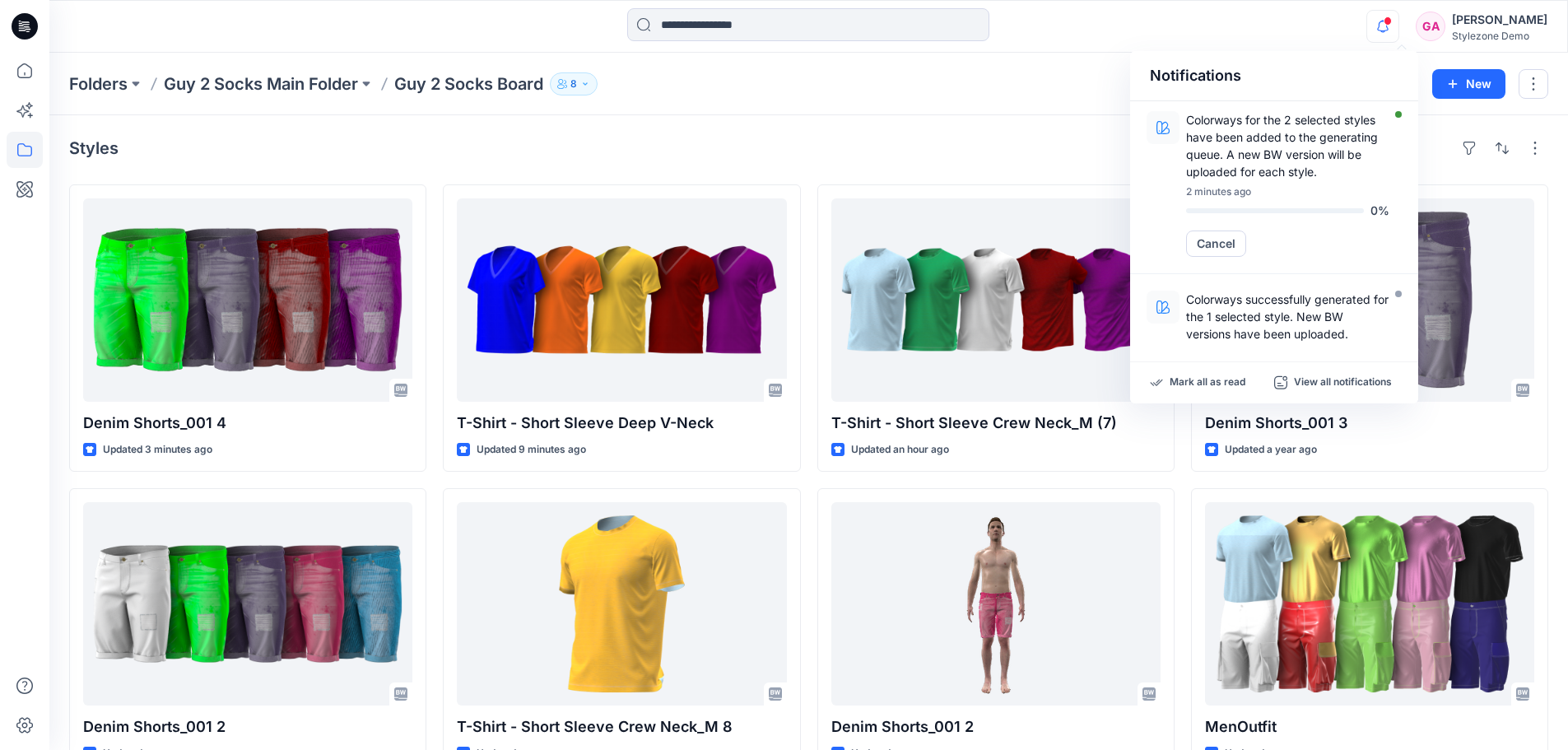
click at [1236, 24] on div "Notifications Colorways for the 2 selected styles have been added to the genera…" at bounding box center [808, 27] width 1517 height 36
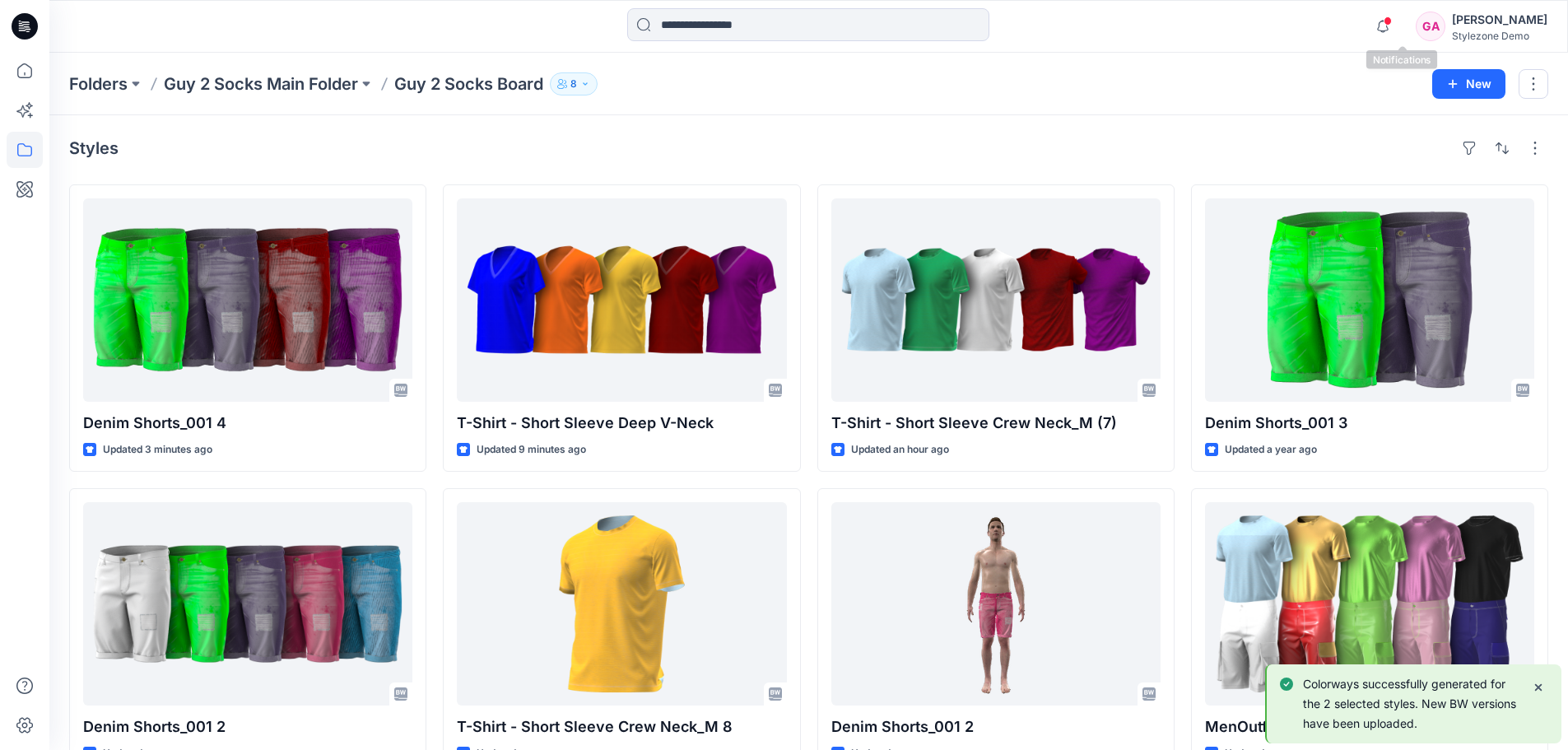
click at [1392, 22] on span at bounding box center [1388, 21] width 9 height 9
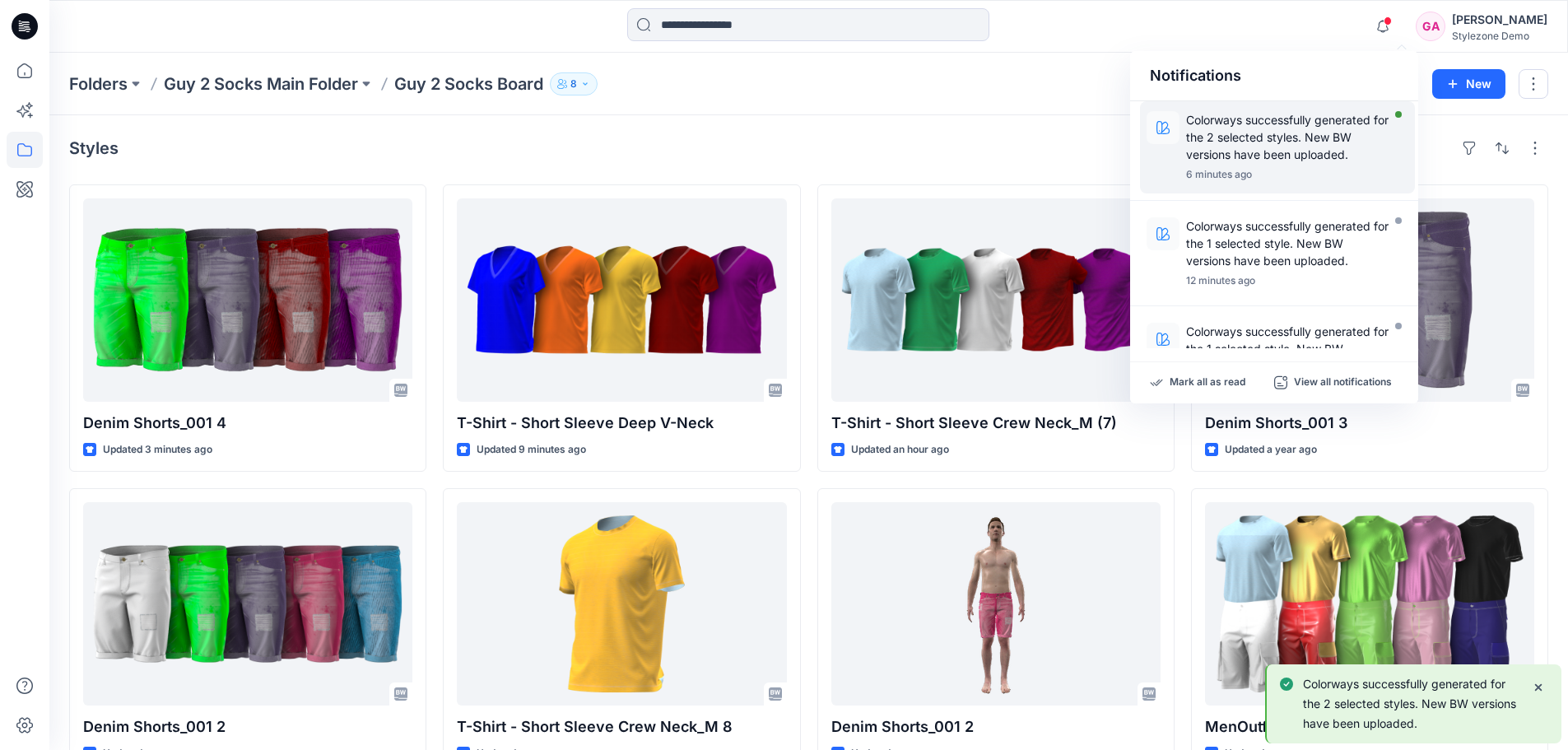
click at [1312, 130] on p "Colorways successfully generated for the 2 selected styles. New BW versions hav…" at bounding box center [1287, 136] width 203 height 51
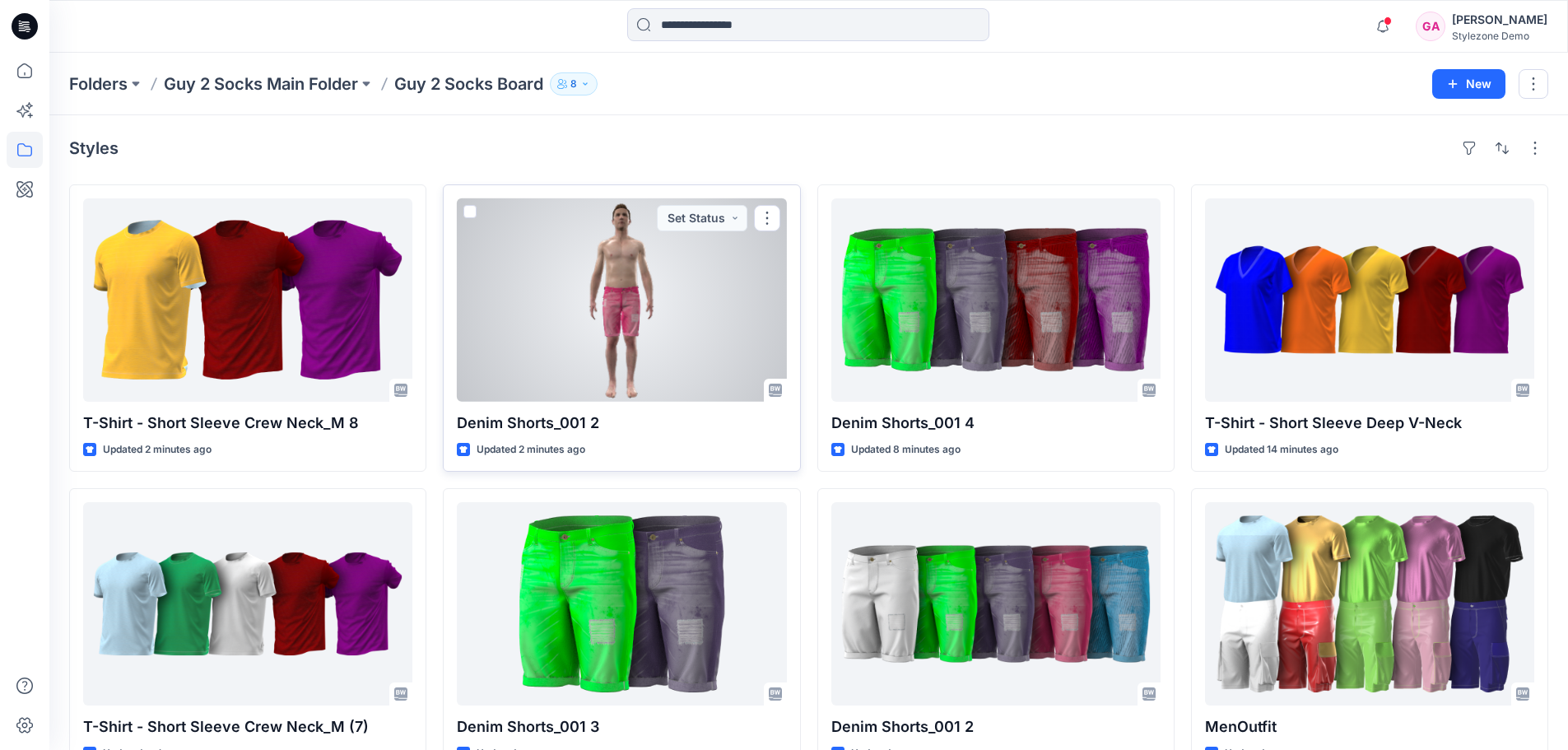
click at [708, 284] on div at bounding box center [621, 299] width 330 height 203
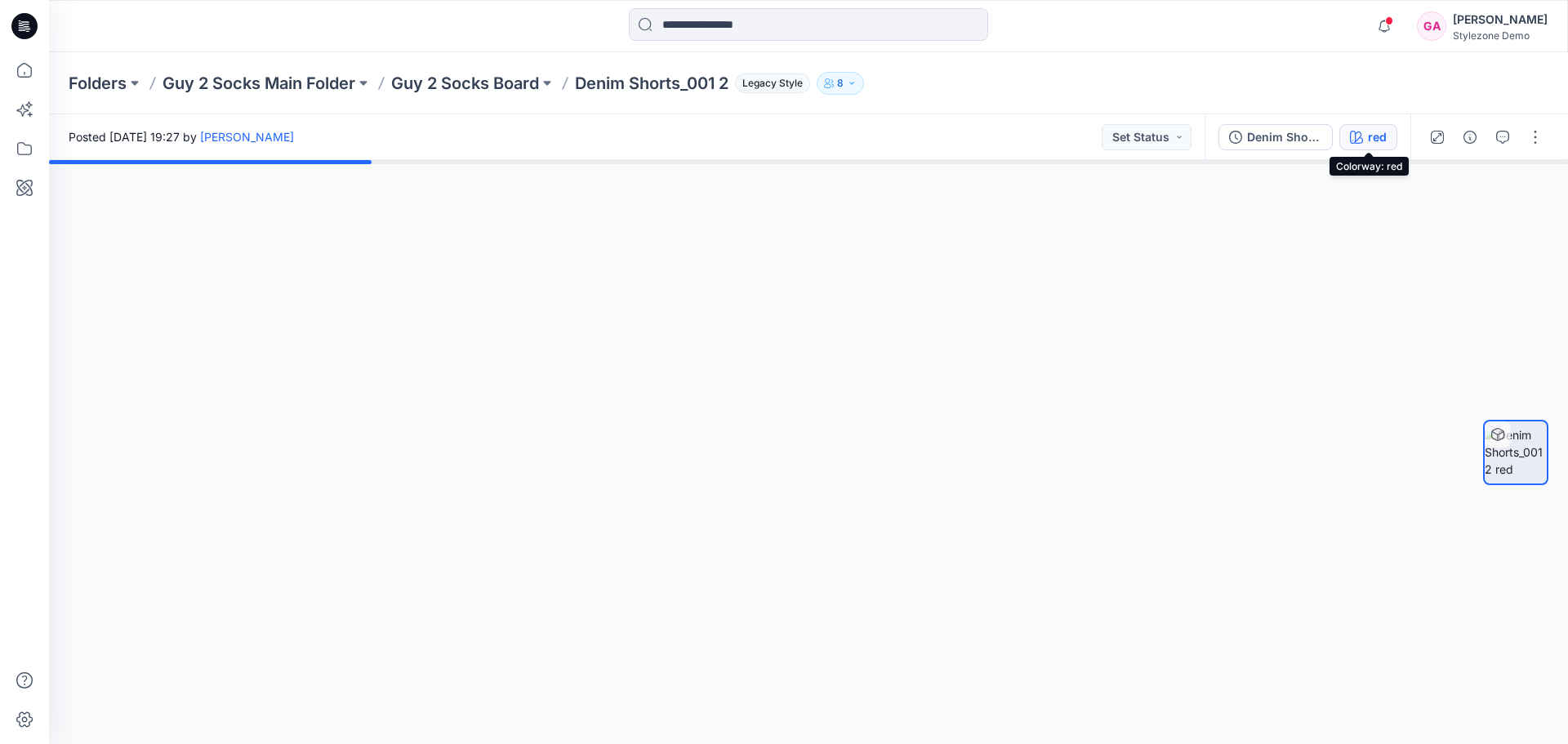
click at [1372, 141] on div "red" at bounding box center [1377, 137] width 19 height 18
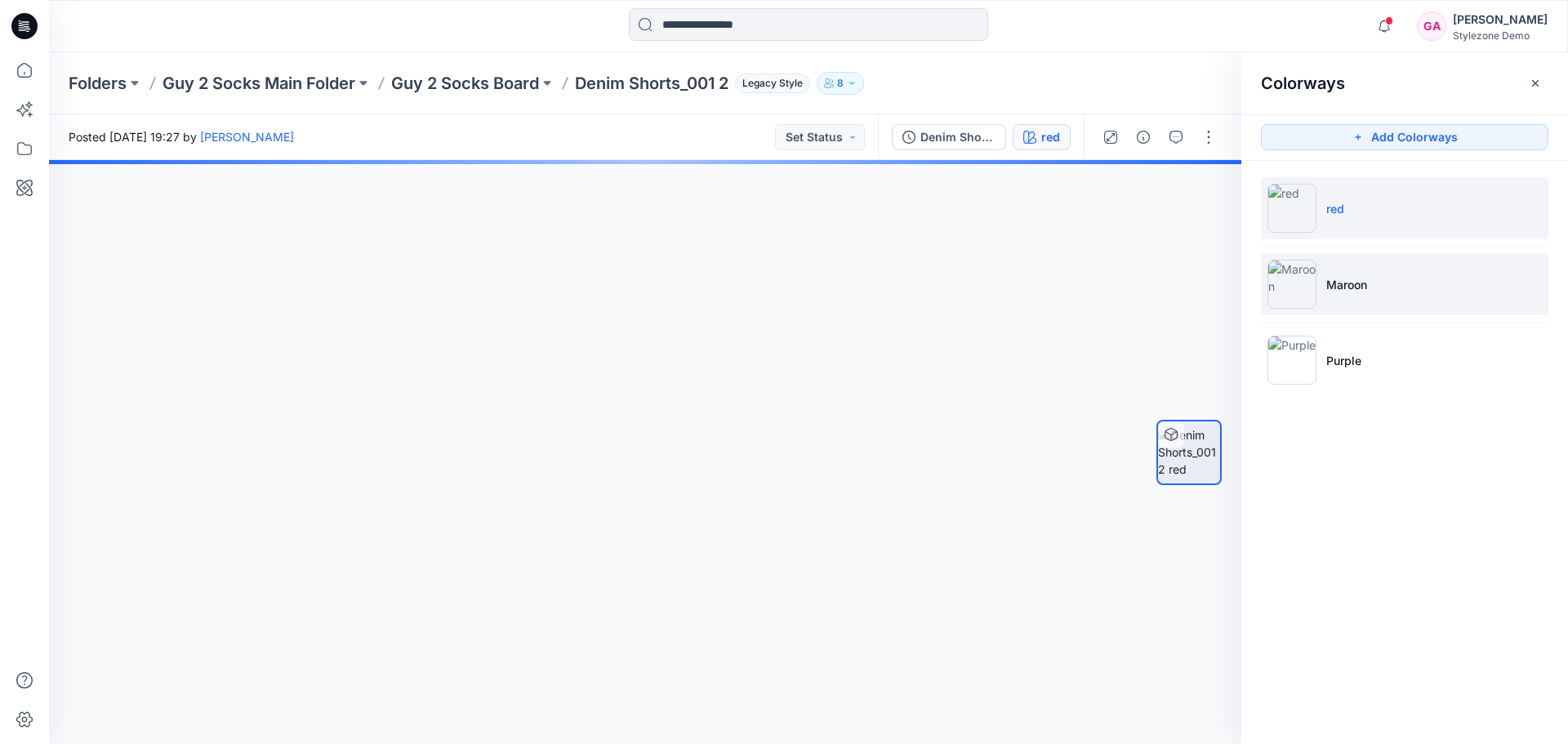
click at [1358, 289] on p "Maroon" at bounding box center [1347, 284] width 41 height 17
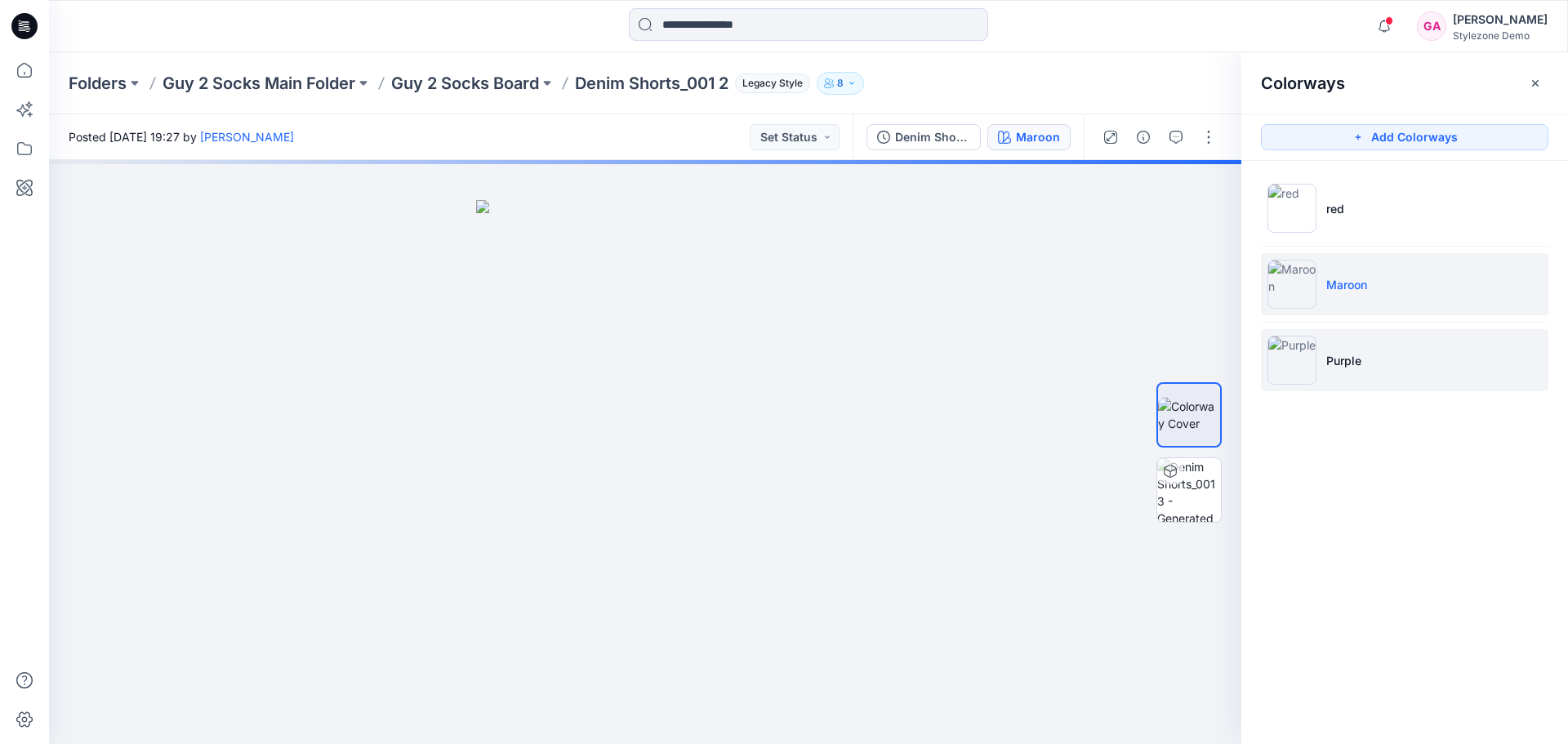
click at [1344, 358] on p "Purple" at bounding box center [1343, 360] width 35 height 17
click at [21, 76] on icon at bounding box center [25, 70] width 36 height 36
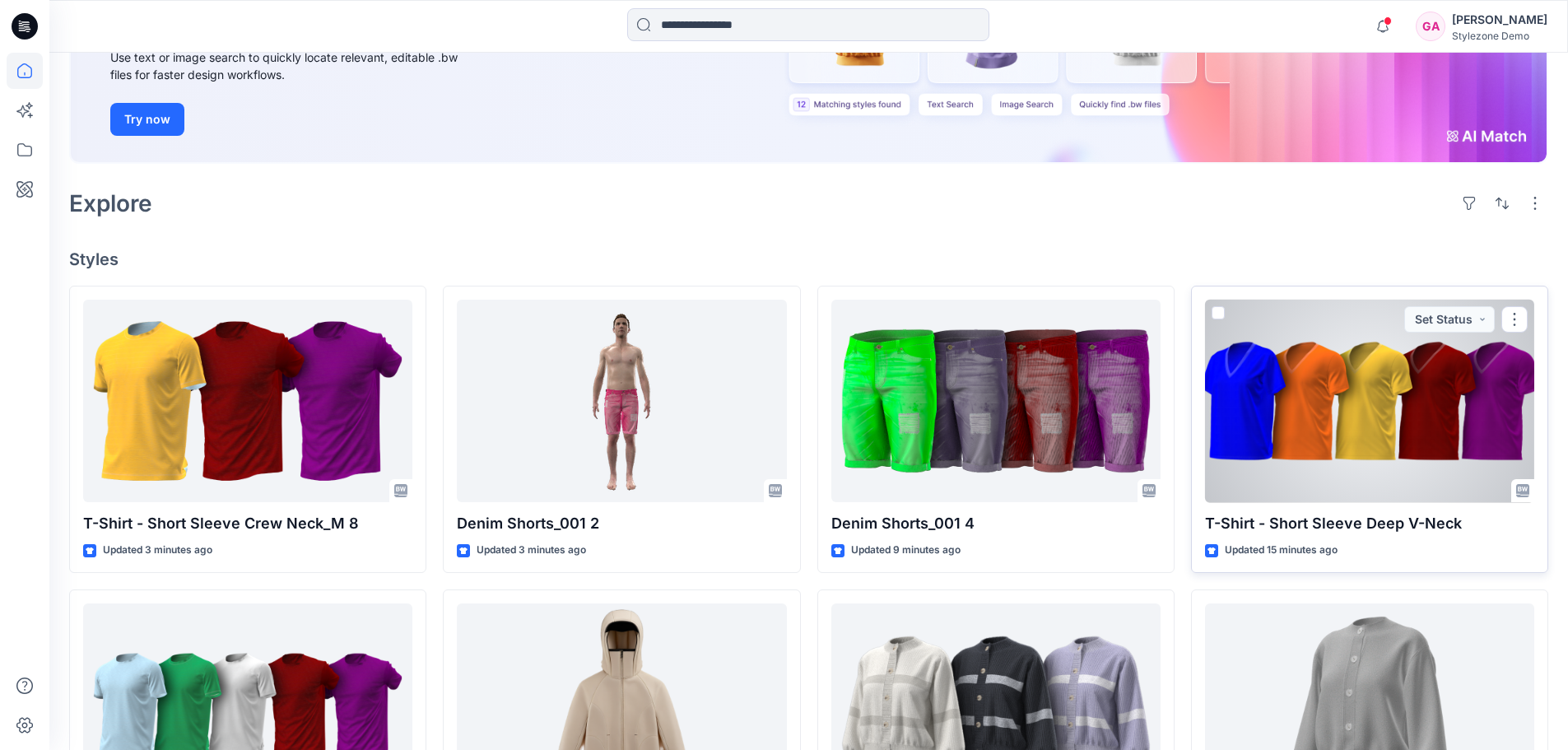
scroll to position [233, 0]
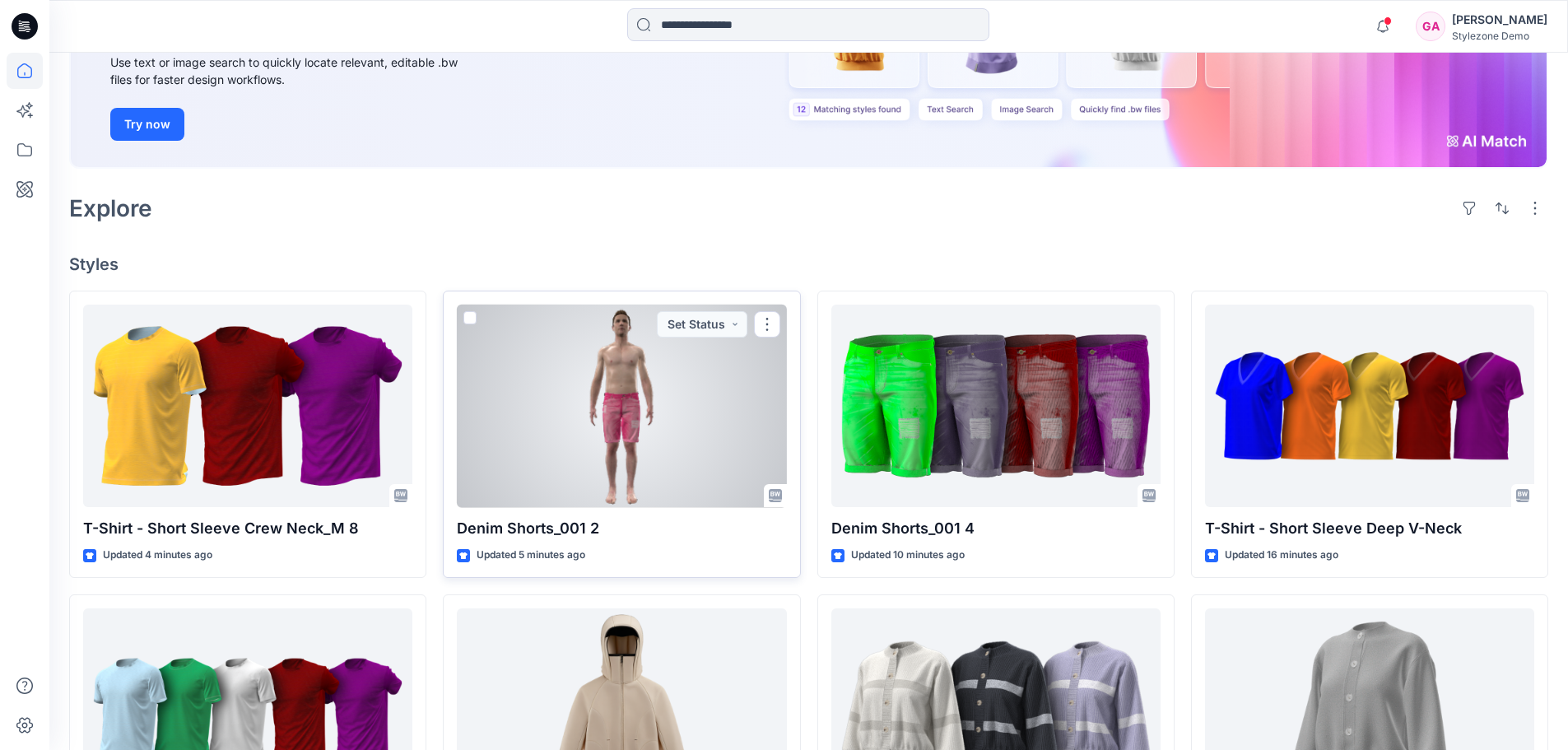
click at [631, 424] on div at bounding box center [621, 406] width 330 height 203
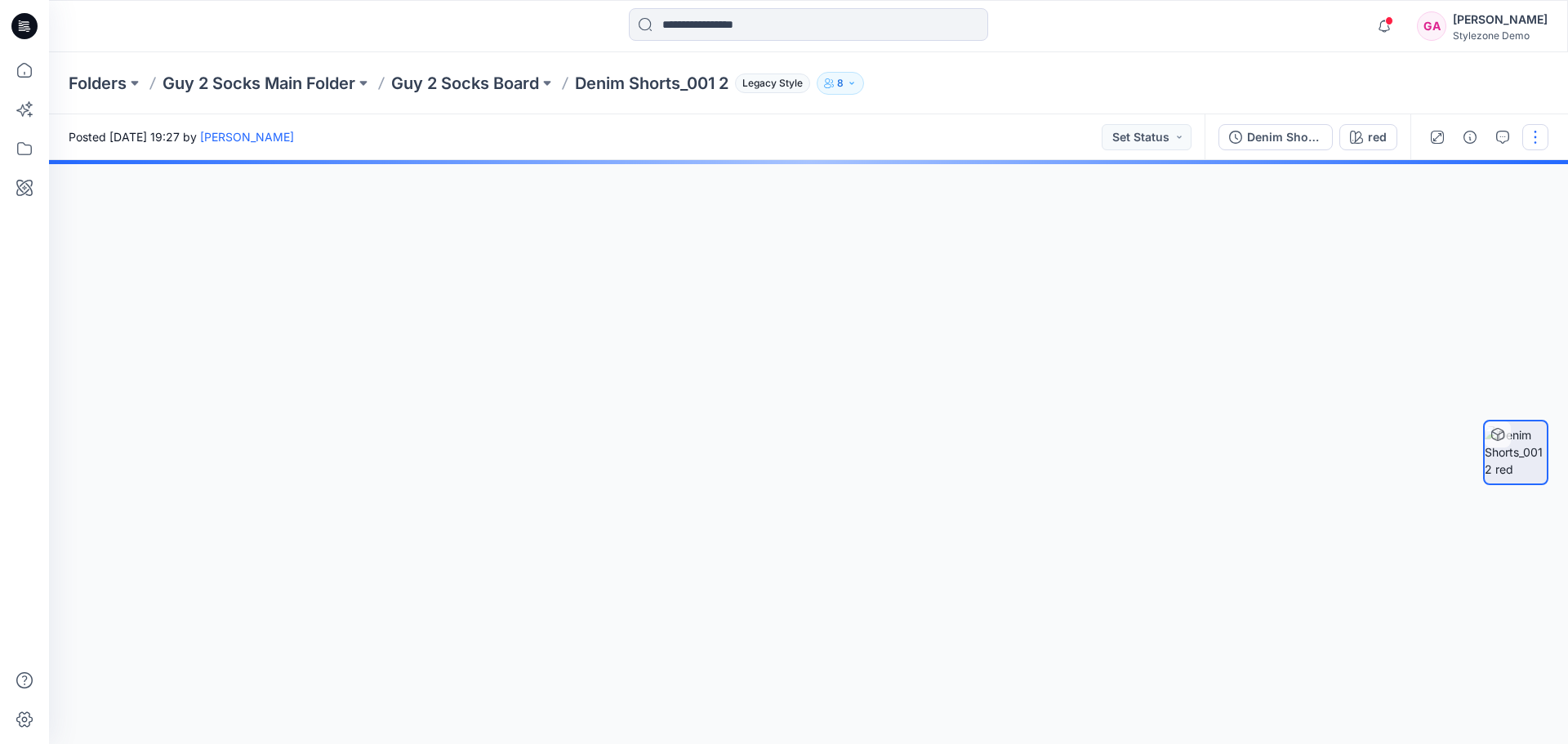
click at [1539, 137] on button "button" at bounding box center [1536, 137] width 26 height 26
click at [1539, 138] on button "button" at bounding box center [1536, 137] width 26 height 26
click at [1539, 141] on button "button" at bounding box center [1536, 137] width 26 height 26
click at [1534, 138] on button "button" at bounding box center [1536, 137] width 26 height 26
click at [1531, 139] on button "button" at bounding box center [1536, 137] width 26 height 26
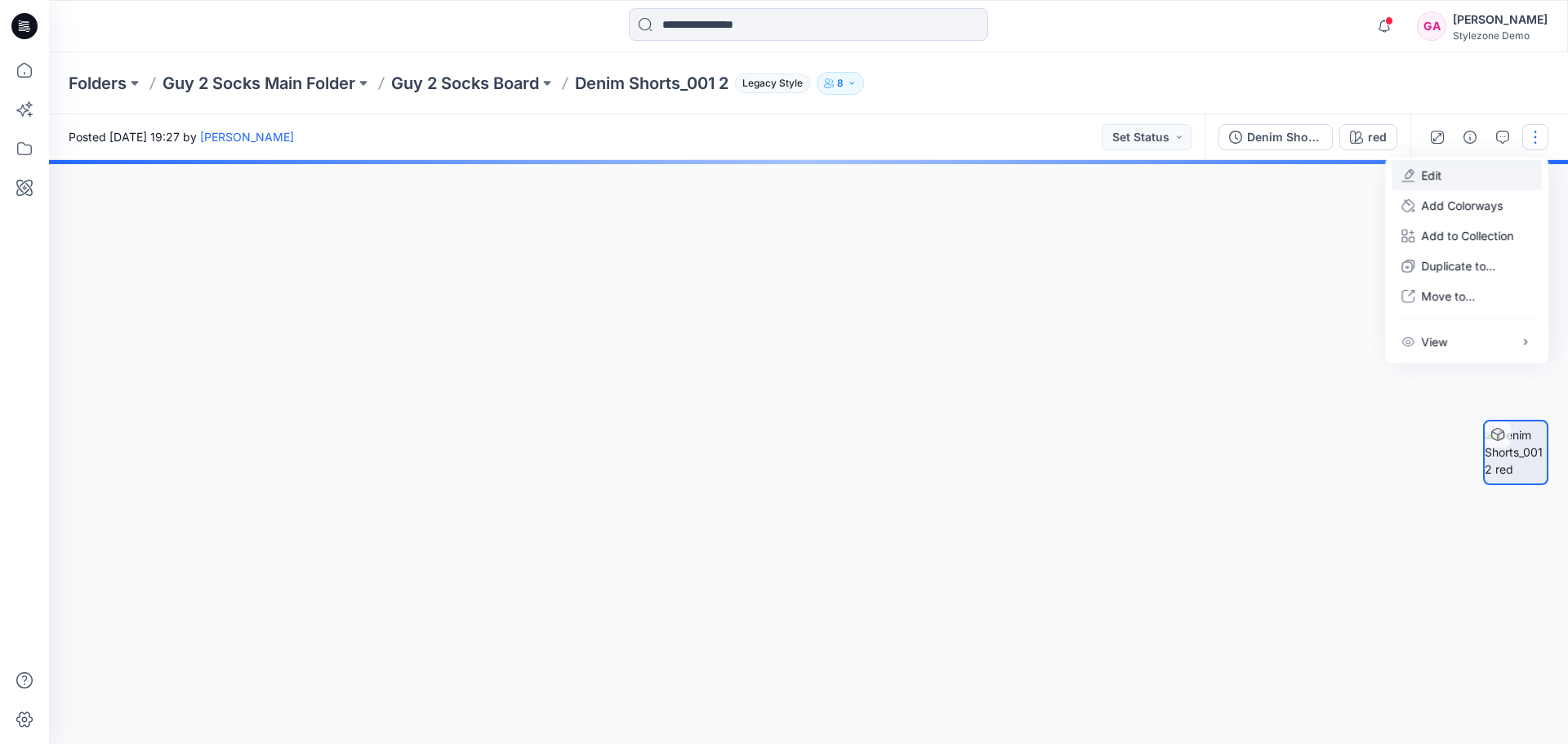
click at [1459, 173] on button "Edit" at bounding box center [1467, 175] width 150 height 30
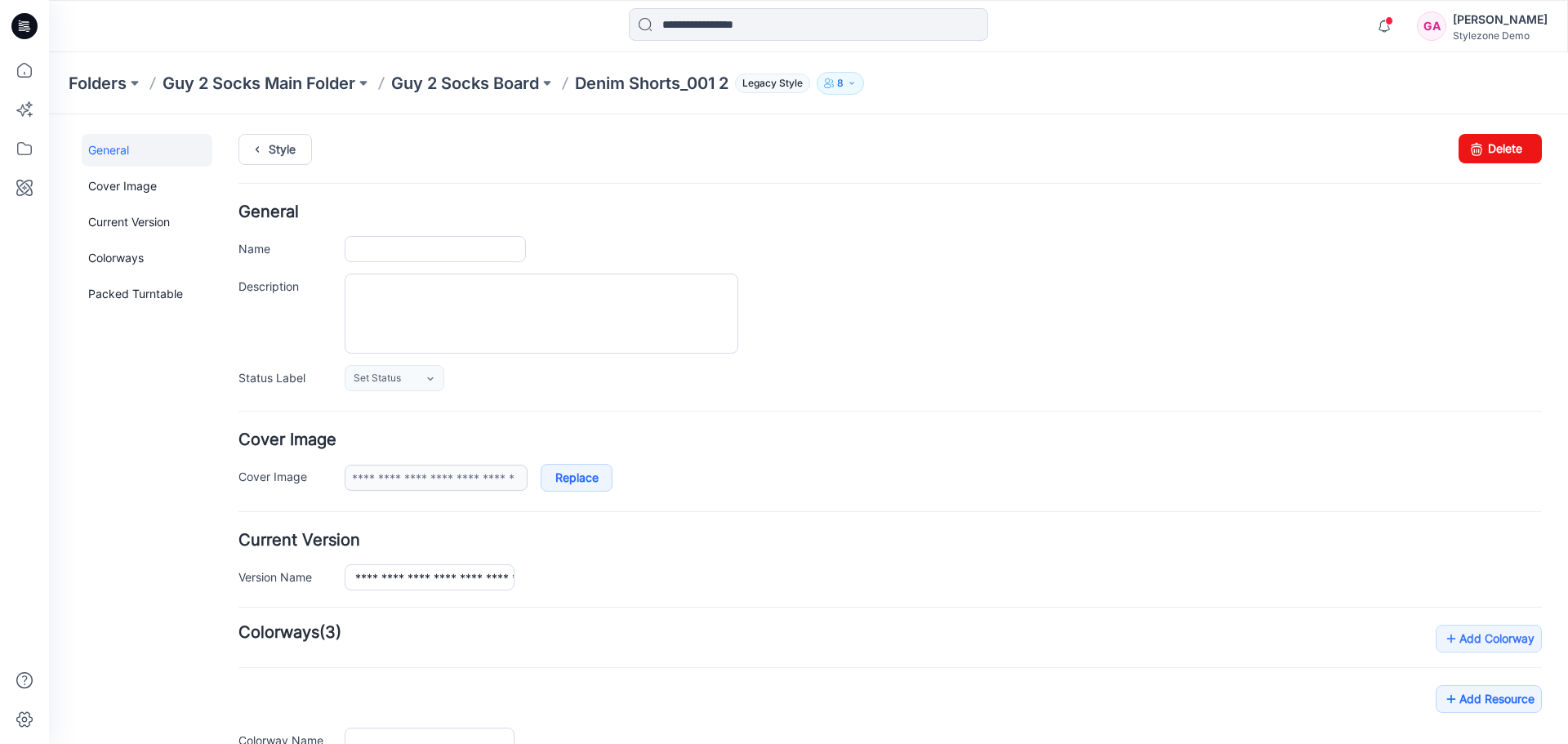
type input "**********"
type input "***"
type input "**********"
click at [328, 477] on link at bounding box center [328, 476] width 13 height 13
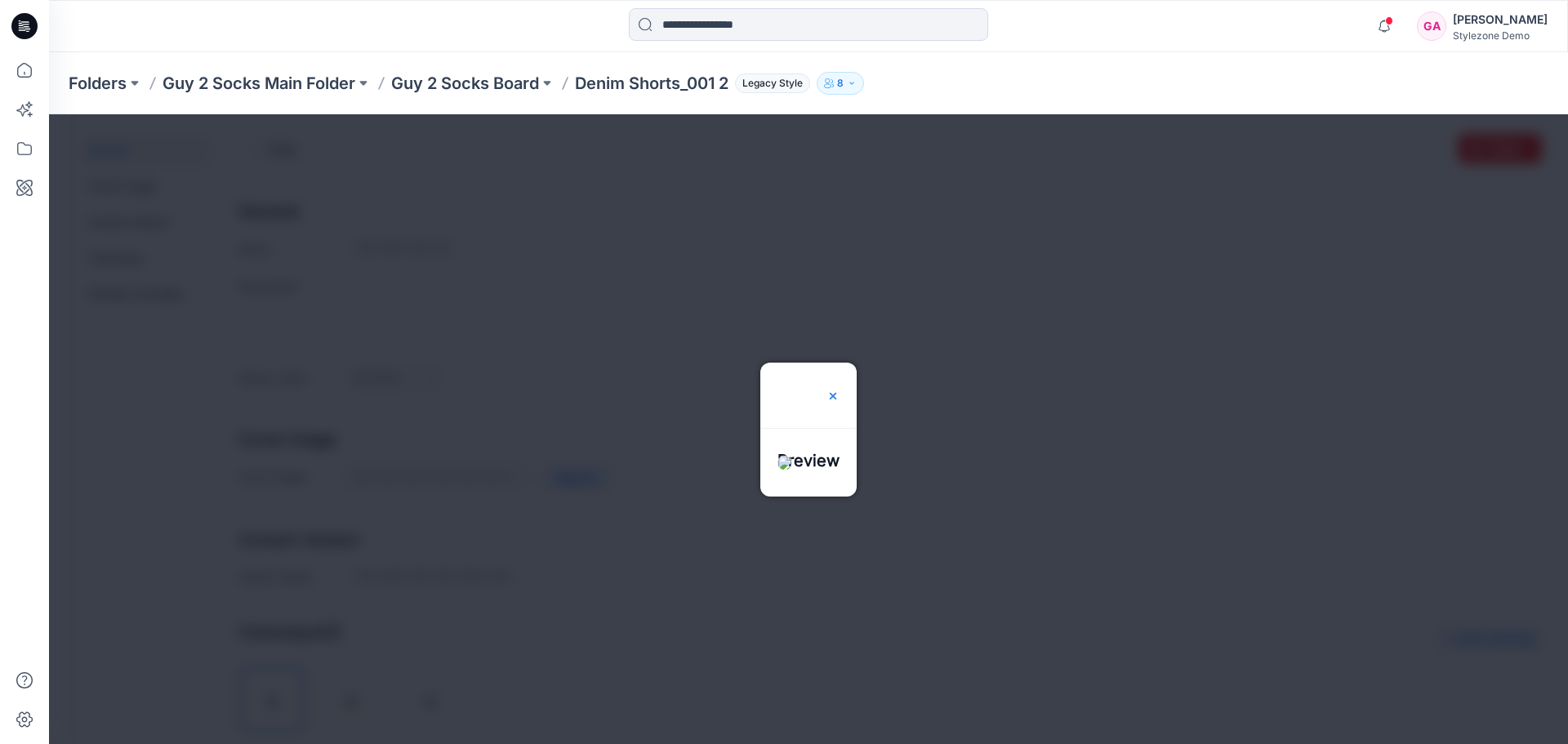
click at [840, 389] on img at bounding box center [833, 395] width 13 height 13
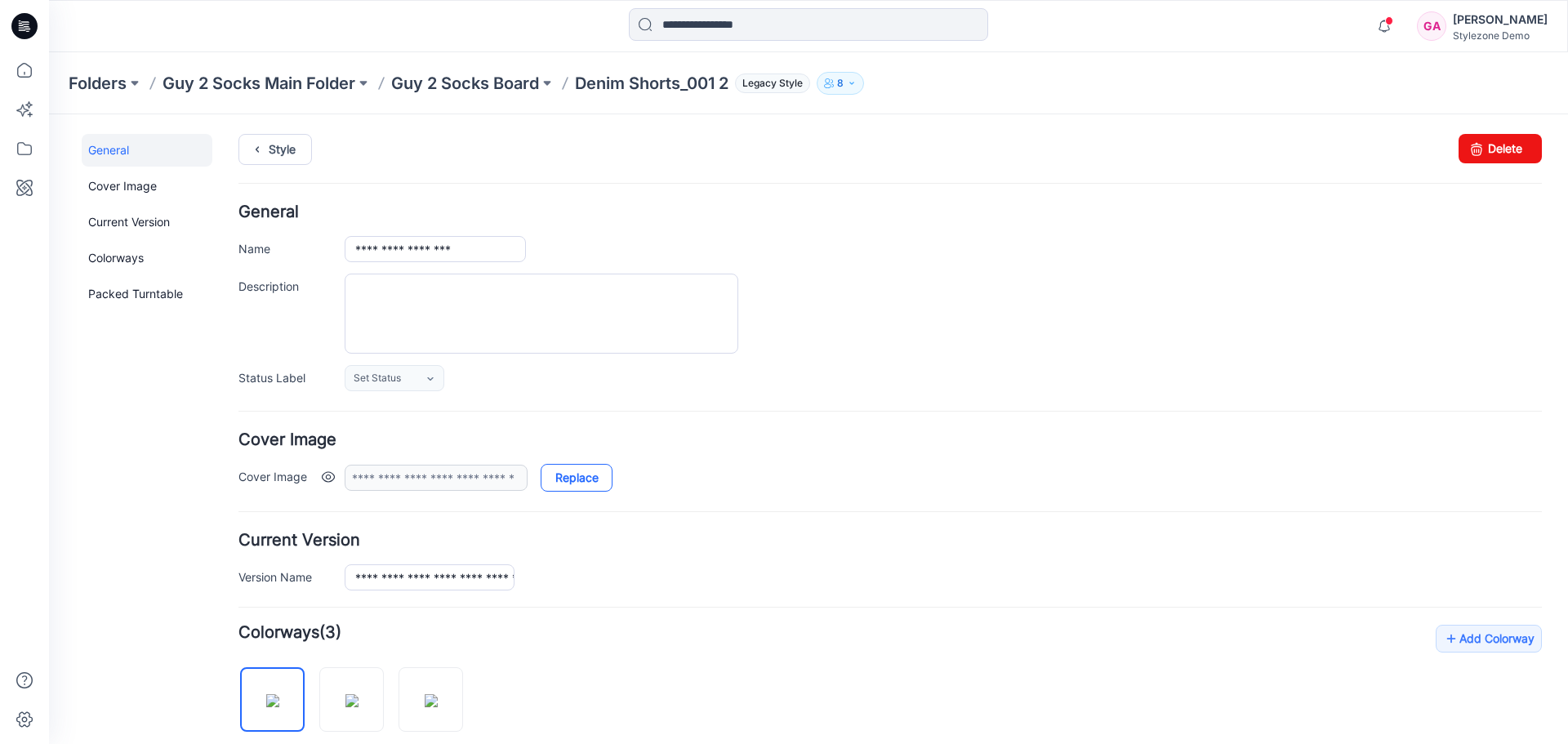
click at [586, 478] on link "Replace" at bounding box center [577, 478] width 72 height 28
click at [1400, 24] on icon "button" at bounding box center [1384, 26] width 31 height 32
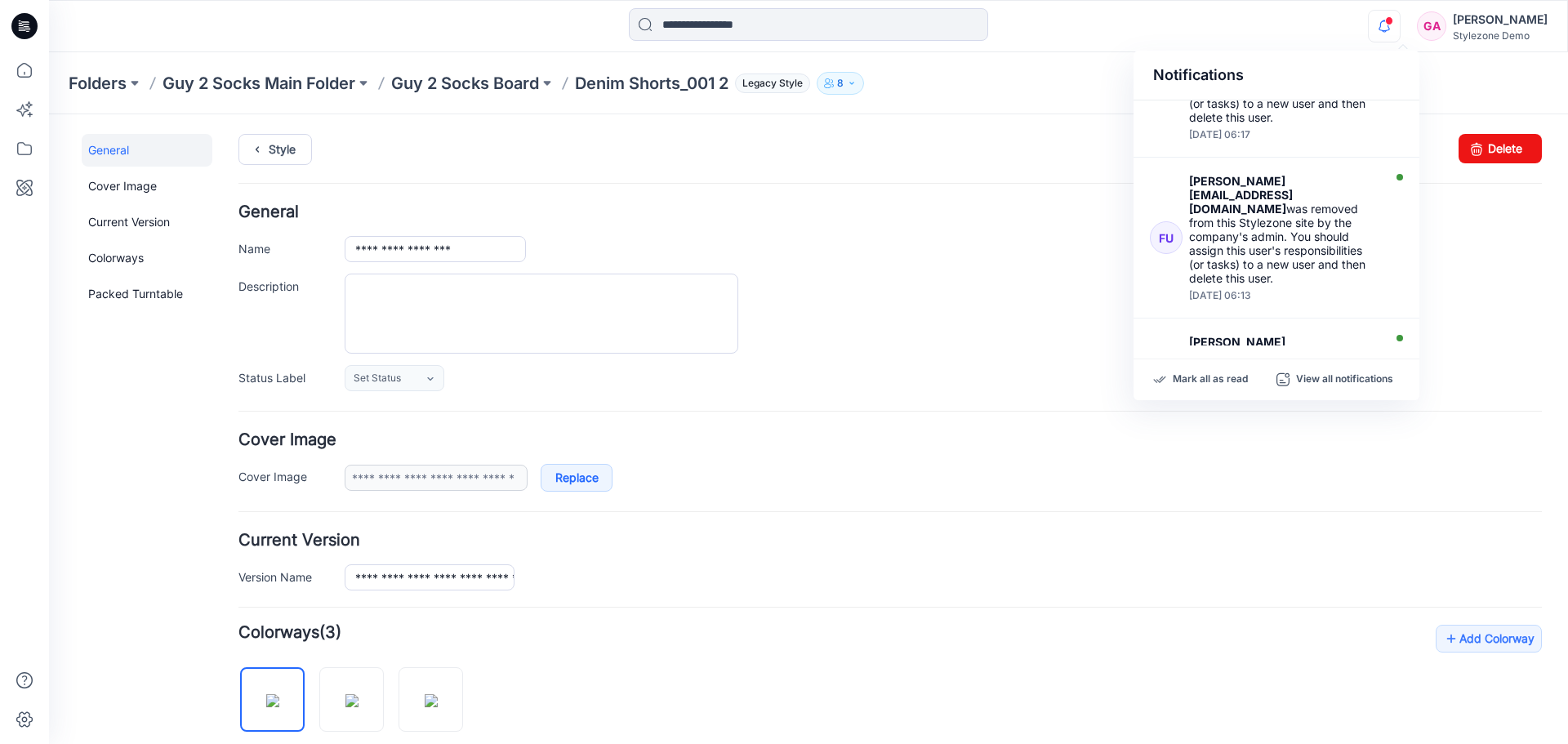
scroll to position [973, 0]
click at [1215, 380] on p "Mark all as read" at bounding box center [1210, 379] width 75 height 14
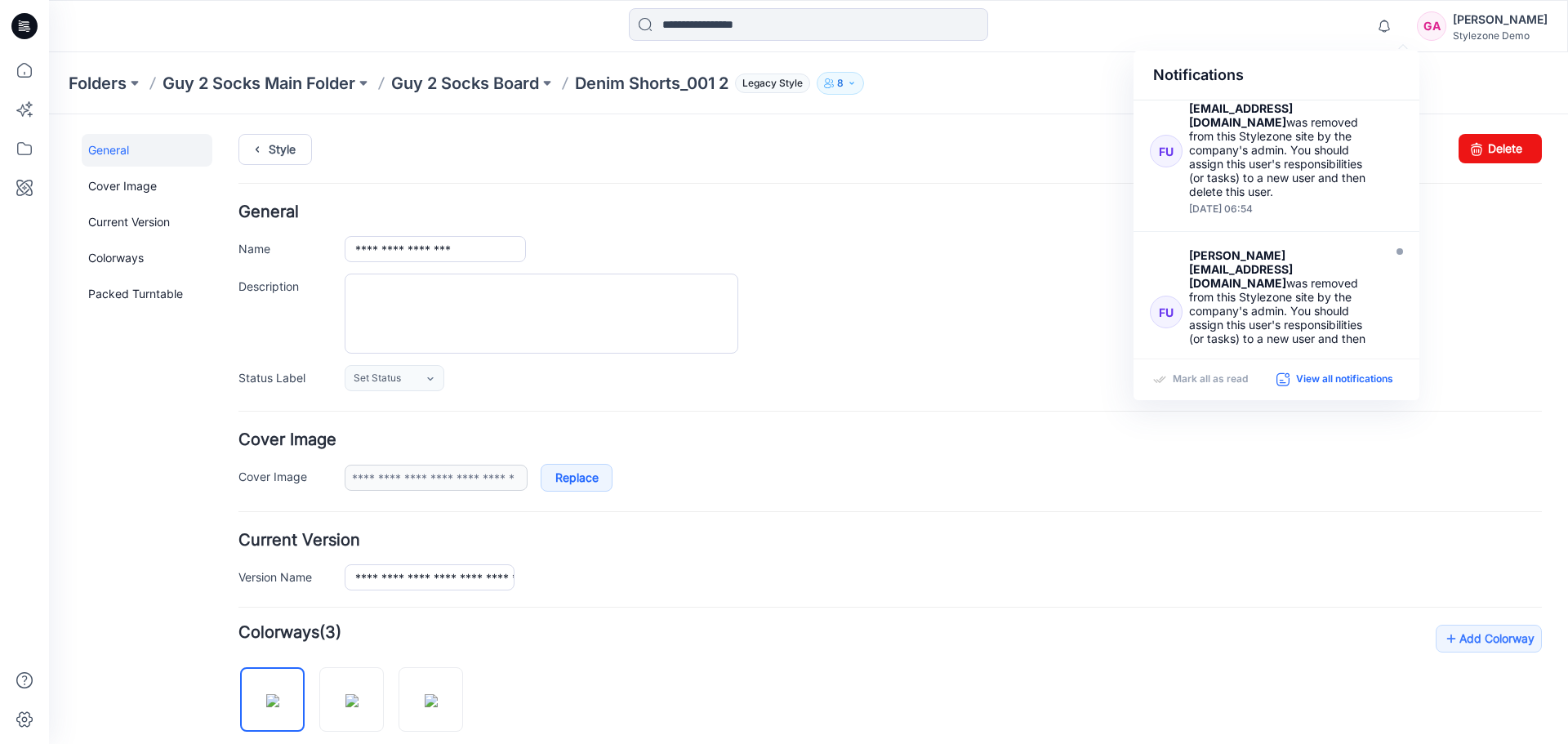
click at [1312, 377] on p "View all notifications" at bounding box center [1345, 379] width 97 height 14
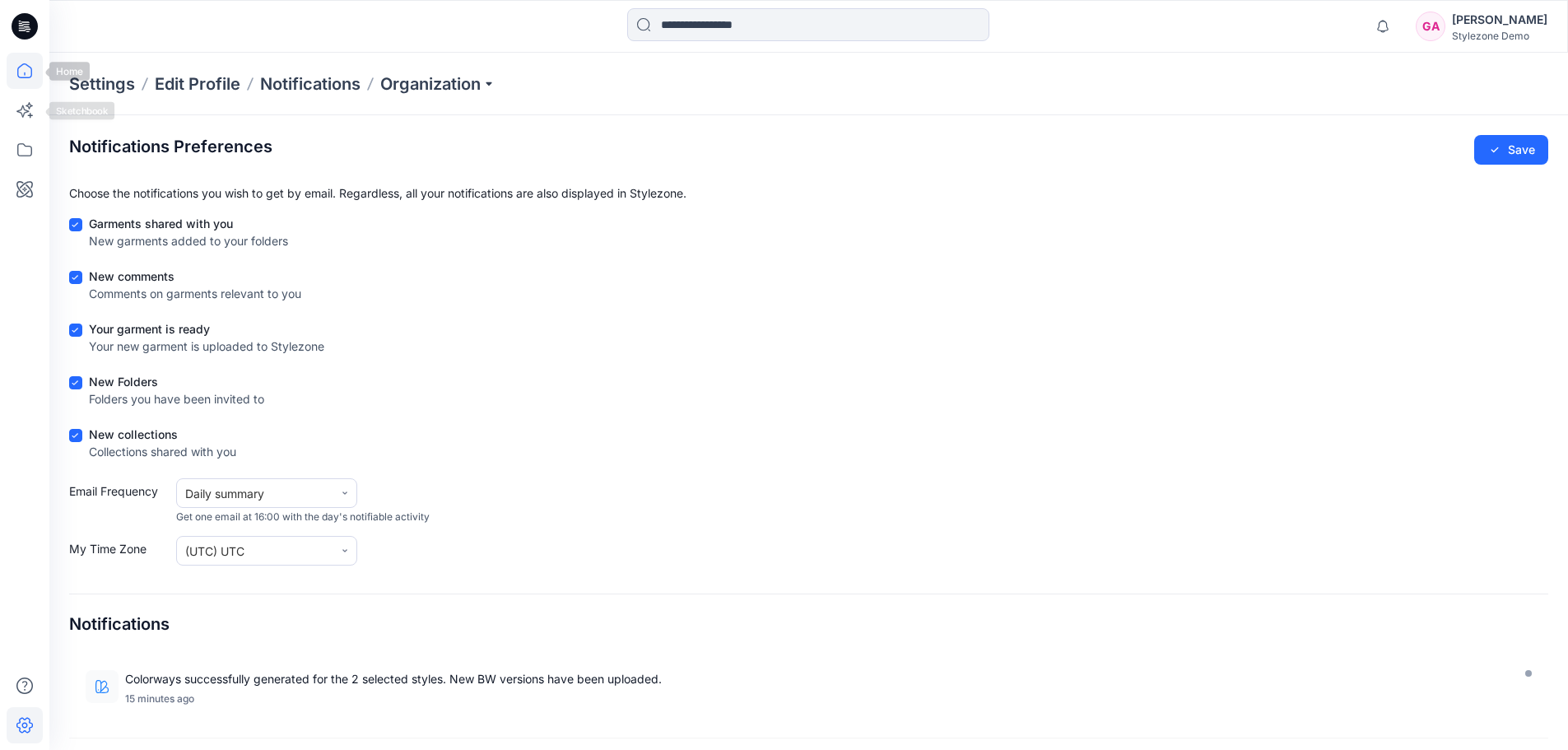
click at [26, 76] on icon at bounding box center [25, 70] width 36 height 36
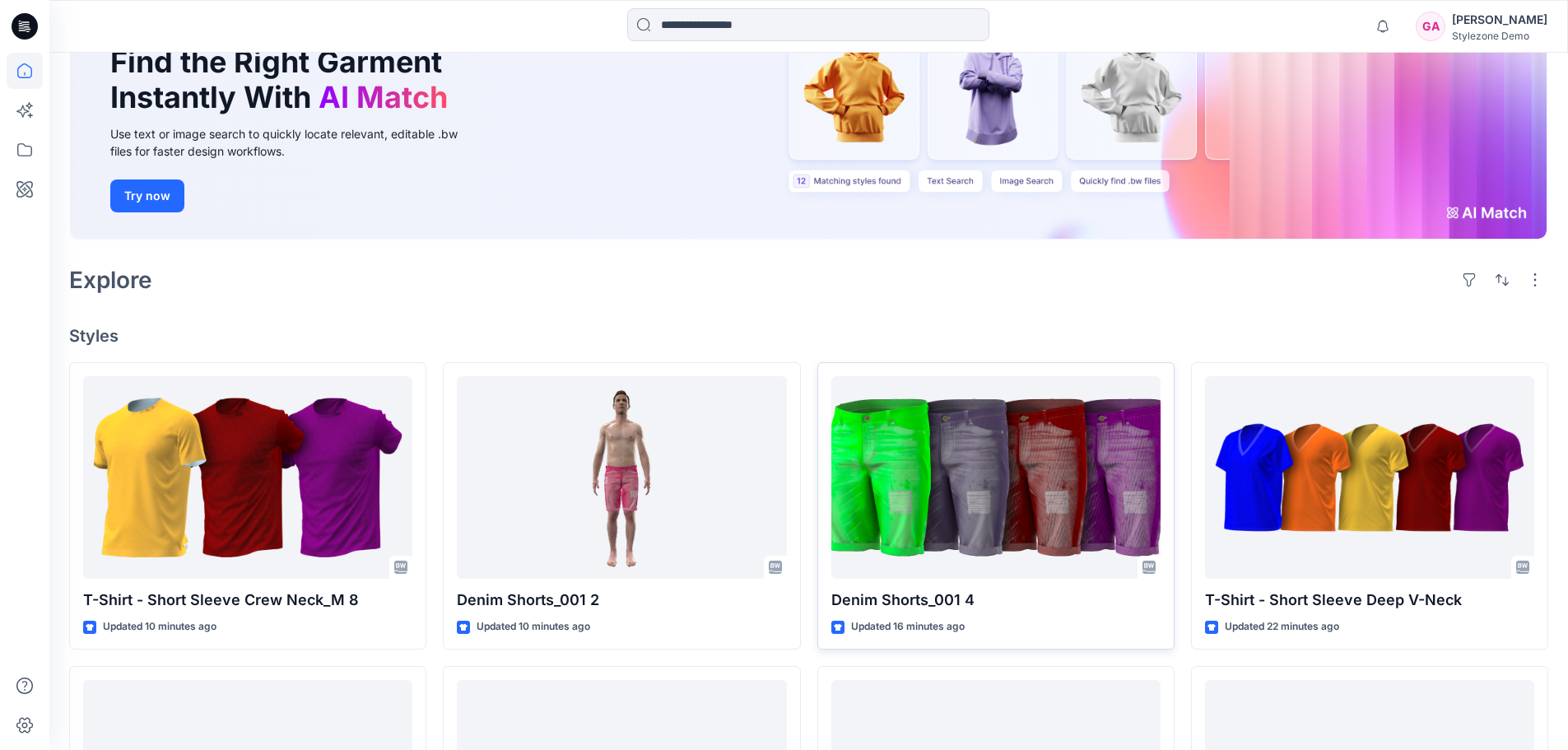
scroll to position [309, 0]
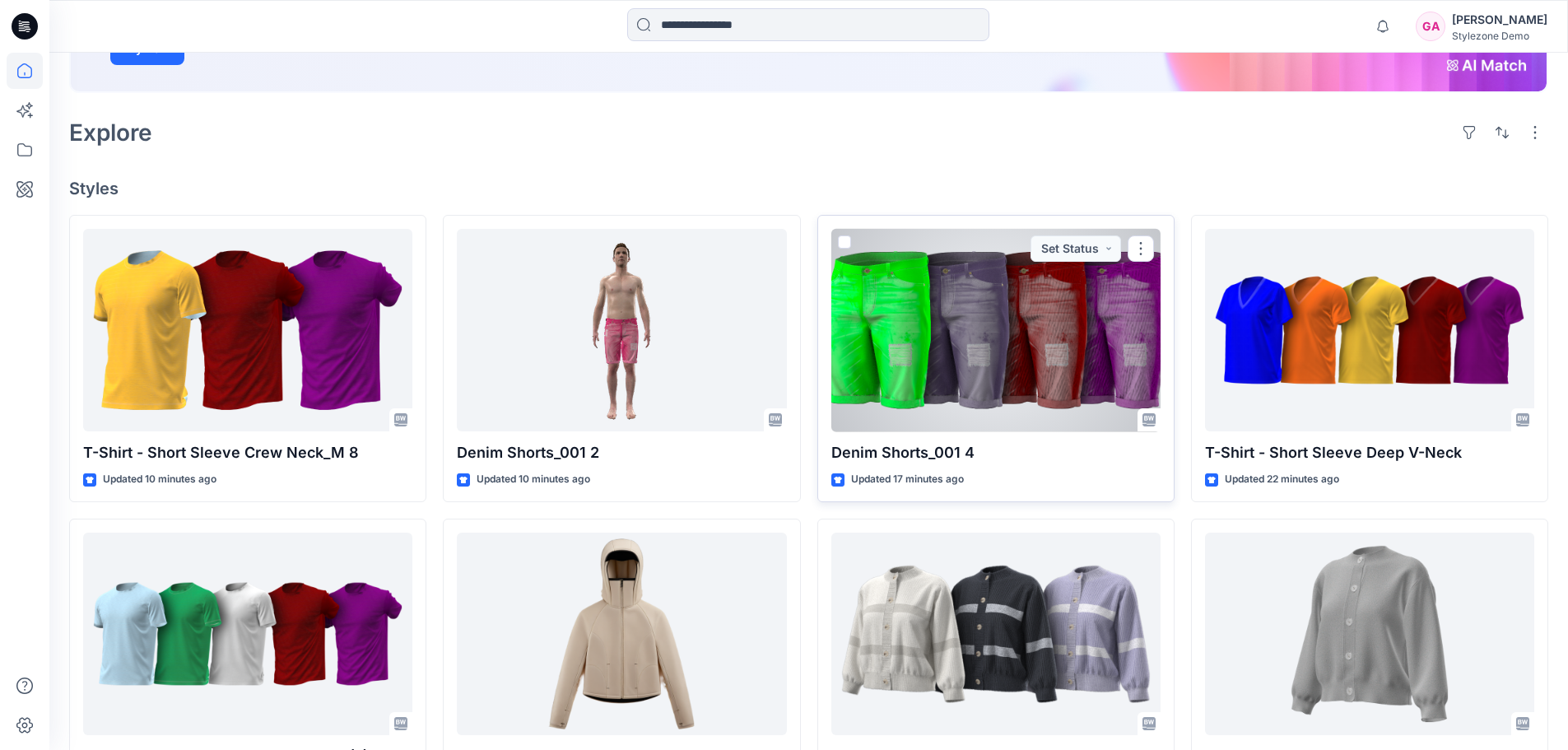
click at [1023, 330] on div at bounding box center [996, 330] width 330 height 203
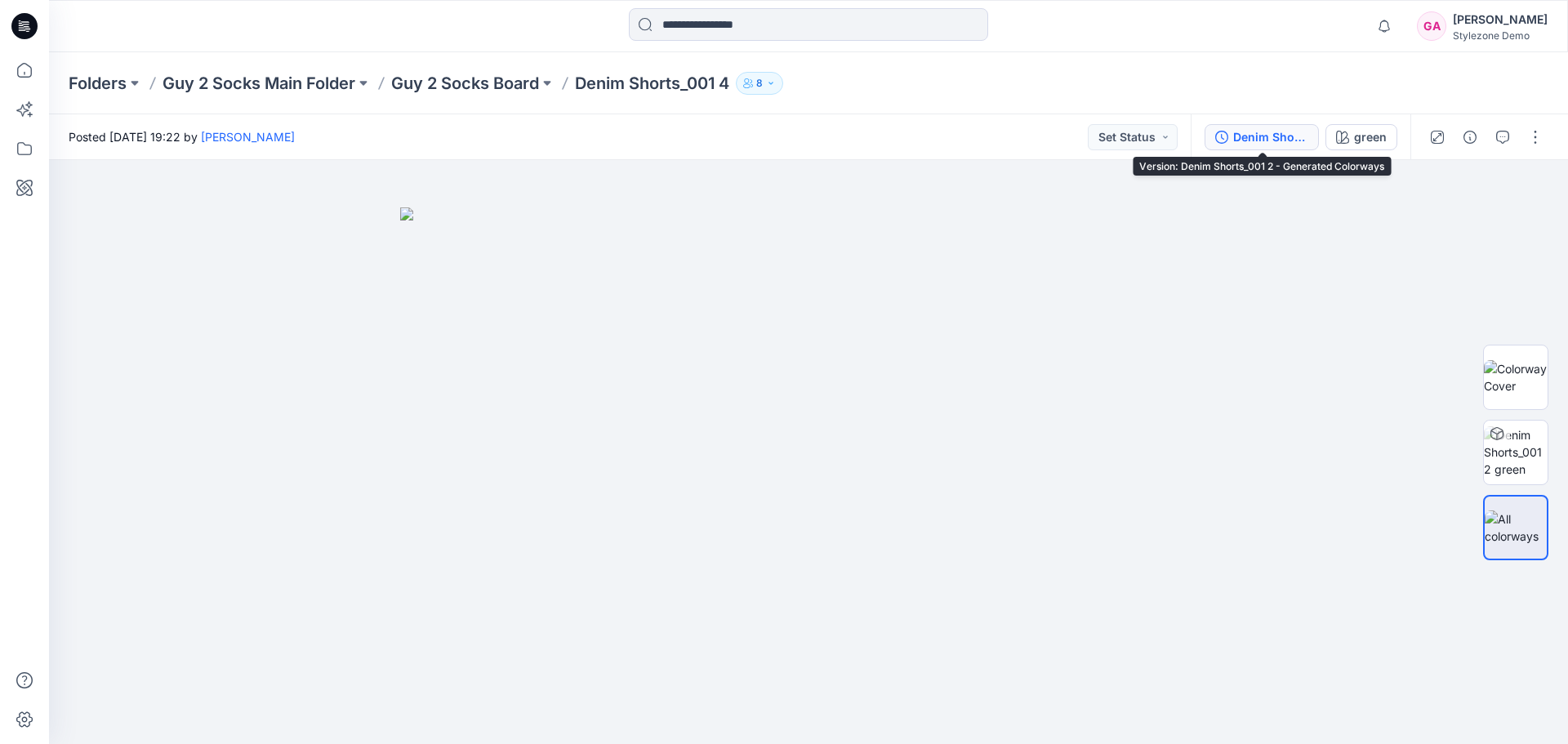
click at [1286, 142] on div "Denim Shorts_001 2 - Generated Colorways" at bounding box center [1271, 137] width 75 height 18
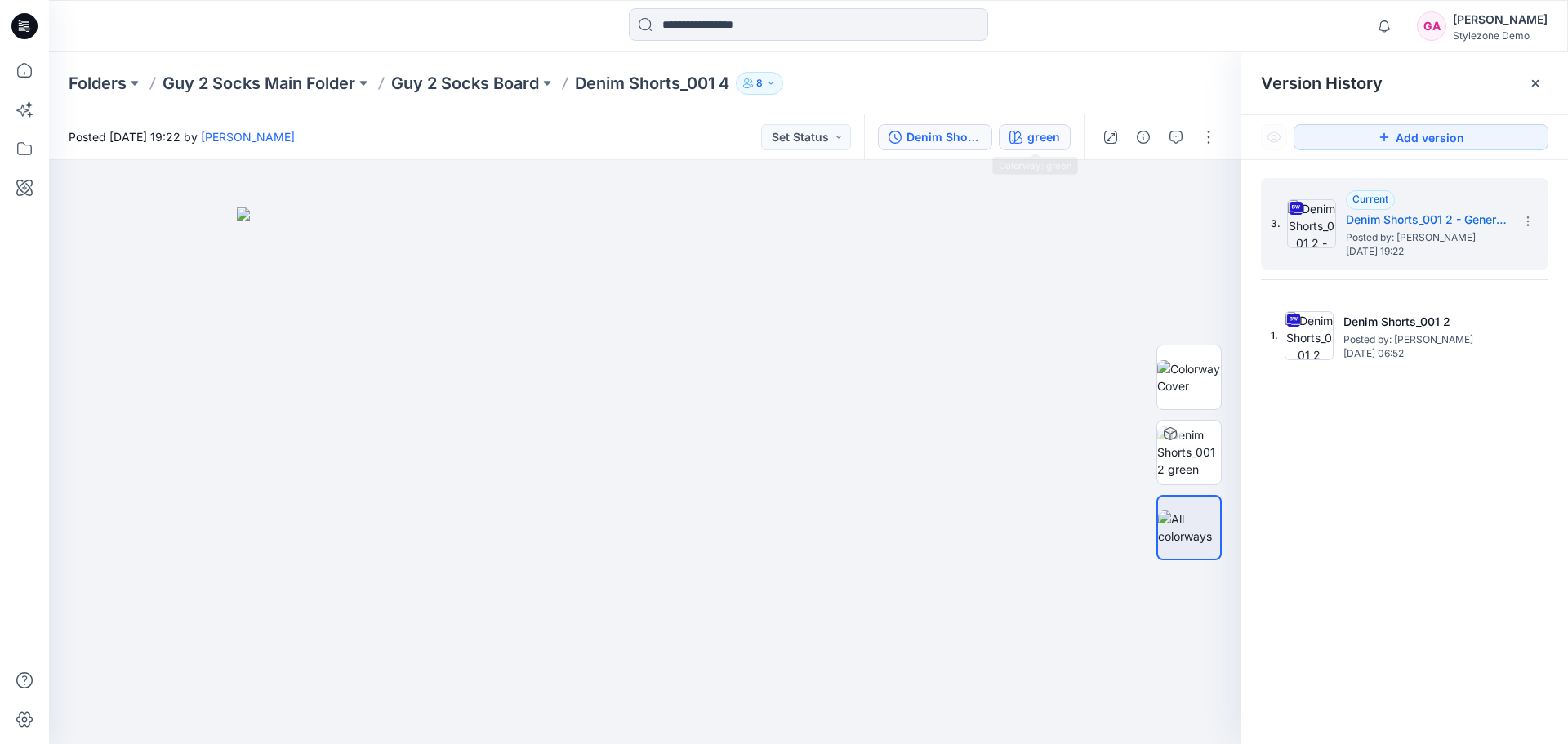
click at [1028, 141] on div "green" at bounding box center [1043, 137] width 32 height 18
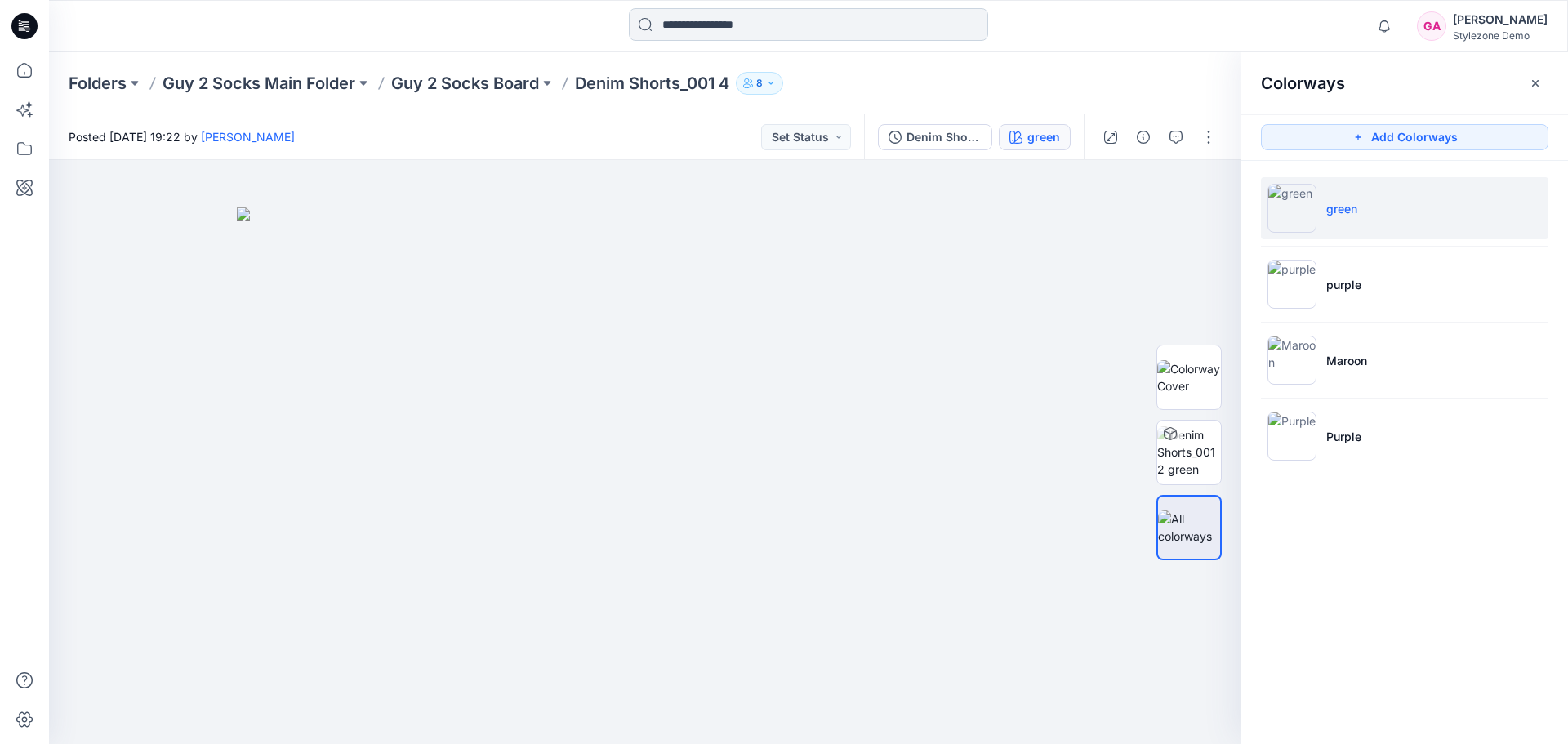
click at [691, 30] on input at bounding box center [808, 25] width 359 height 32
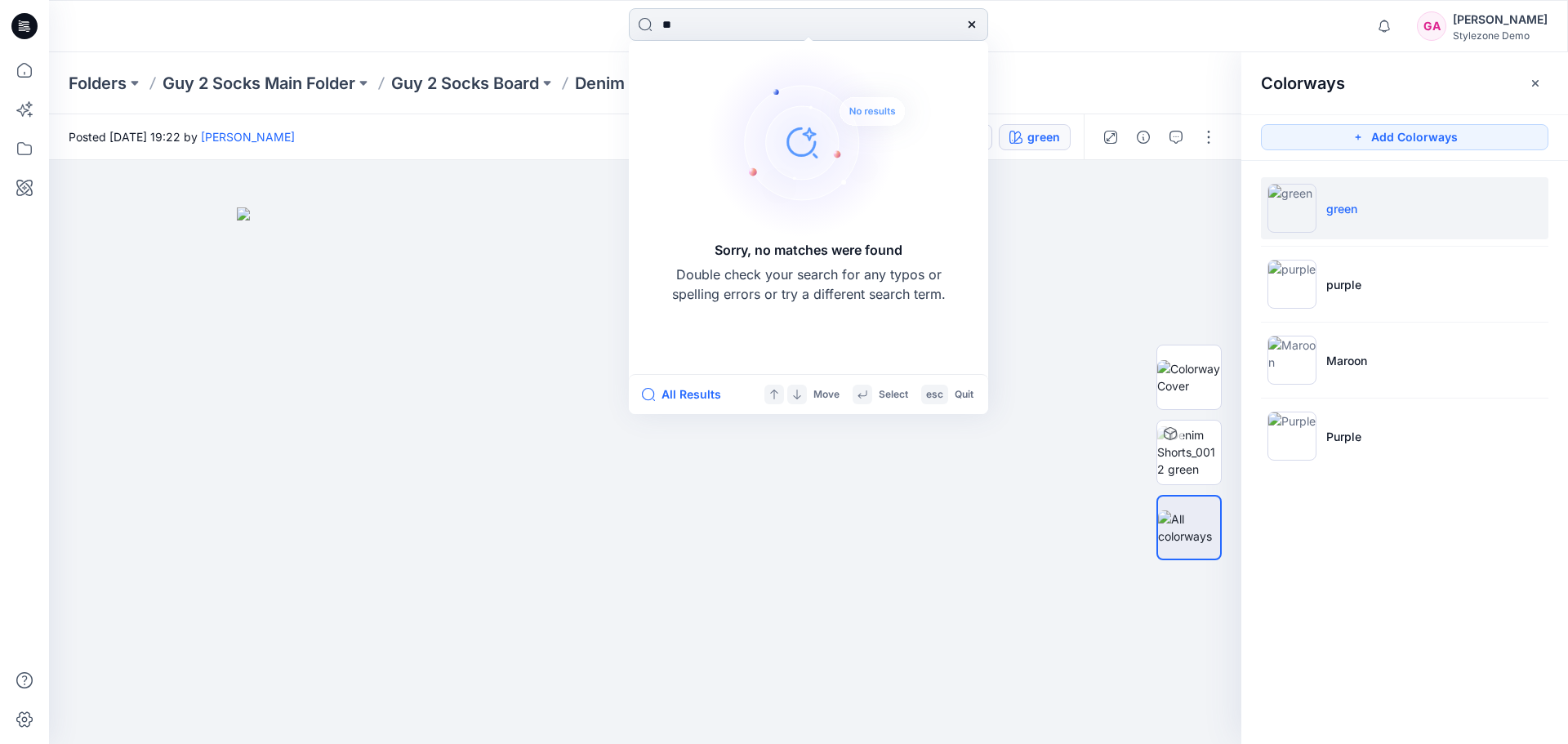
type input "*"
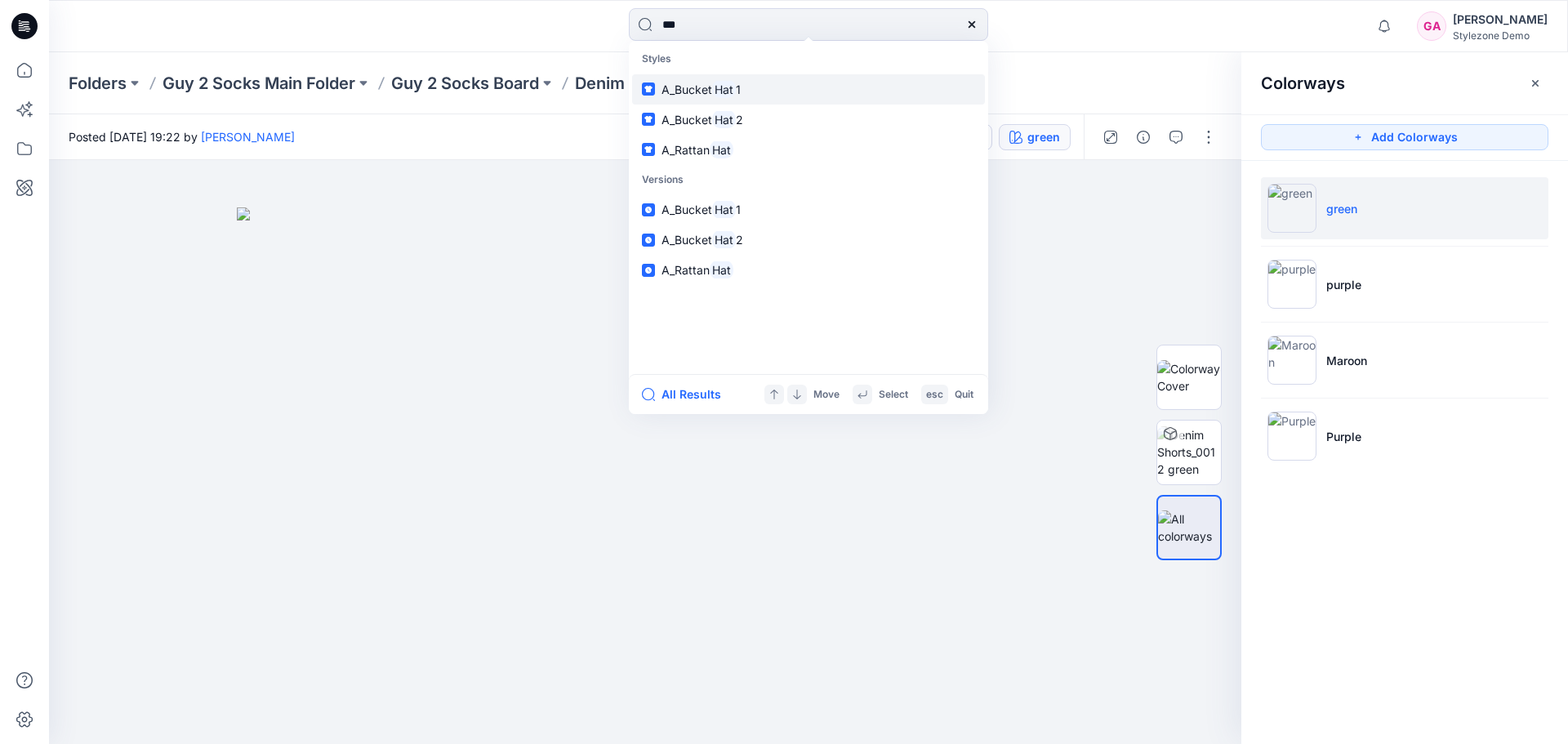
type input "***"
click at [729, 83] on mark "Hat" at bounding box center [724, 89] width 24 height 19
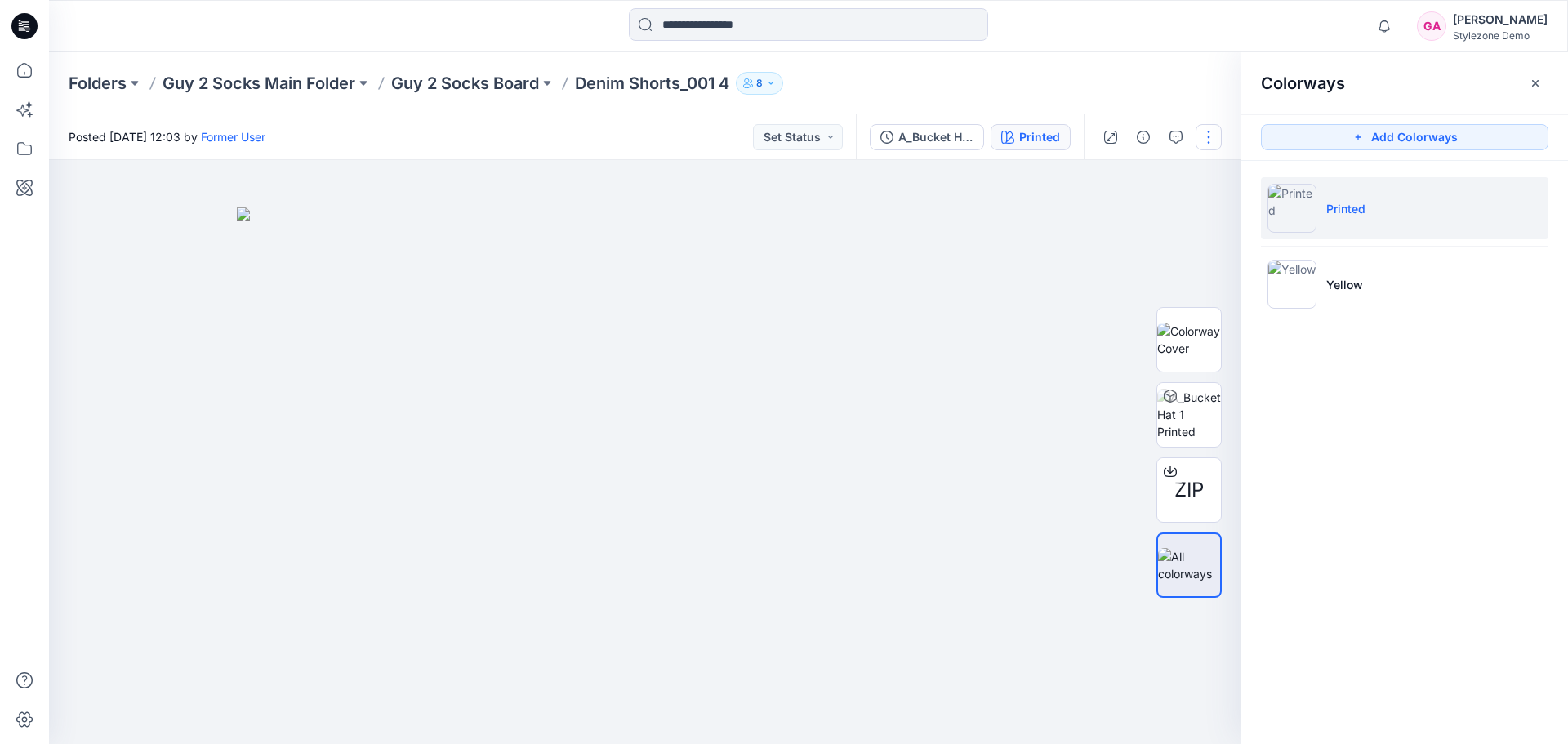
click at [1207, 138] on button "button" at bounding box center [1209, 137] width 26 height 26
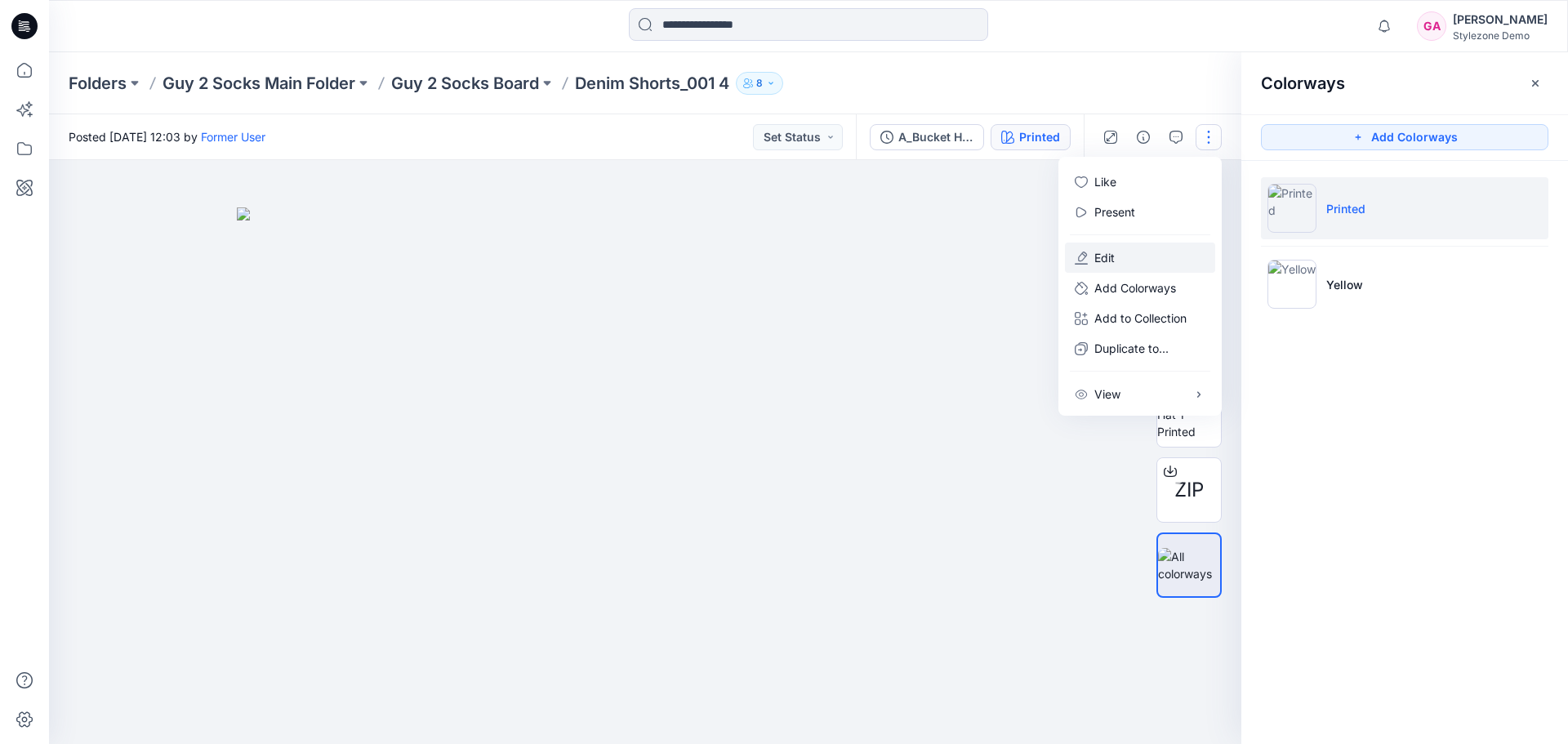
click at [1115, 264] on button "Edit" at bounding box center [1140, 257] width 150 height 30
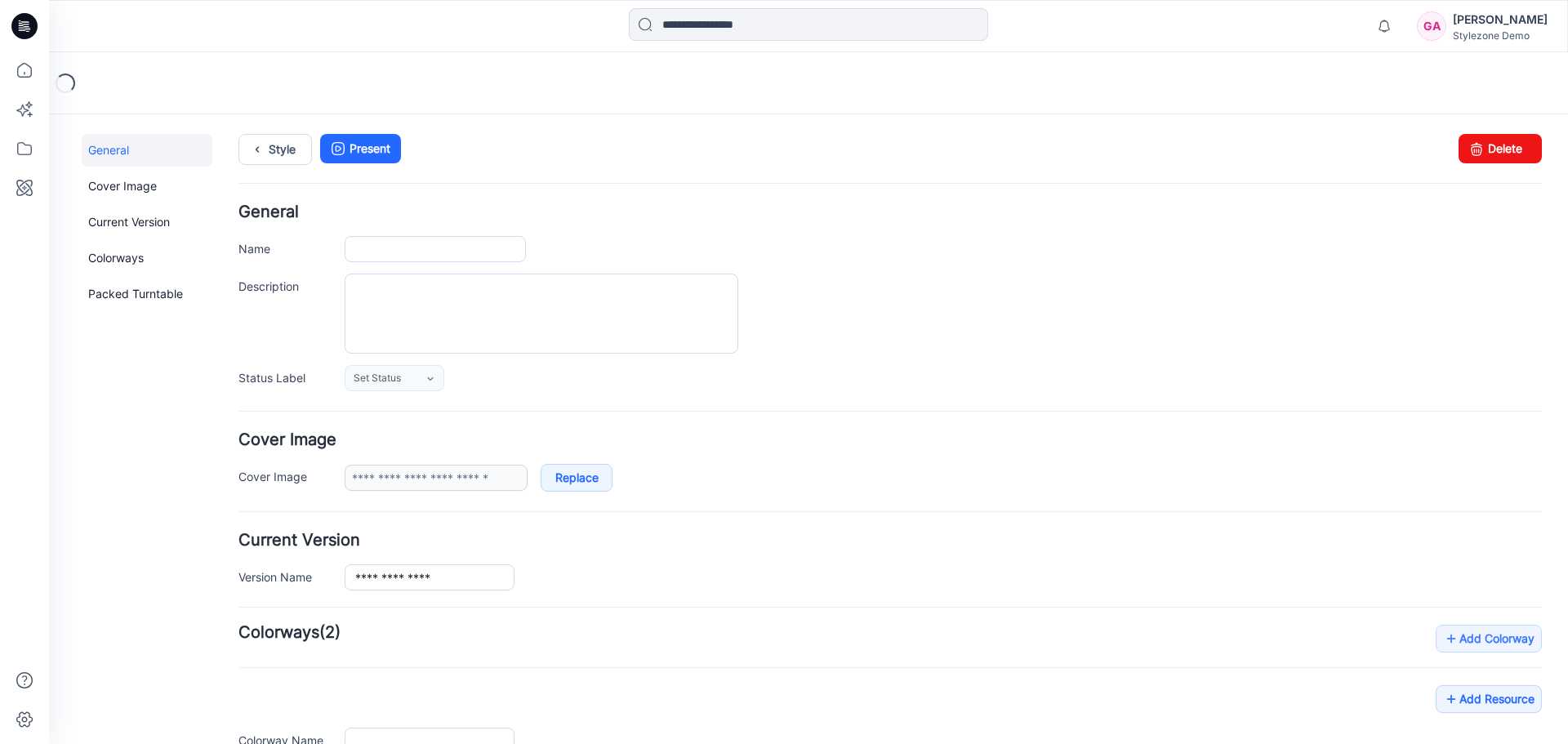
type input "**********"
type input "*******"
type input "**********"
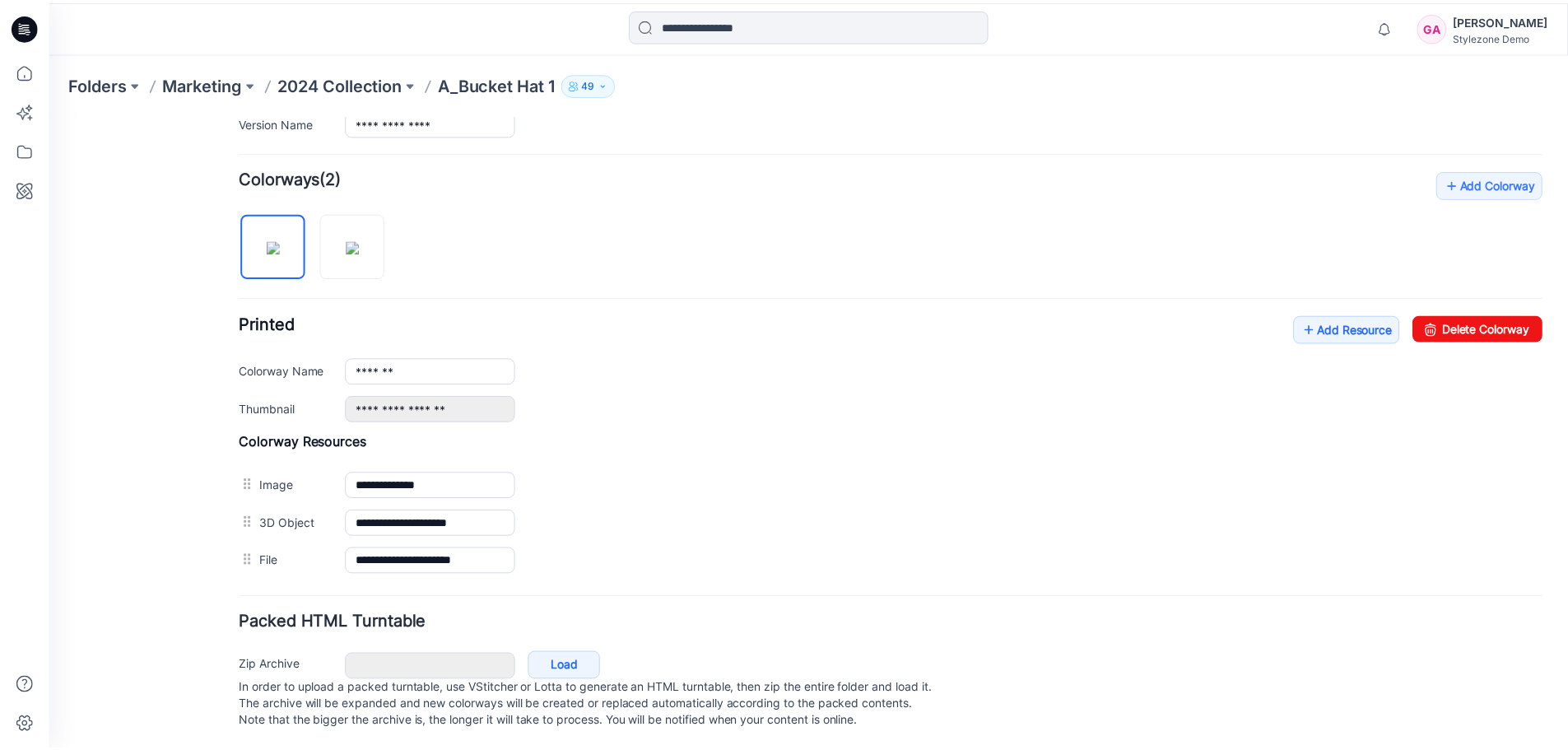
scroll to position [478, 0]
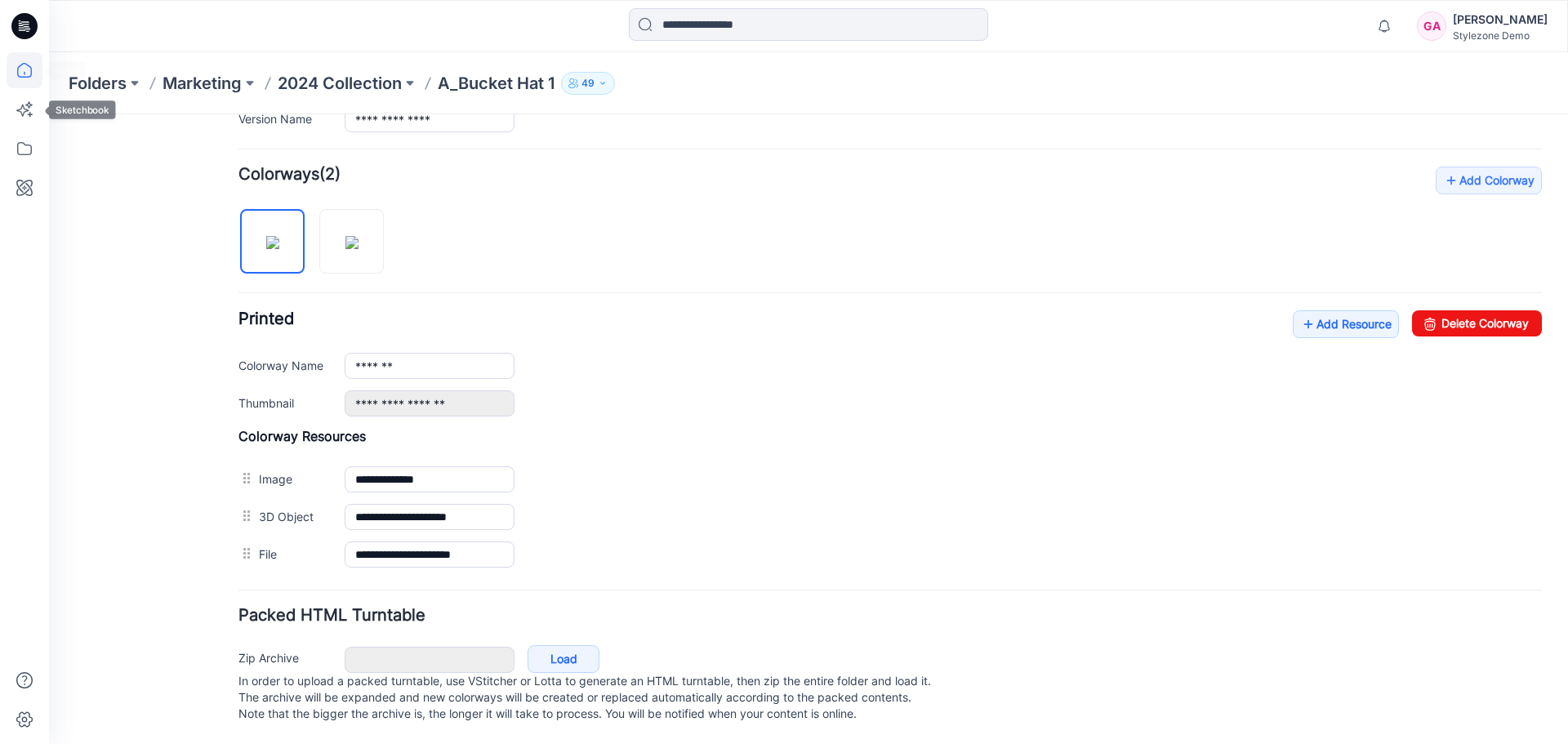
click at [24, 74] on icon at bounding box center [25, 70] width 36 height 36
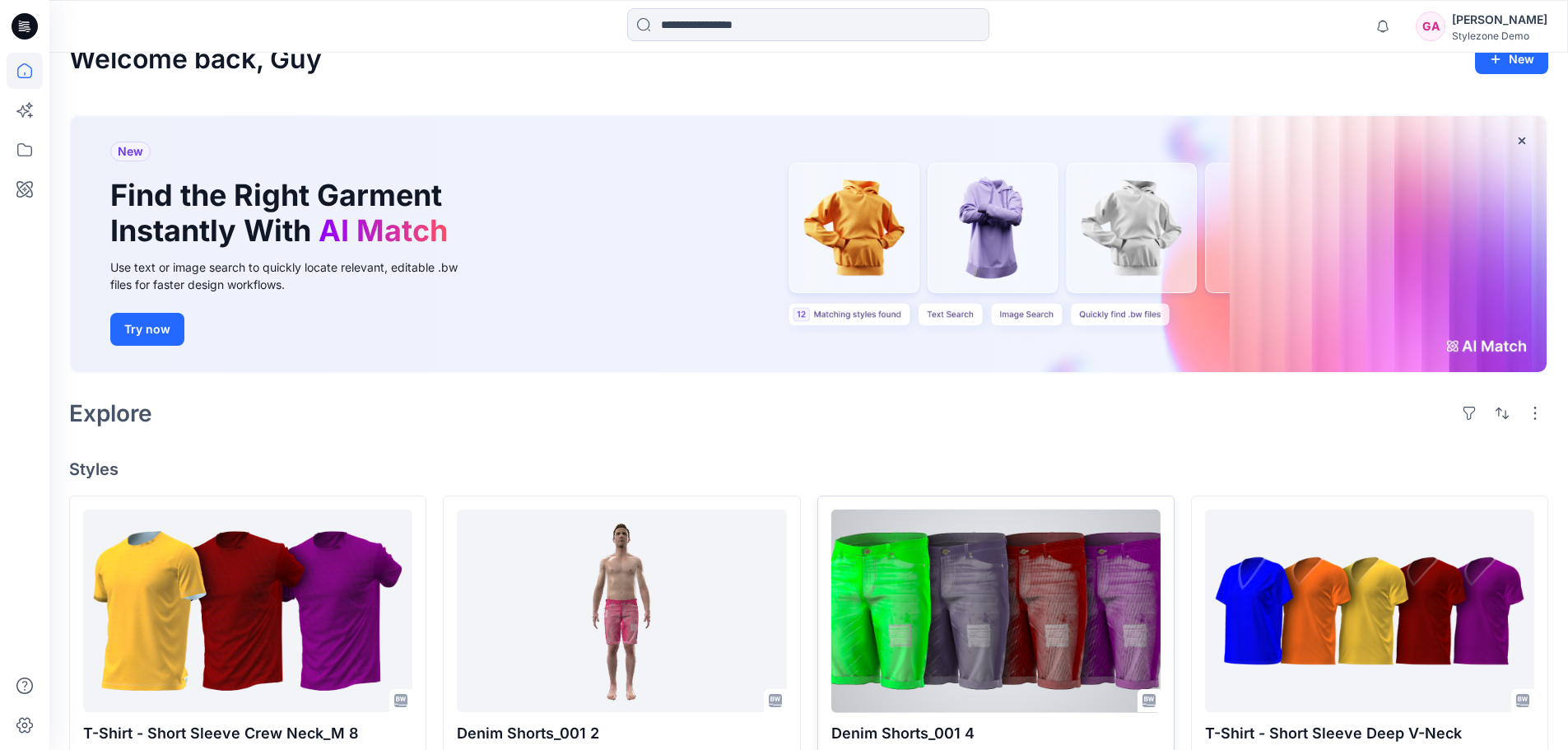
scroll to position [103, 0]
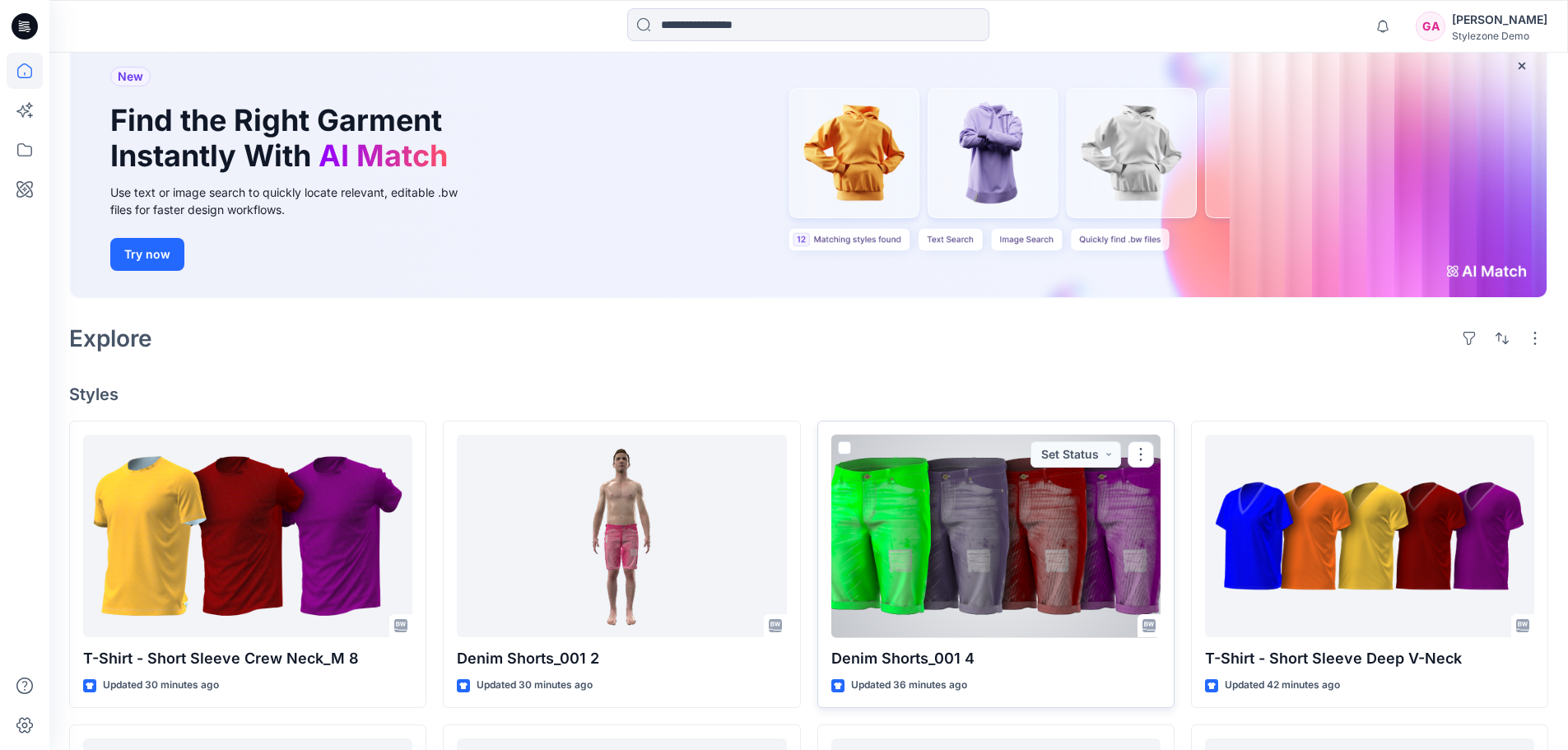
click at [849, 449] on span at bounding box center [844, 447] width 13 height 13
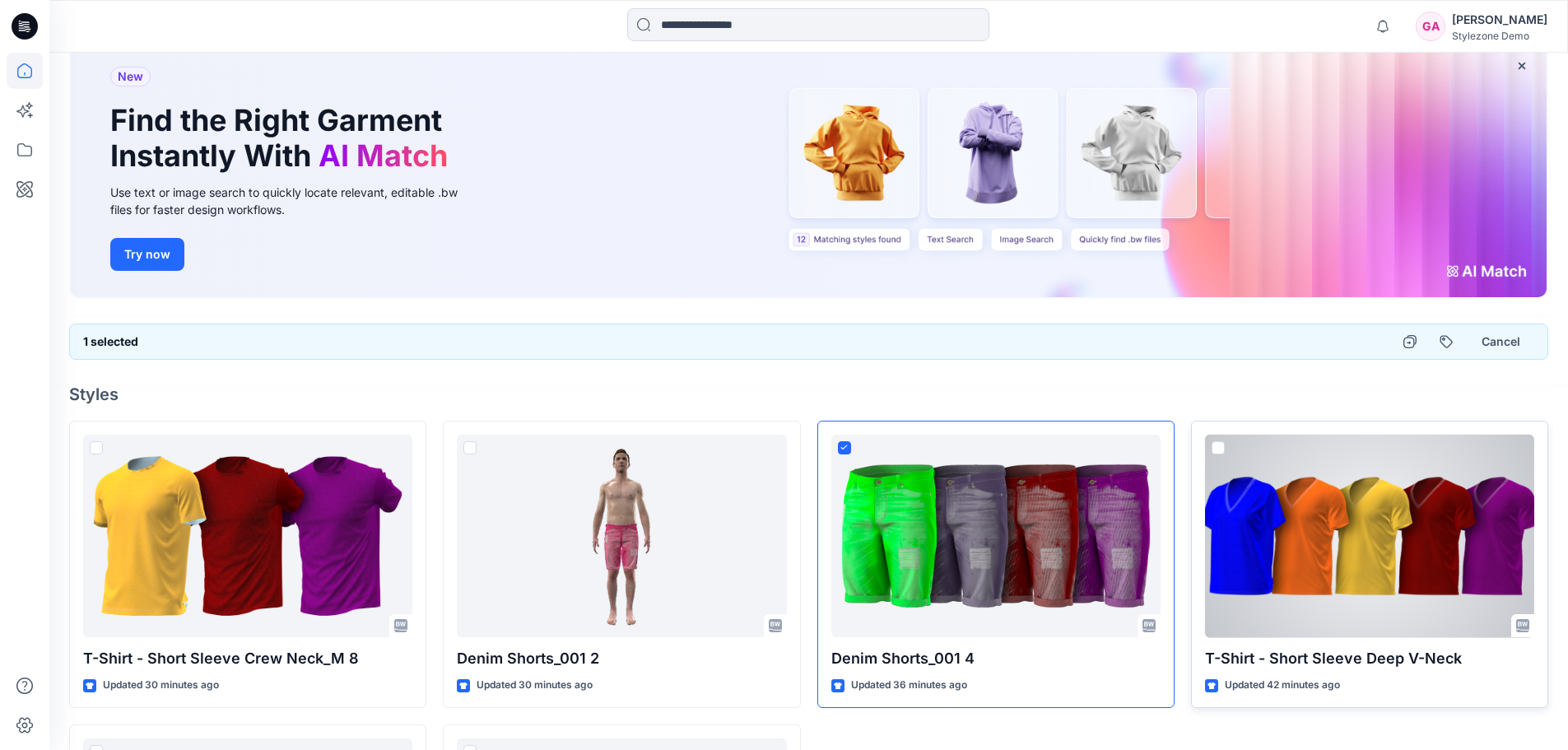
click at [1216, 451] on span at bounding box center [1218, 447] width 13 height 13
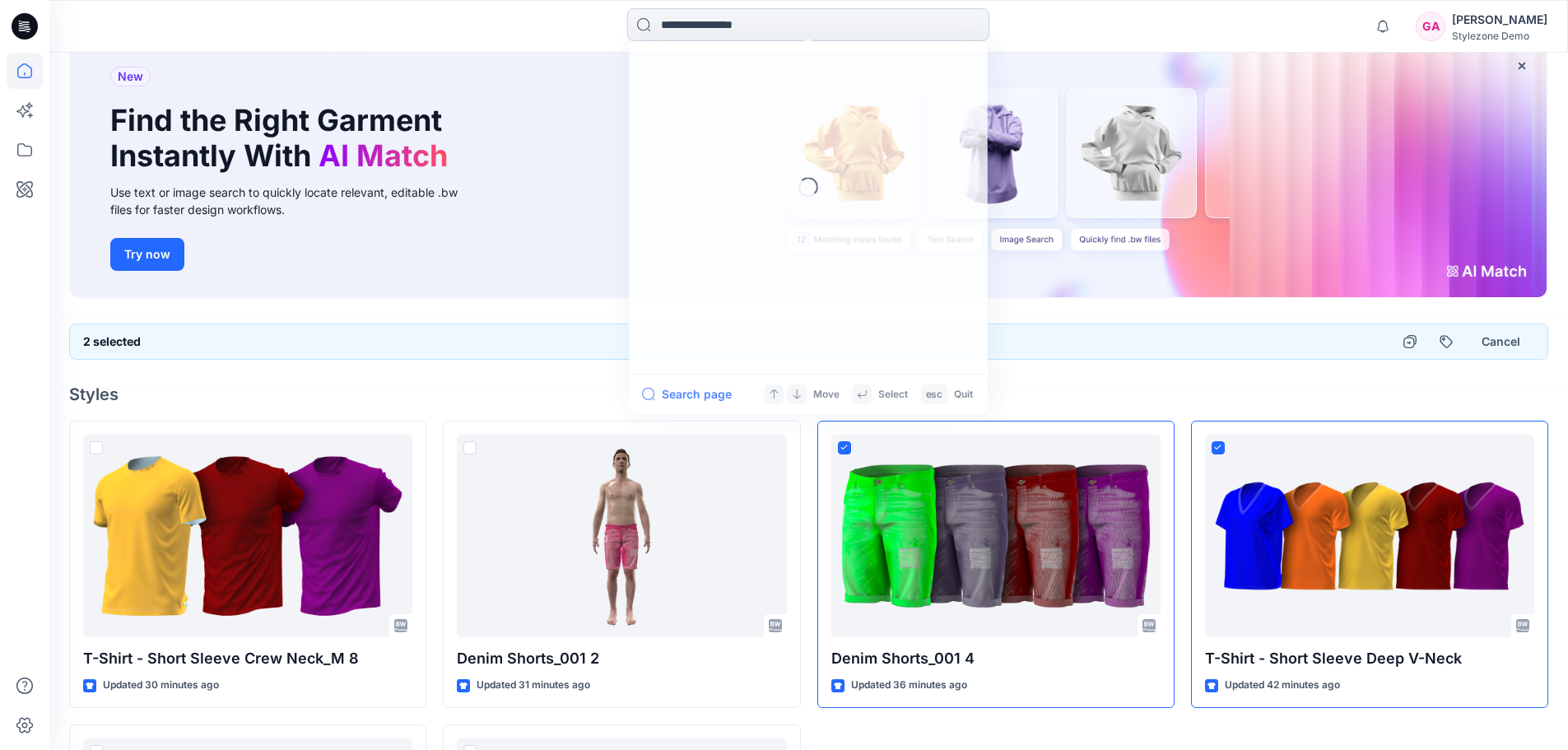
click at [701, 24] on input at bounding box center [808, 25] width 362 height 33
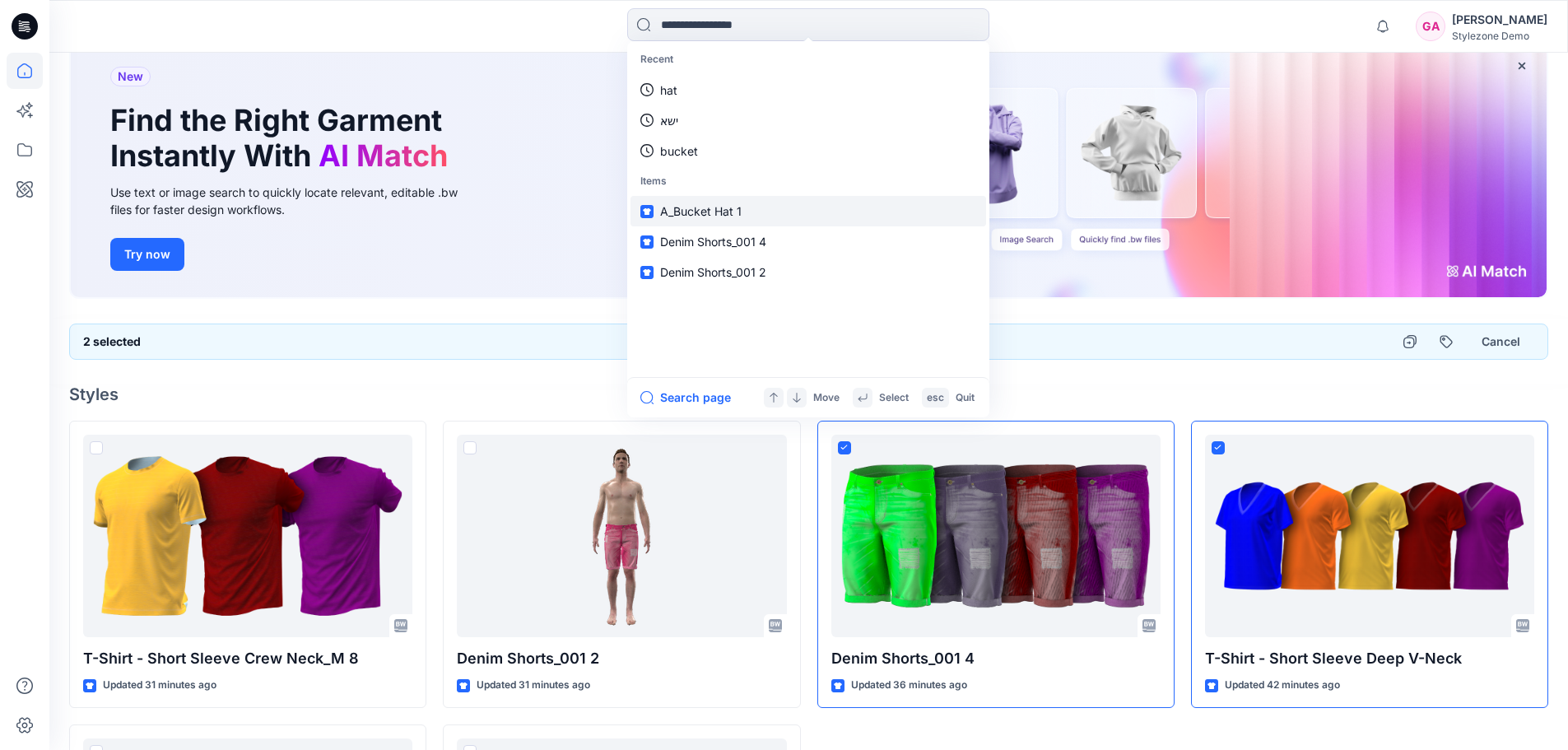
click at [705, 217] on span "A_Bucket Hat 1" at bounding box center [700, 211] width 82 height 14
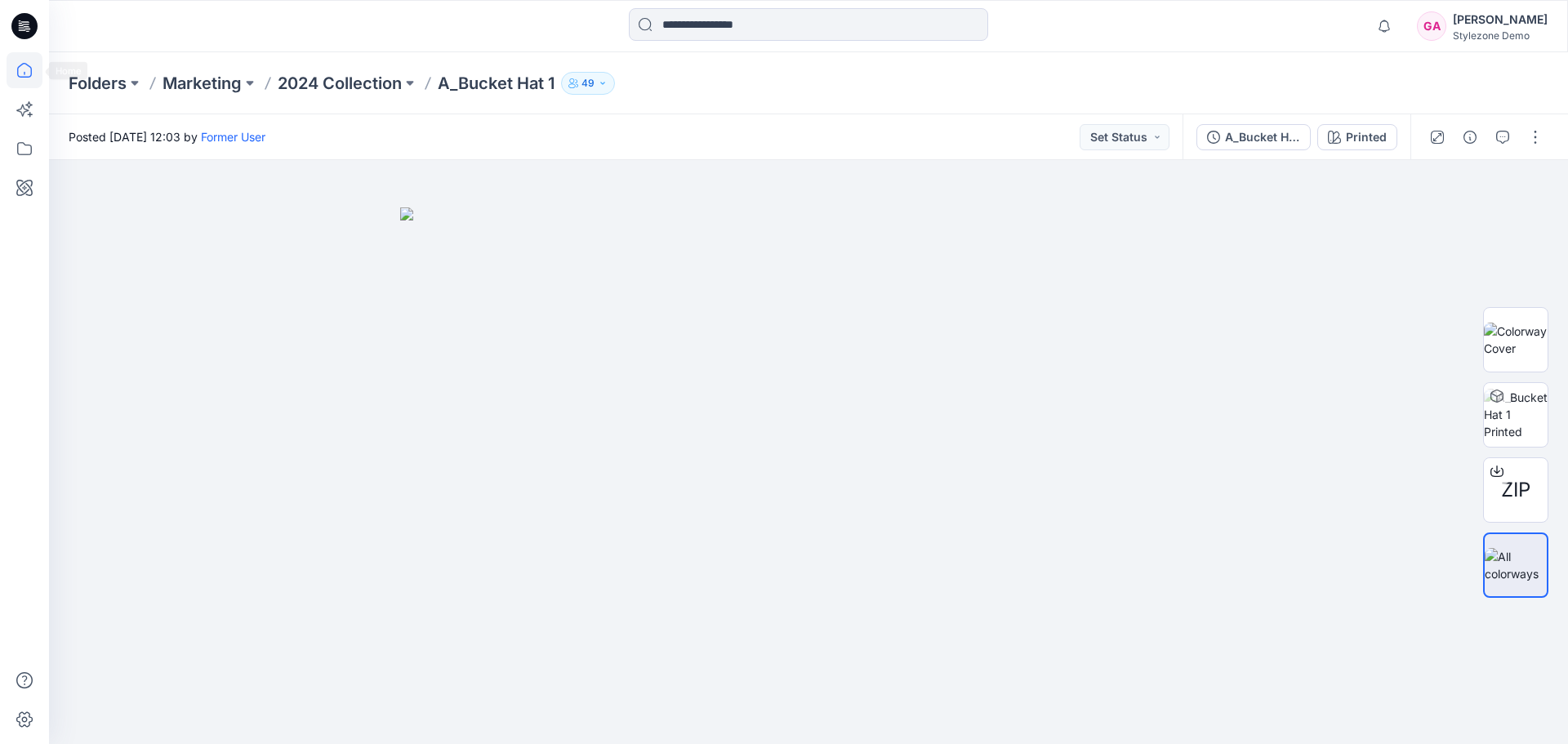
click at [32, 69] on icon at bounding box center [25, 70] width 36 height 36
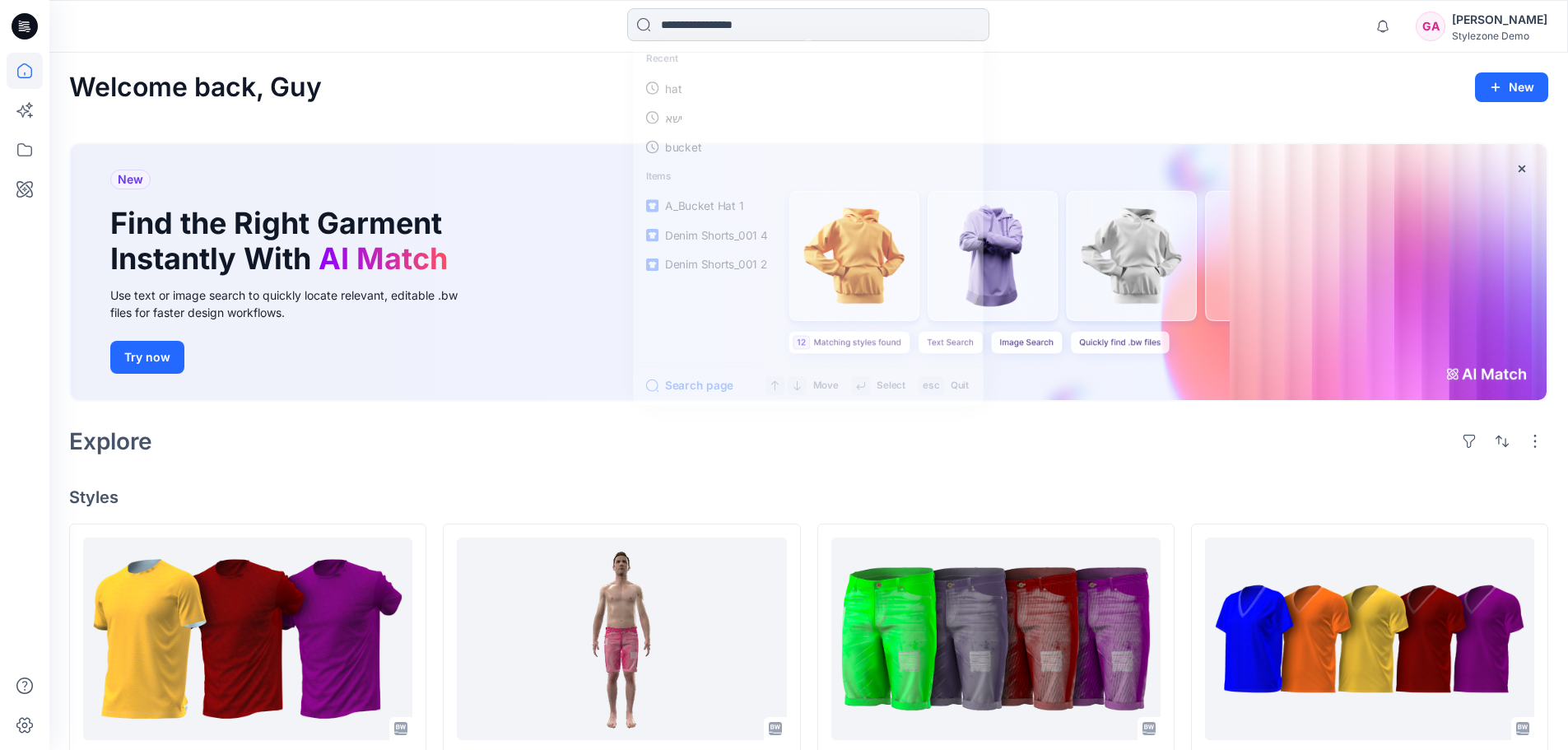
click at [702, 30] on input at bounding box center [808, 25] width 362 height 33
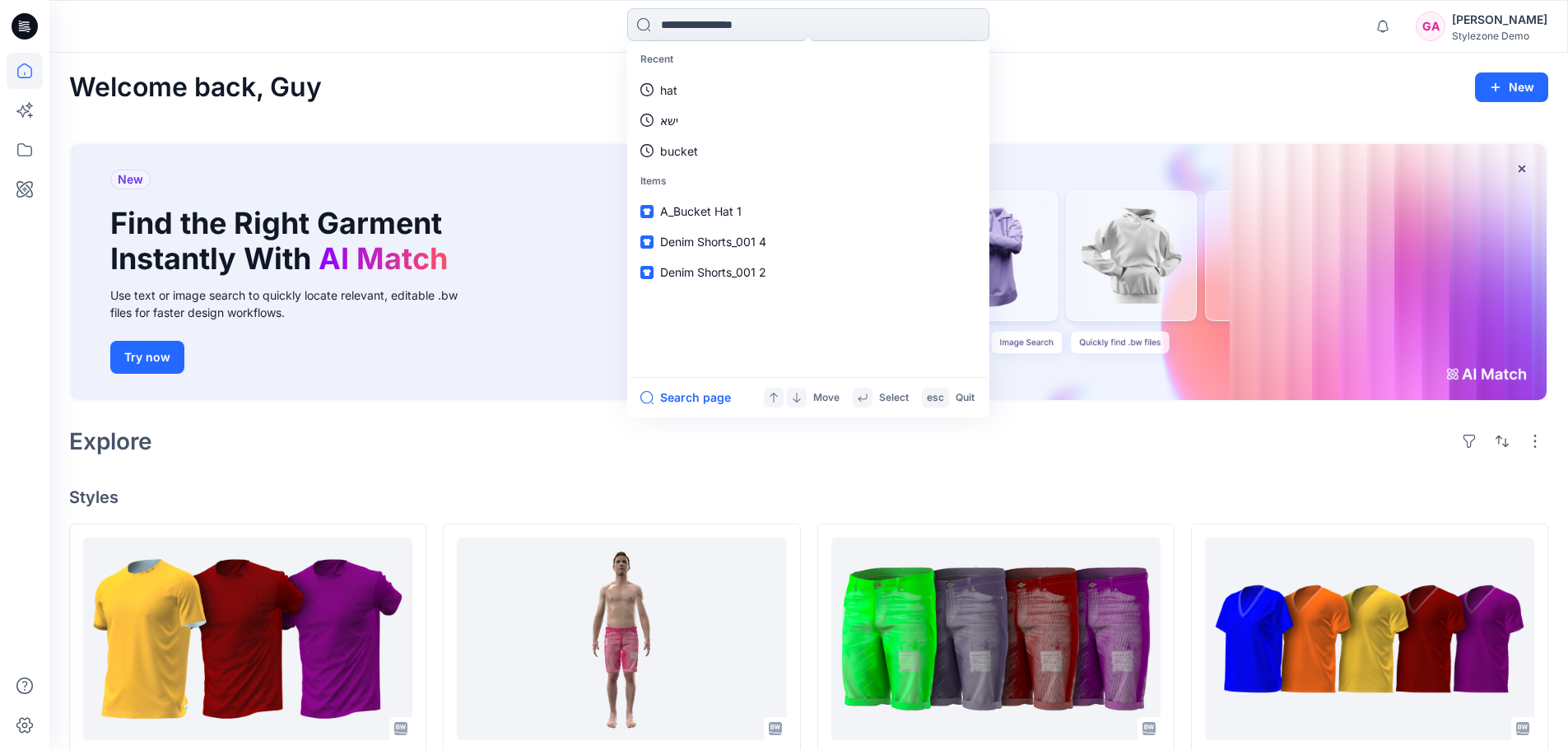
click at [739, 27] on input at bounding box center [808, 25] width 362 height 33
click at [696, 29] on input at bounding box center [808, 25] width 362 height 33
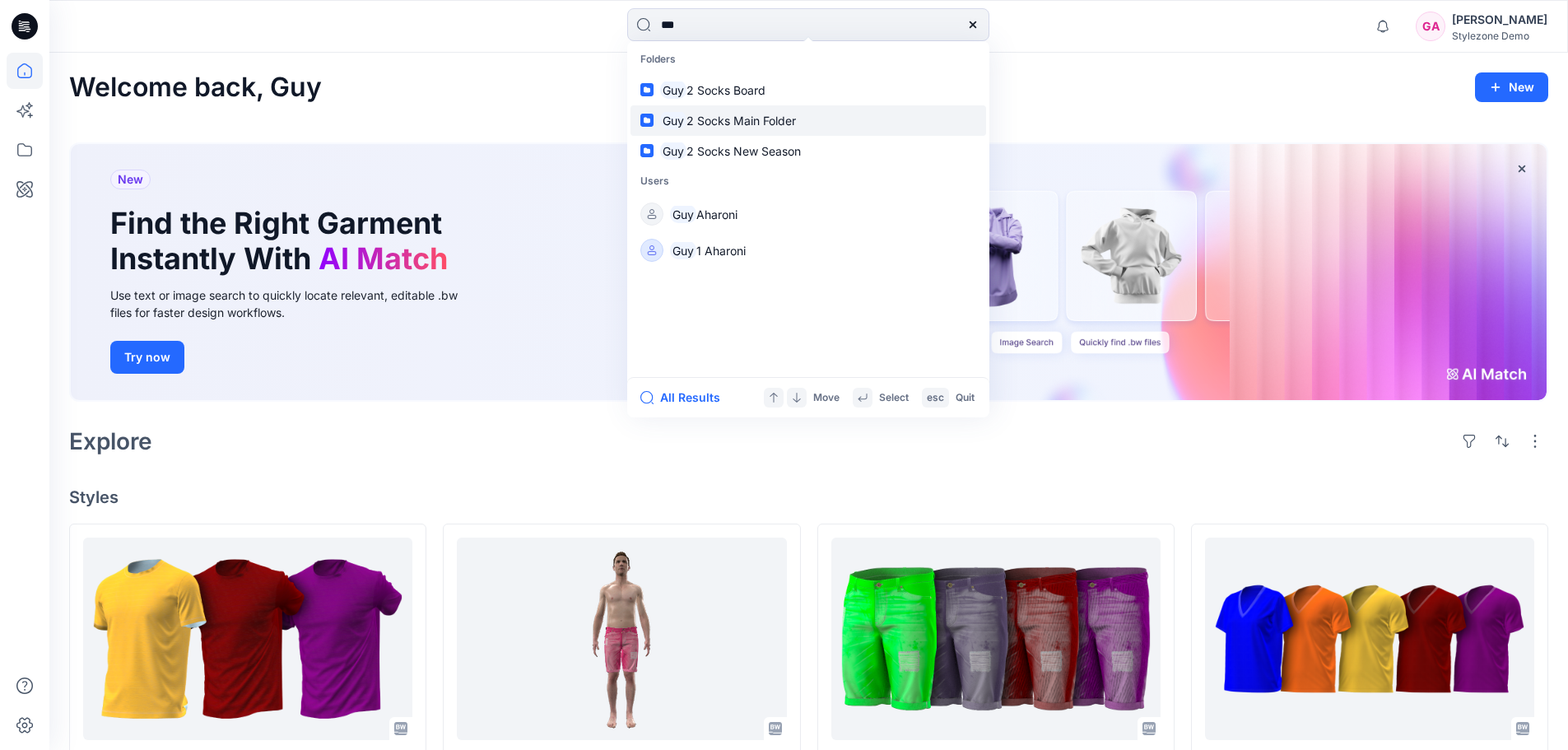
type input "***"
click at [723, 112] on p "Guy 2 Socks Main Folder" at bounding box center [728, 120] width 136 height 17
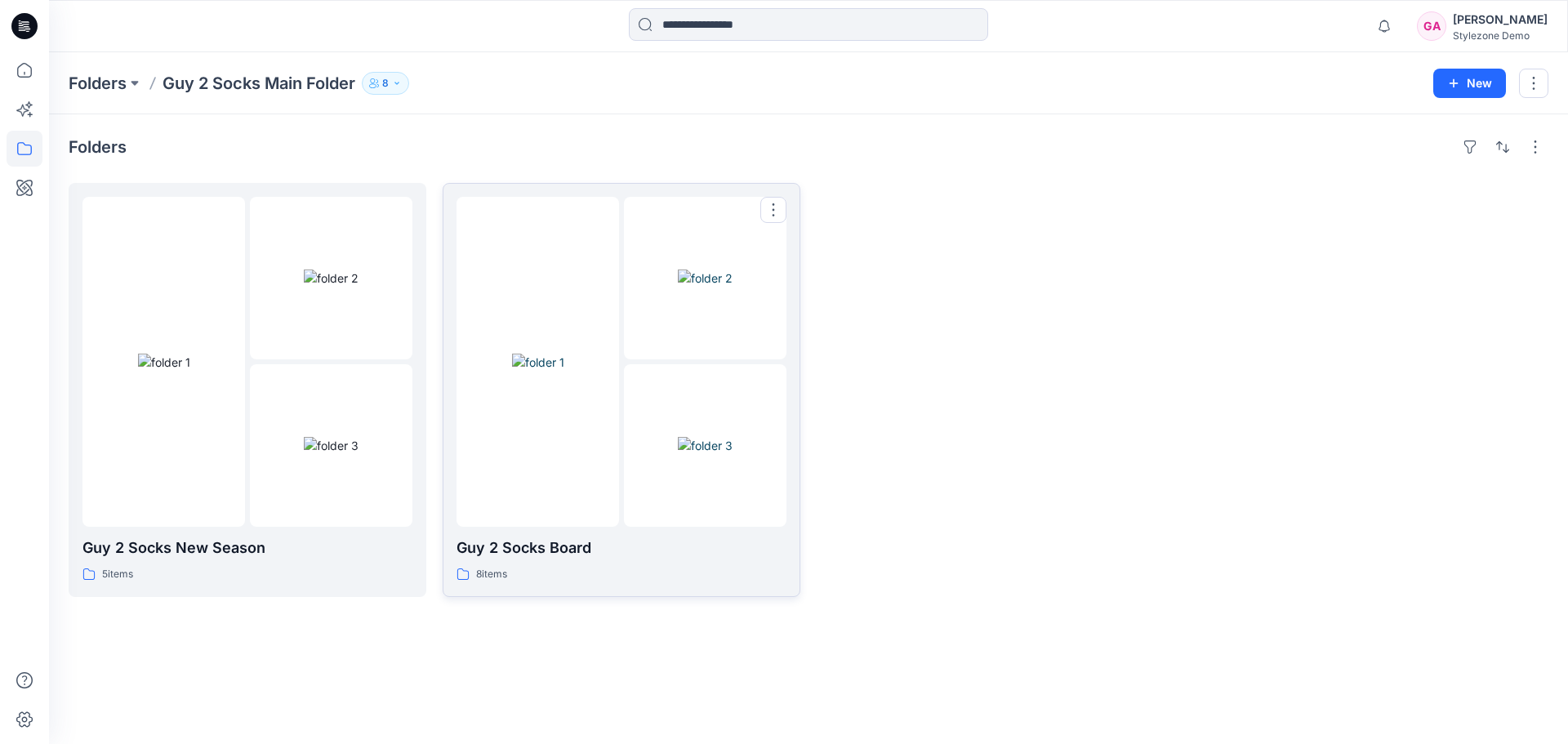
click at [558, 249] on div at bounding box center [537, 361] width 163 height 329
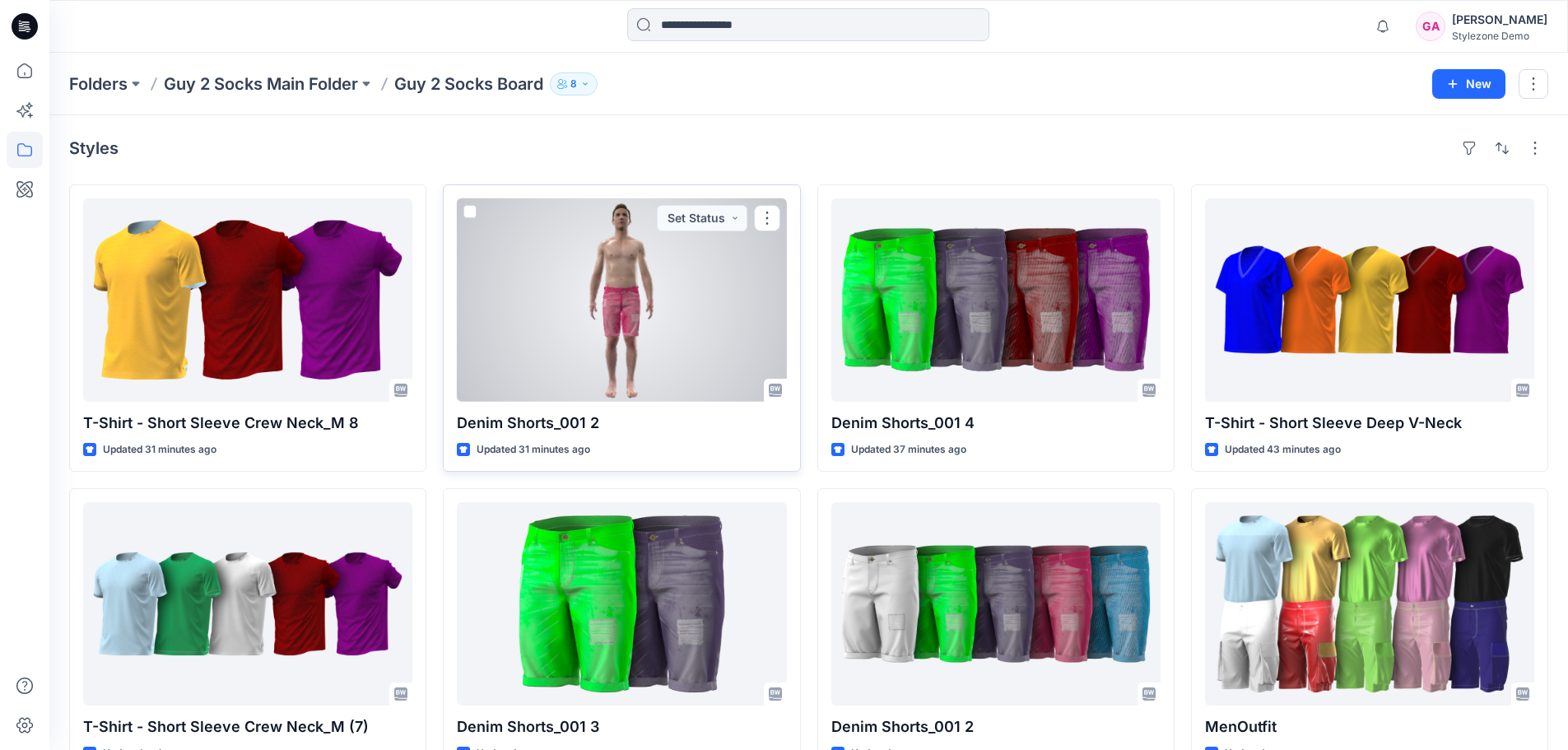
click at [468, 210] on span at bounding box center [469, 211] width 13 height 13
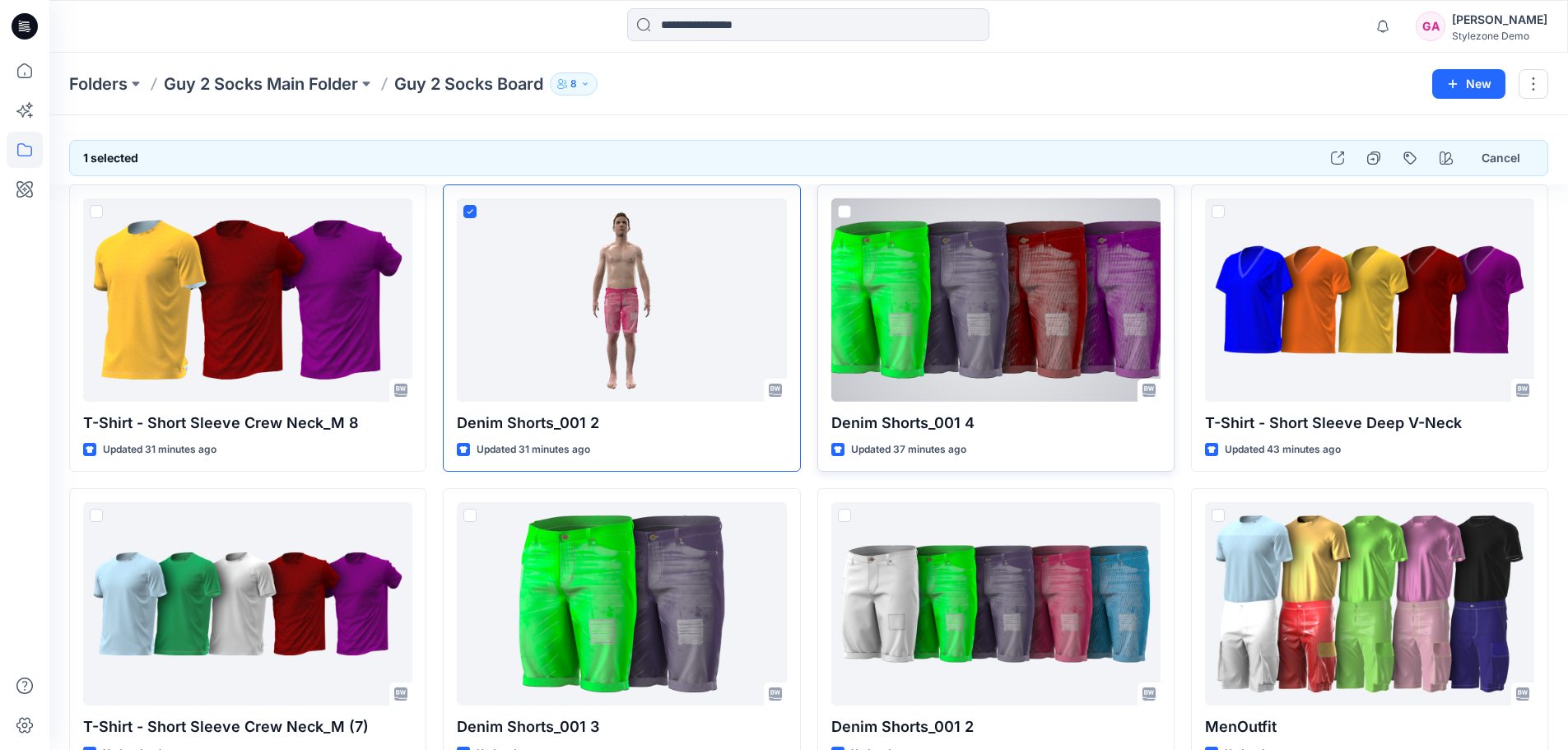
click at [845, 215] on span at bounding box center [844, 211] width 13 height 13
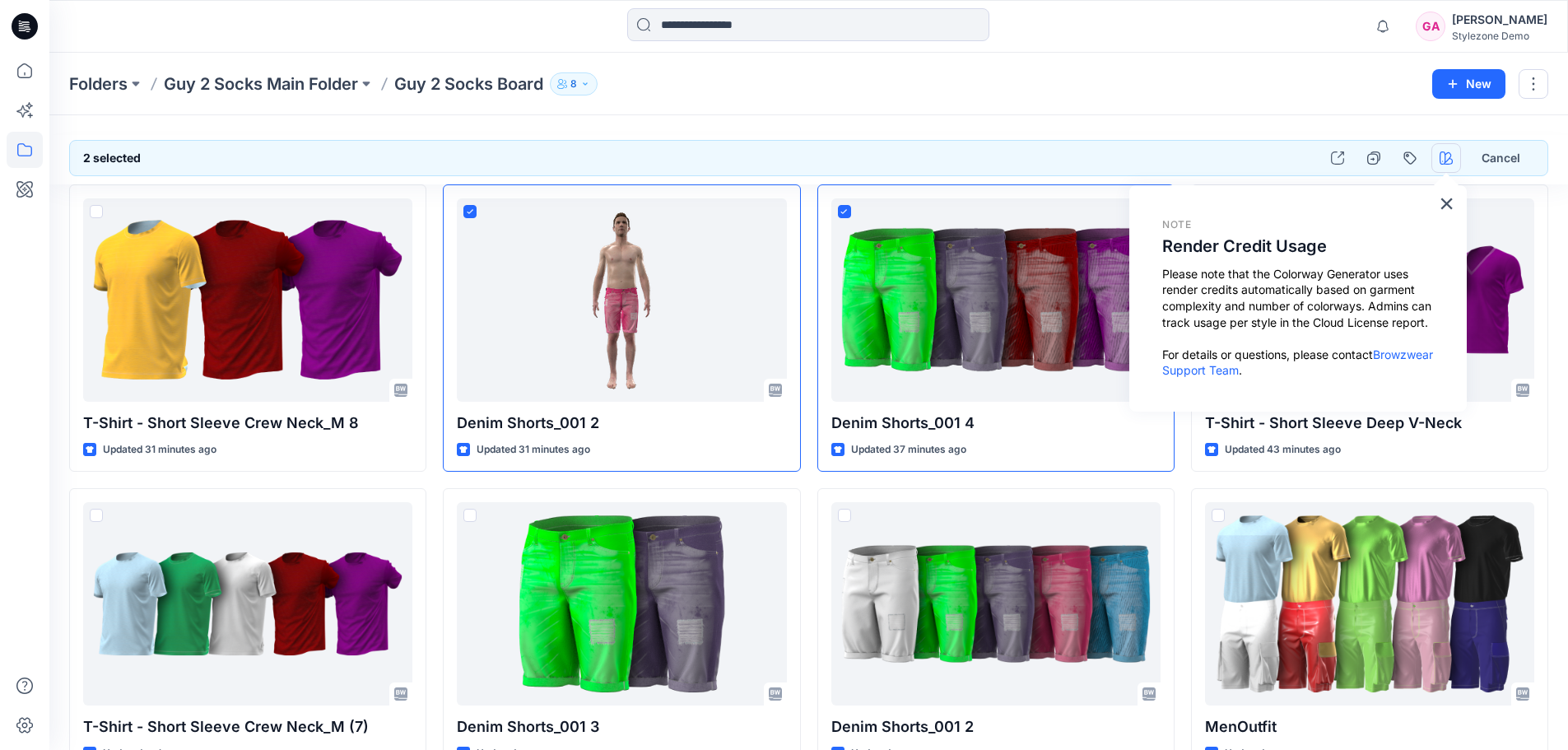
click at [1446, 166] on button "button" at bounding box center [1446, 158] width 30 height 30
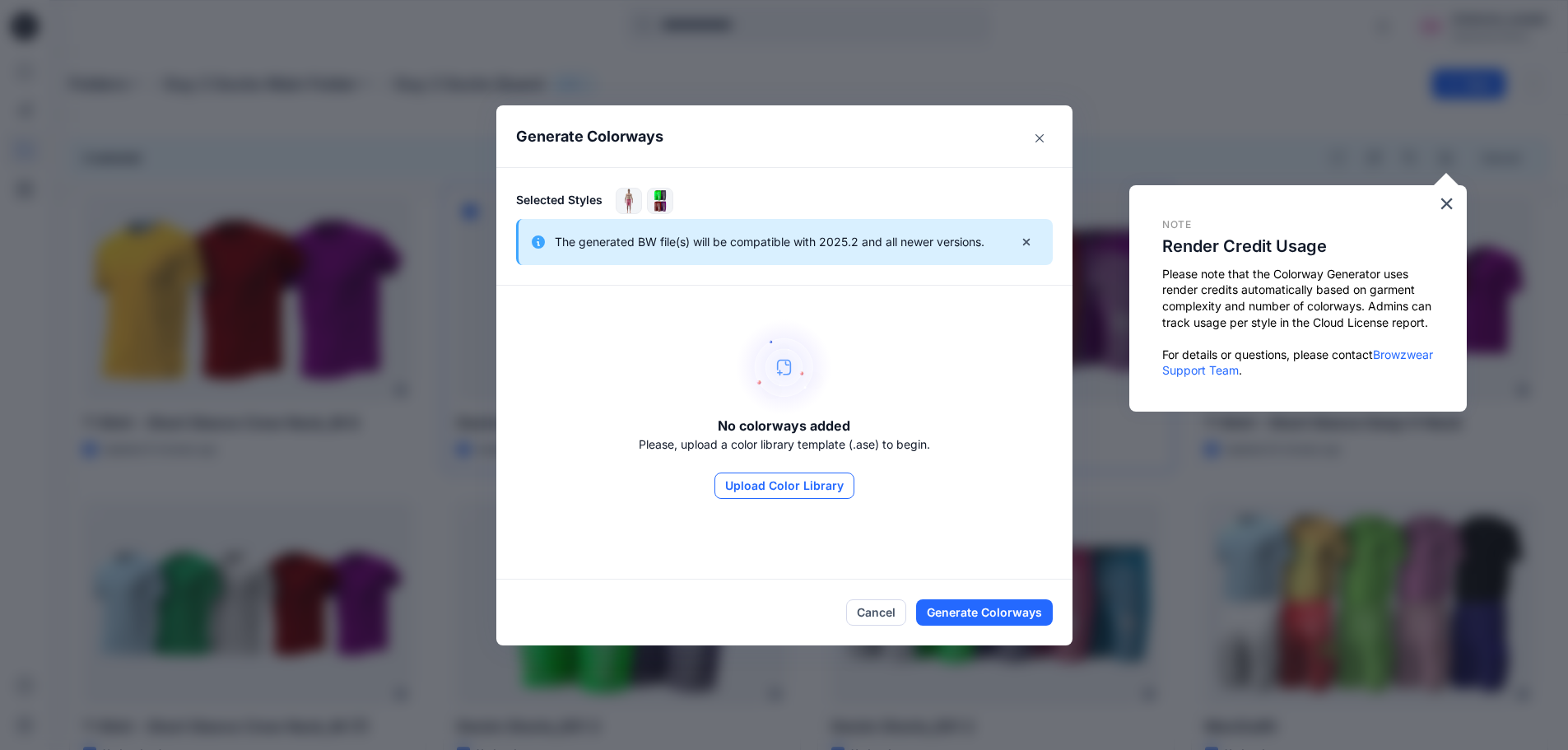
click at [790, 482] on button "Upload Color Library" at bounding box center [784, 485] width 140 height 27
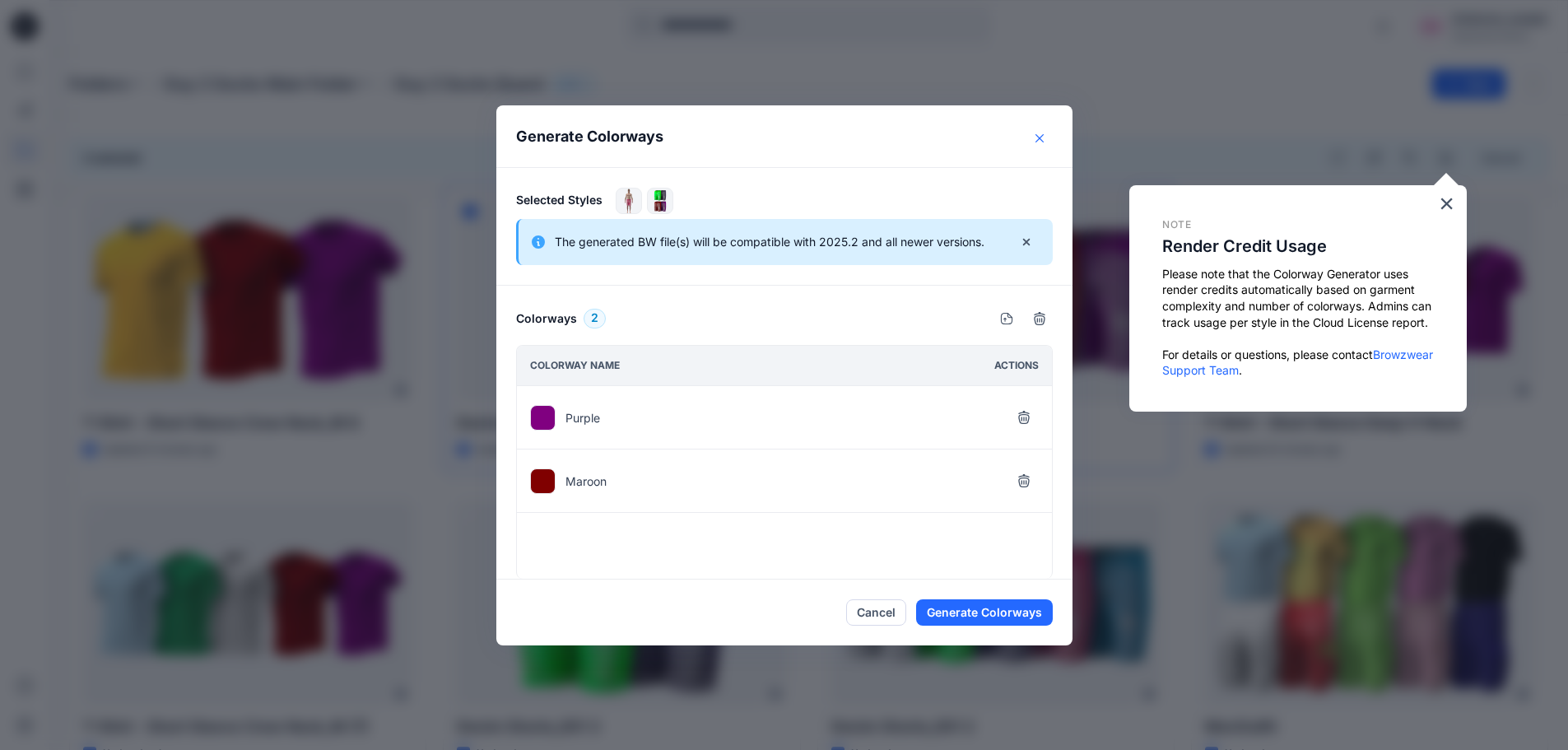
click at [1044, 136] on icon "Close" at bounding box center [1039, 137] width 9 height 9
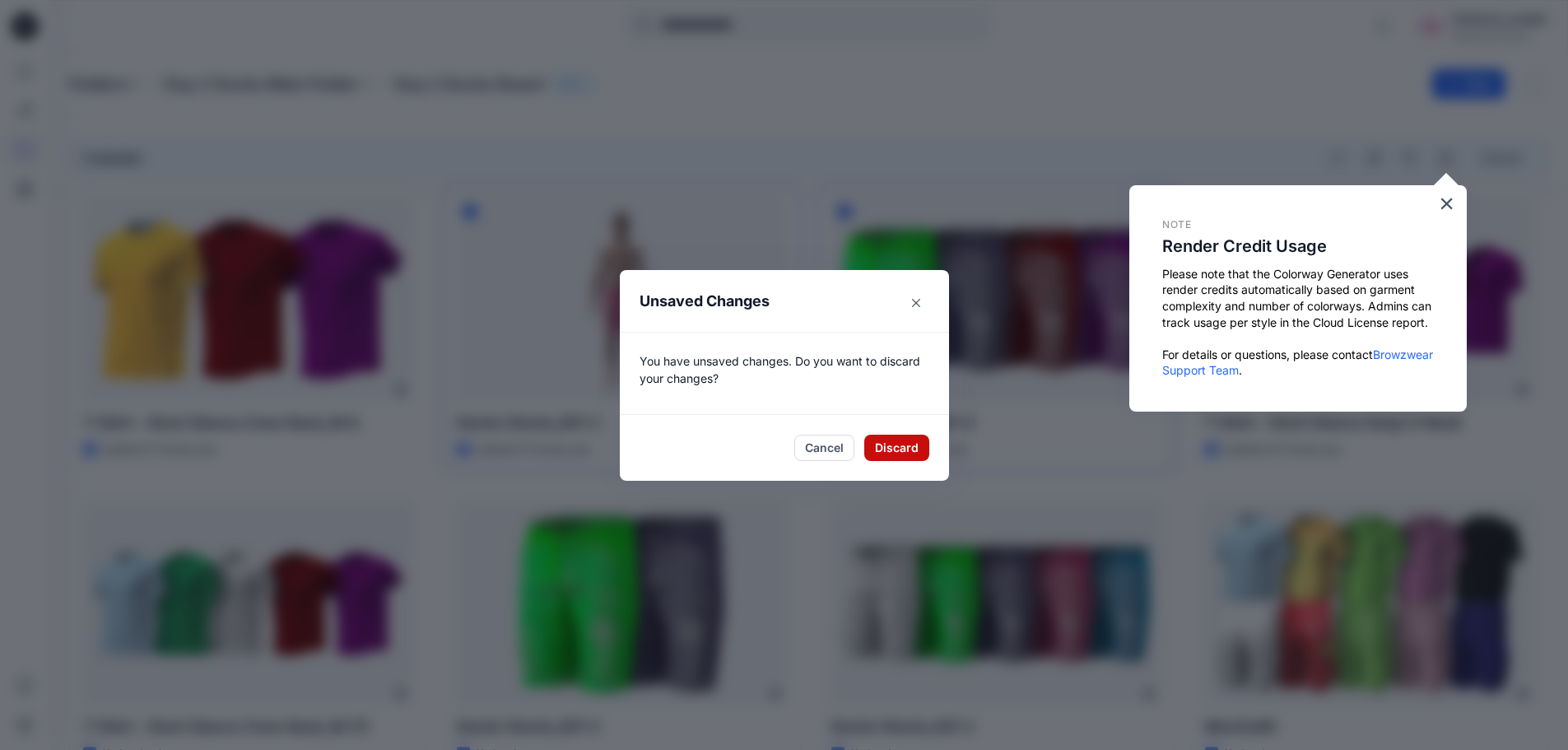
click at [897, 451] on button "Discard" at bounding box center [897, 447] width 65 height 27
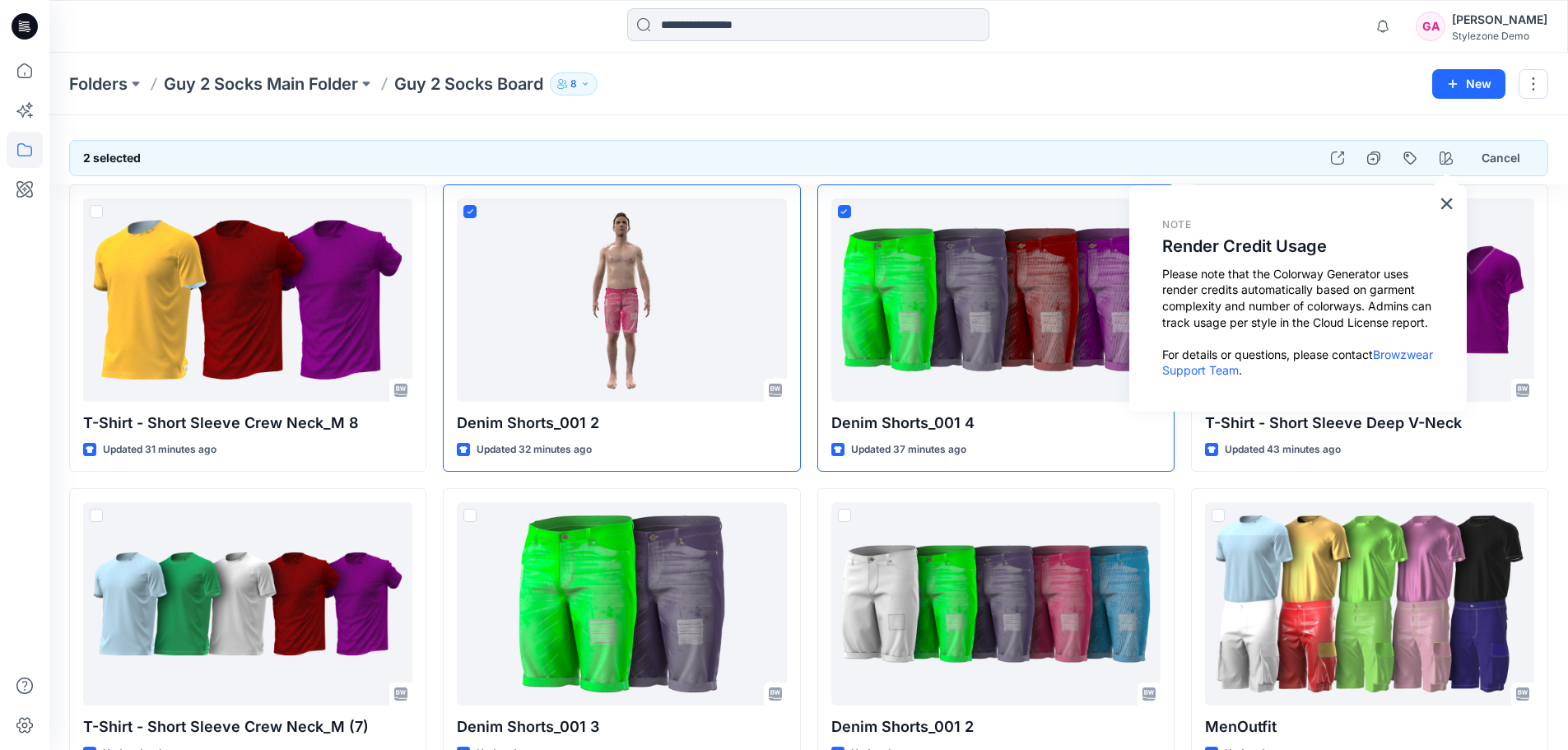
click at [704, 21] on input at bounding box center [808, 25] width 362 height 33
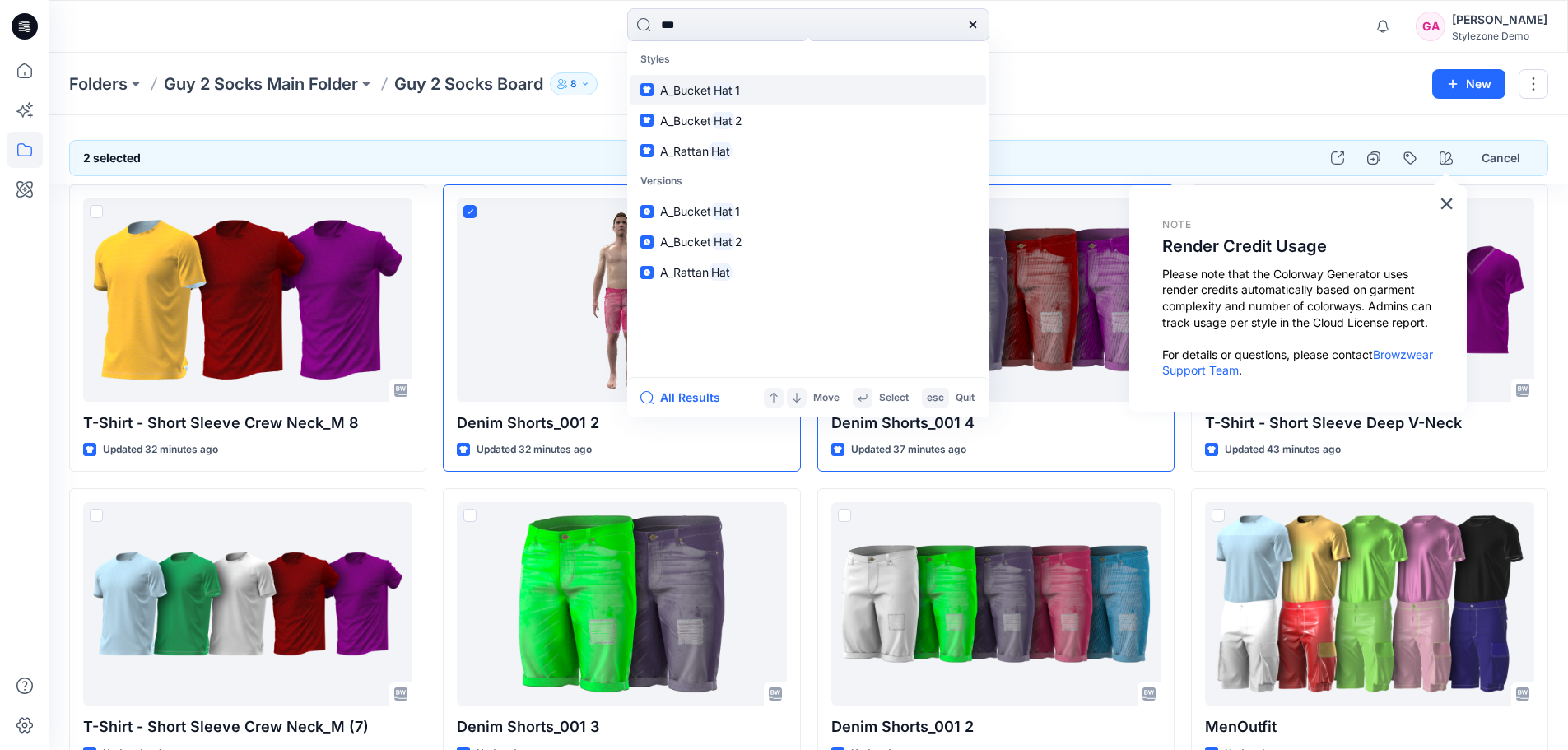
type input "***"
click at [675, 86] on span "A_Bucket" at bounding box center [685, 90] width 51 height 14
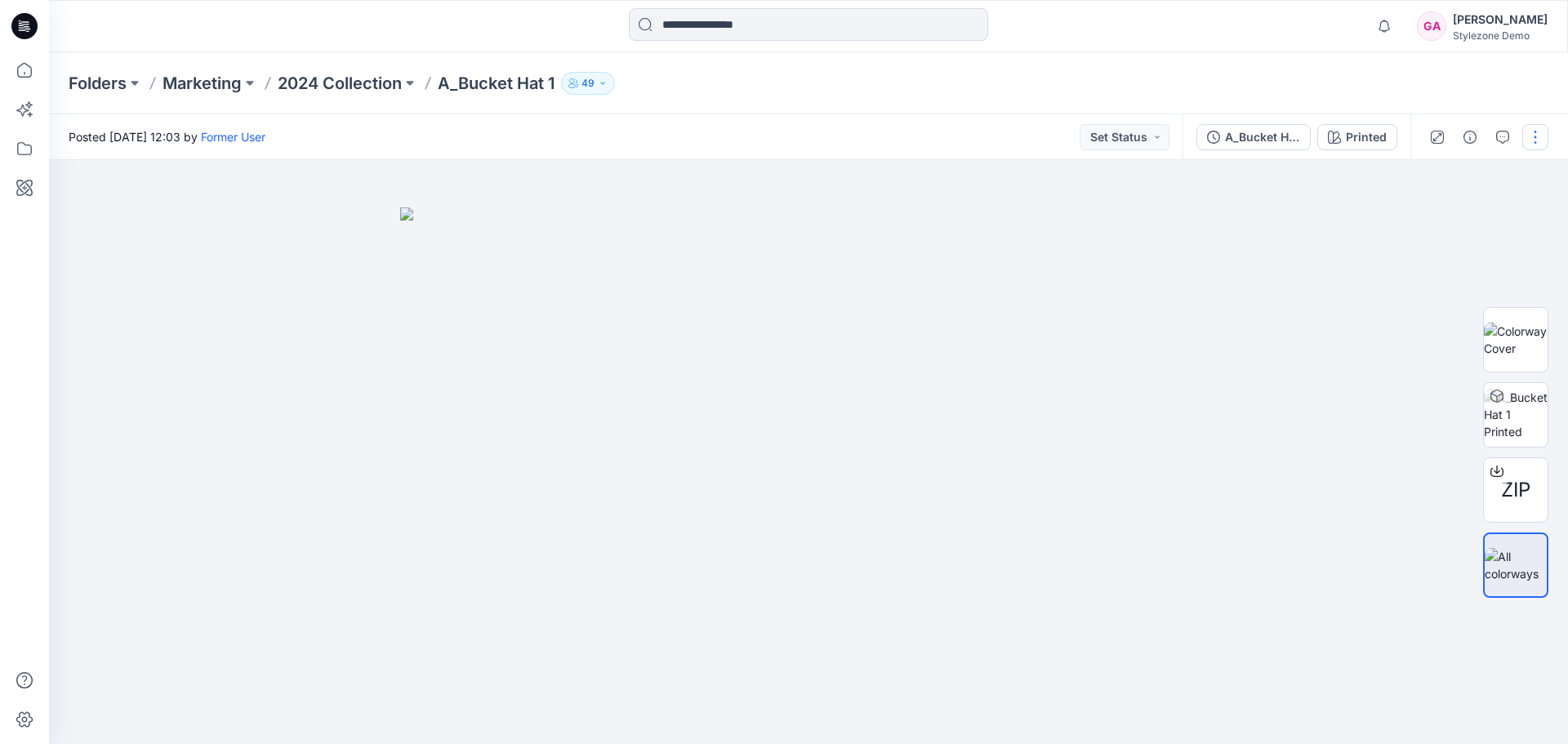
click at [1542, 136] on button "button" at bounding box center [1536, 137] width 26 height 26
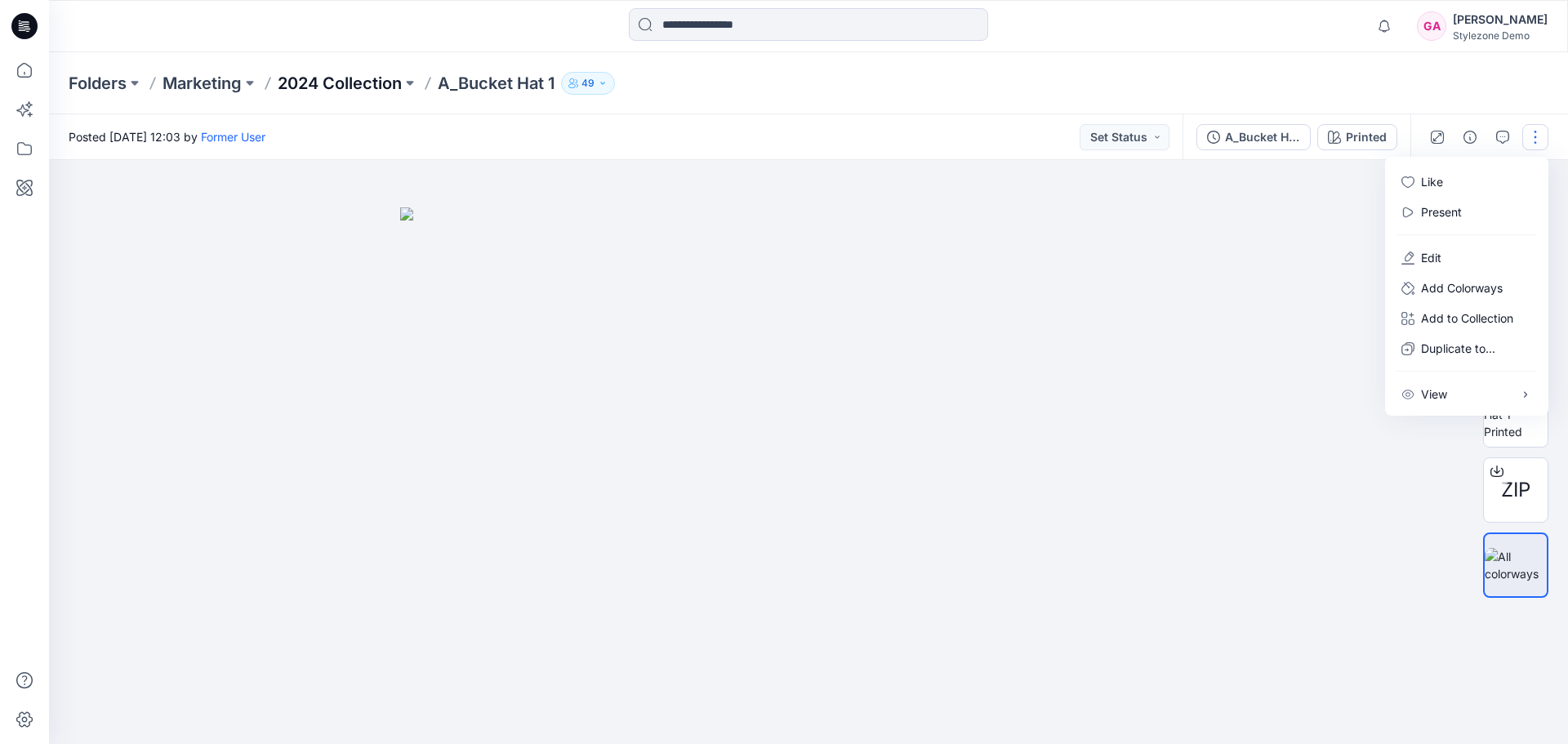
click at [370, 82] on p "2024 Collection" at bounding box center [340, 83] width 124 height 23
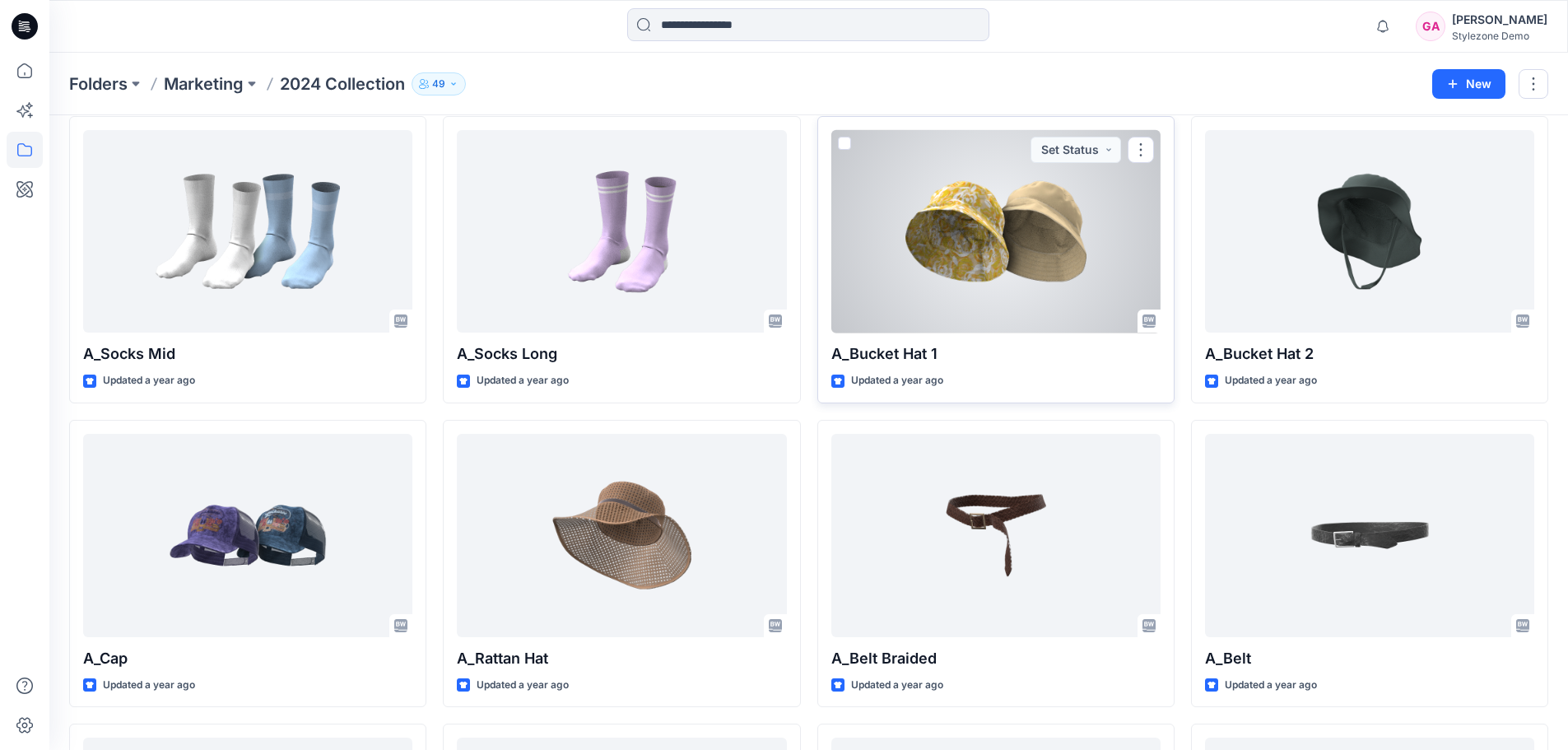
scroll to position [1237, 0]
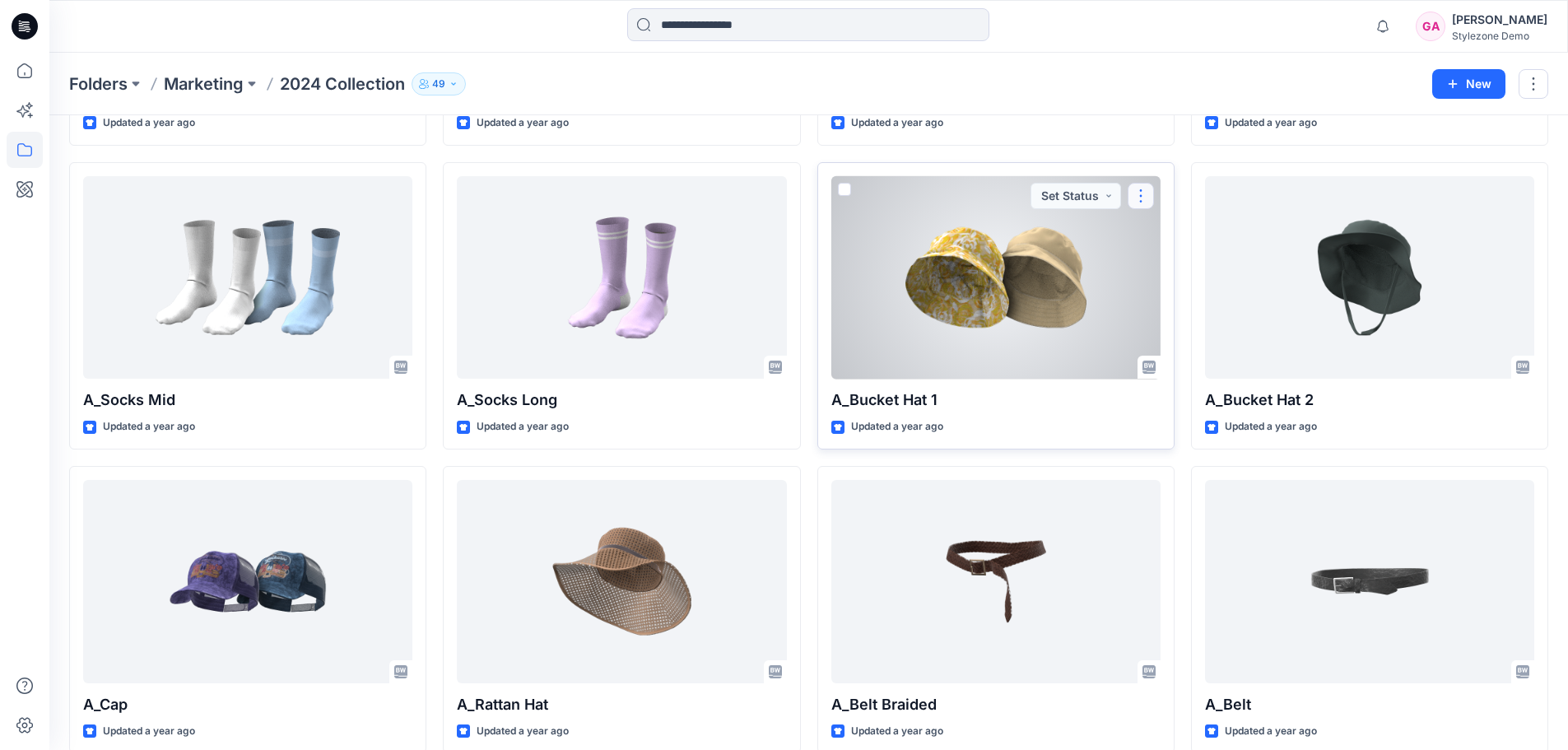
click at [1134, 197] on button "button" at bounding box center [1141, 196] width 27 height 27
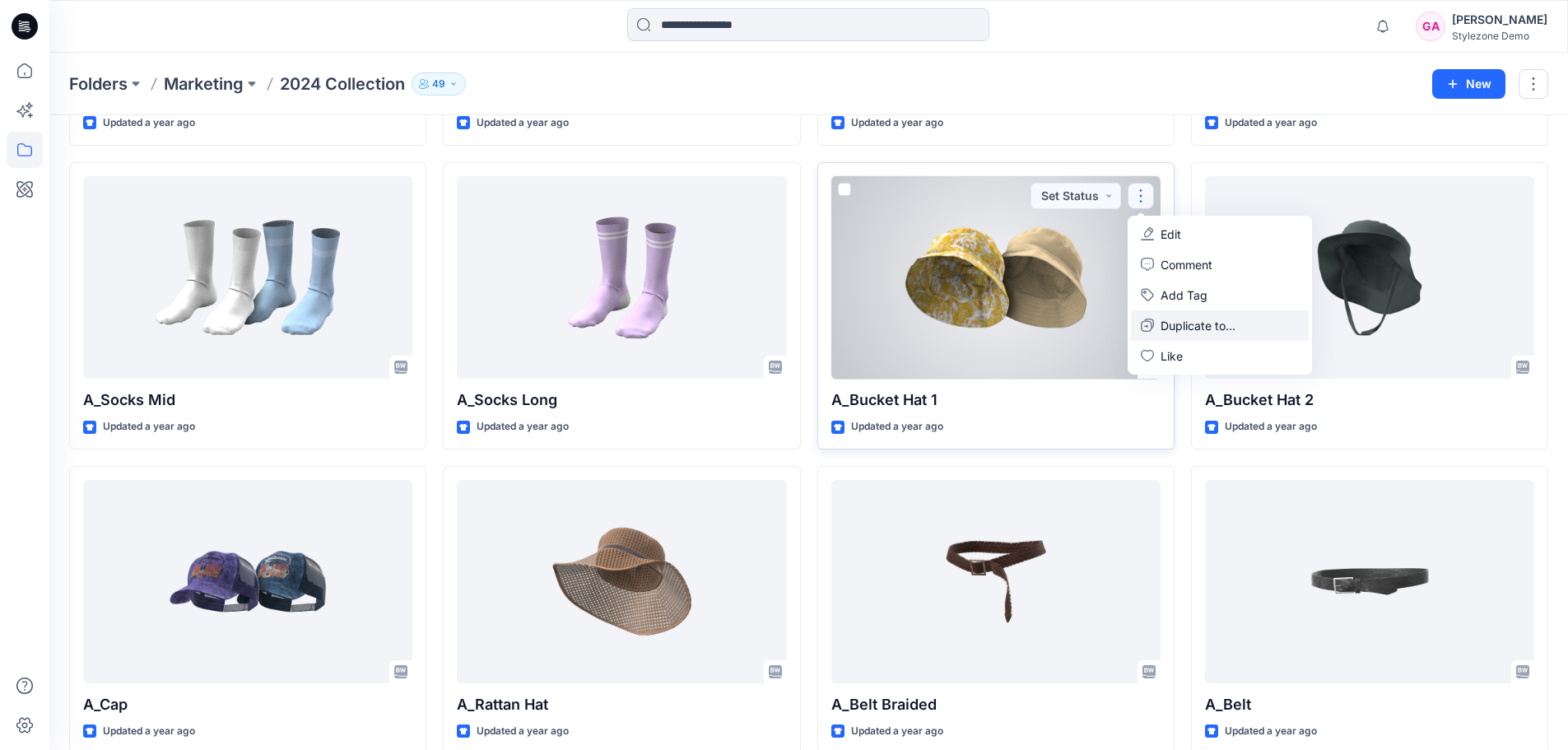
click at [1171, 327] on p "Duplicate to..." at bounding box center [1197, 325] width 75 height 17
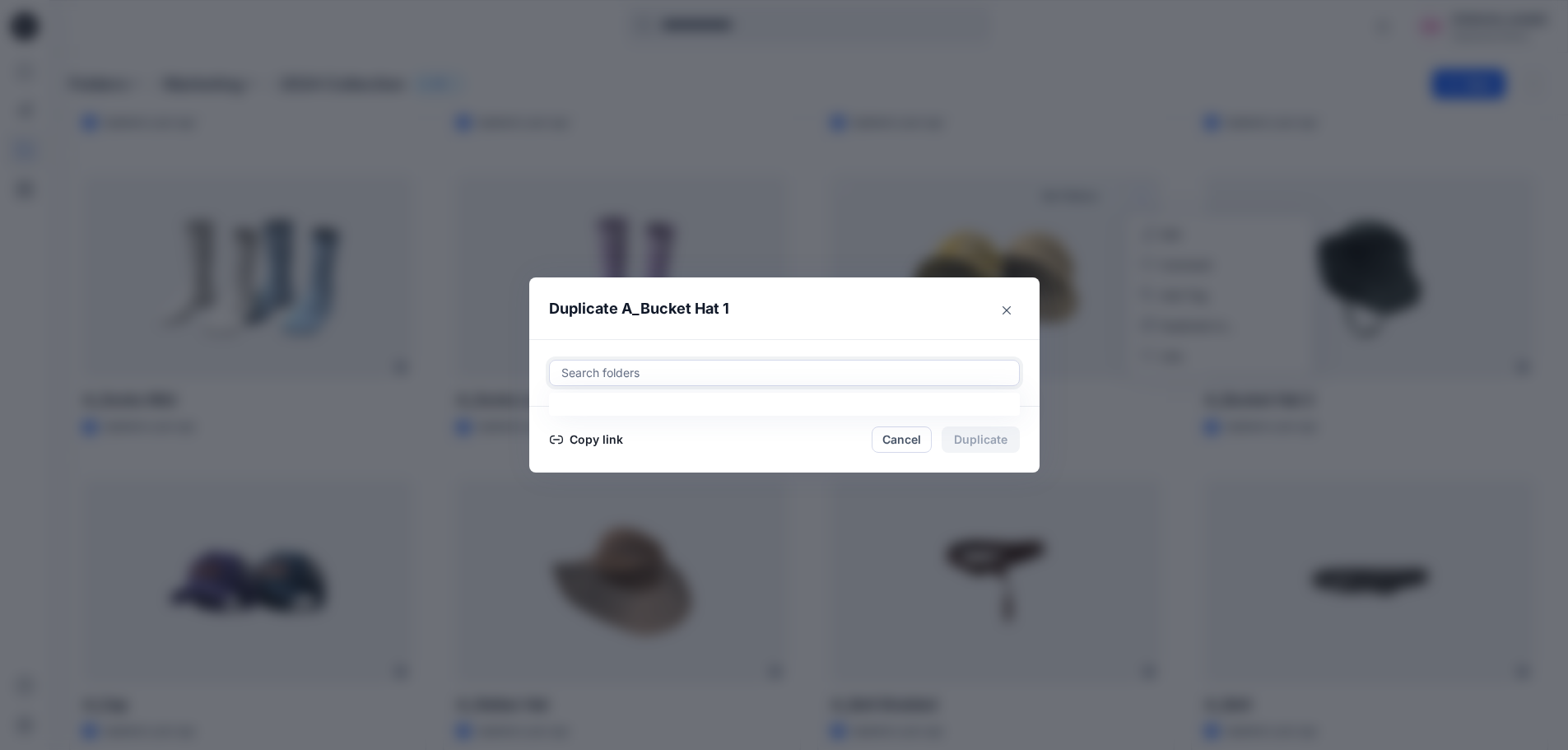
click at [715, 362] on div "Search folders" at bounding box center [784, 372] width 469 height 25
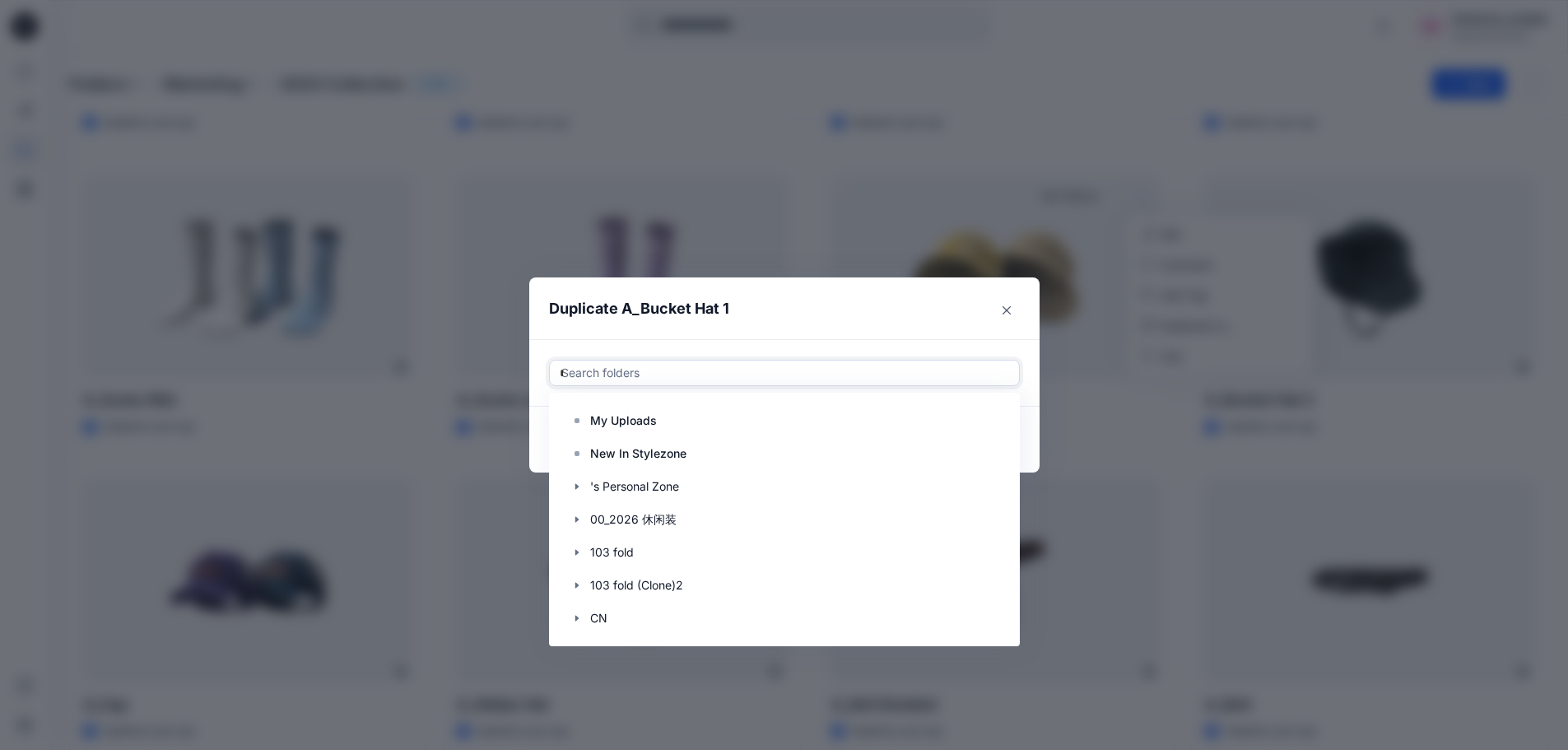
type input "***"
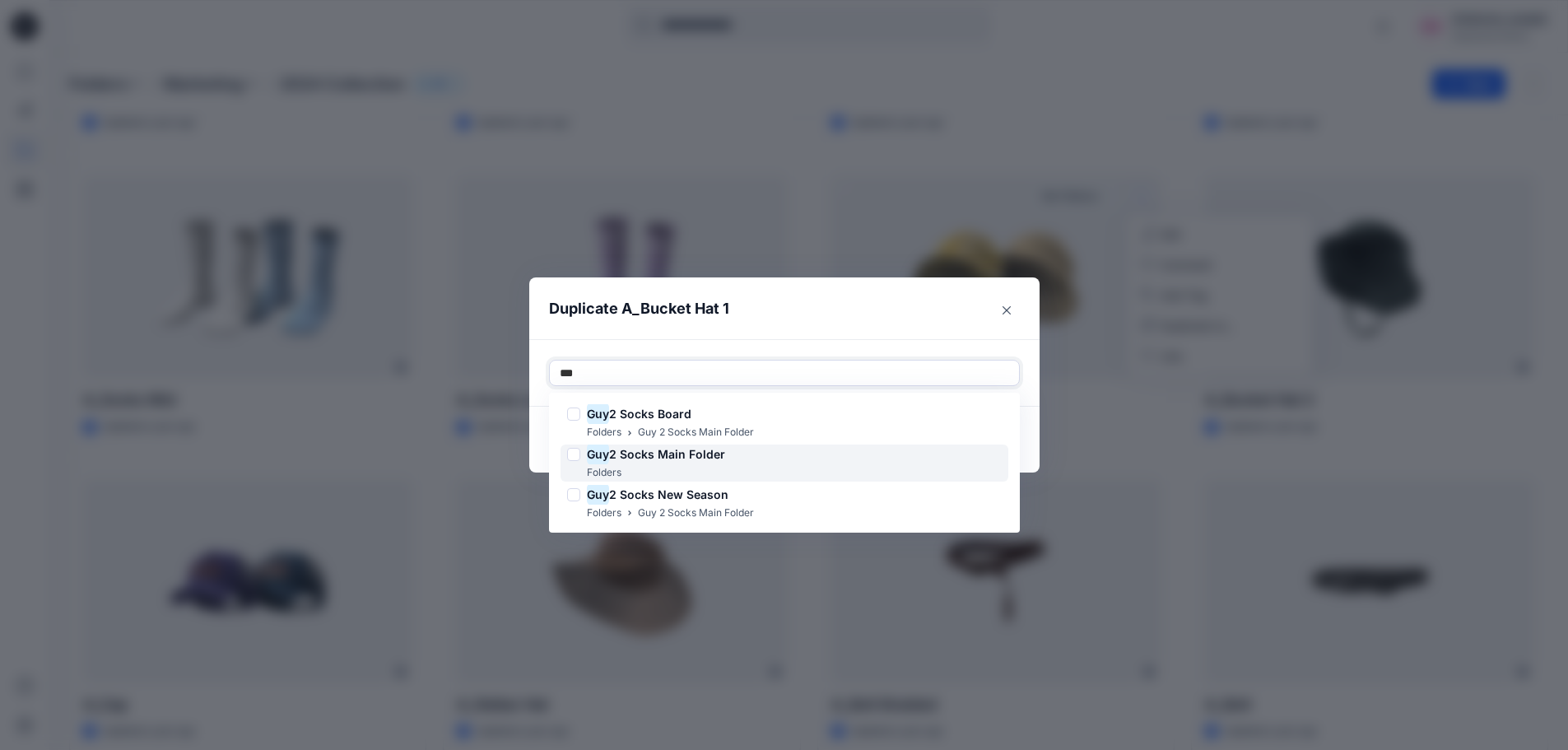
click at [685, 461] on span "2 Socks Main Folder" at bounding box center [667, 454] width 116 height 14
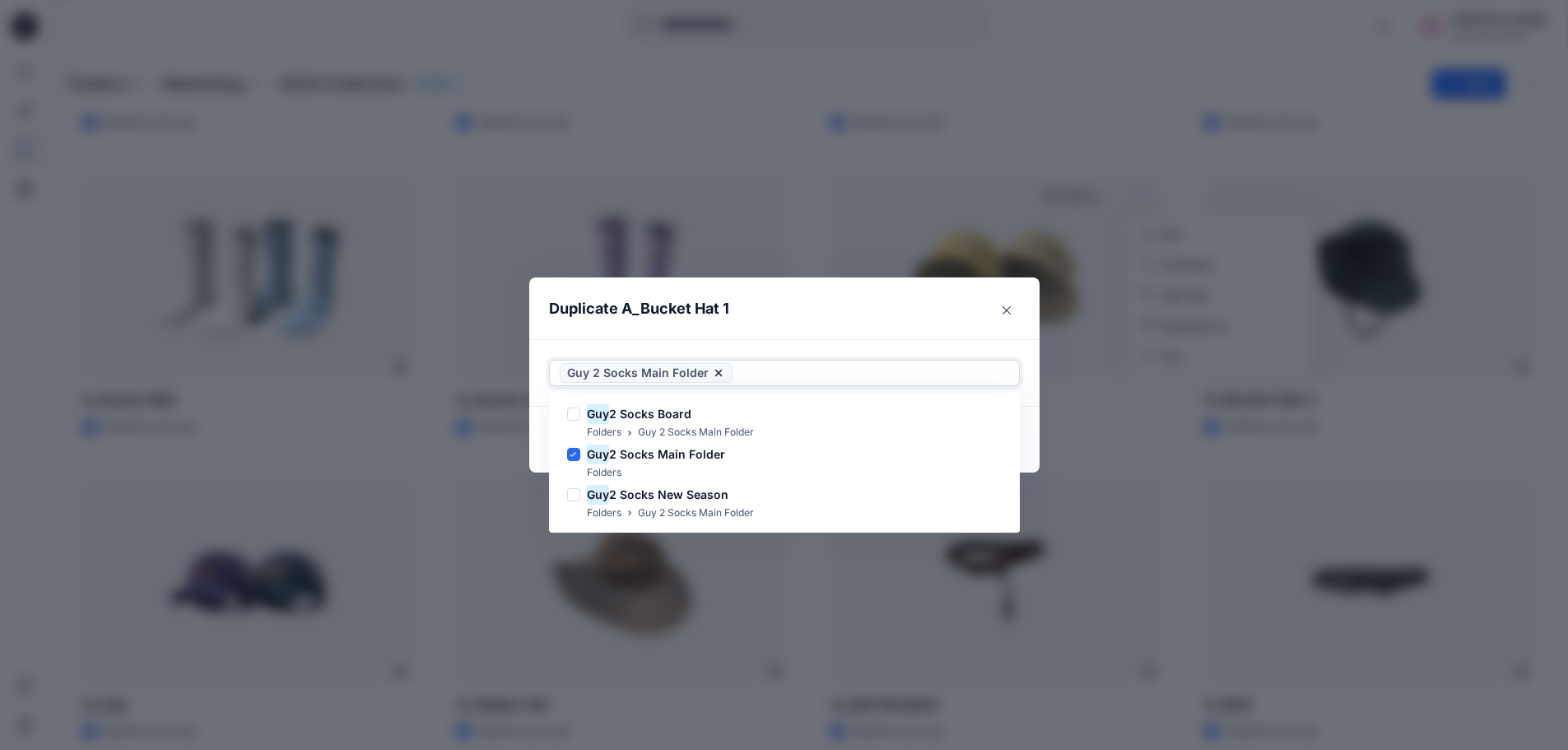
click at [803, 372] on div at bounding box center [872, 372] width 273 height 20
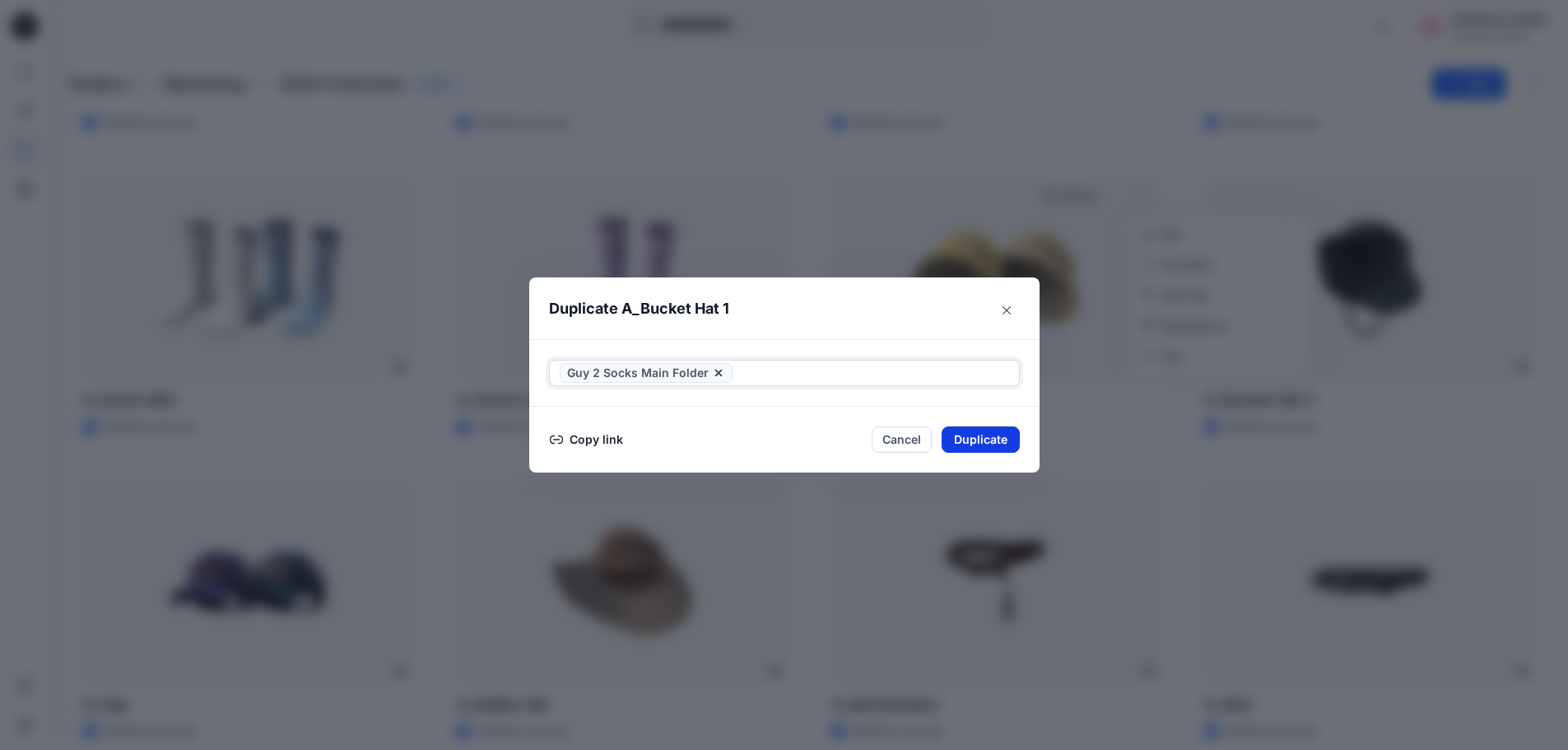
click at [981, 433] on button "Duplicate" at bounding box center [980, 439] width 78 height 27
click at [996, 437] on button "Close" at bounding box center [993, 440] width 53 height 27
